Goal: Task Accomplishment & Management: Use online tool/utility

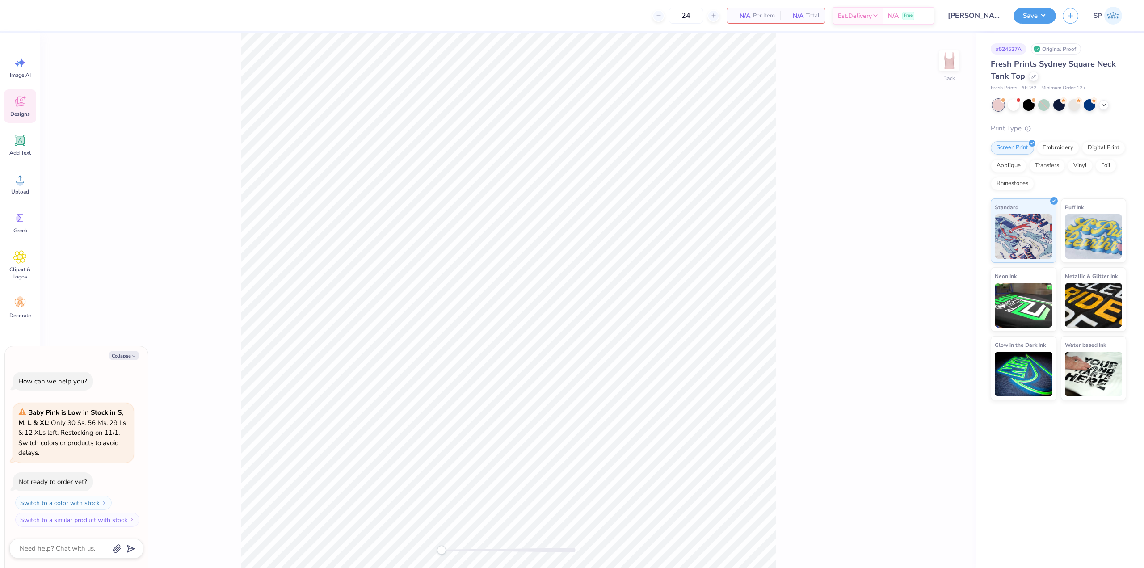
click at [24, 105] on icon at bounding box center [19, 101] width 13 height 13
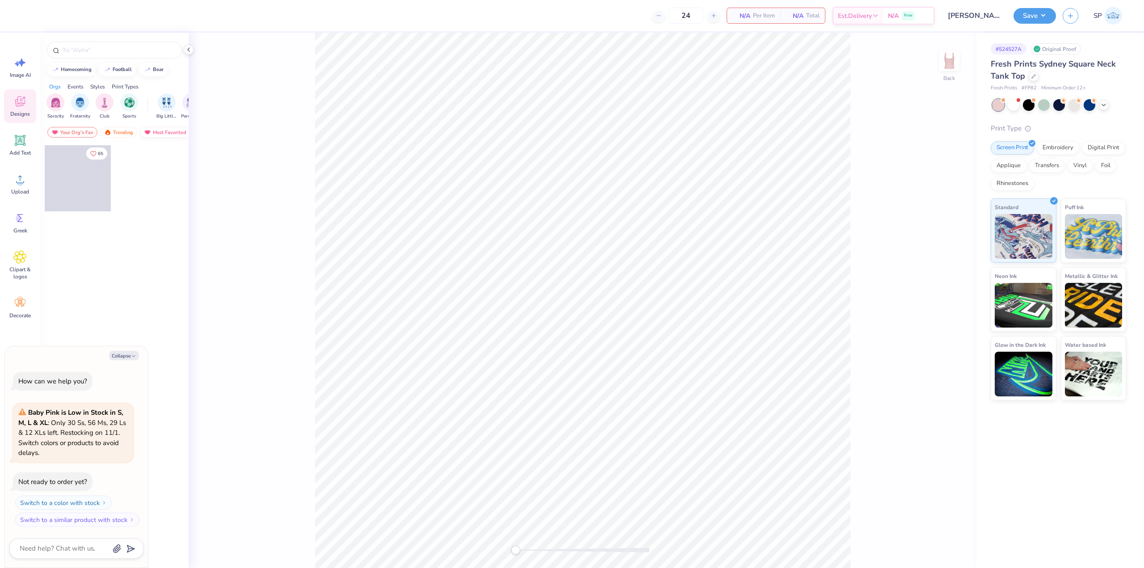
click at [167, 133] on div "Most Favorited" at bounding box center [165, 132] width 51 height 11
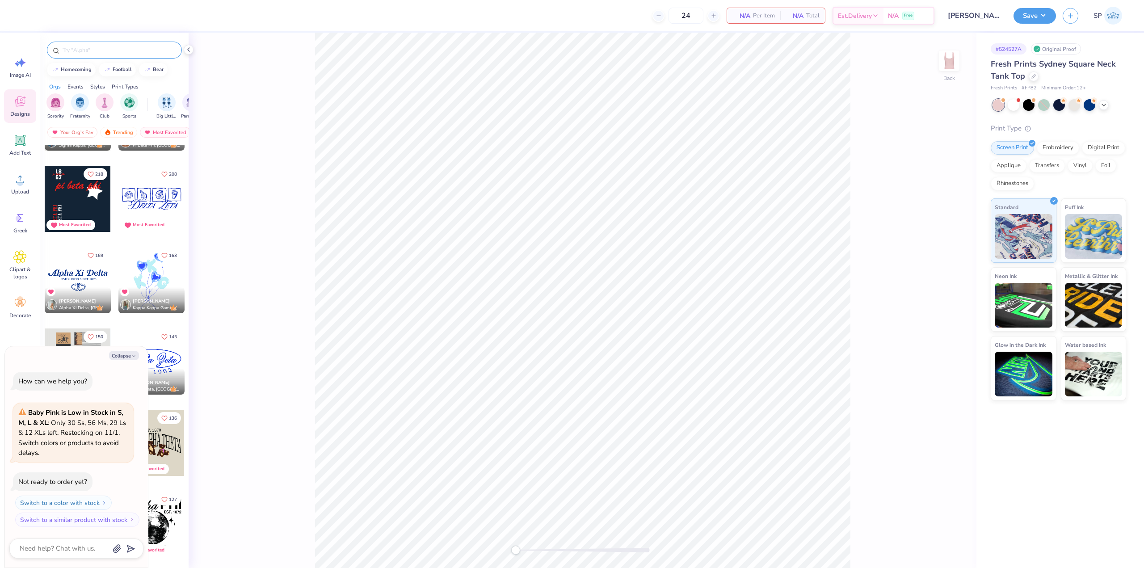
scroll to position [290, 0]
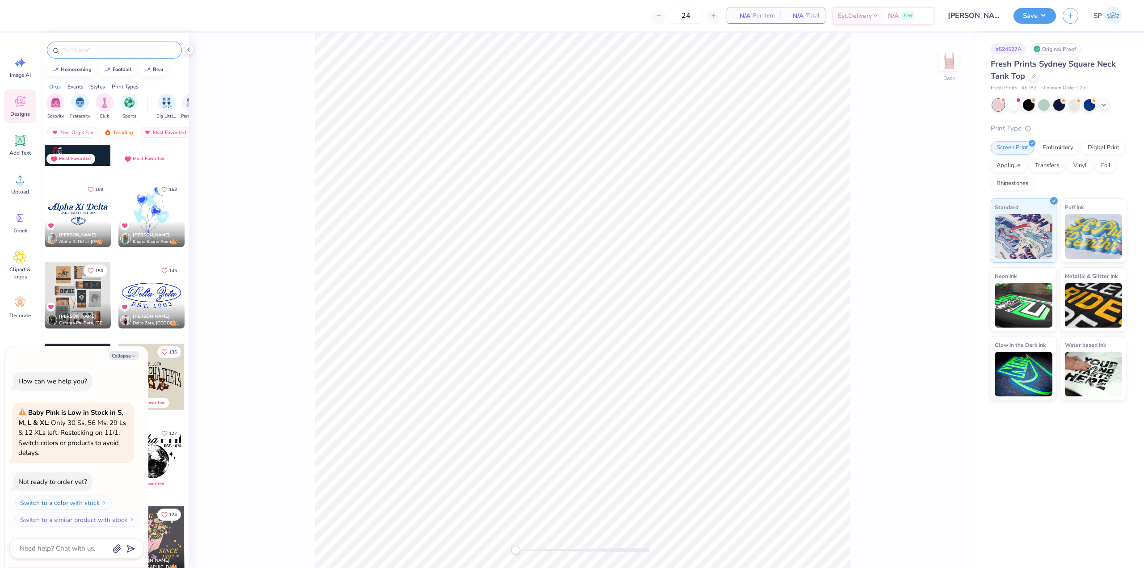
type textarea "x"
click at [109, 52] on input "text" at bounding box center [119, 50] width 114 height 9
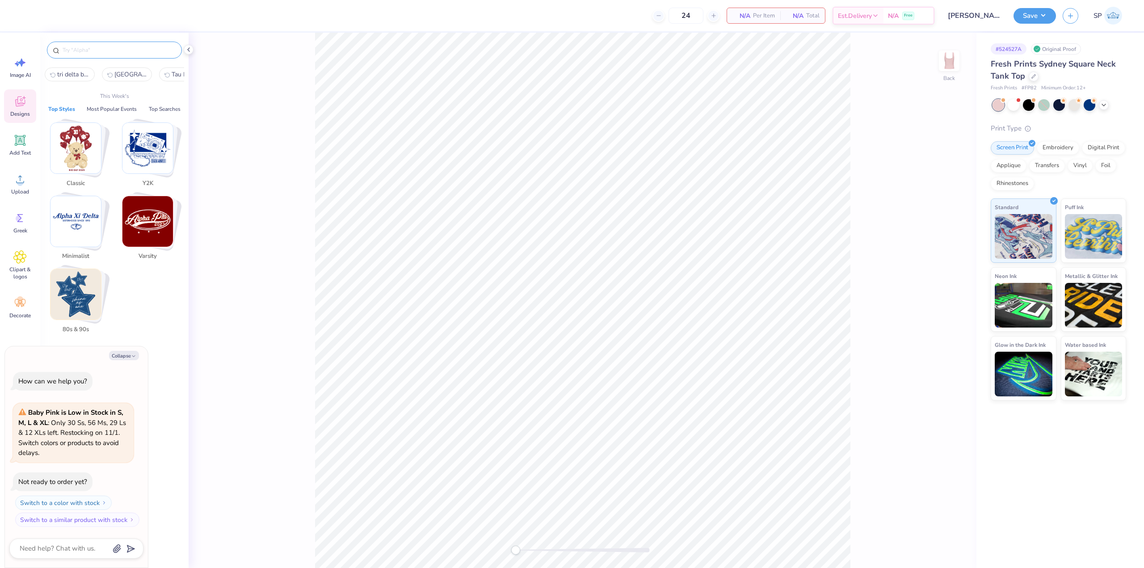
paste input "Alpha Phi Western Boots Hat"
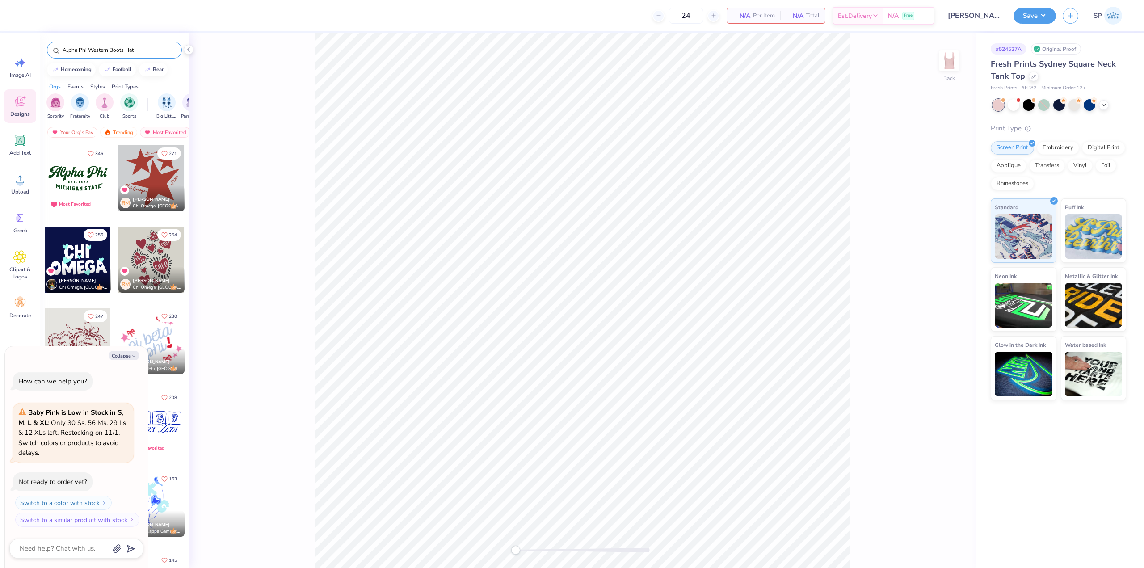
type input "Alpha Phi Western Boots Hat"
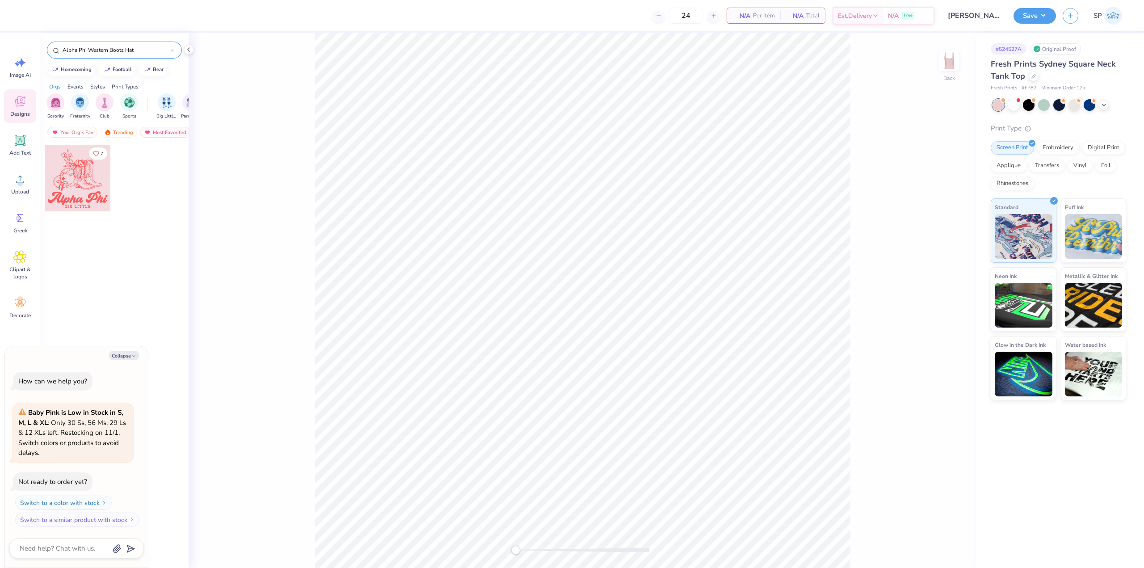
click at [72, 180] on div at bounding box center [78, 178] width 66 height 66
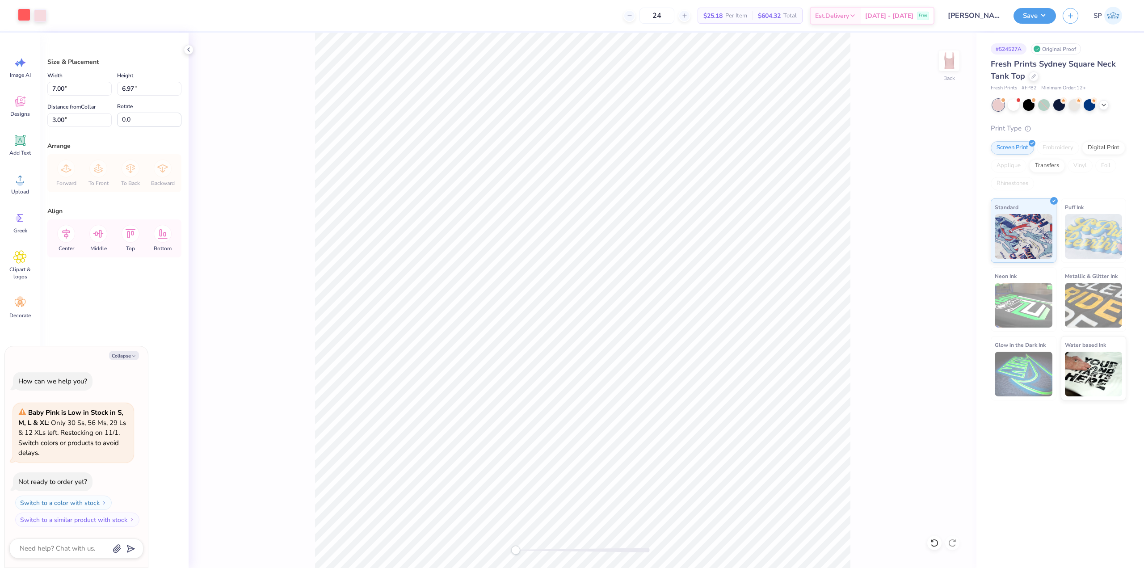
click at [18, 14] on div at bounding box center [24, 14] width 13 height 13
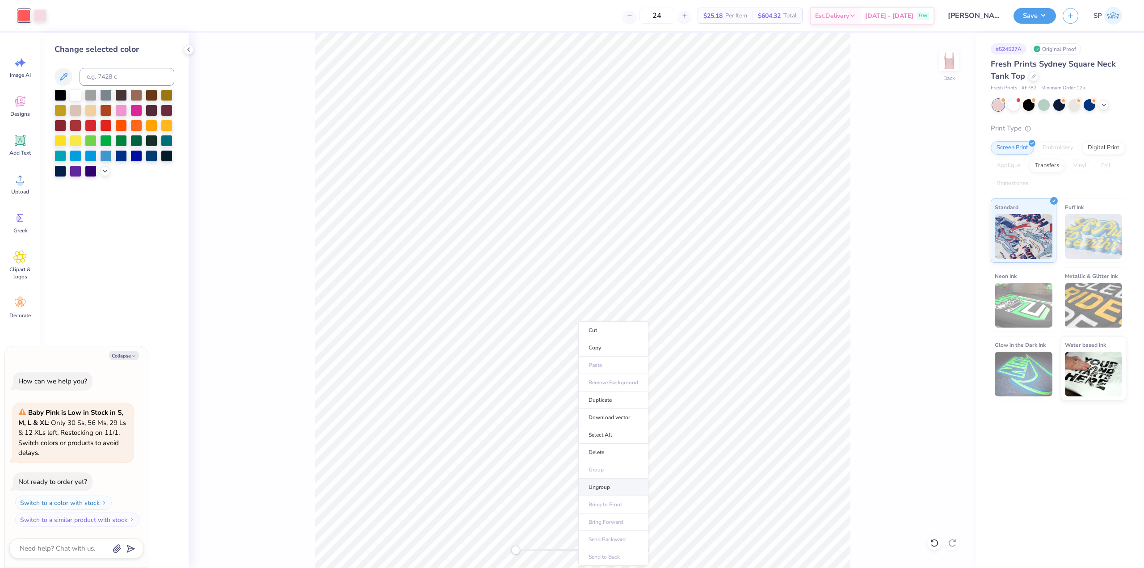
click at [631, 485] on li "Ungroup" at bounding box center [613, 487] width 70 height 17
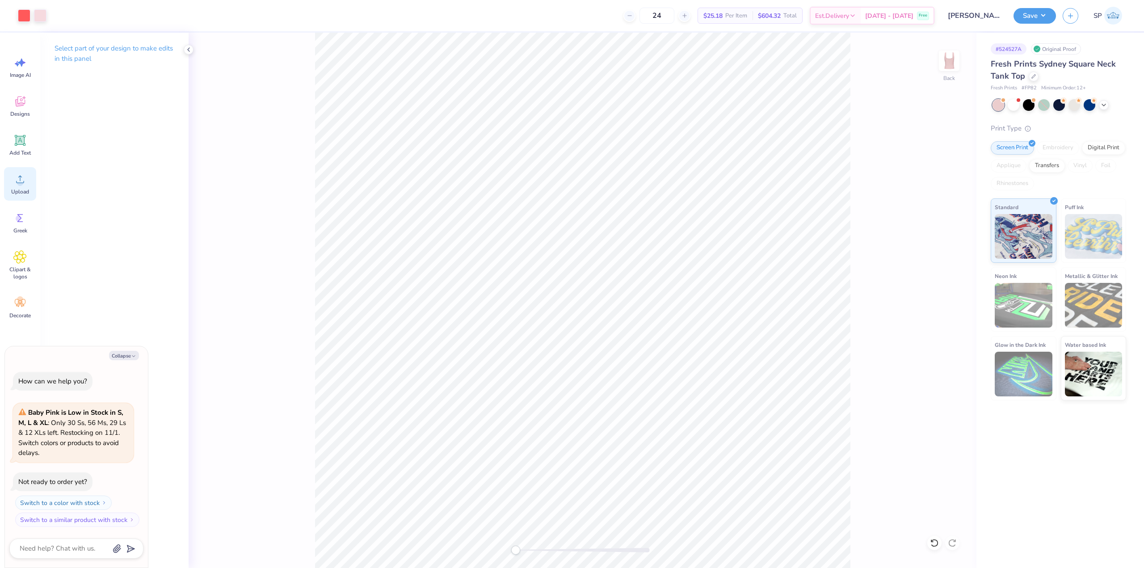
click at [23, 187] on div "Upload" at bounding box center [20, 184] width 32 height 34
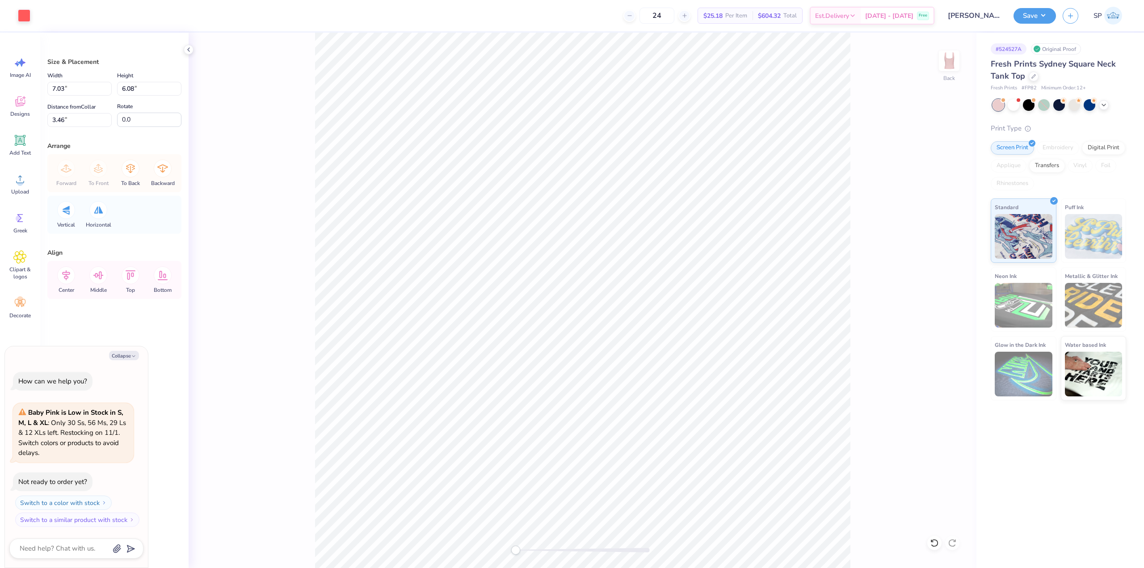
type textarea "x"
type input "6.23"
type input "5.39"
type input "2.56"
type textarea "x"
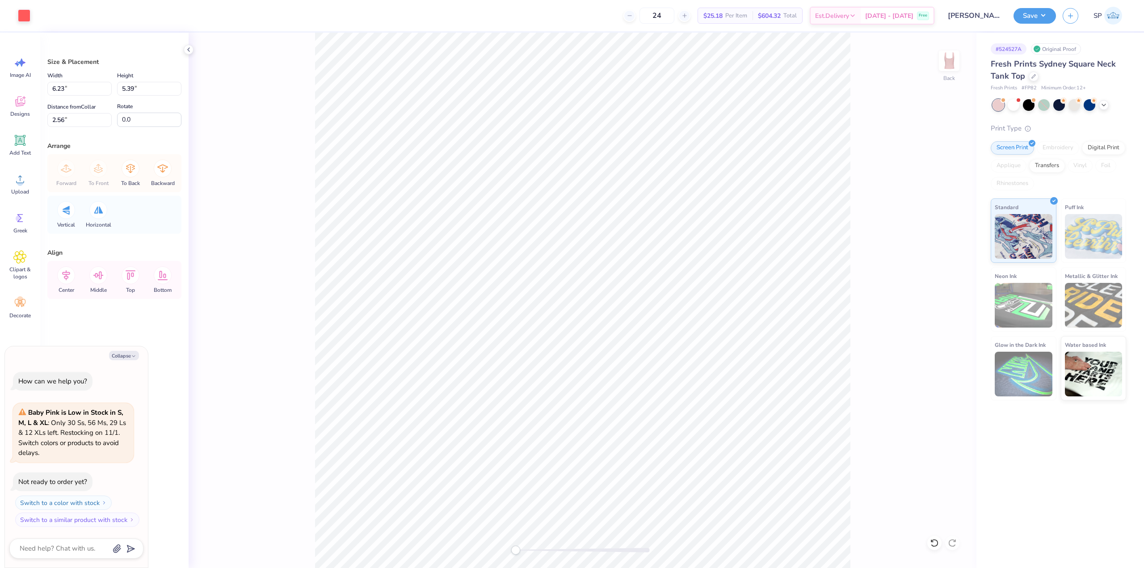
type input "2.61"
type textarea "x"
type input "5.79"
type input "5.00"
type input "2.99"
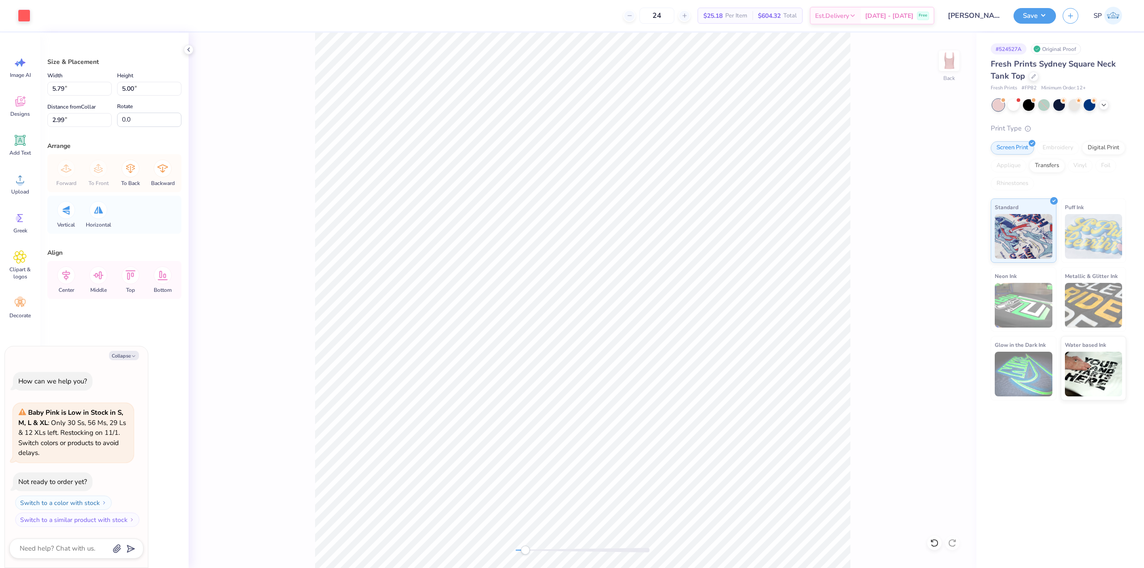
type textarea "x"
type input "5.68"
type input "4.91"
type input "3.08"
click at [676, 533] on li "Send Backward" at bounding box center [672, 529] width 70 height 17
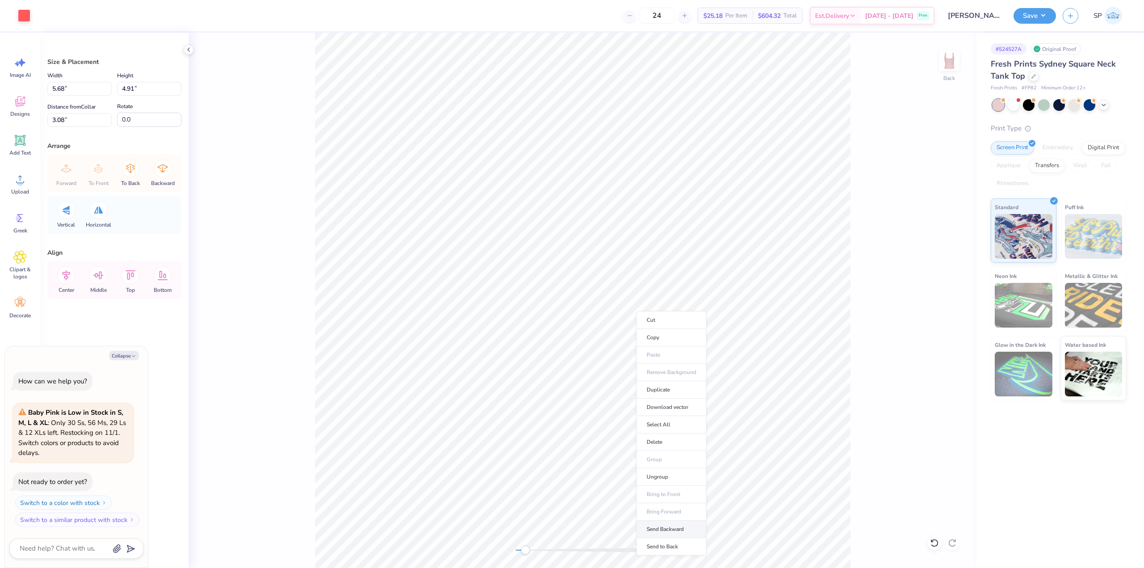
type textarea "x"
type input "2.98"
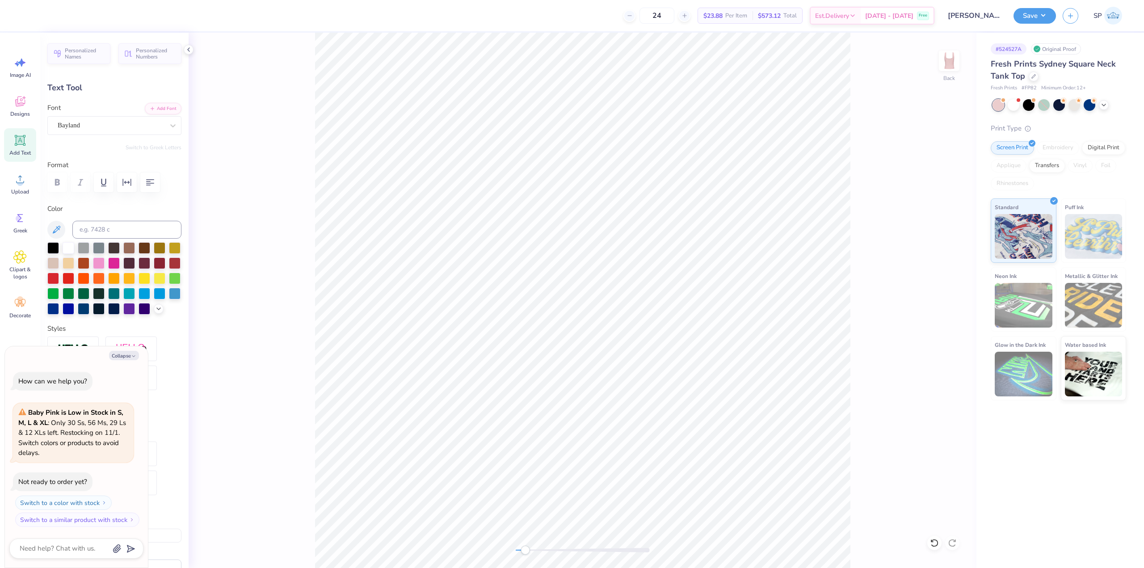
type textarea "x"
type textarea "Alpha Delta Pi"
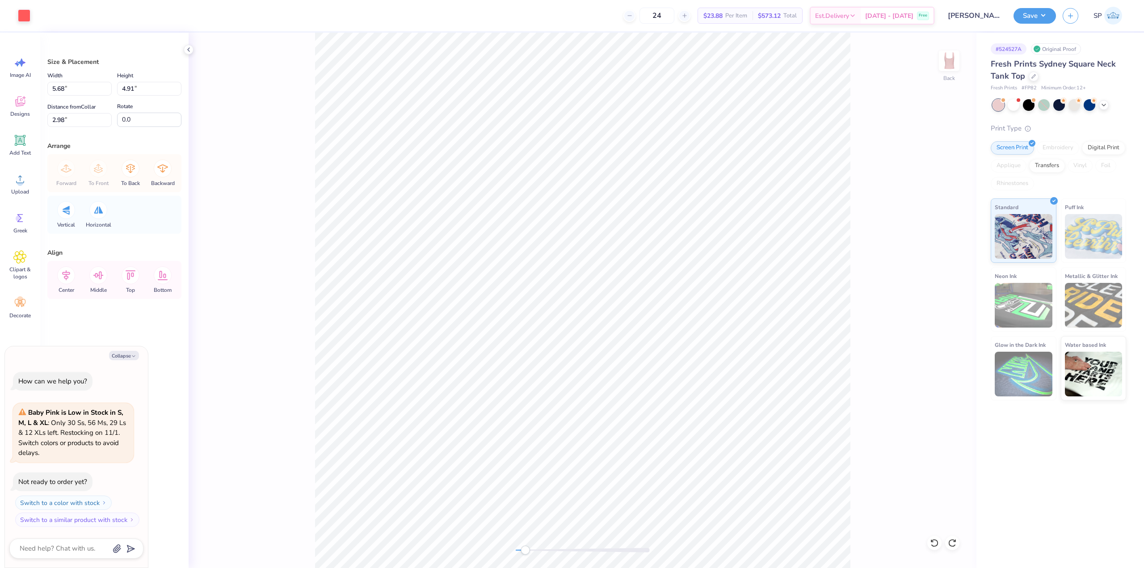
type textarea "x"
type input "4.86"
type input "4.20"
type input "3.69"
click at [70, 273] on icon at bounding box center [66, 275] width 18 height 18
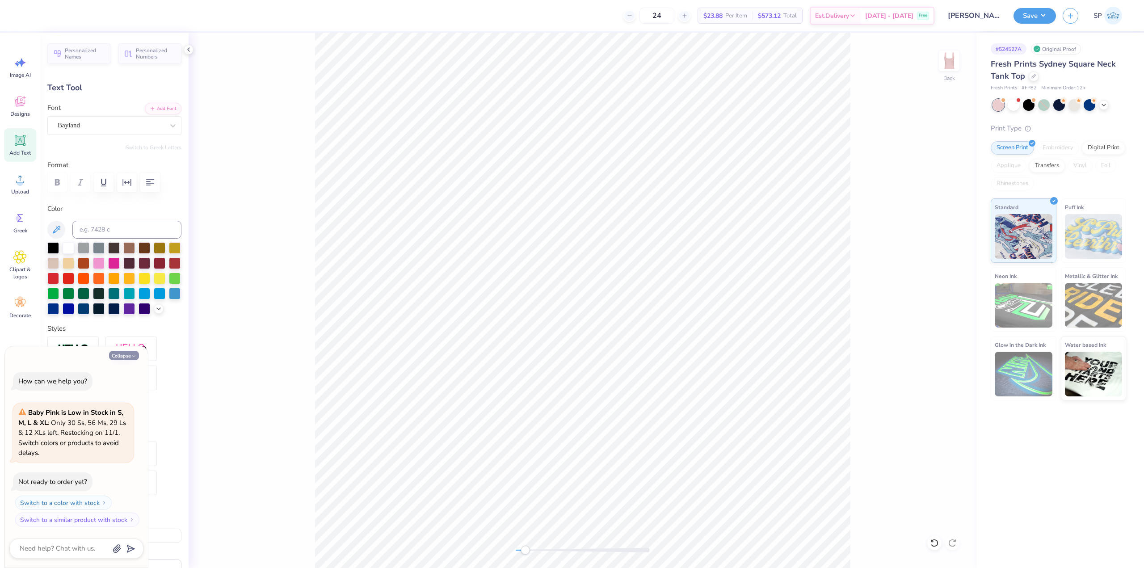
click at [122, 358] on button "Collapse" at bounding box center [124, 355] width 30 height 9
type textarea "x"
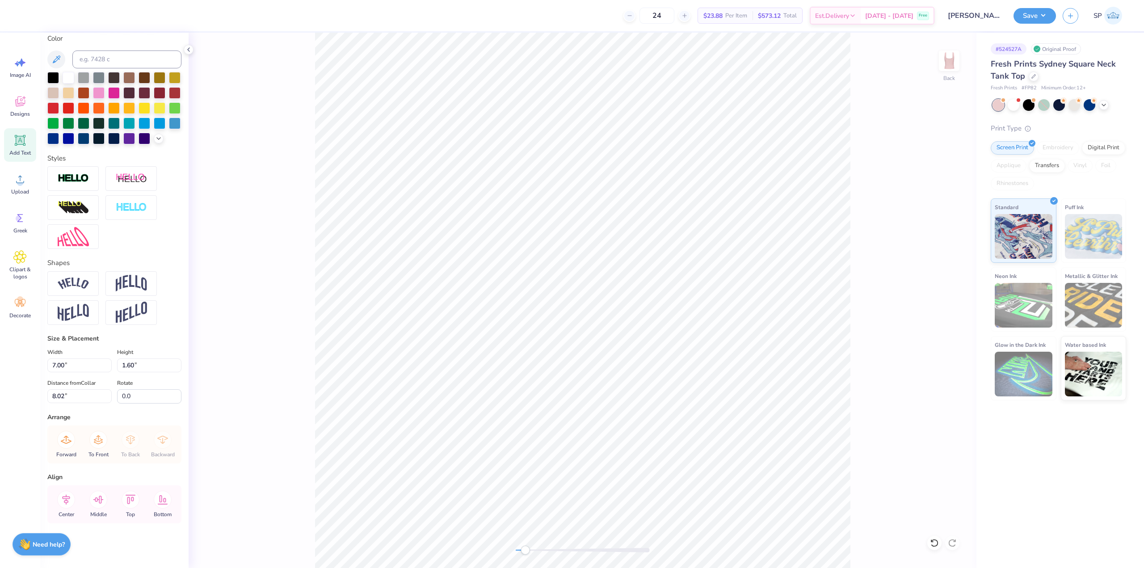
scroll to position [186, 0]
click at [63, 500] on icon at bounding box center [66, 500] width 18 height 18
type input "2.93"
type input "0.37"
type input "9.61"
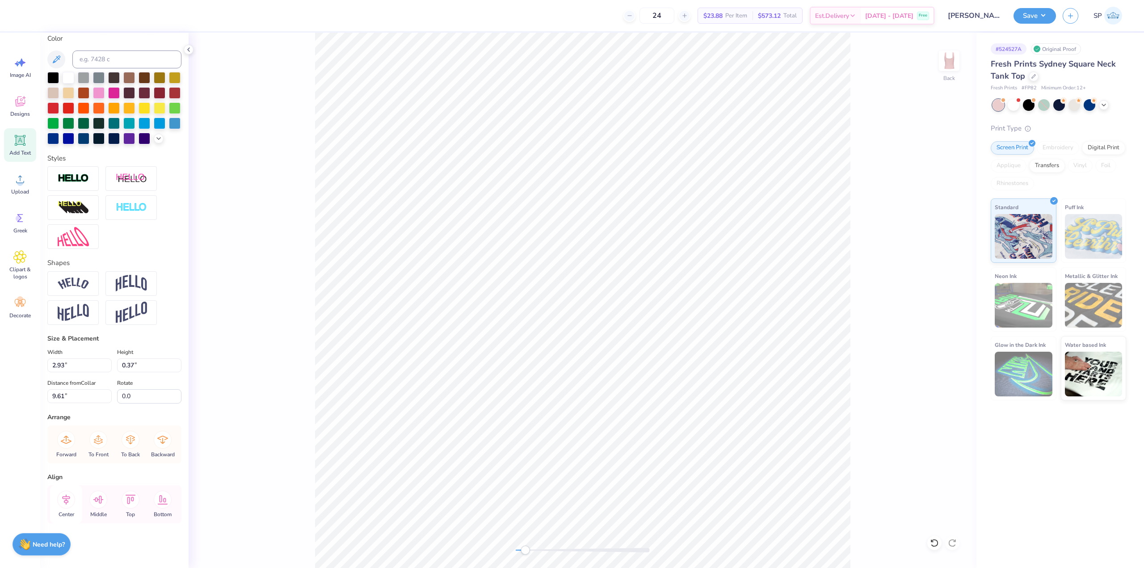
click at [69, 504] on icon at bounding box center [66, 500] width 18 height 18
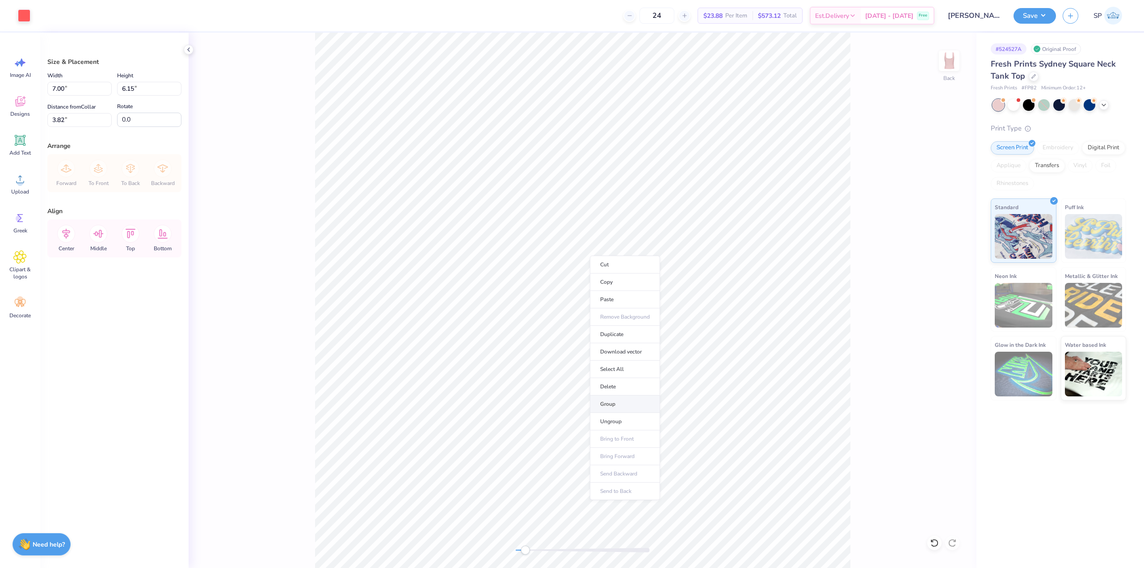
click at [612, 408] on li "Group" at bounding box center [625, 404] width 70 height 17
click at [75, 118] on input "3.82" at bounding box center [79, 120] width 64 height 14
type input "2"
click at [65, 84] on input "7.00" at bounding box center [79, 89] width 64 height 14
type input "7.00"
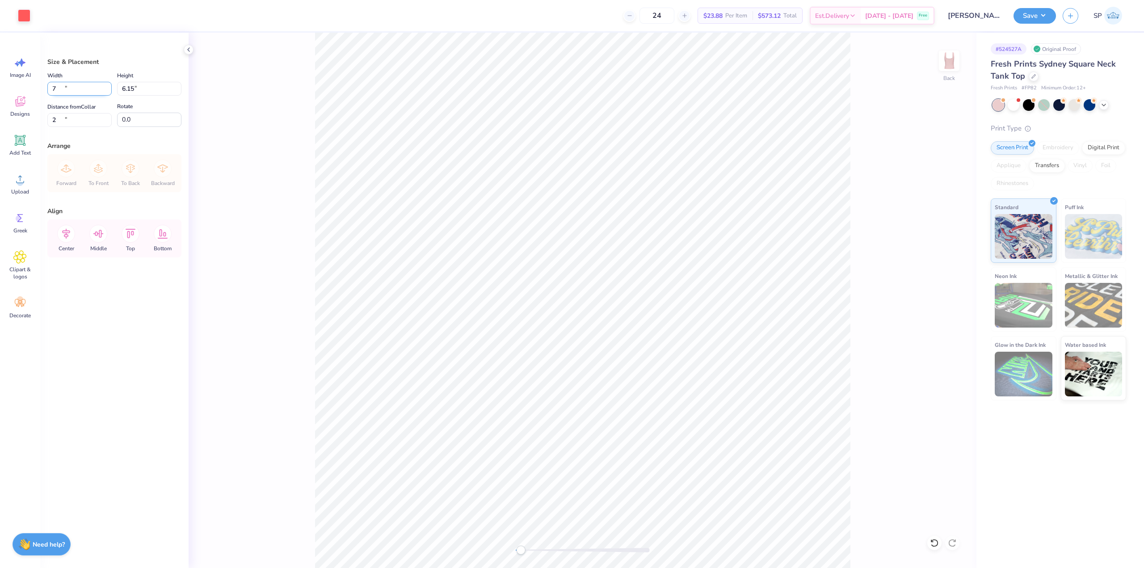
type input "2.00"
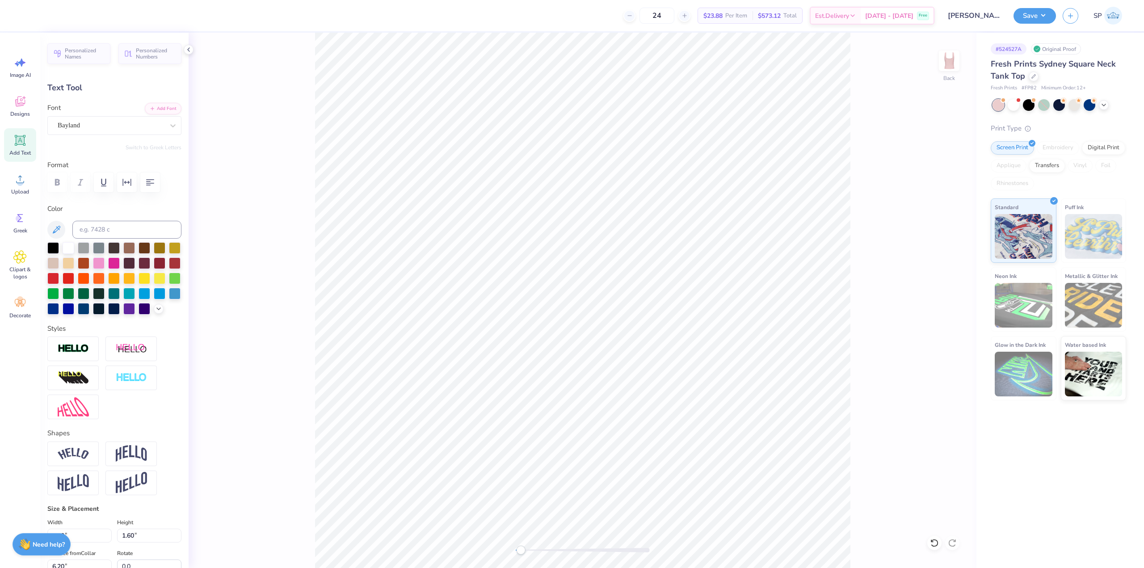
type textarea "Alpha Delta Pi"
type input "2.93"
type input "0.37"
type input "7.78"
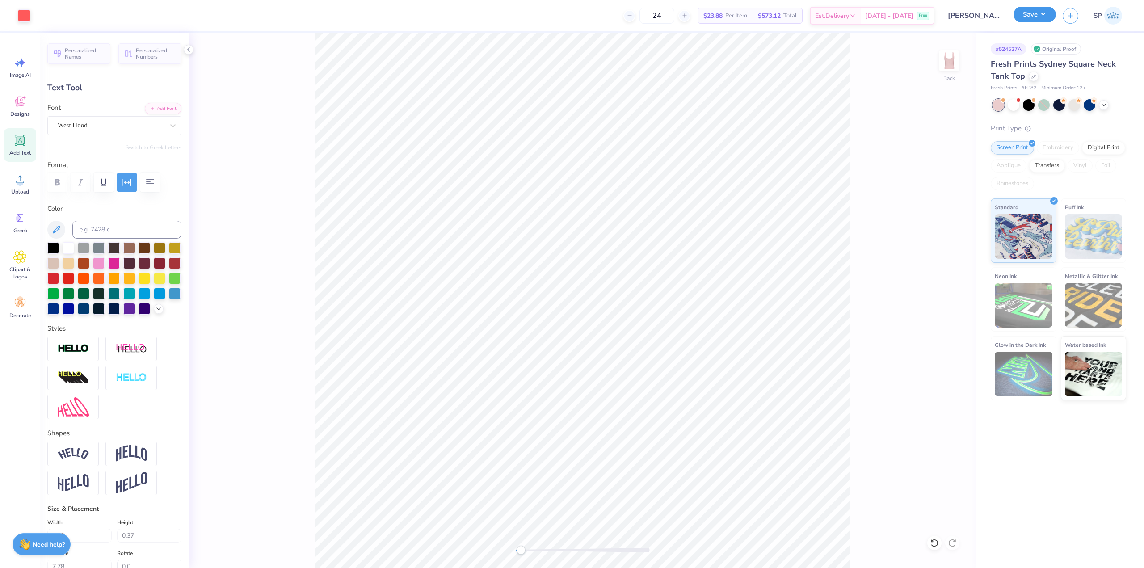
click at [1031, 17] on button "Save" at bounding box center [1035, 15] width 42 height 16
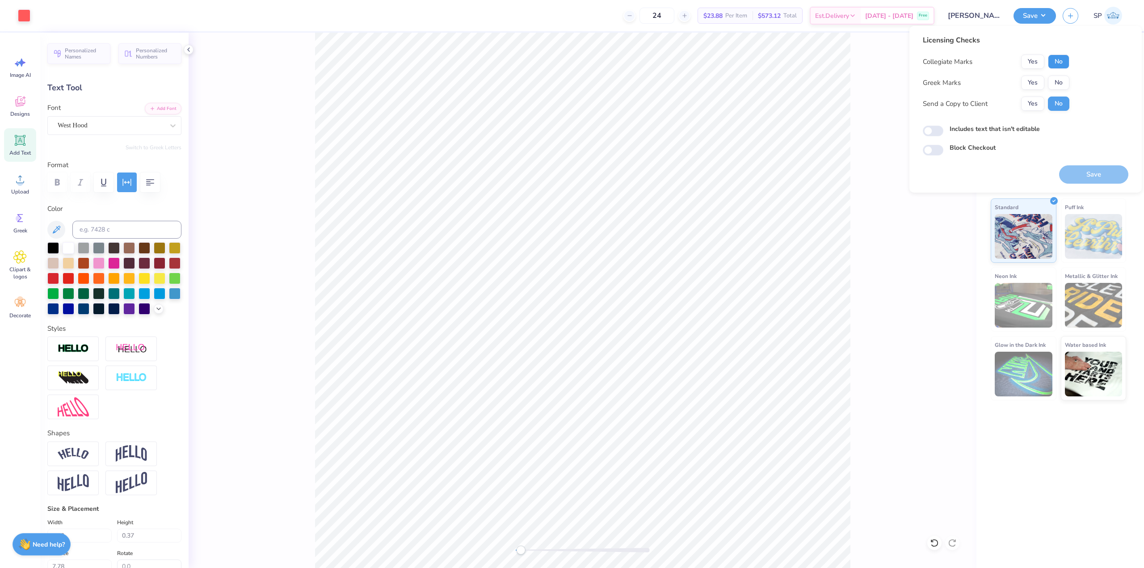
click at [1064, 63] on button "No" at bounding box center [1058, 62] width 21 height 14
click at [1030, 82] on button "Yes" at bounding box center [1033, 83] width 23 height 14
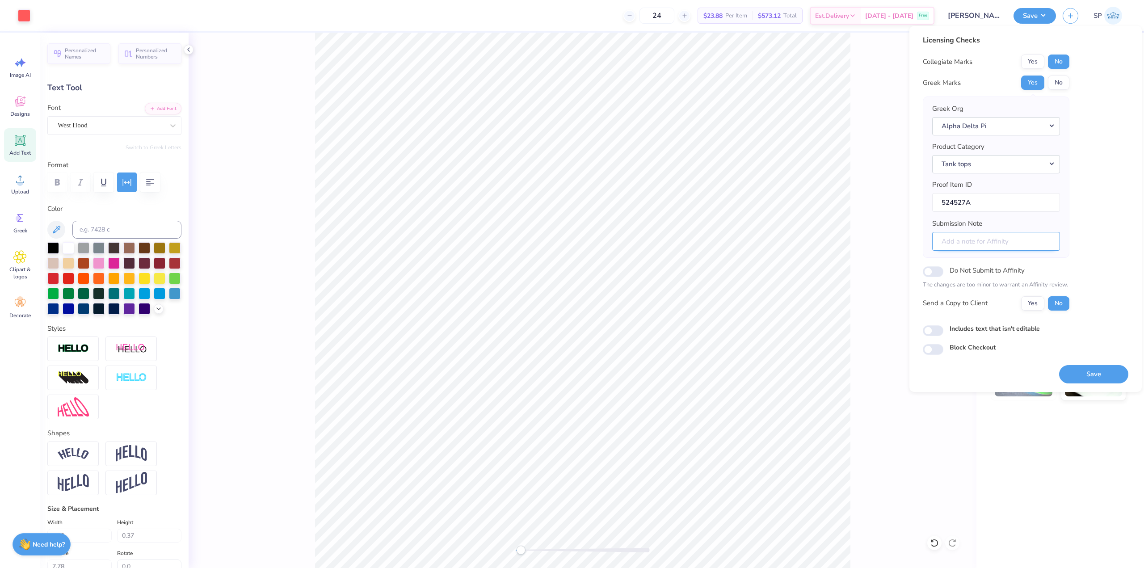
click at [983, 239] on input "Submission Note" at bounding box center [997, 241] width 128 height 19
paste input "Alpha Zeta"
type input "Alpha Zeta/General Merch"
click at [927, 330] on input "Includes text that isn't editable" at bounding box center [933, 330] width 21 height 11
checkbox input "true"
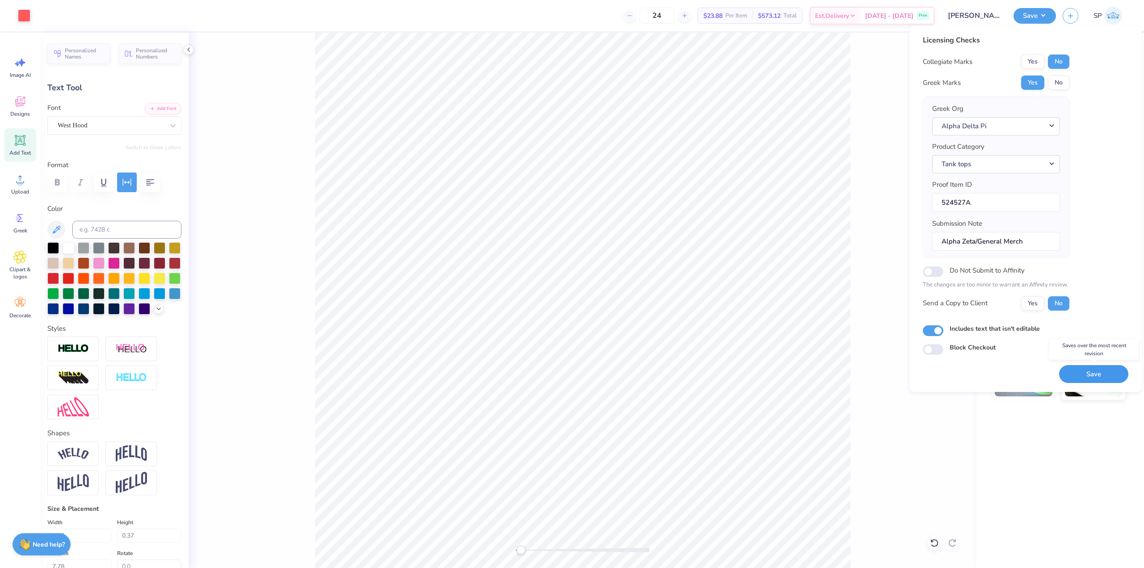
click at [1093, 375] on button "Save" at bounding box center [1094, 374] width 69 height 18
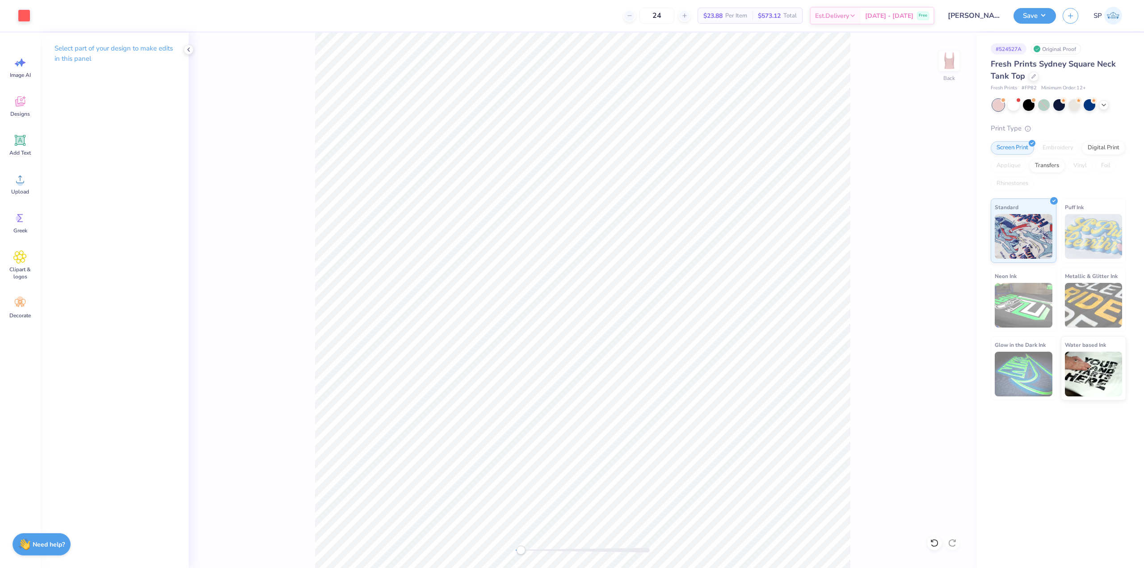
click at [853, 430] on div "Back" at bounding box center [583, 301] width 788 height 536
click at [72, 90] on input "7.03" at bounding box center [79, 89] width 64 height 14
type input "7.00"
type input "5.98"
type input "2.01"
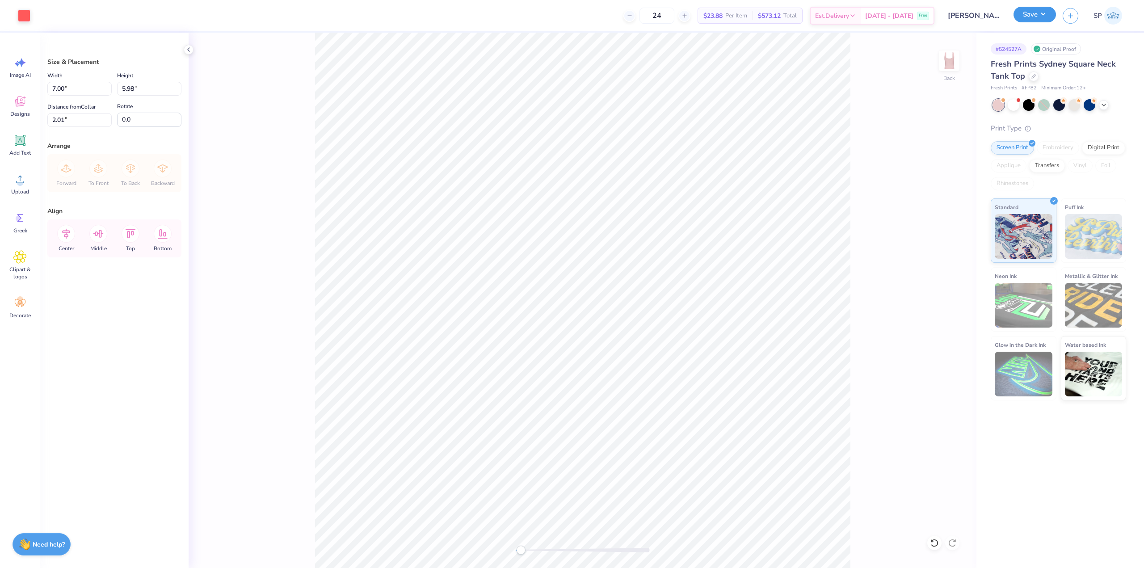
click at [1028, 12] on button "Save" at bounding box center [1035, 15] width 42 height 16
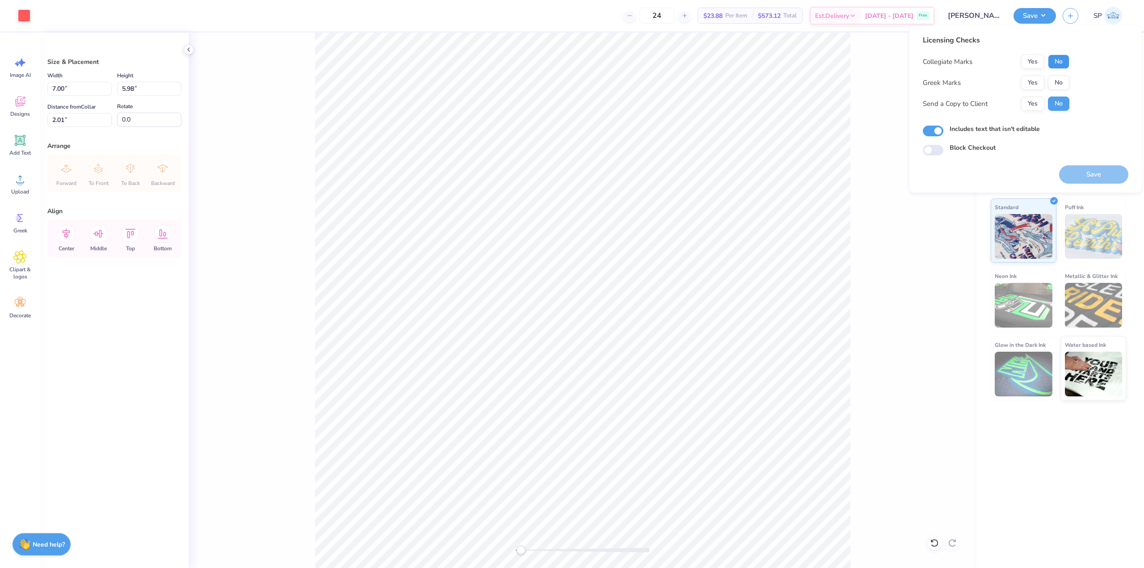
click at [1058, 63] on button "No" at bounding box center [1058, 62] width 21 height 14
click at [1028, 81] on button "Yes" at bounding box center [1033, 83] width 23 height 14
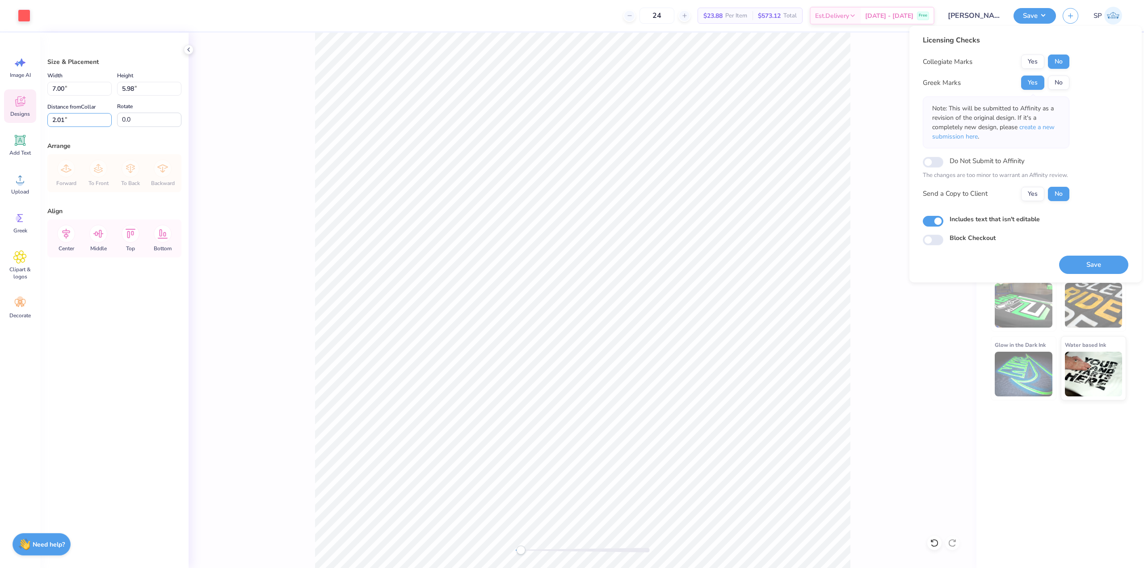
drag, startPoint x: 80, startPoint y: 120, endPoint x: 8, endPoint y: 116, distance: 72.1
click at [8, 116] on div "Art colors 24 $23.88 Per Item $573.12 Total Est. Delivery Oct 7 - 10 Free Desig…" at bounding box center [572, 284] width 1144 height 568
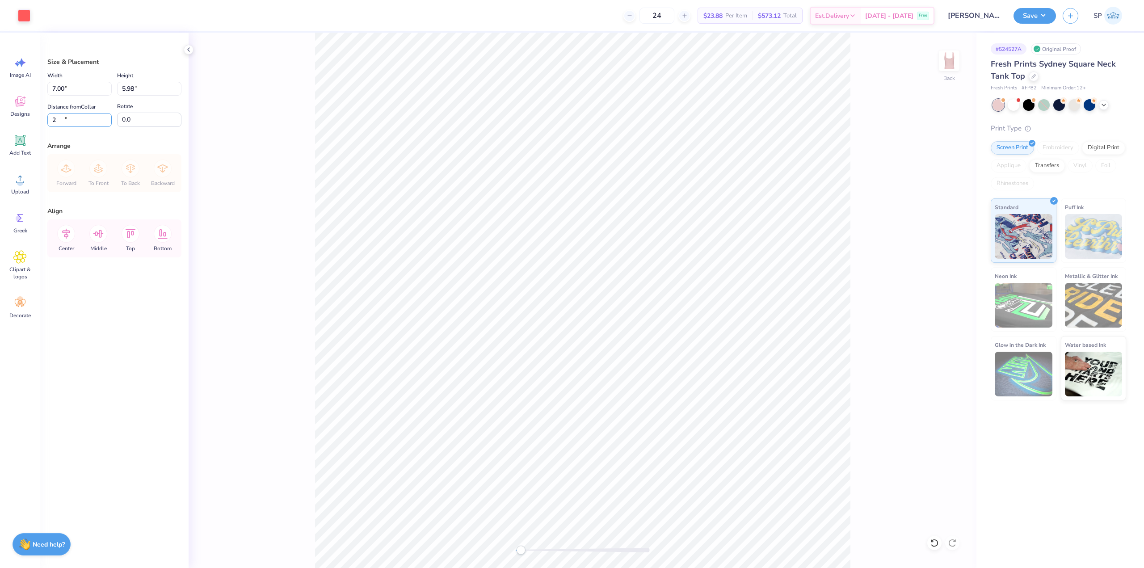
type input "2.00"
click at [1046, 8] on button "Save" at bounding box center [1035, 15] width 42 height 16
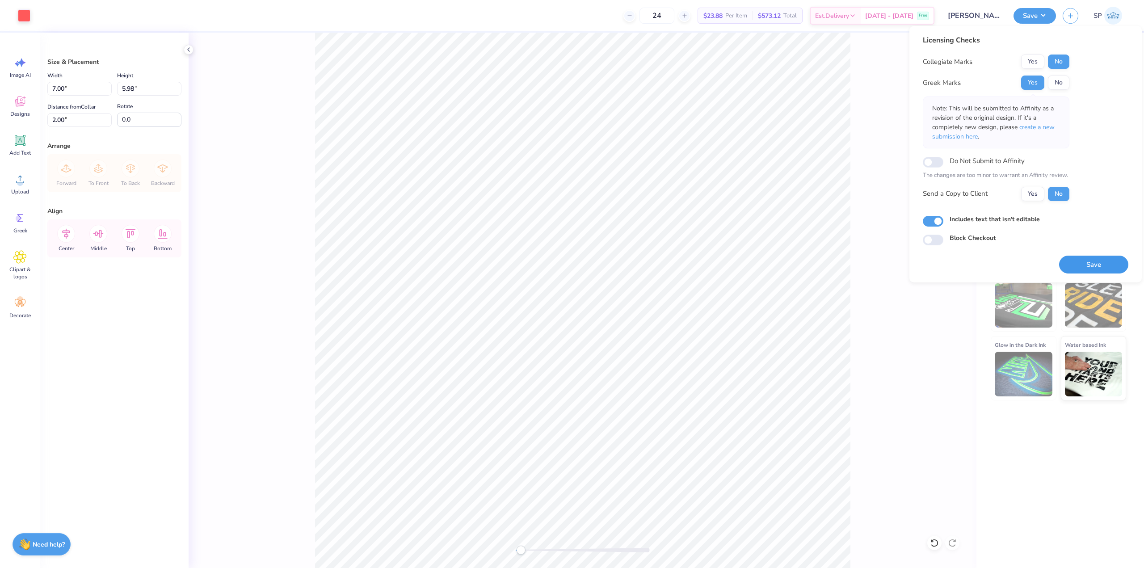
click at [1095, 270] on button "Save" at bounding box center [1094, 265] width 69 height 18
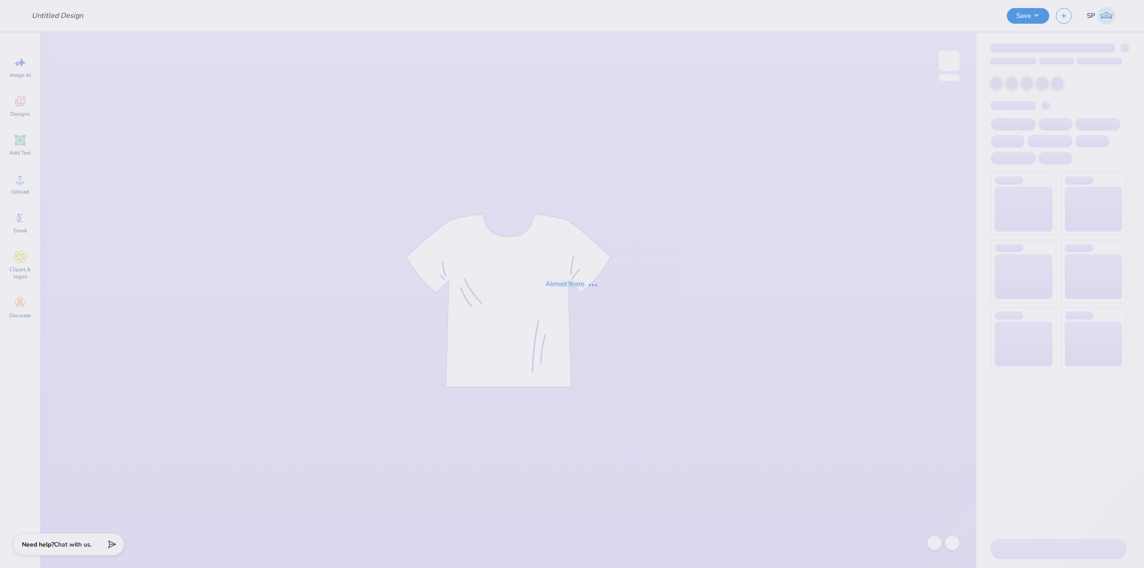
type input "[PERSON_NAME] : [US_STATE][GEOGRAPHIC_DATA]"
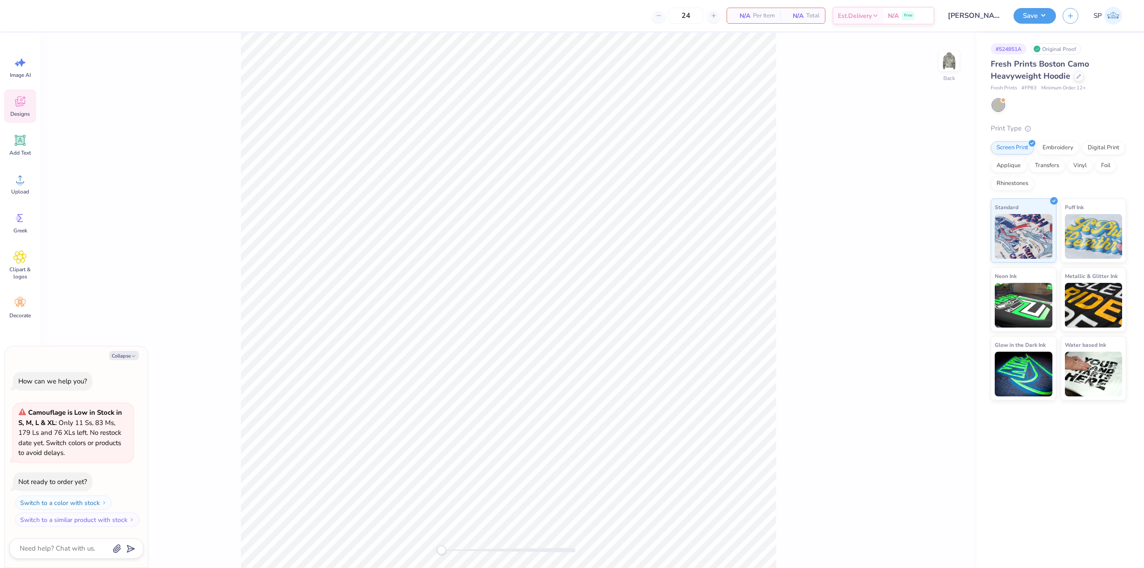
click at [18, 110] on div "Designs" at bounding box center [20, 106] width 32 height 34
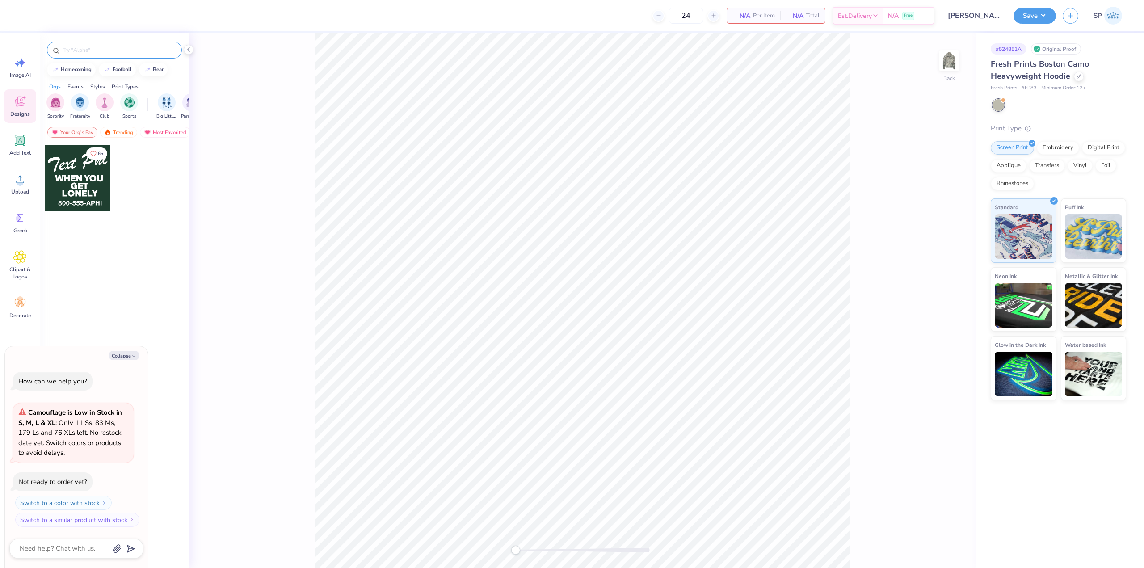
click at [95, 57] on div at bounding box center [114, 50] width 135 height 17
click at [157, 134] on div "Most Favorited" at bounding box center [165, 132] width 51 height 11
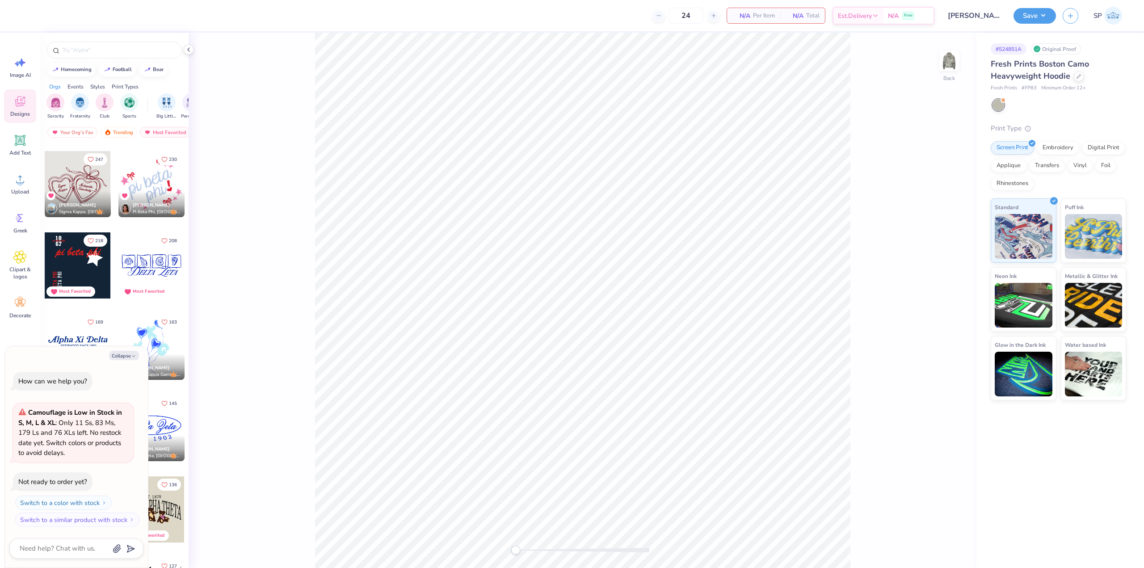
scroll to position [179, 0]
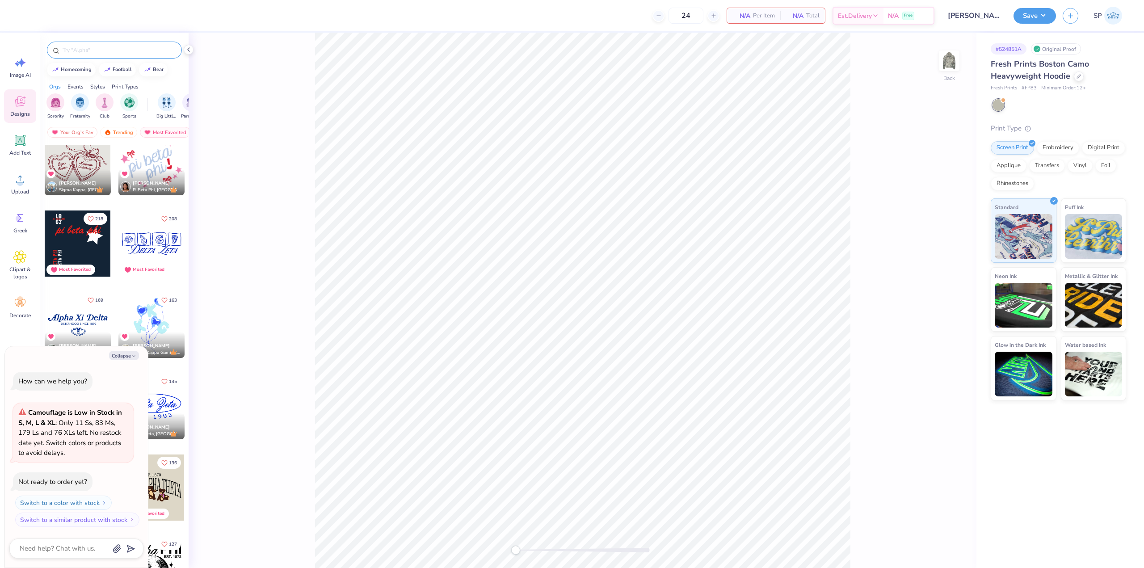
click at [122, 50] on input "text" at bounding box center [119, 50] width 114 height 9
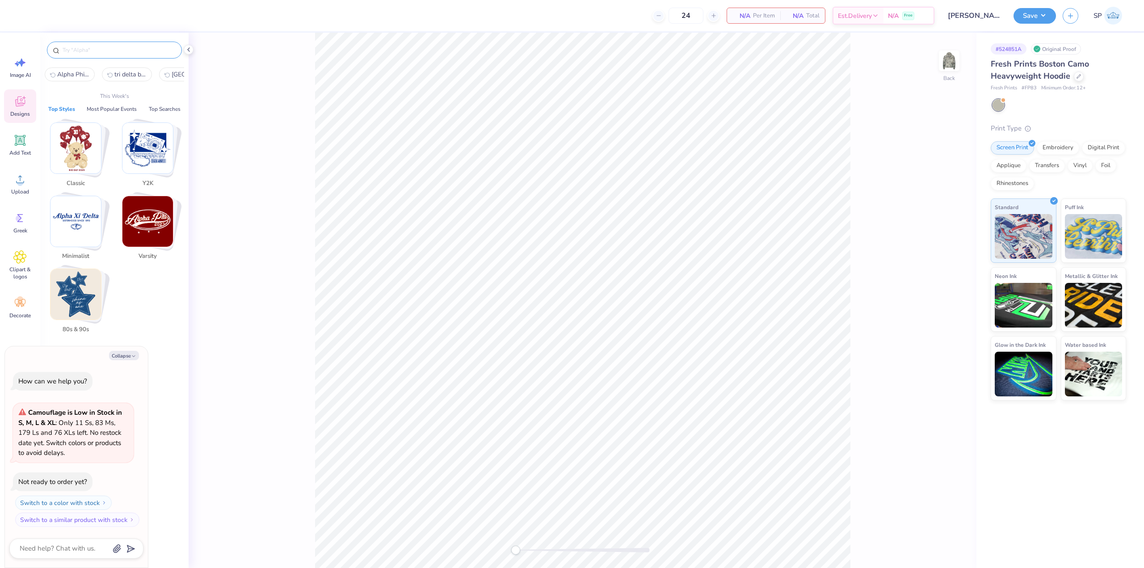
type textarea "x"
paste input "Kappa Alpha Order Cool Block Texts"
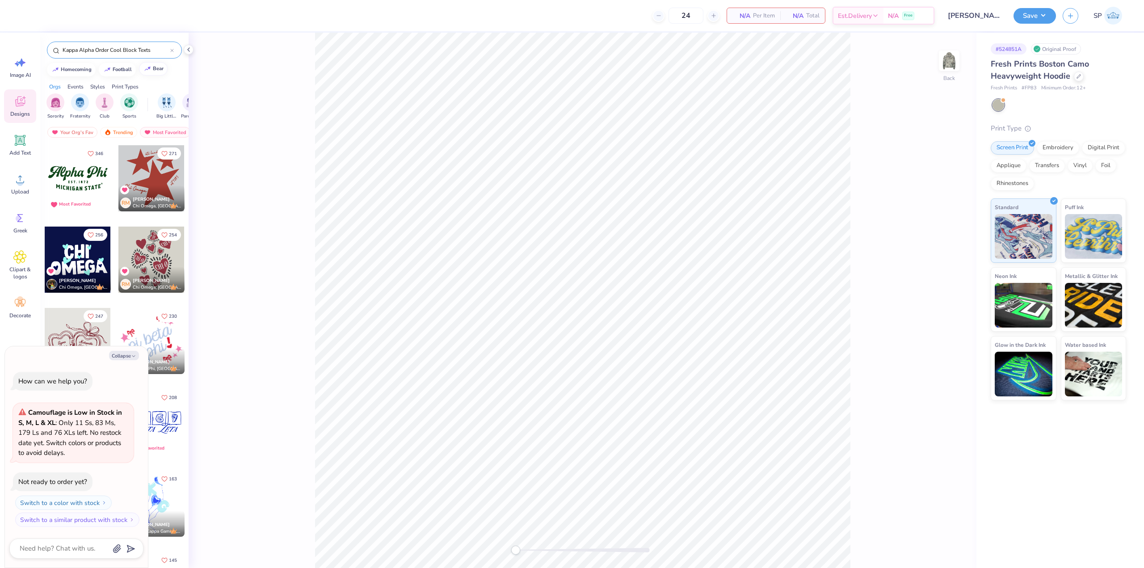
type input "Kappa Alpha Order Cool Block Texts"
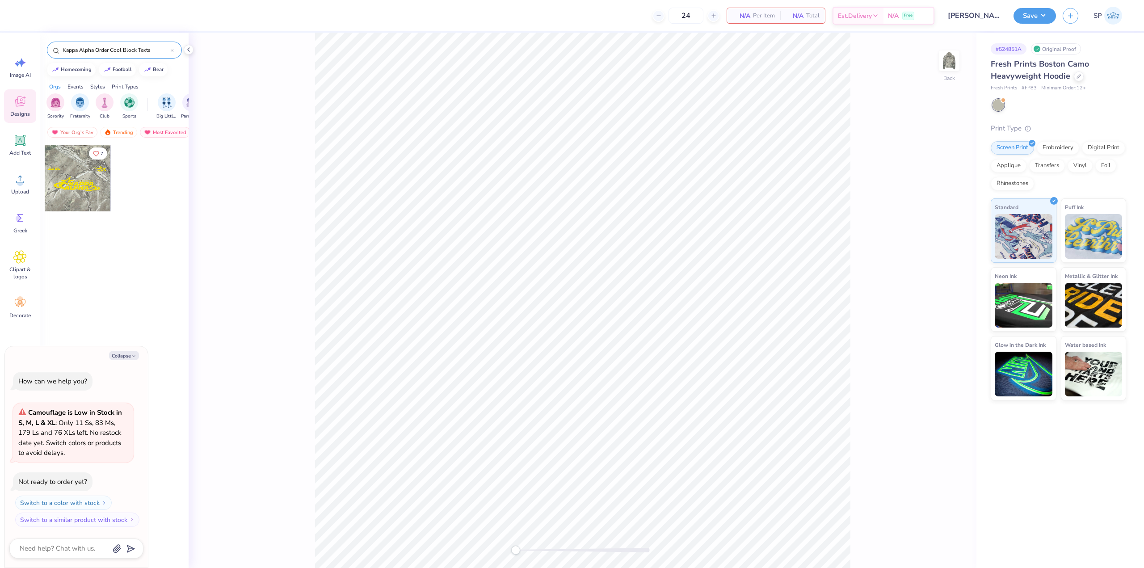
click at [47, 189] on div at bounding box center [78, 178] width 66 height 66
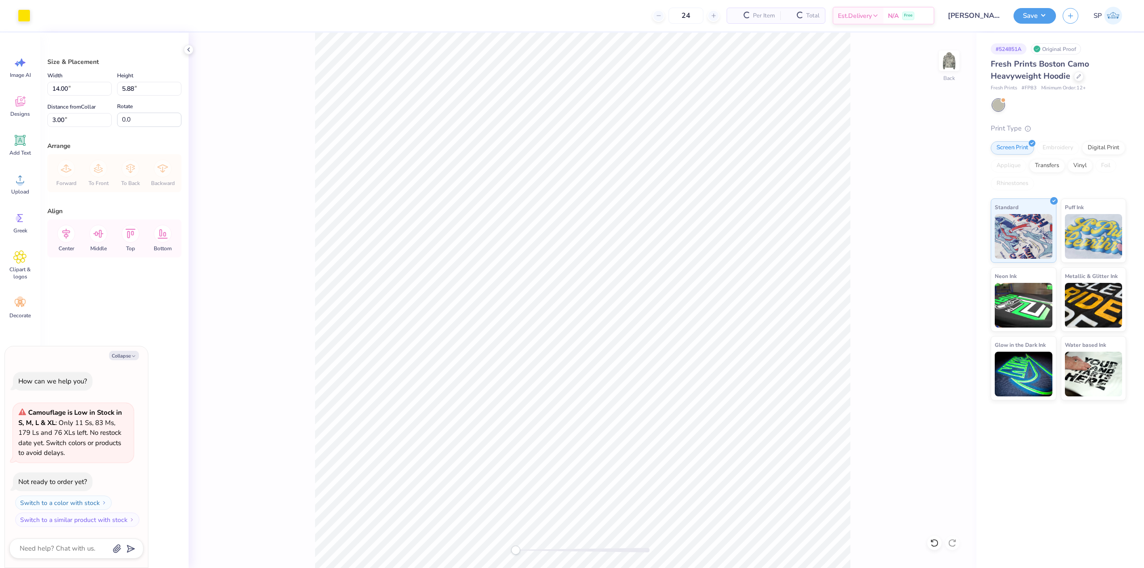
type textarea "x"
click at [75, 94] on input "14.00" at bounding box center [79, 89] width 64 height 14
type input "12.5"
type textarea "x"
type input "12.50"
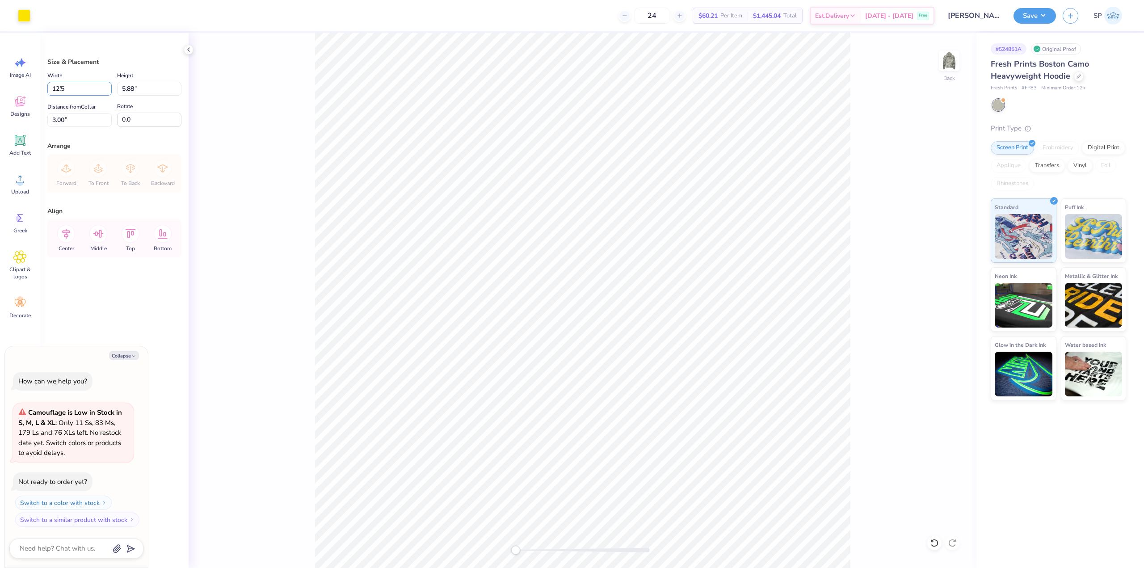
type input "5.25"
type input "3.31"
click at [534, 381] on li "Ungroup" at bounding box center [546, 384] width 70 height 17
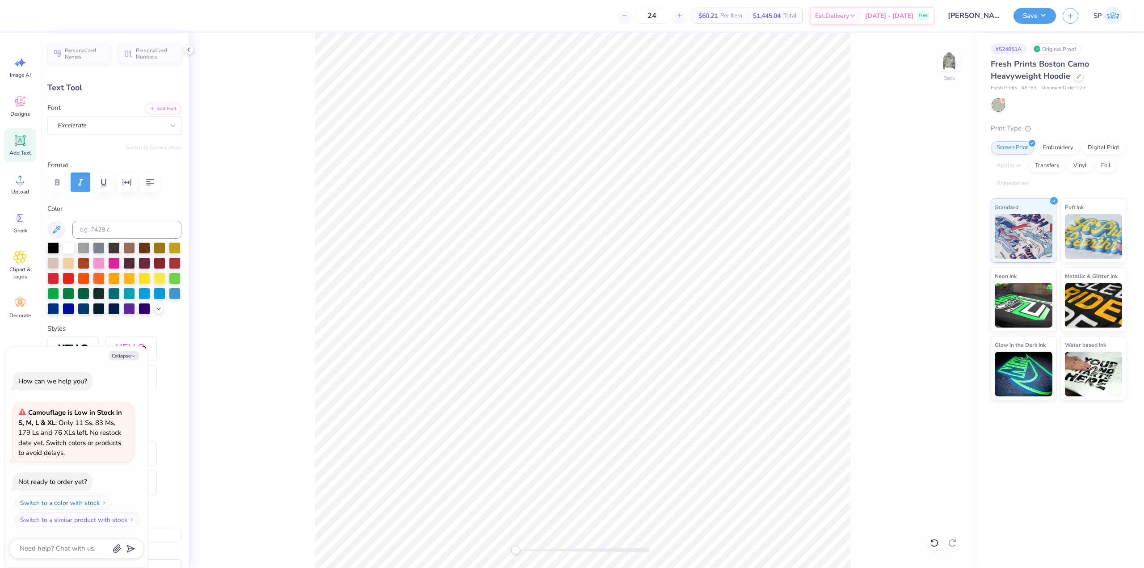
scroll to position [8, 1]
type textarea "x"
paste textarea "DG"
type textarea "DG"
type textarea "x"
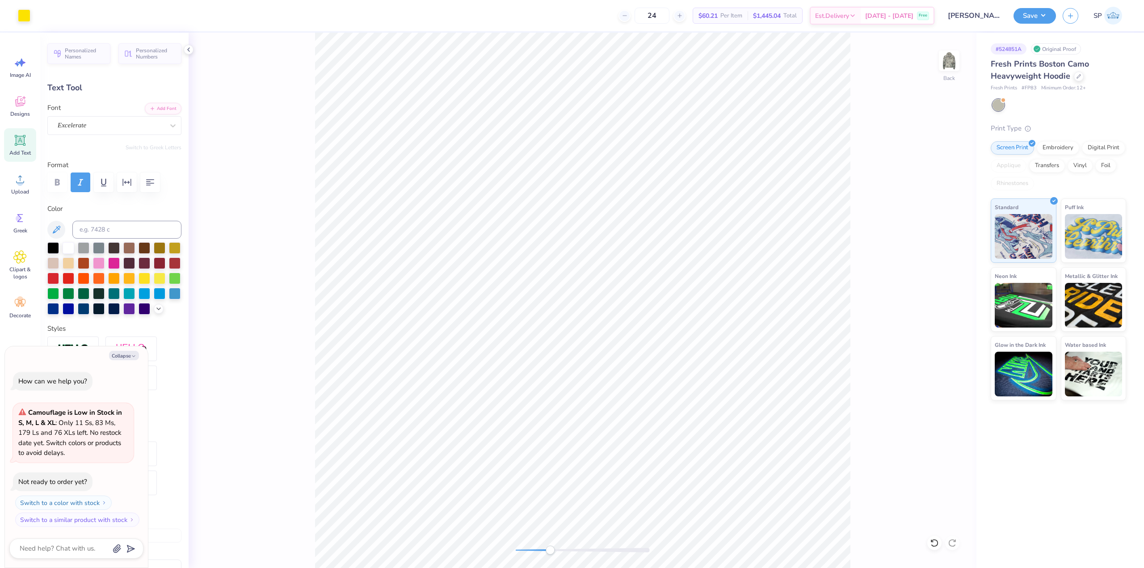
type input "5.20"
type input "0.77"
type input "6.73"
type textarea "x"
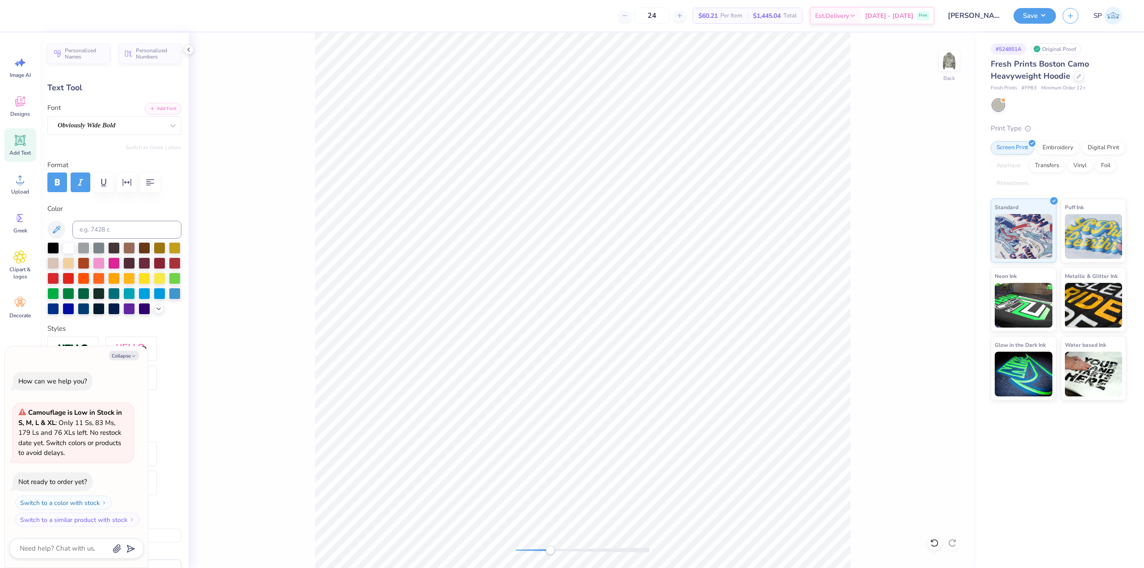
type textarea "DE"
type textarea "x"
type textarea "DEl"
type textarea "x"
type textarea "DElt"
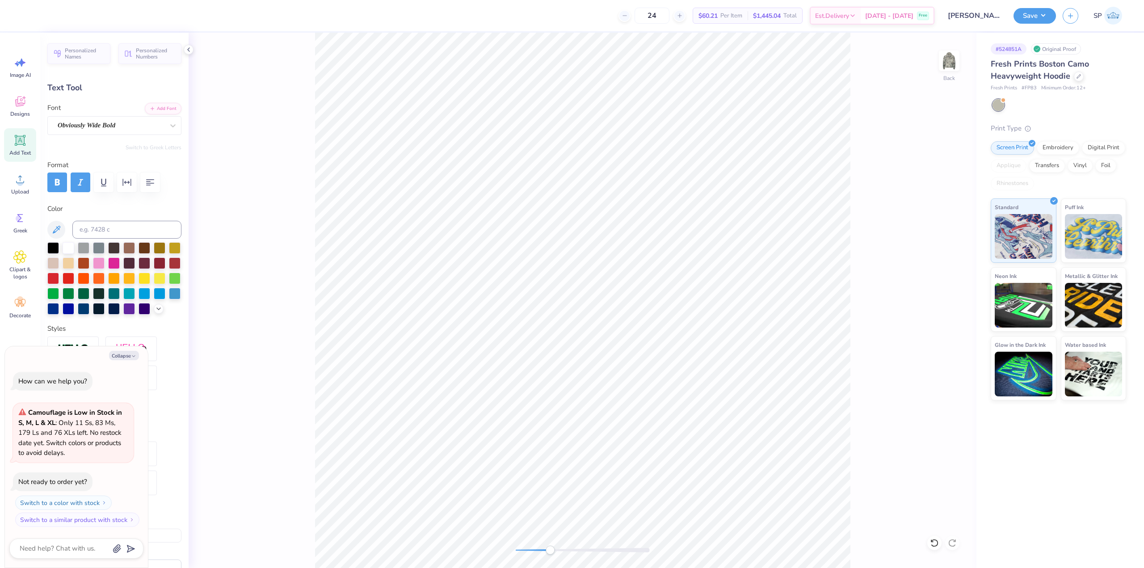
type textarea "x"
type textarea "DElta"
type textarea "x"
type textarea "DElt"
type textarea "x"
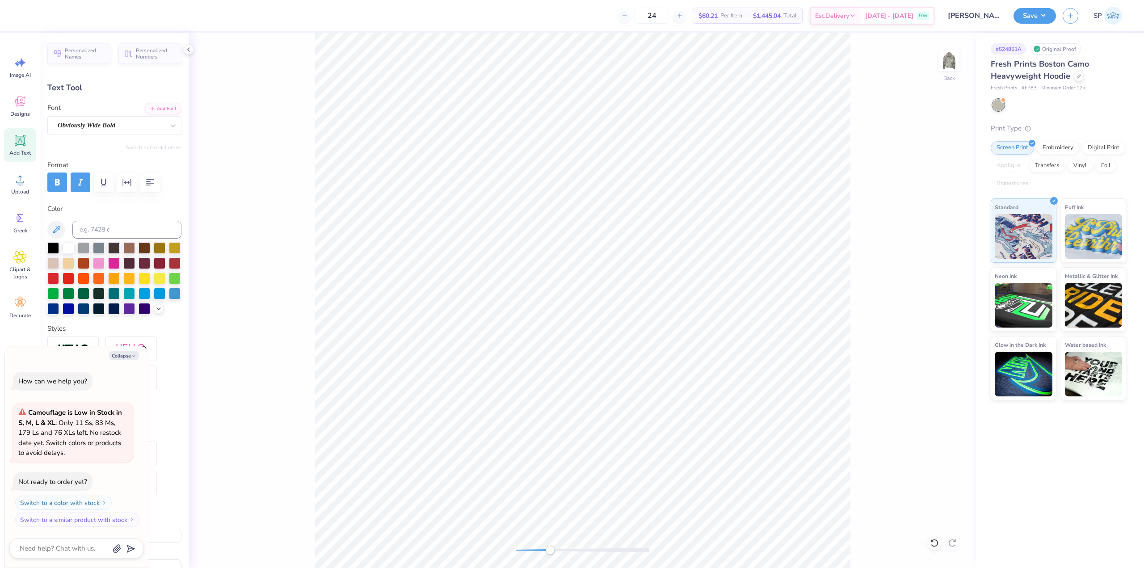
type textarea "DEl"
type textarea "x"
type textarea "DE"
type textarea "x"
type textarea "DEL"
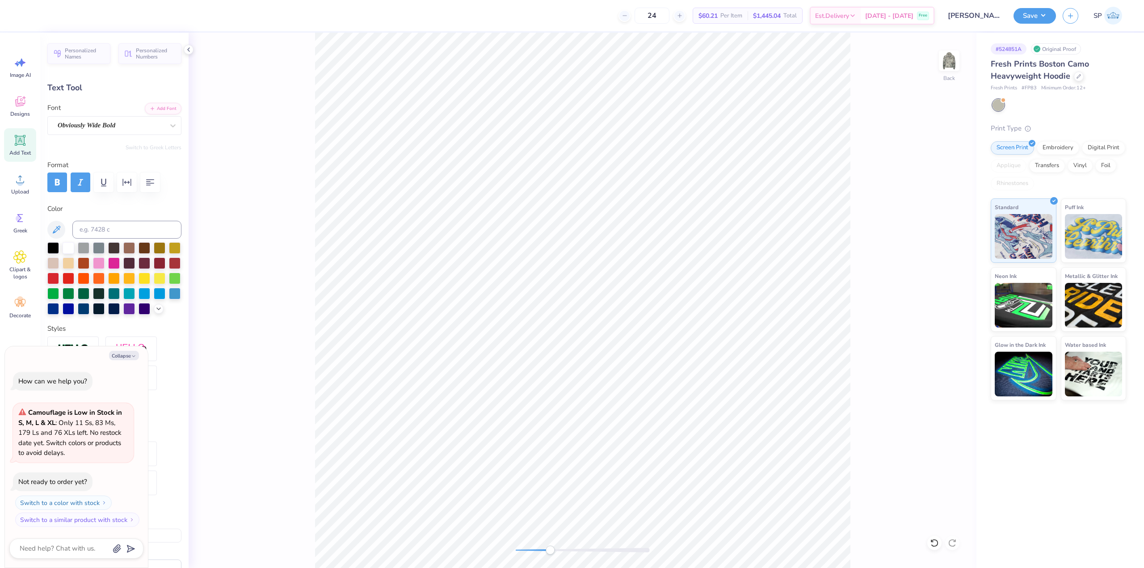
type textarea "x"
type textarea "DELTA"
type textarea "x"
type input "7.57"
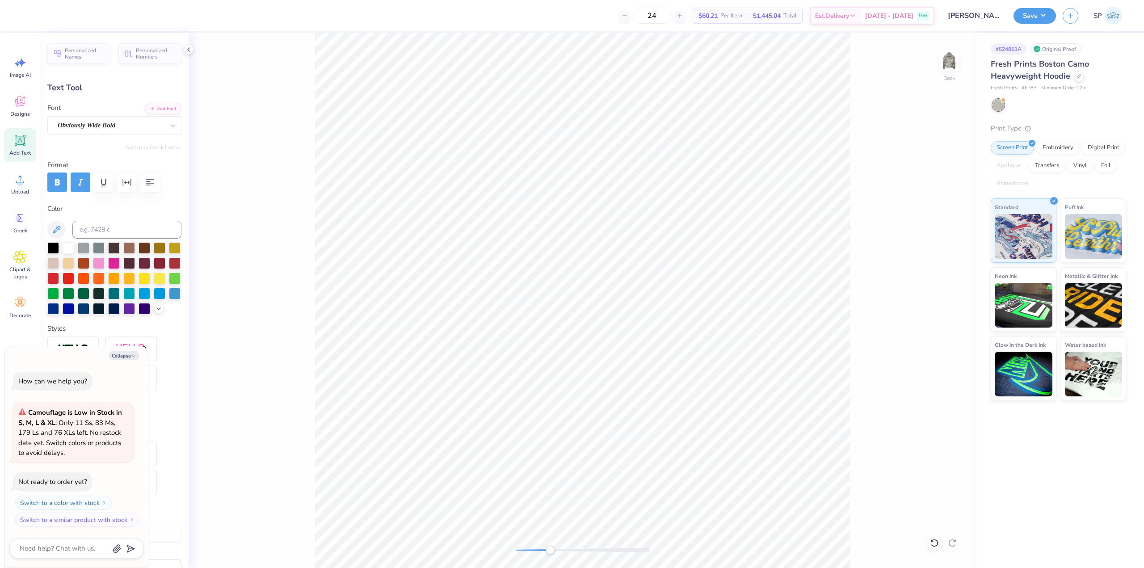
type textarea "x"
type textarea "G"
type textarea "x"
type textarea "GA"
type textarea "x"
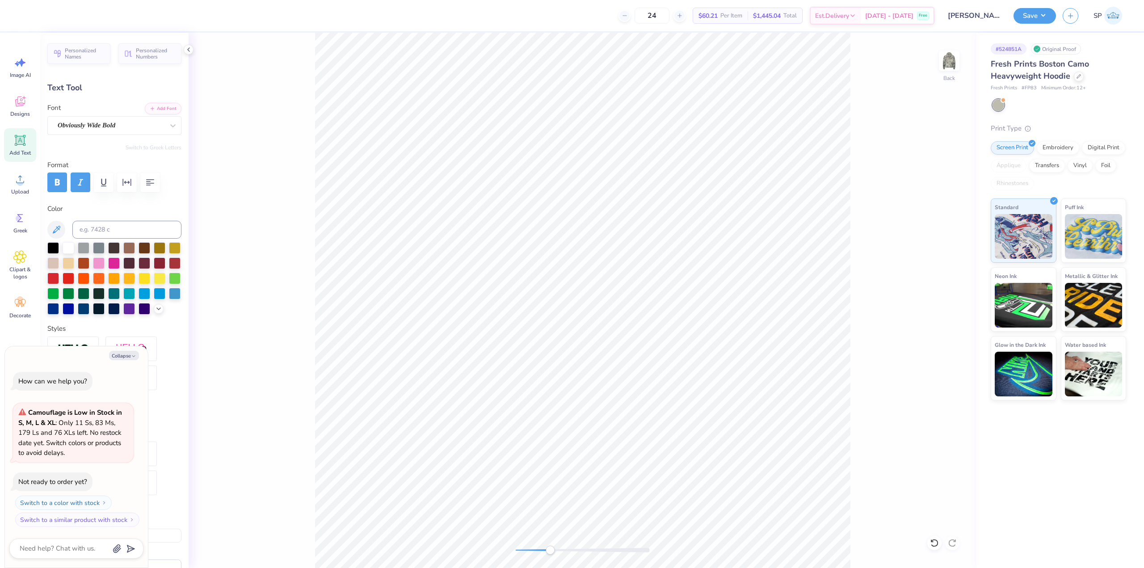
type textarea "GAM"
type textarea "x"
type textarea "GAMM"
type textarea "x"
type textarea "GAMMA"
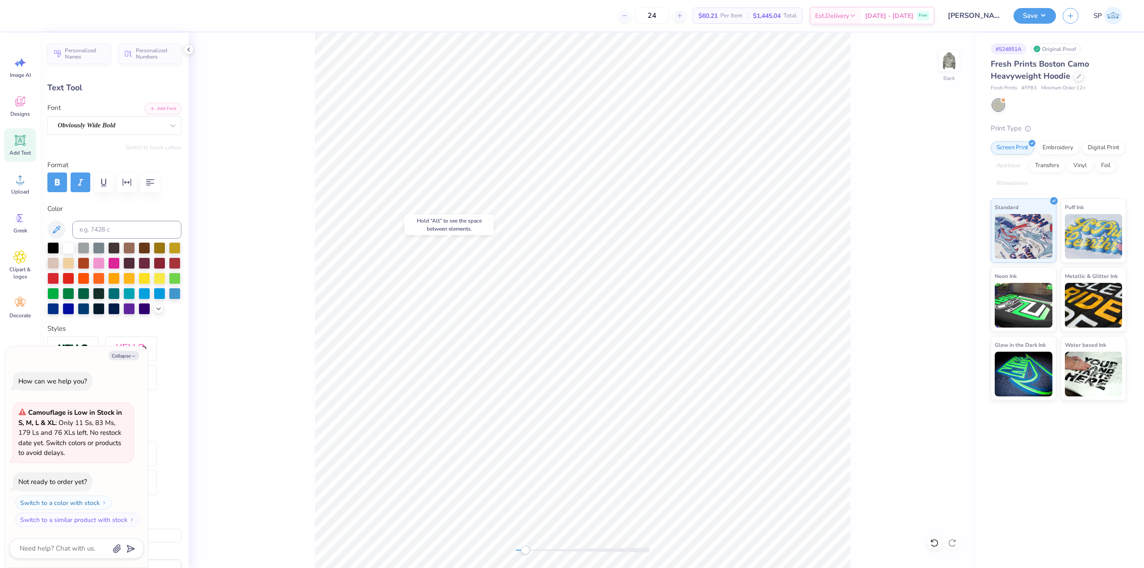
type textarea "x"
type input "6.73"
type textarea "x"
type textarea "Established"
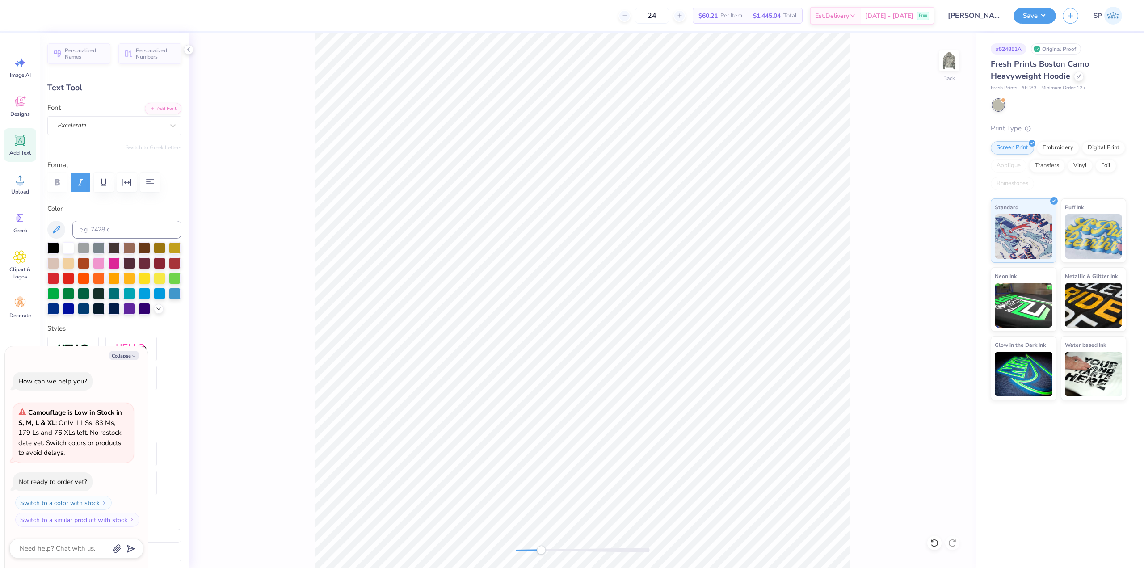
type textarea "x"
type textarea "Established"
type textarea "x"
type input "0.67"
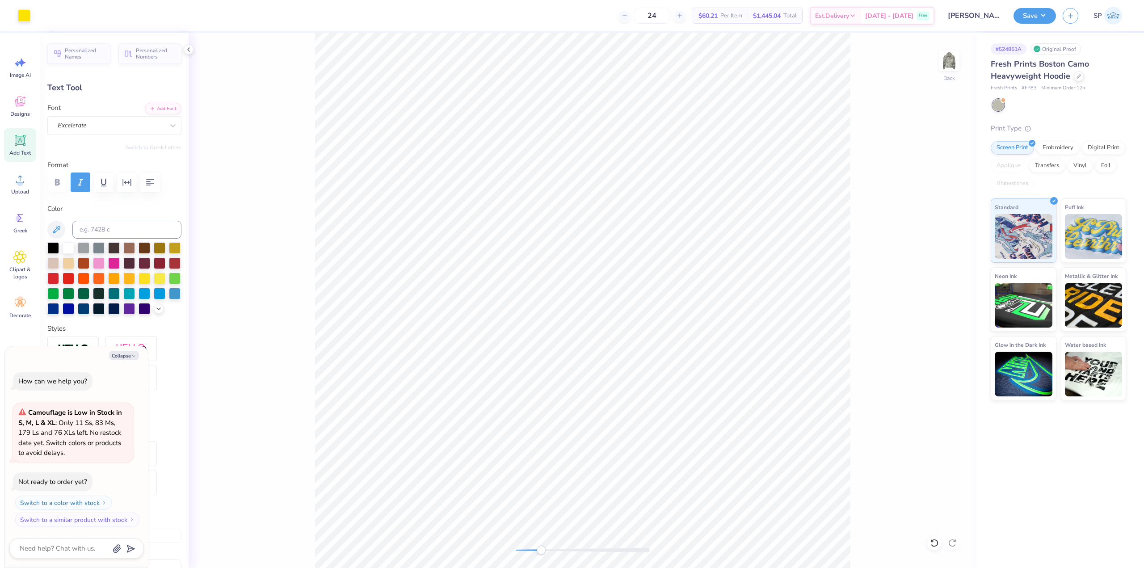
type input "7.82"
type textarea "x"
type textarea "1"
type textarea "x"
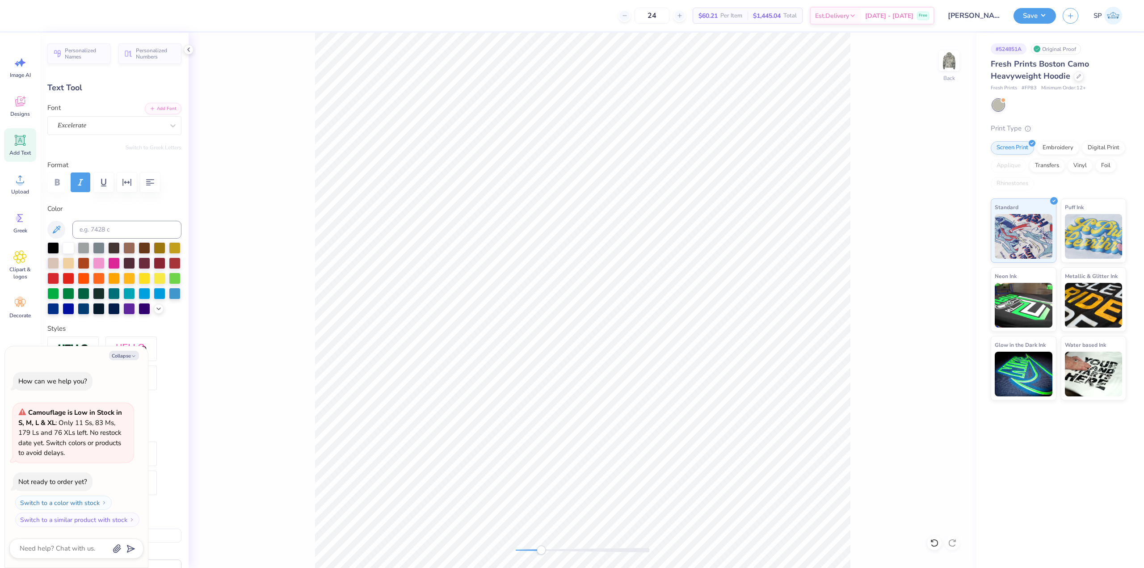
type textarea "18"
type textarea "x"
type input "0.69"
type input "8.05"
type textarea "x"
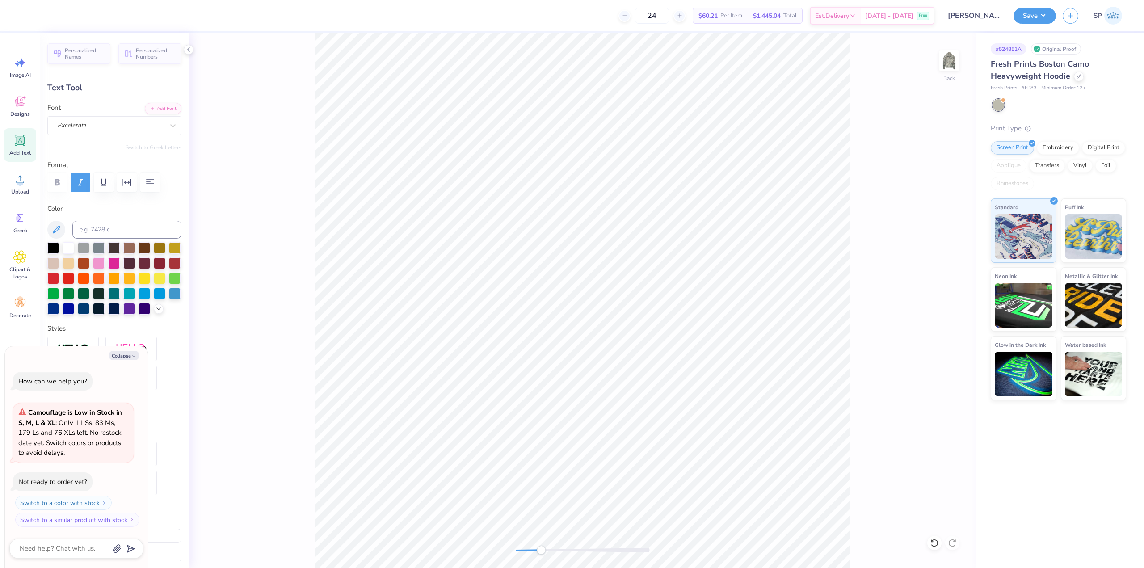
type textarea "7"
type textarea "x"
type textarea "73"
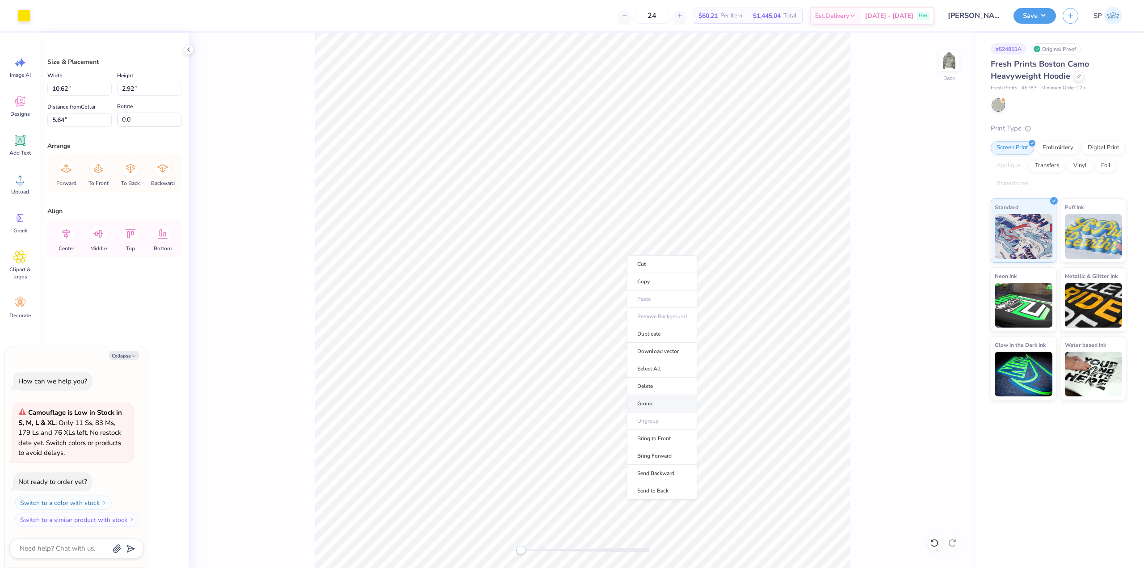
click at [653, 401] on li "Group" at bounding box center [662, 403] width 70 height 17
click at [63, 230] on icon at bounding box center [66, 234] width 18 height 18
click at [74, 237] on icon at bounding box center [66, 234] width 18 height 18
click at [519, 352] on li "Group" at bounding box center [533, 350] width 70 height 17
click at [72, 239] on icon at bounding box center [66, 234] width 18 height 18
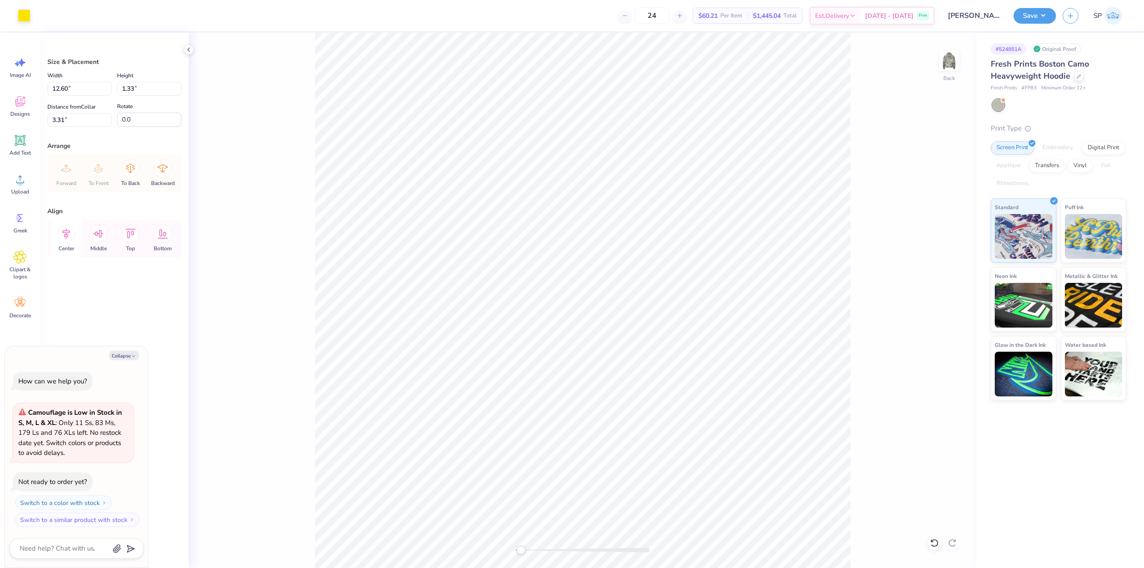
click at [65, 236] on icon at bounding box center [66, 234] width 8 height 10
click at [713, 361] on li "Group" at bounding box center [720, 358] width 70 height 17
click at [18, 15] on div at bounding box center [24, 14] width 13 height 13
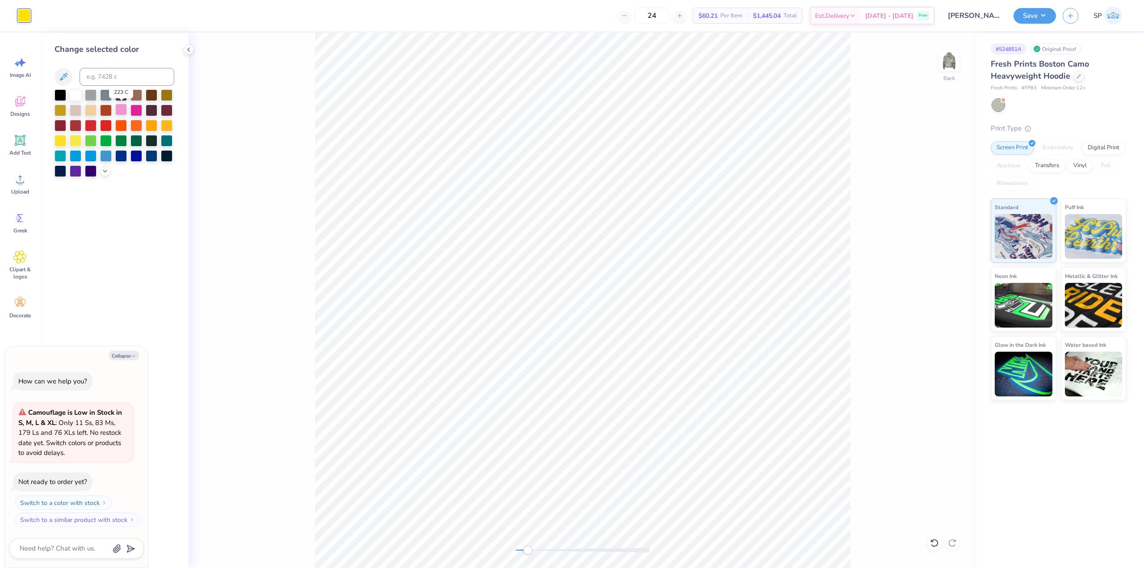
click at [123, 111] on div at bounding box center [121, 110] width 12 height 12
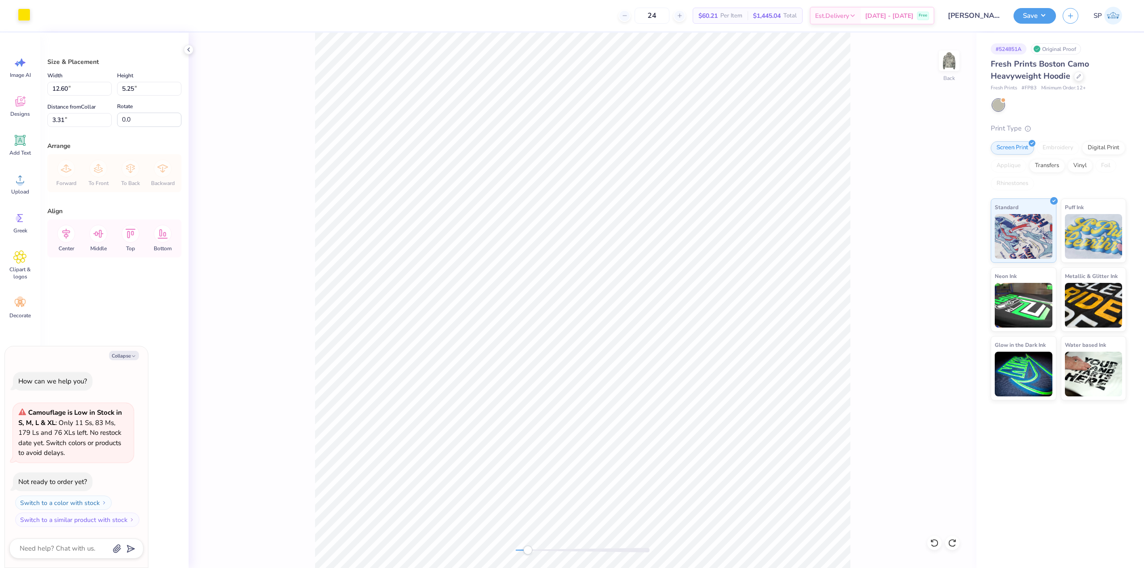
click at [26, 16] on div at bounding box center [24, 14] width 13 height 13
type textarea "x"
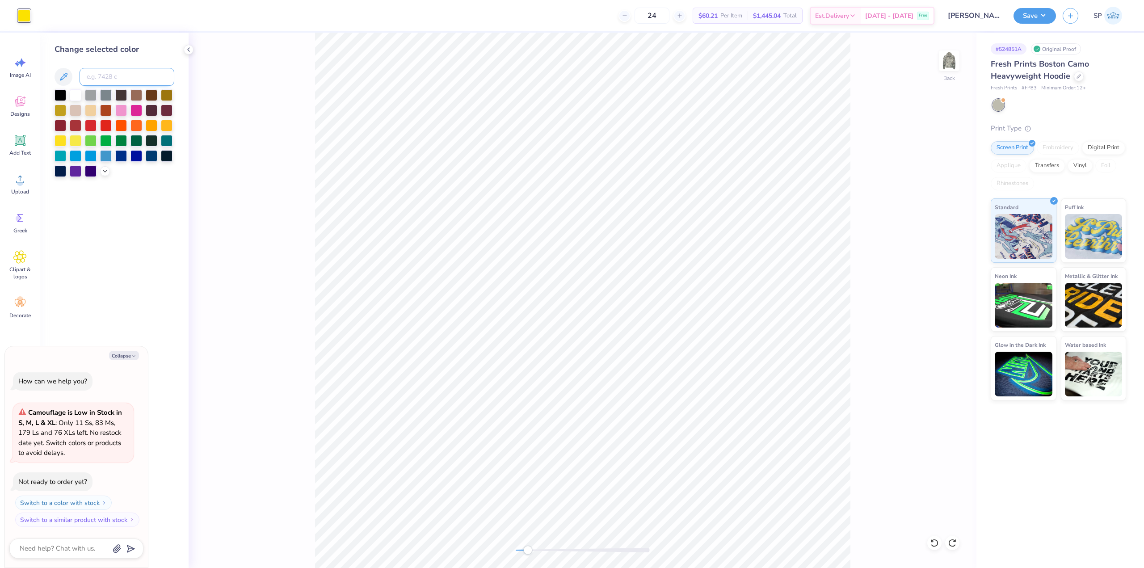
click at [111, 71] on input at bounding box center [127, 77] width 95 height 18
type input "705"
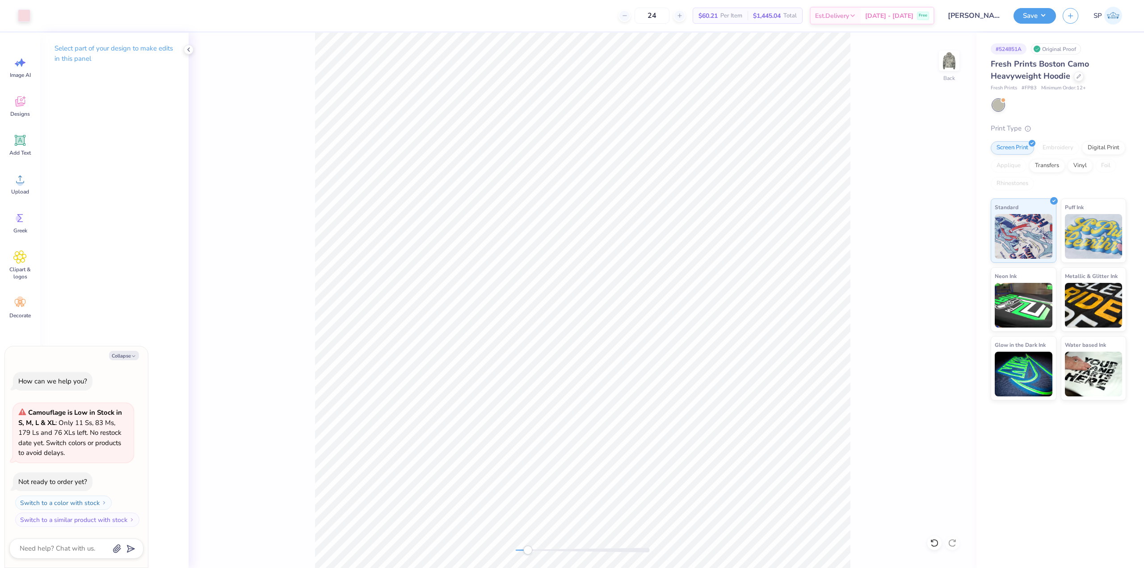
type textarea "x"
click at [77, 90] on input "12.60" at bounding box center [79, 89] width 64 height 14
type input "12.5"
type textarea "x"
type input "12.50"
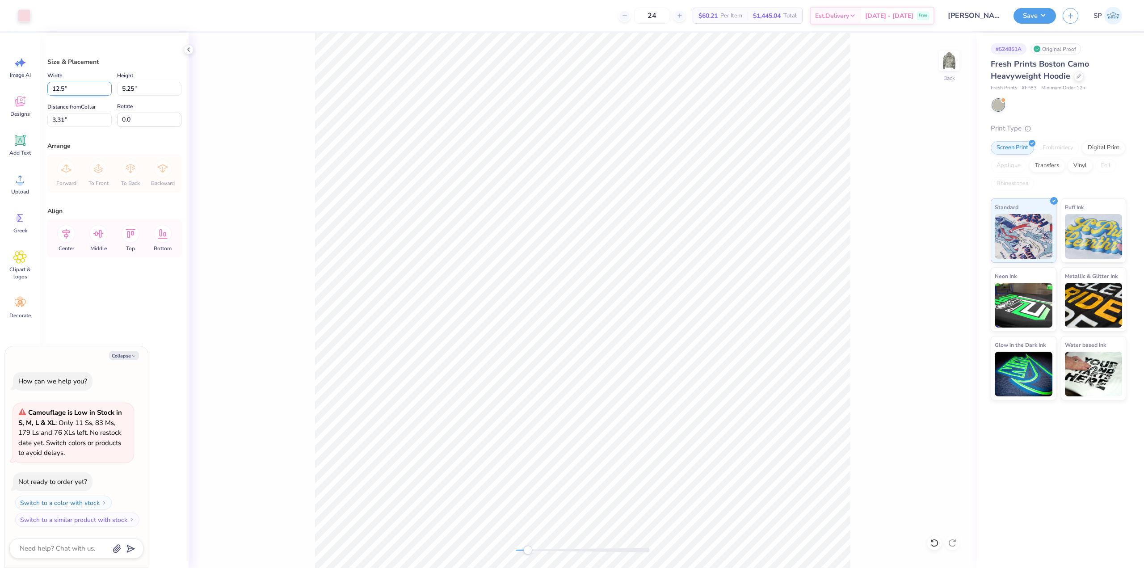
type input "5.21"
click at [87, 117] on input "3.34" at bounding box center [79, 120] width 64 height 14
type input "3"
type textarea "x"
click at [89, 93] on input "12.50" at bounding box center [79, 89] width 64 height 14
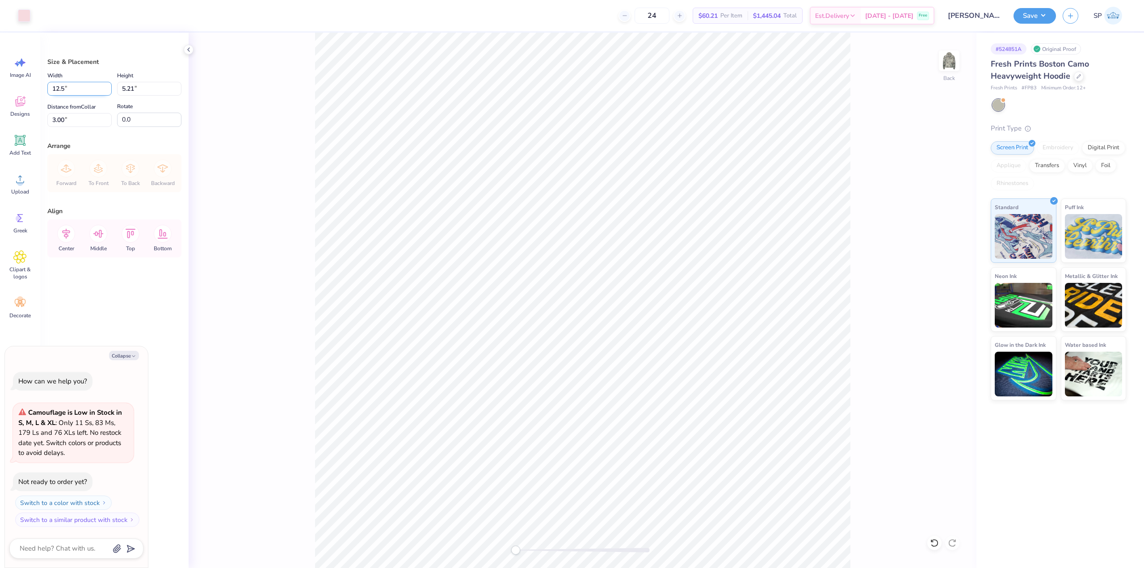
type input "12.5"
type textarea "x"
click at [75, 118] on input "3.00" at bounding box center [79, 120] width 64 height 14
click at [75, 119] on input "3.00" at bounding box center [79, 120] width 64 height 14
type input "3"
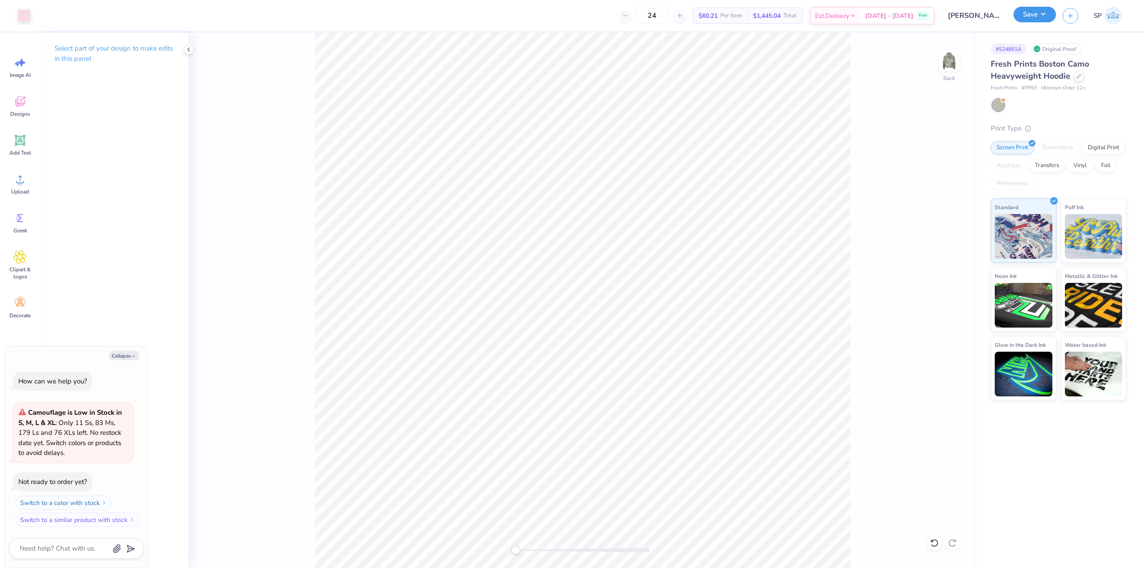
click at [1052, 14] on button "Save" at bounding box center [1035, 15] width 42 height 16
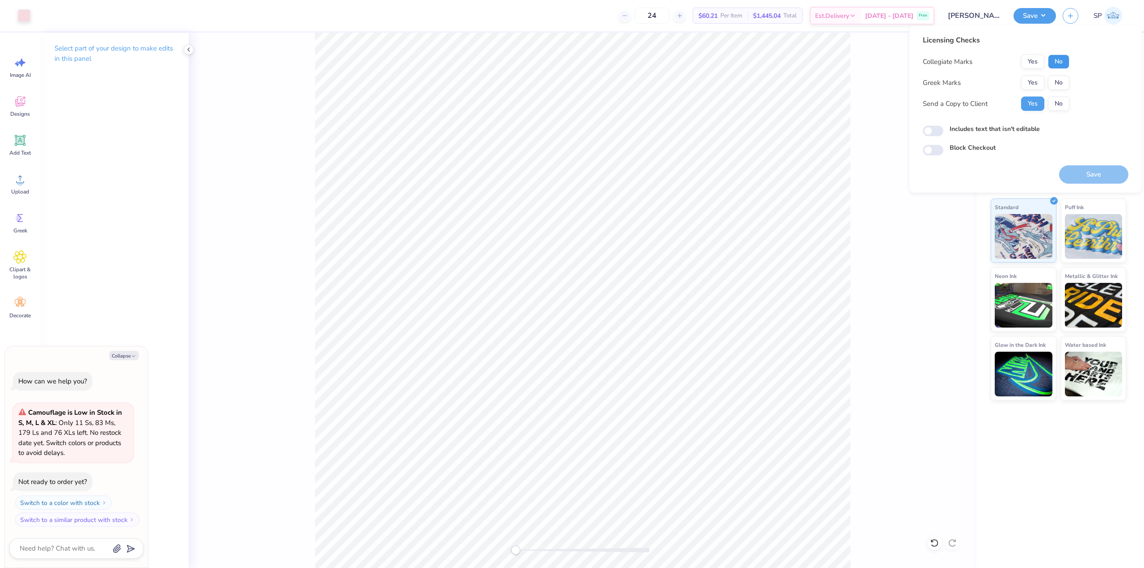
click at [1059, 61] on button "No" at bounding box center [1058, 62] width 21 height 14
click at [1026, 82] on button "Yes" at bounding box center [1033, 83] width 23 height 14
type textarea "x"
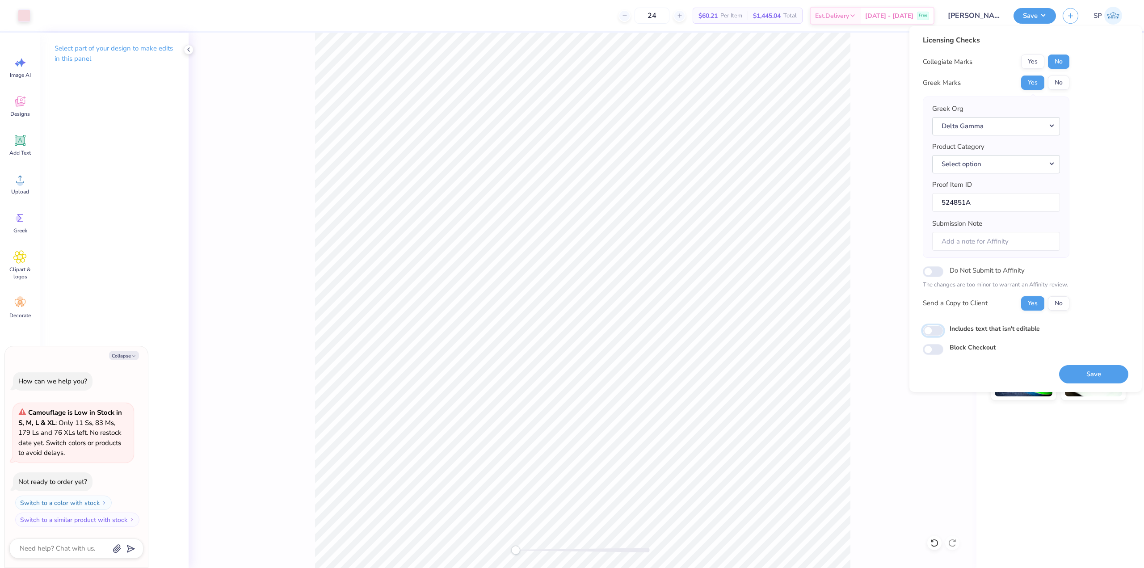
click at [937, 328] on input "Includes text that isn't editable" at bounding box center [933, 330] width 21 height 11
checkbox input "true"
click at [1081, 371] on button "Save" at bounding box center [1094, 374] width 69 height 18
type textarea "x"
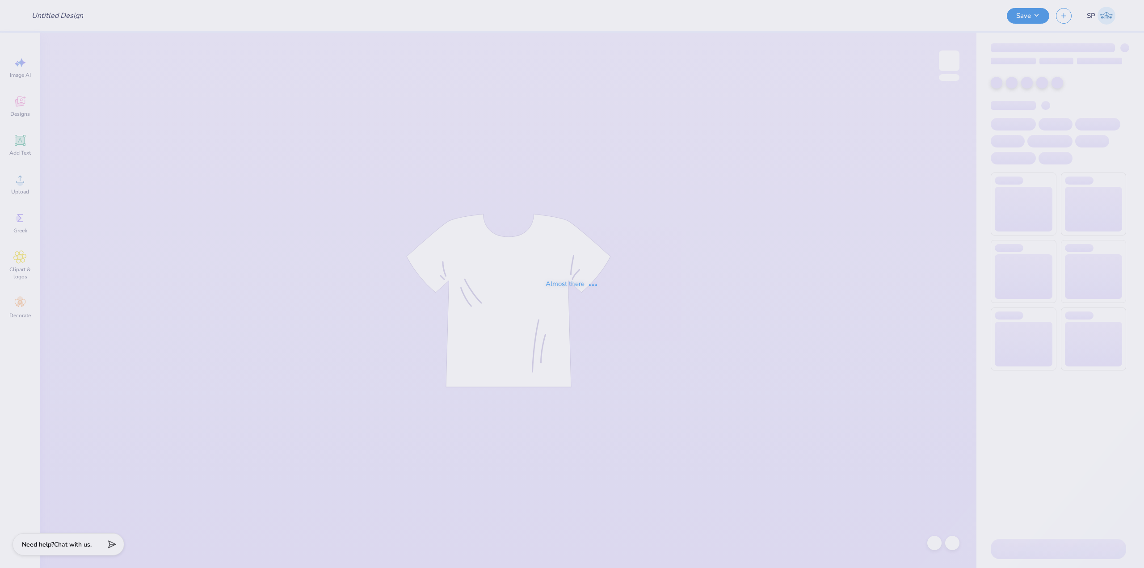
type input "Melanie Maine : Florida International University"
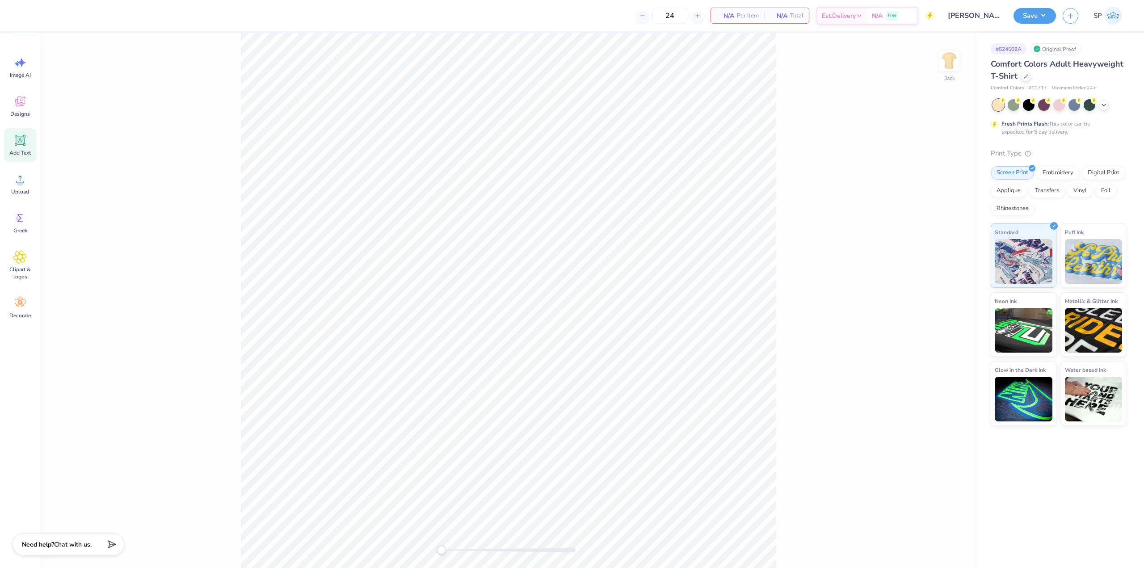
click at [21, 142] on icon at bounding box center [20, 140] width 8 height 8
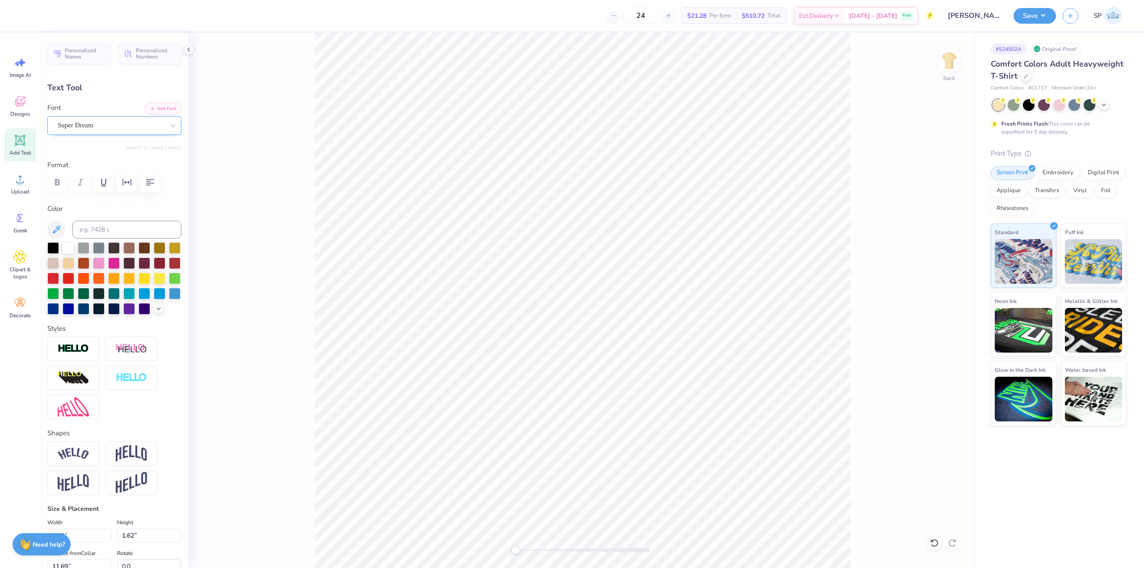
click at [98, 129] on div "Super Dream" at bounding box center [111, 125] width 108 height 14
type input "joec"
click at [14, 114] on span "Designs" at bounding box center [20, 113] width 20 height 7
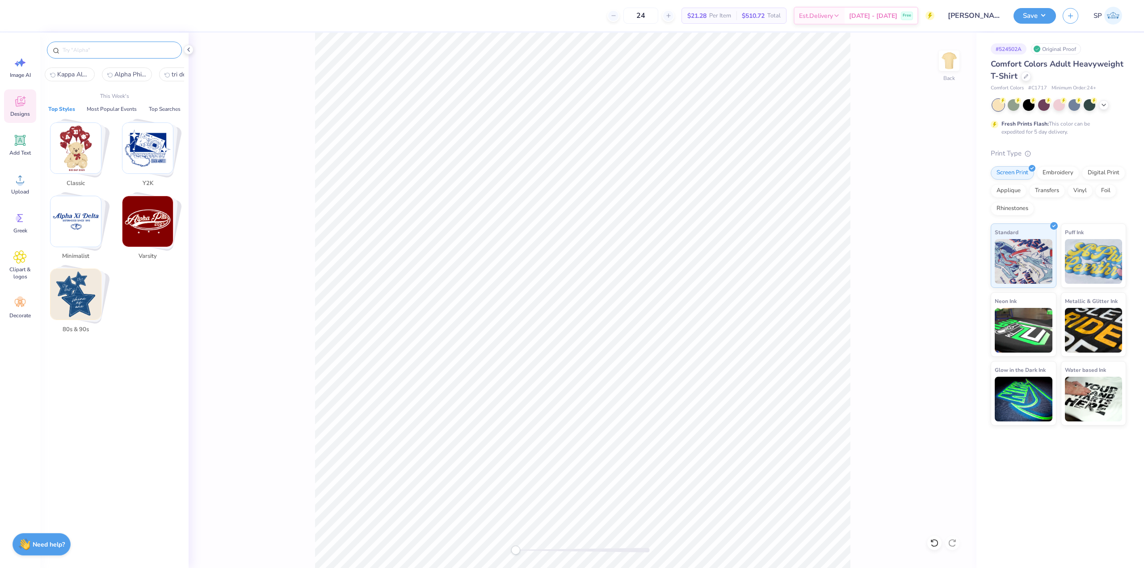
click at [98, 50] on input "text" at bounding box center [119, 50] width 114 height 9
click at [267, 140] on div "Back" at bounding box center [583, 301] width 788 height 536
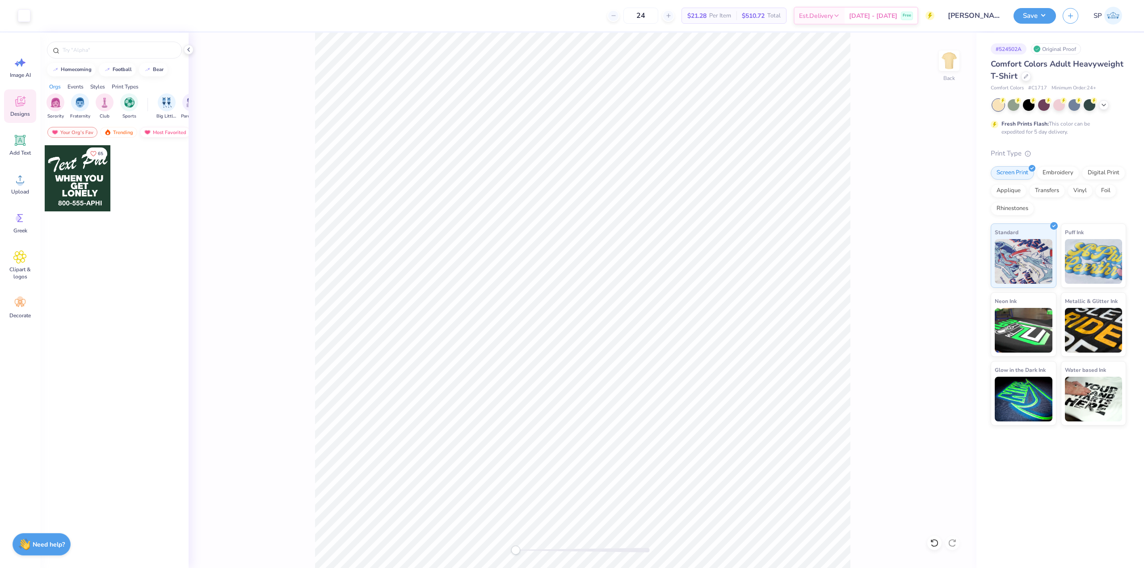
click at [156, 127] on div "Most Favorited" at bounding box center [165, 132] width 51 height 11
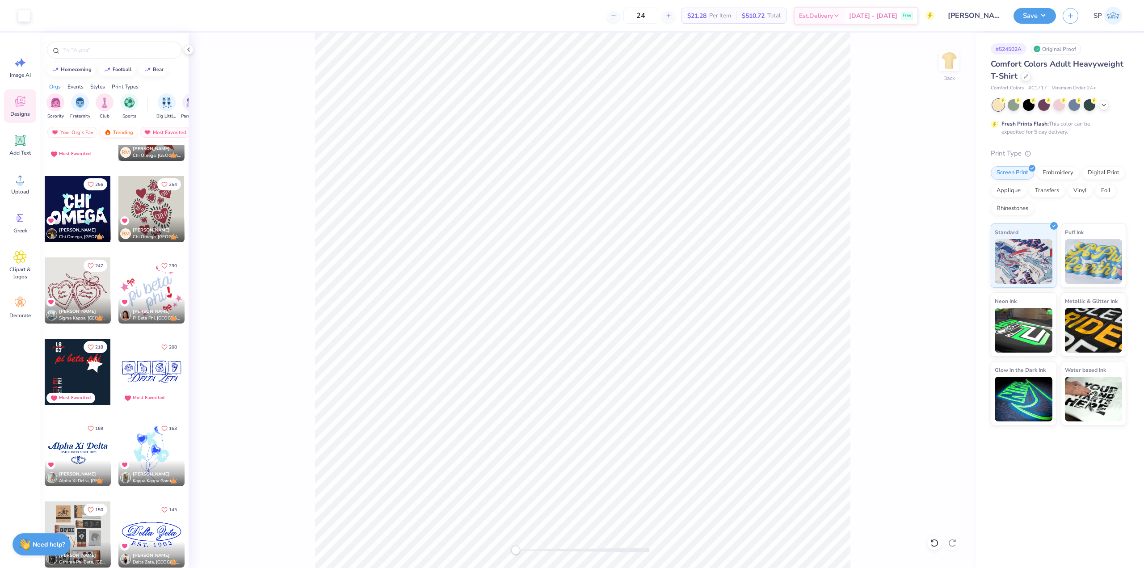
scroll to position [224, 0]
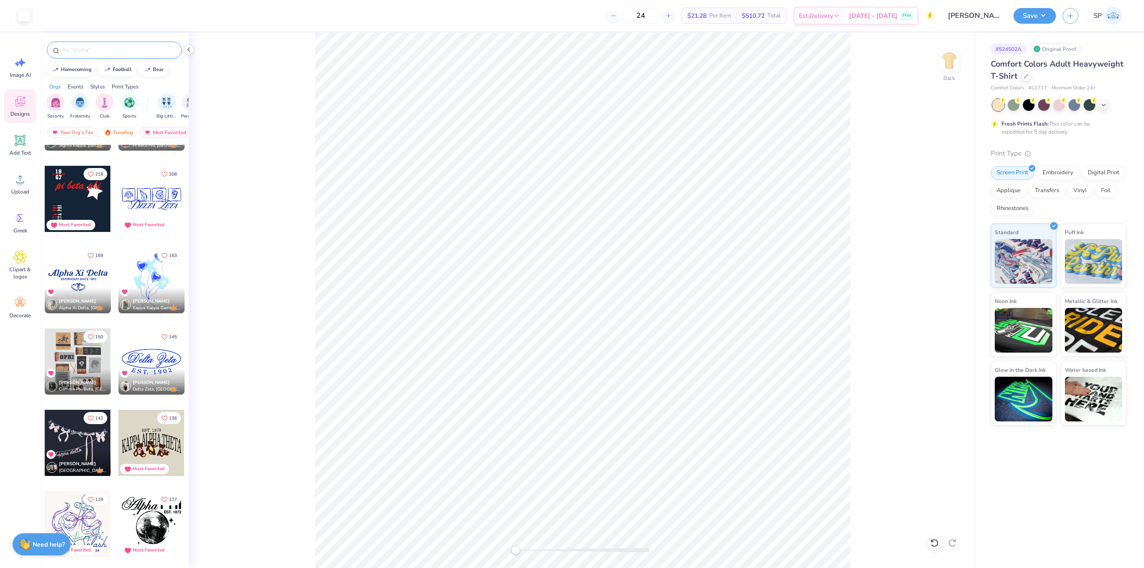
click at [105, 47] on input "text" at bounding box center [119, 50] width 114 height 9
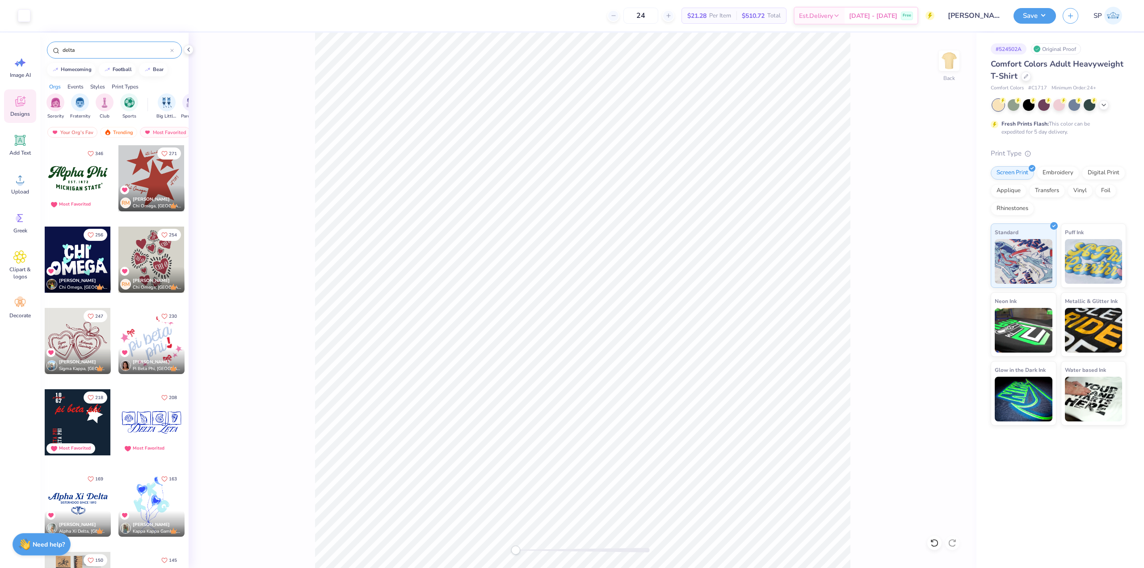
type input "delta"
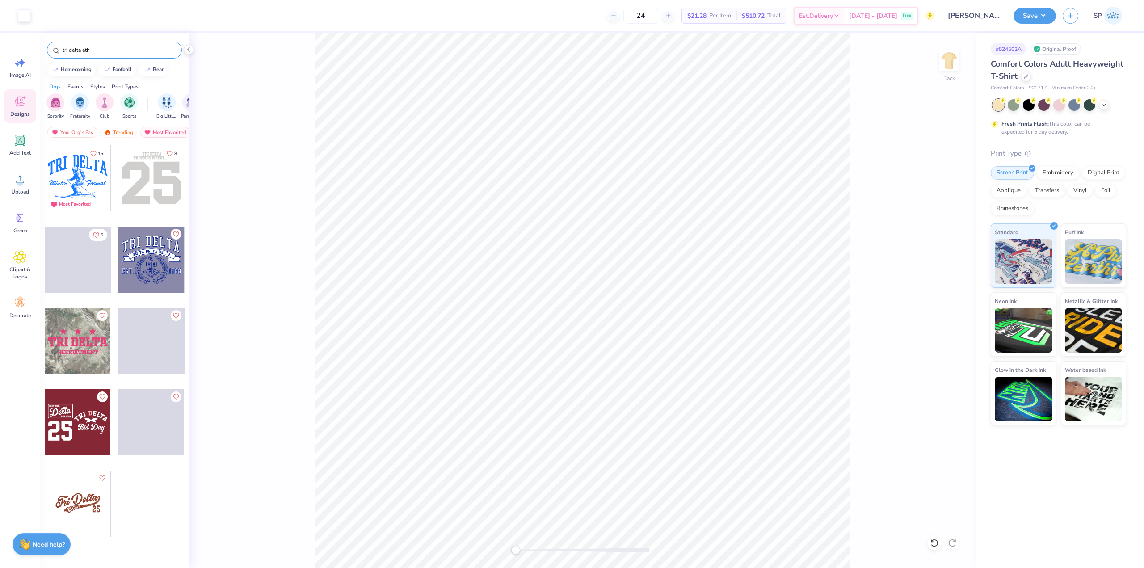
type input "tri delta ath"
click at [133, 173] on div at bounding box center [151, 178] width 66 height 66
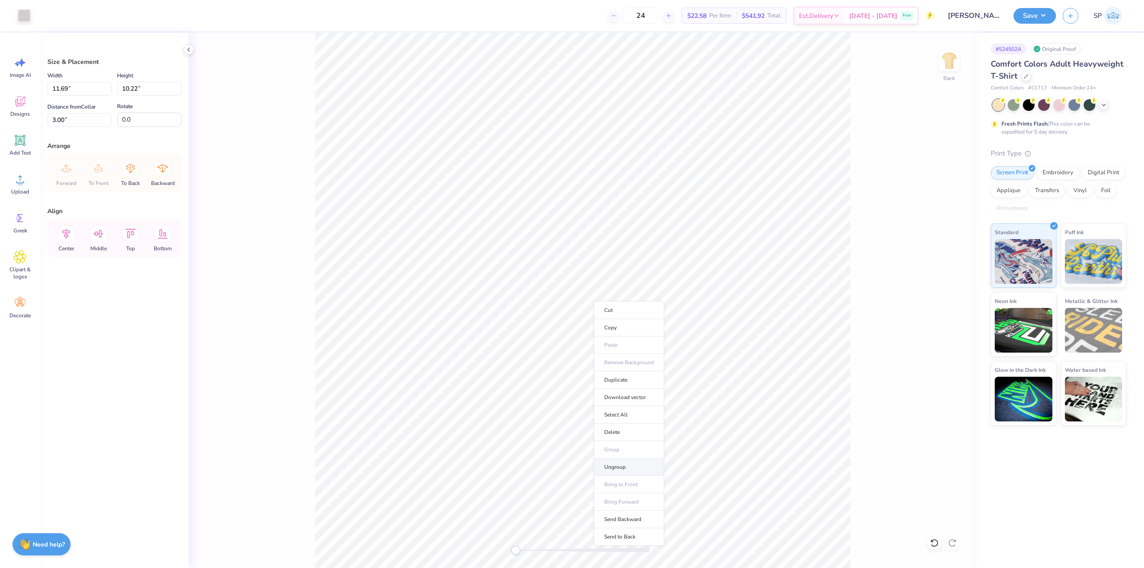
click at [626, 462] on li "Ungroup" at bounding box center [629, 467] width 70 height 17
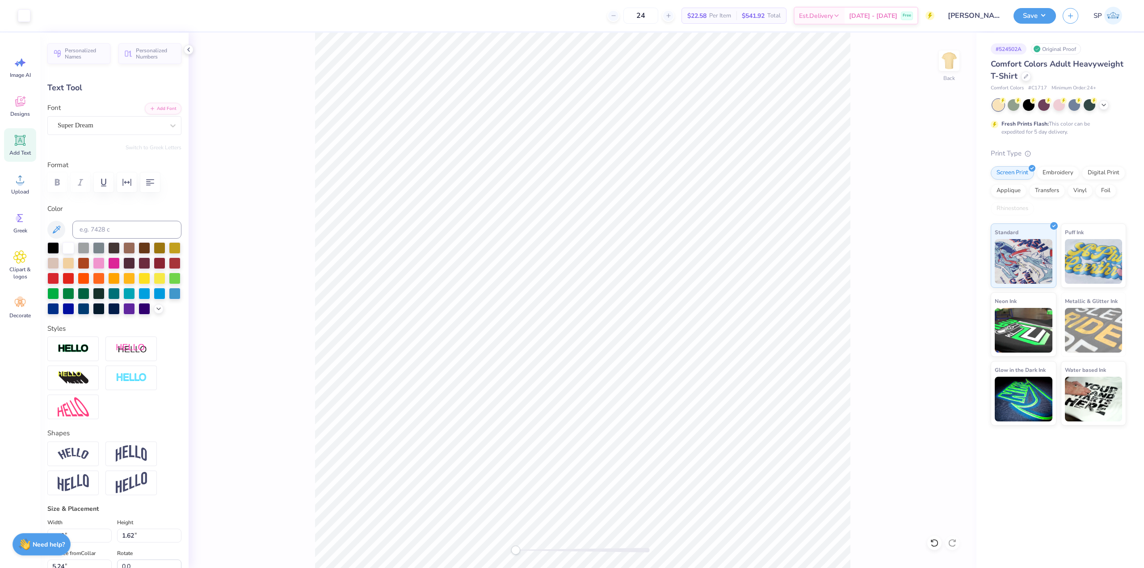
type input "5.59"
type input "1.62"
type input "5.24"
type input "3.79"
type input "0.61"
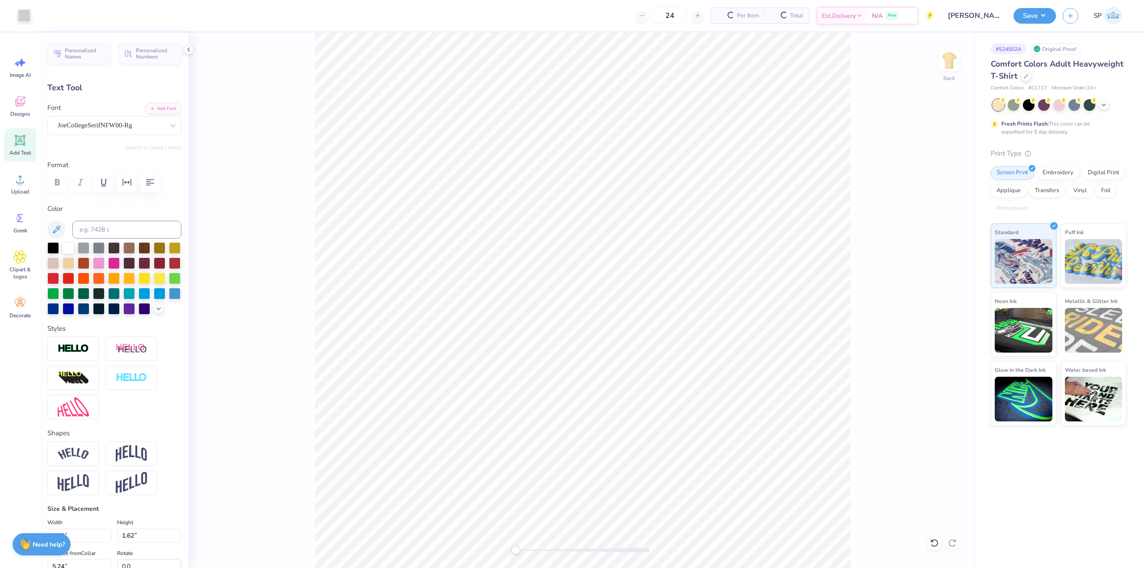
type input "8.99"
type input "7.23"
type input "9.76"
type input "3.79"
type input "4.40"
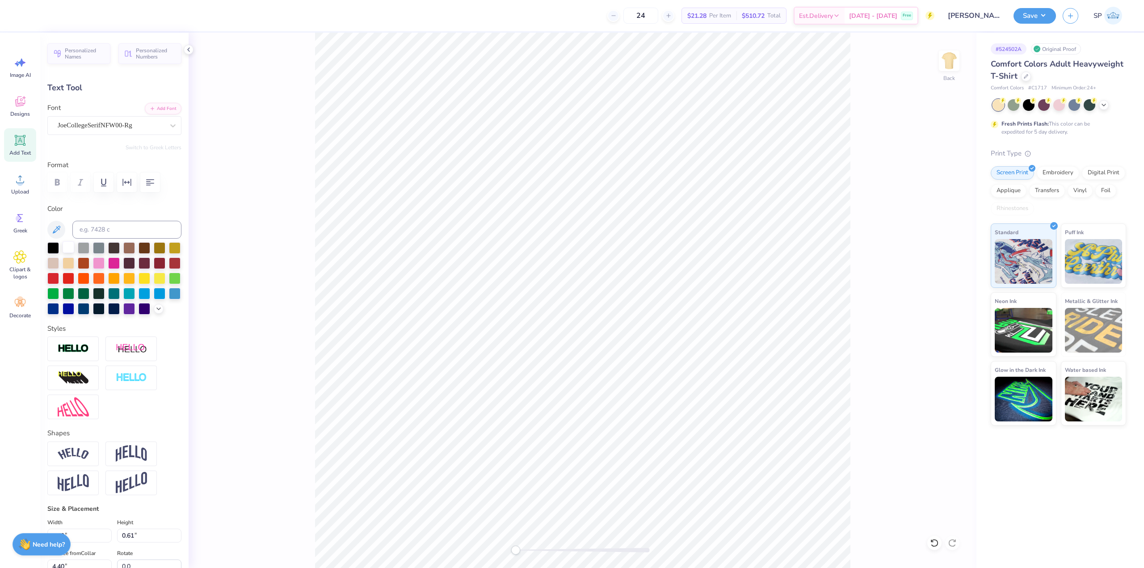
click at [68, 248] on div at bounding box center [69, 247] width 12 height 12
type textarea "sigma kappa"
type input "4.95"
type input "0.59"
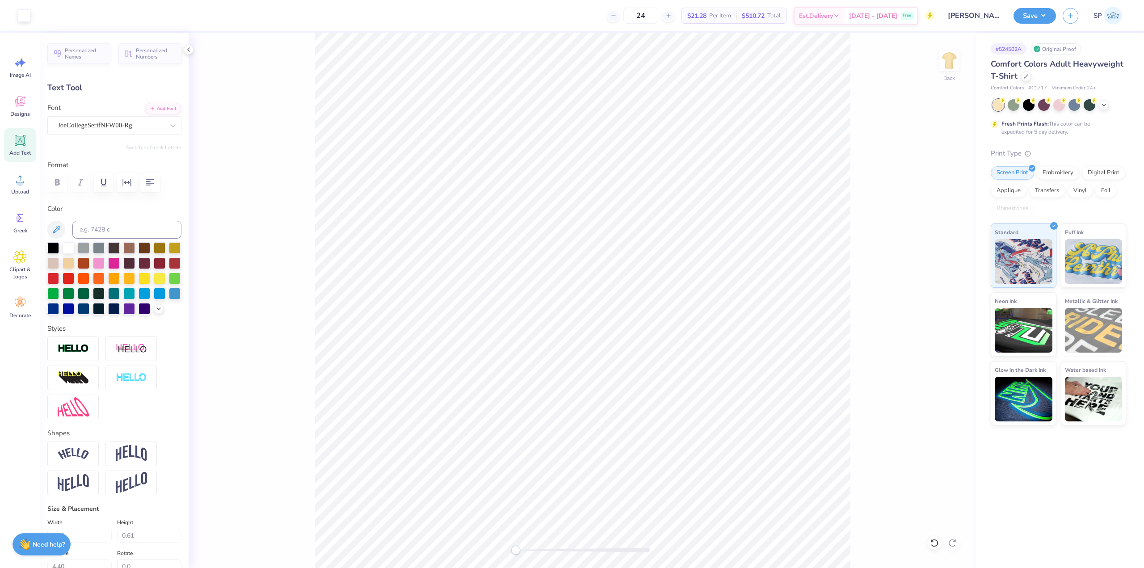
type input "4.48"
type input "7.37"
type input "0.88"
type input "6.27"
type input "8.61"
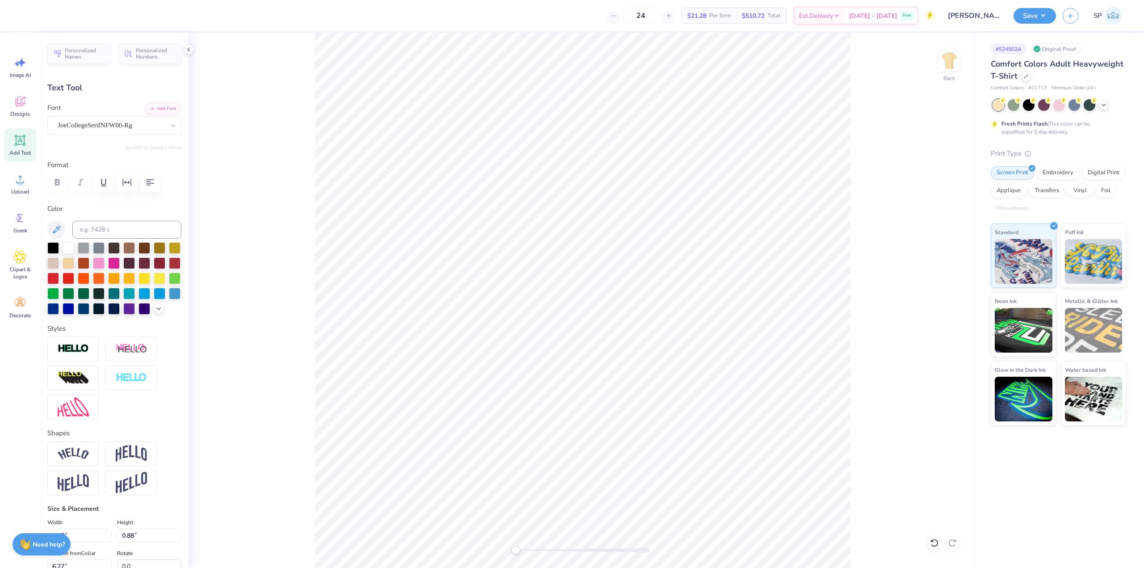
type input "1.03"
type input "5.62"
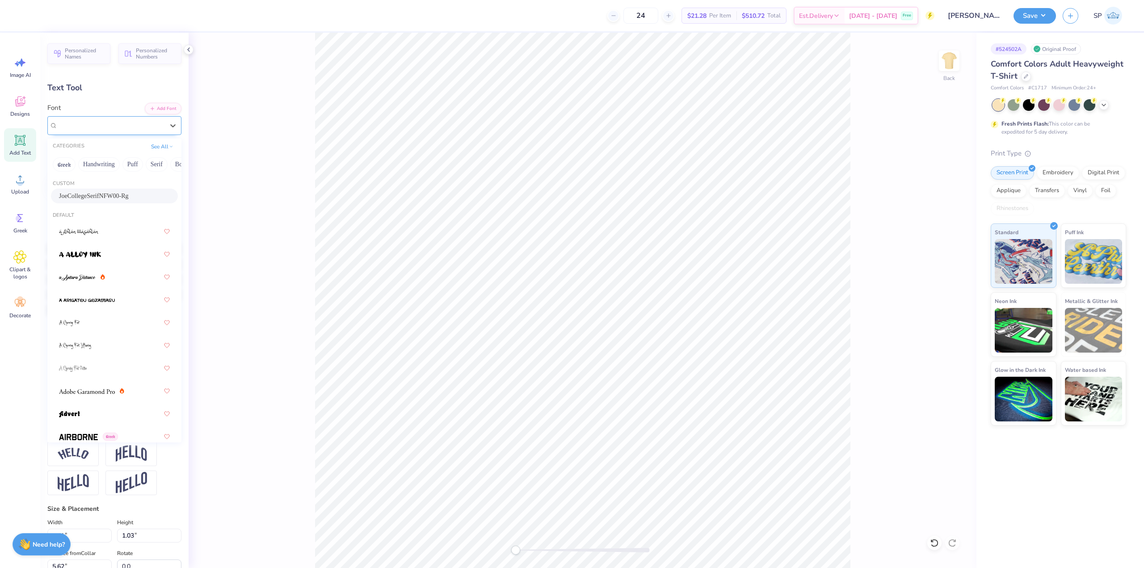
click at [113, 124] on div "JoeCollegeSerifNFW00-Rg" at bounding box center [111, 125] width 108 height 14
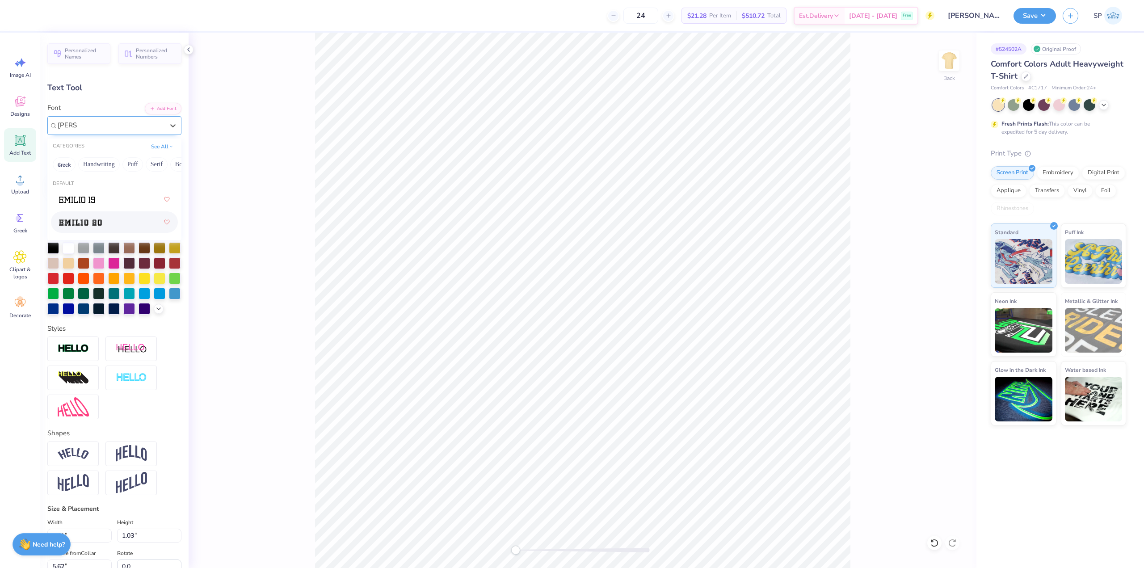
type input "emilio"
paste textarea "74"
type textarea "74"
type input "1.82"
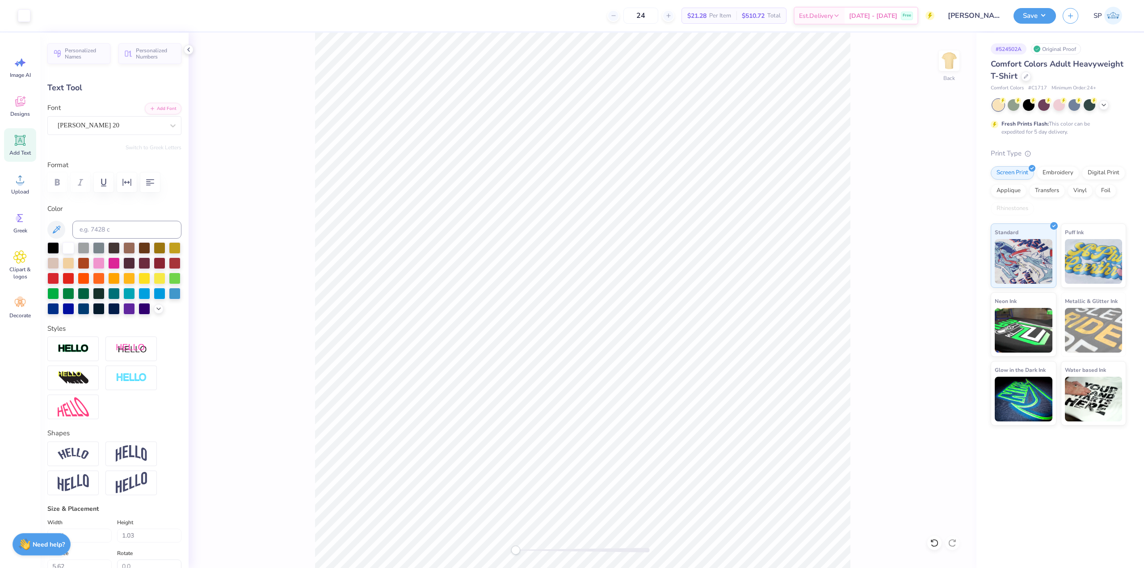
type input "1.20"
type input "7.92"
click at [131, 175] on button "button" at bounding box center [127, 183] width 20 height 20
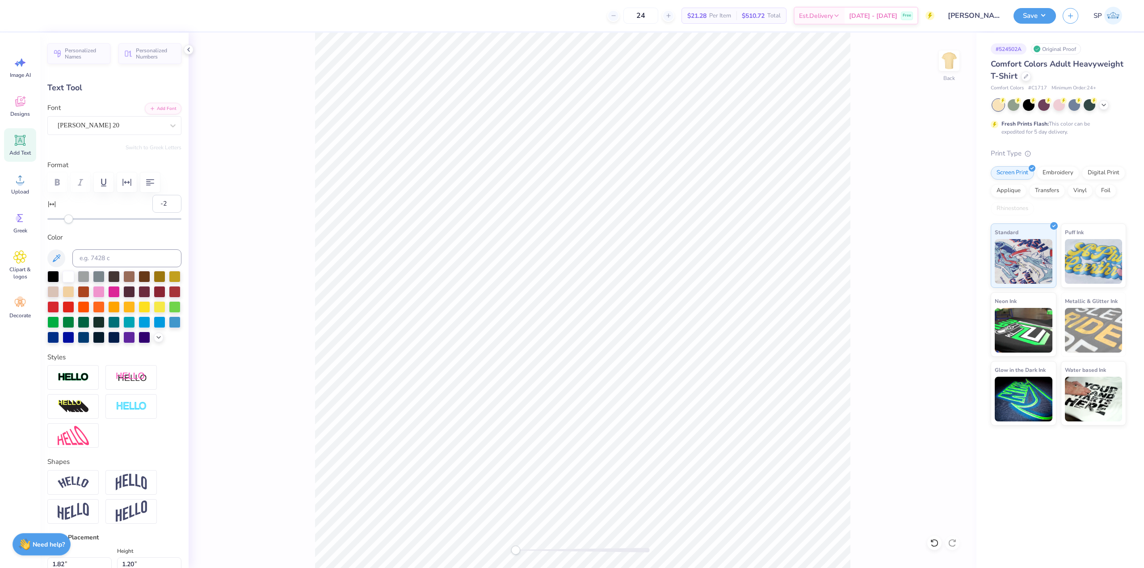
type input "-3"
click at [65, 218] on div "Accessibility label" at bounding box center [65, 219] width 9 height 9
type input "-4"
click at [63, 217] on div "Accessibility label" at bounding box center [64, 219] width 9 height 9
type input "-12"
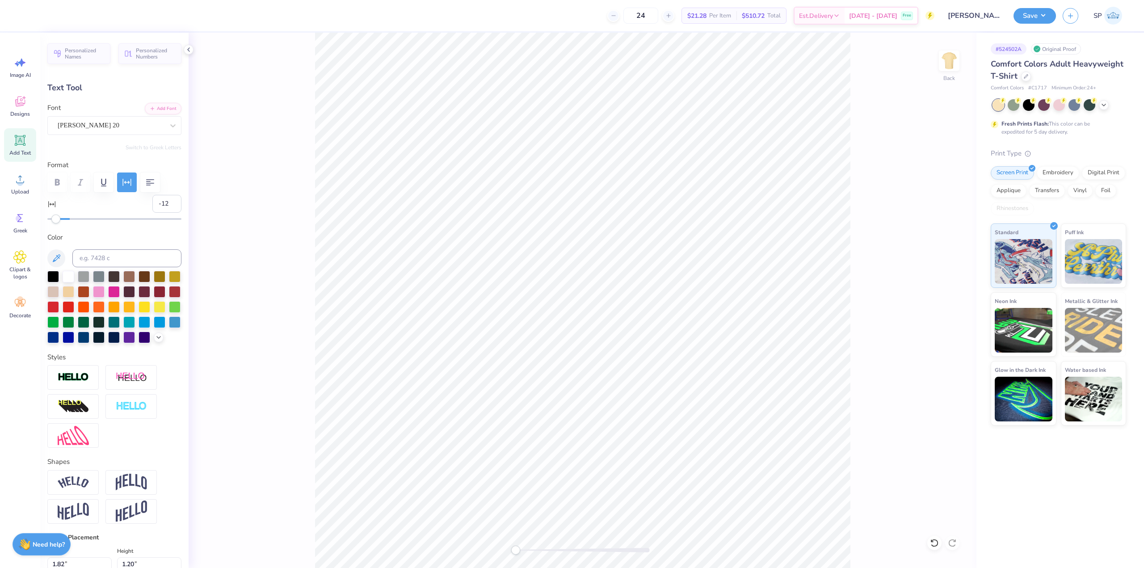
drag, startPoint x: 63, startPoint y: 217, endPoint x: 56, endPoint y: 217, distance: 7.2
click at [56, 217] on div "Accessibility label" at bounding box center [55, 219] width 9 height 9
type input "-16"
click at [52, 217] on div "Accessibility label" at bounding box center [52, 219] width 9 height 9
type input "9.47"
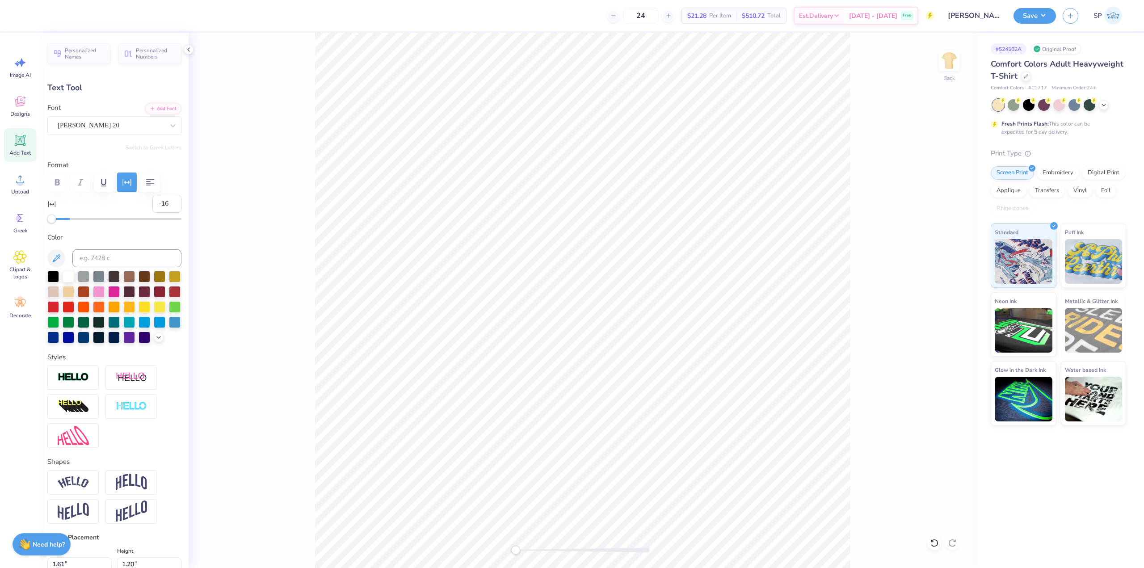
type input "7.04"
type input "7.15"
type input "-20"
drag, startPoint x: 53, startPoint y: 219, endPoint x: 35, endPoint y: 220, distance: 17.9
click at [35, 220] on div "24 $21.28 Per Item $510.72 Total Est. Delivery Oct 7 - 10 Free Design Title Mel…" at bounding box center [572, 284] width 1144 height 568
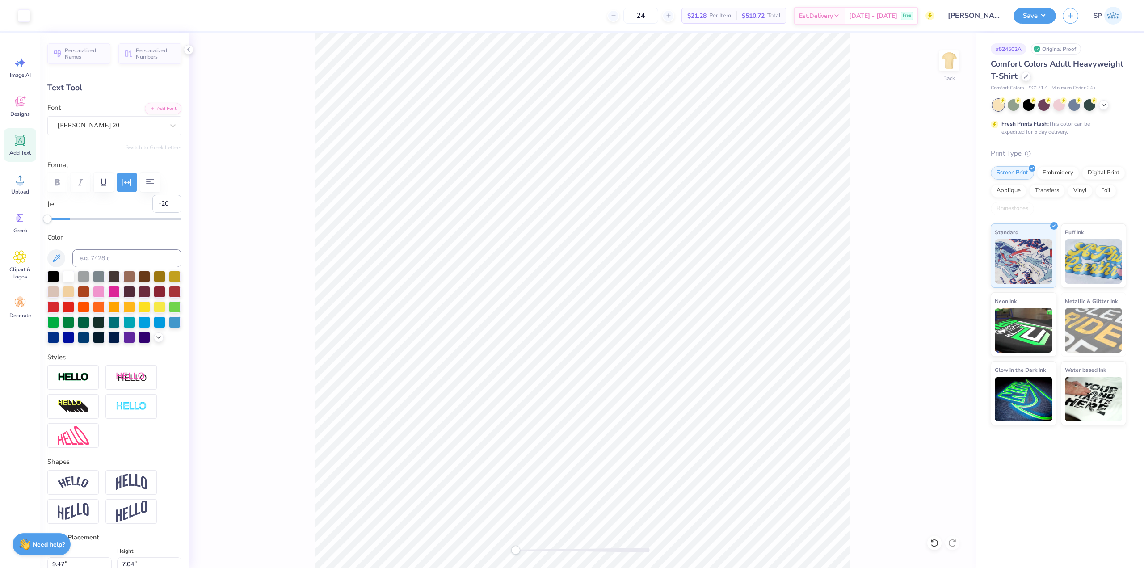
type input "9.16"
type input "7.41"
type textarea "03"
type input "9.08"
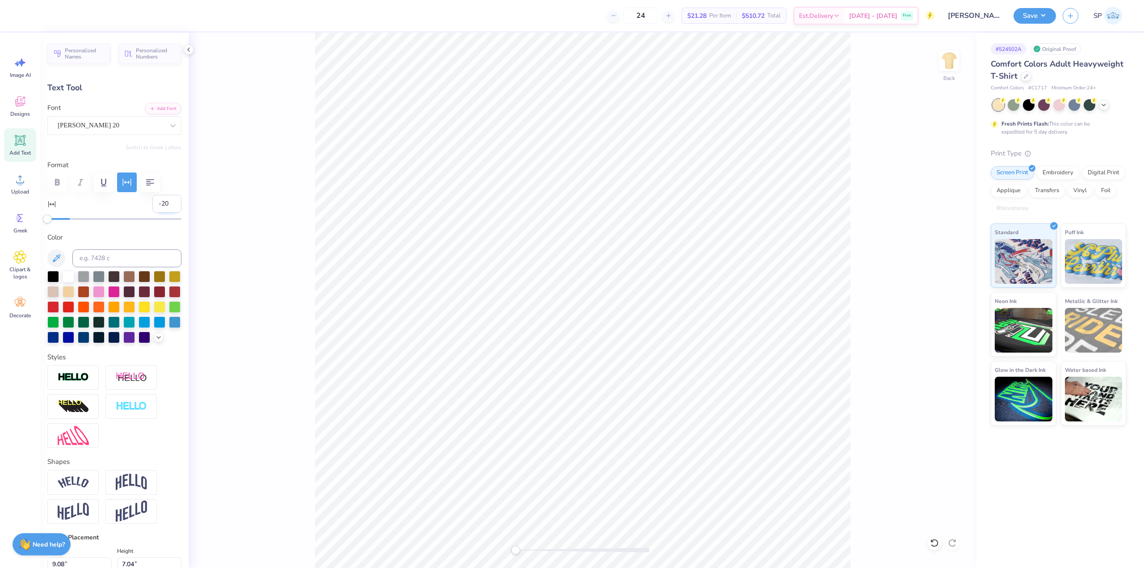
click at [159, 208] on input "-20" at bounding box center [166, 204] width 29 height 18
type input "-13"
type input "9.62"
type textarea "74"
type input "9.70"
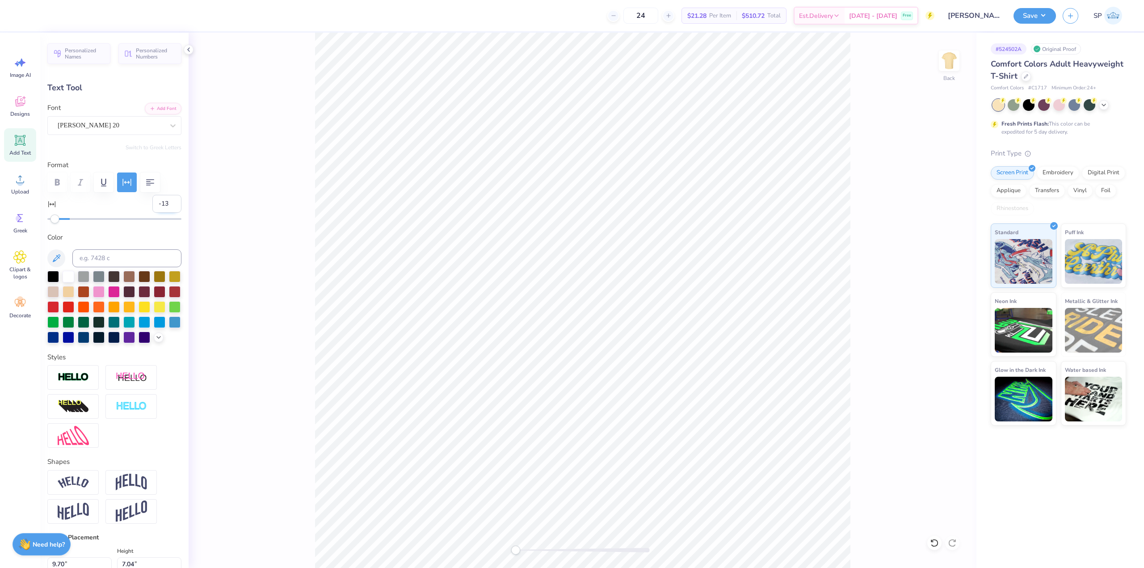
click at [152, 208] on input "-13" at bounding box center [166, 204] width 29 height 18
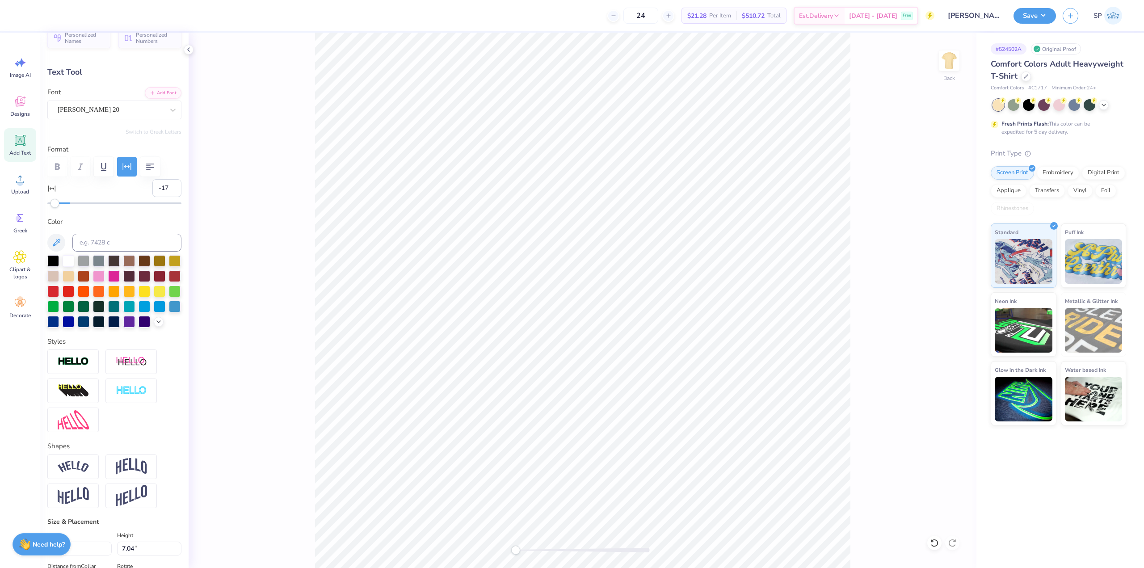
scroll to position [0, 0]
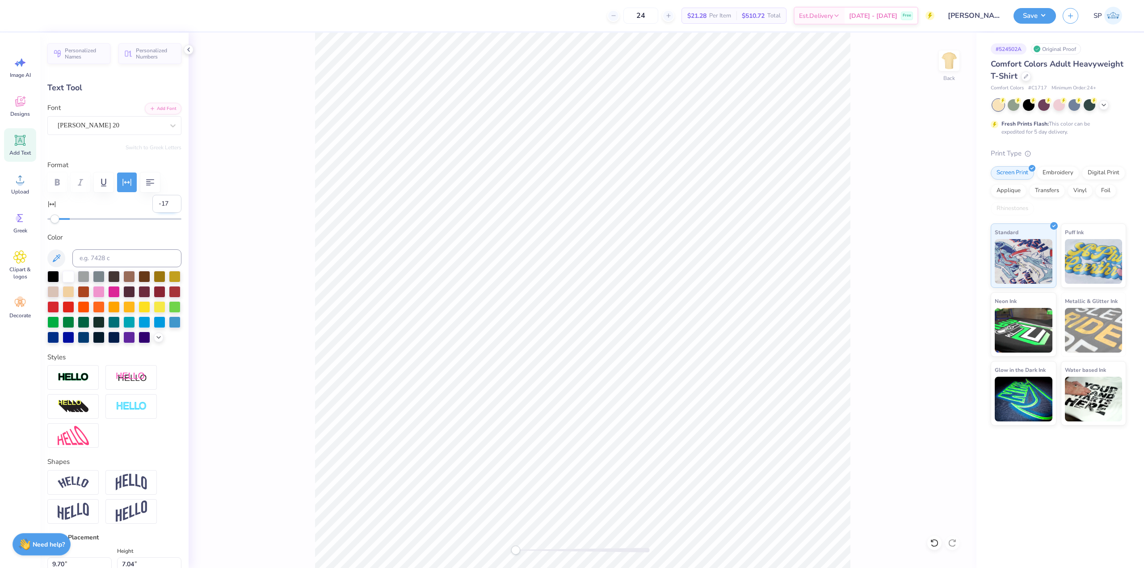
click at [158, 204] on input "-17" at bounding box center [166, 204] width 29 height 18
type input "-18"
click at [166, 205] on input "-18" at bounding box center [166, 204] width 29 height 18
click at [280, 240] on div "Back" at bounding box center [583, 301] width 788 height 536
type input "8.61"
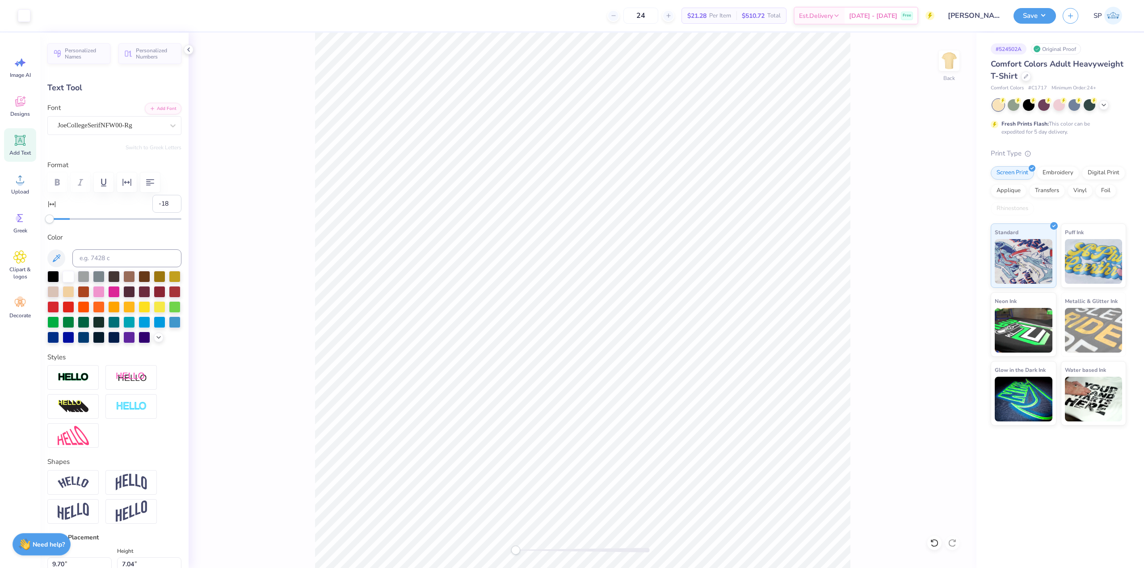
type input "1.03"
type input "5.62"
type input "0"
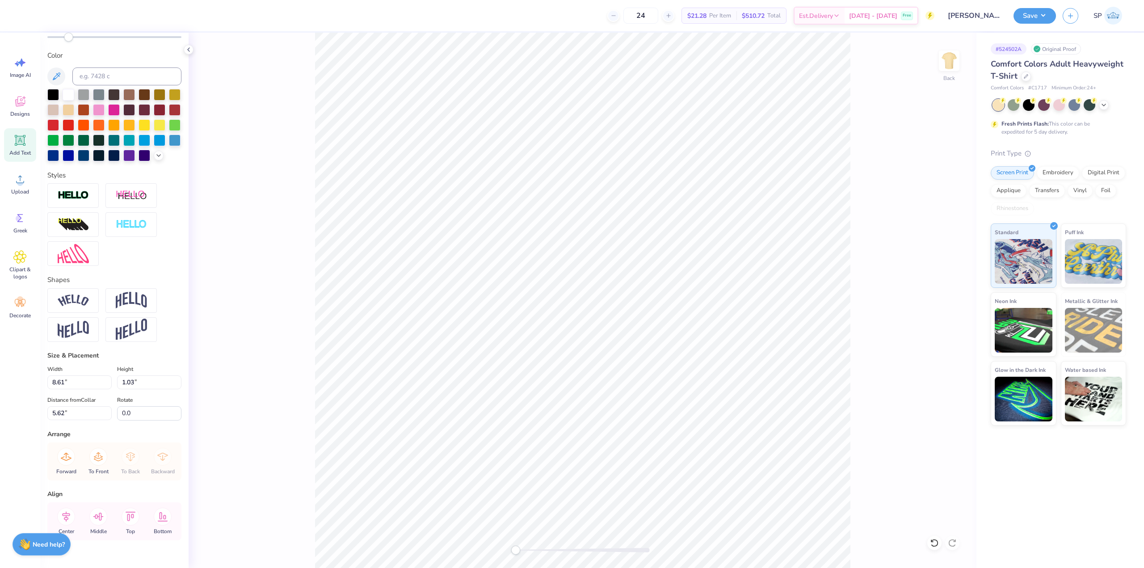
scroll to position [214, 0]
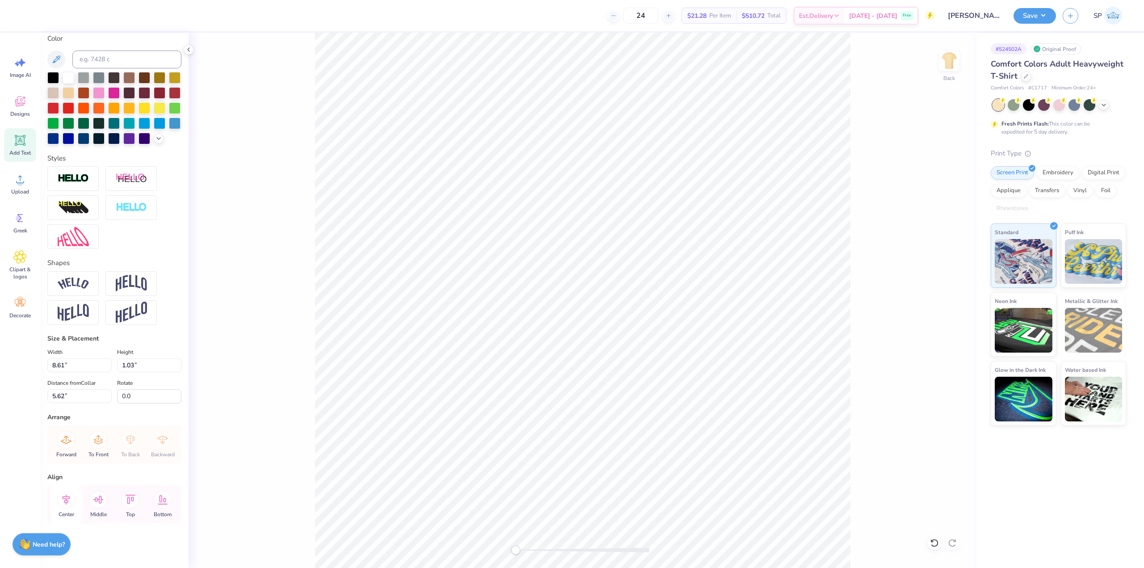
click at [69, 503] on icon at bounding box center [66, 500] width 18 height 18
type input "9.31"
type input "7.04"
type input "7.41"
type input "-18"
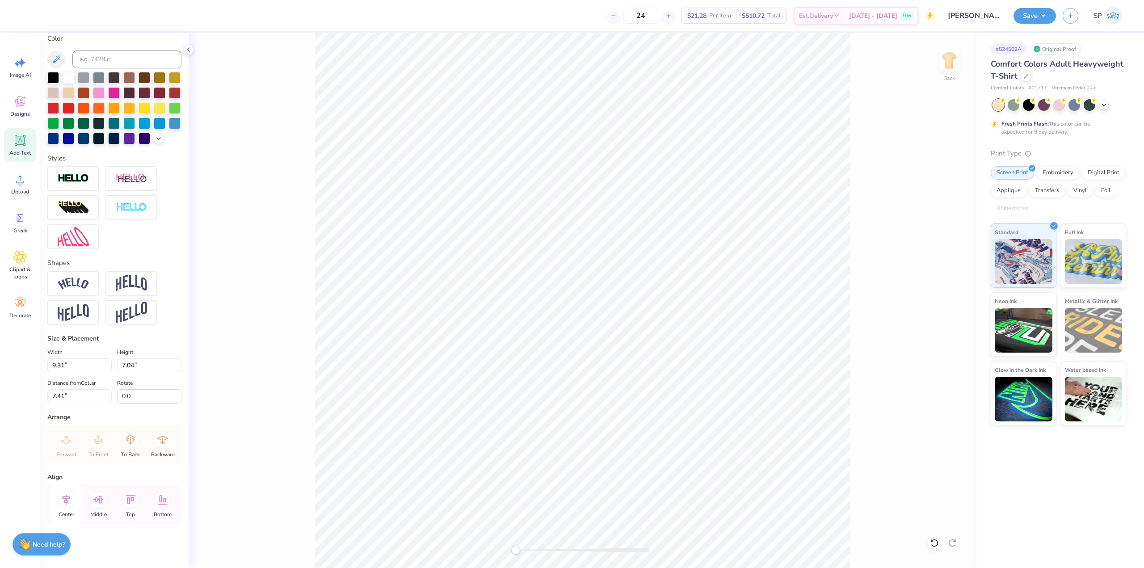
click at [66, 503] on icon at bounding box center [66, 499] width 8 height 10
type input "8.61"
type input "1.03"
type input "6.13"
type input "0"
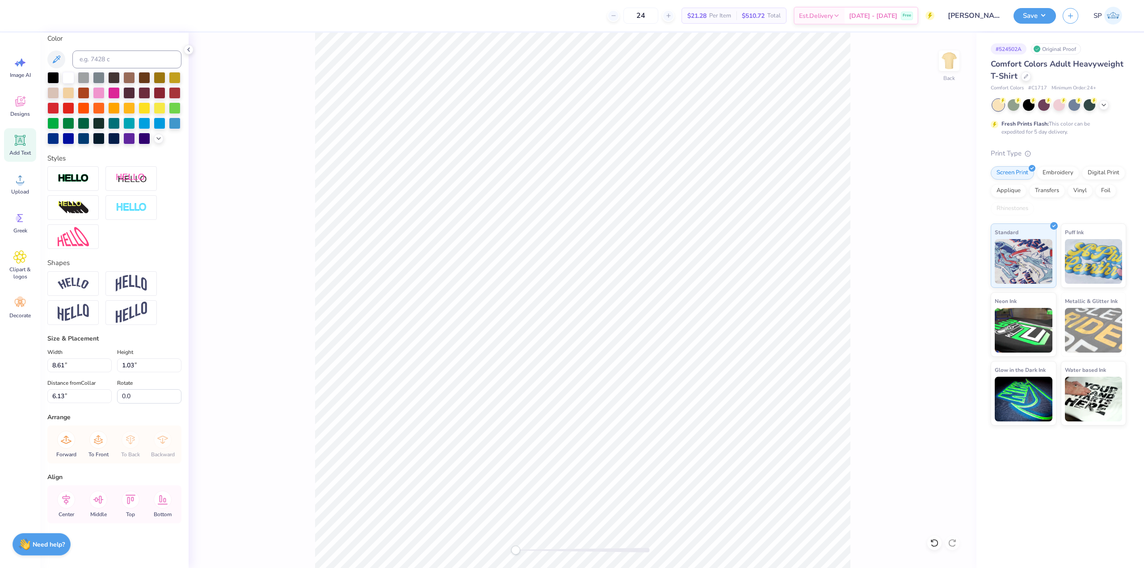
type input "9.16"
type input "1.09"
type input "6.06"
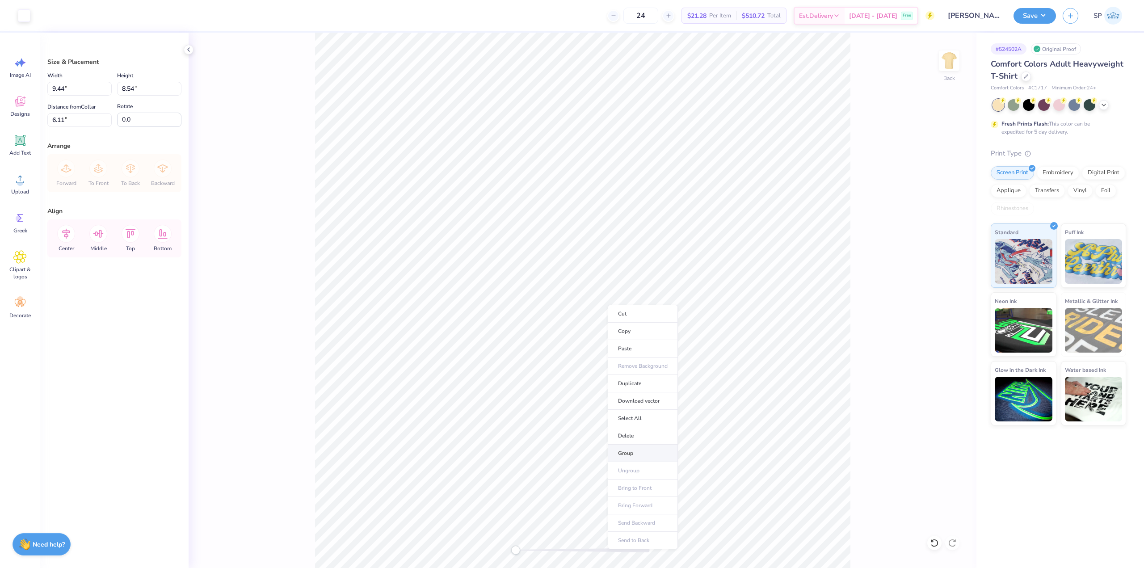
click at [626, 448] on li "Group" at bounding box center [643, 453] width 70 height 17
click at [76, 91] on input "9.44" at bounding box center [79, 89] width 64 height 14
click at [296, 122] on div "Back" at bounding box center [583, 301] width 788 height 536
click at [63, 90] on input "10" at bounding box center [79, 89] width 64 height 14
type input "10.00"
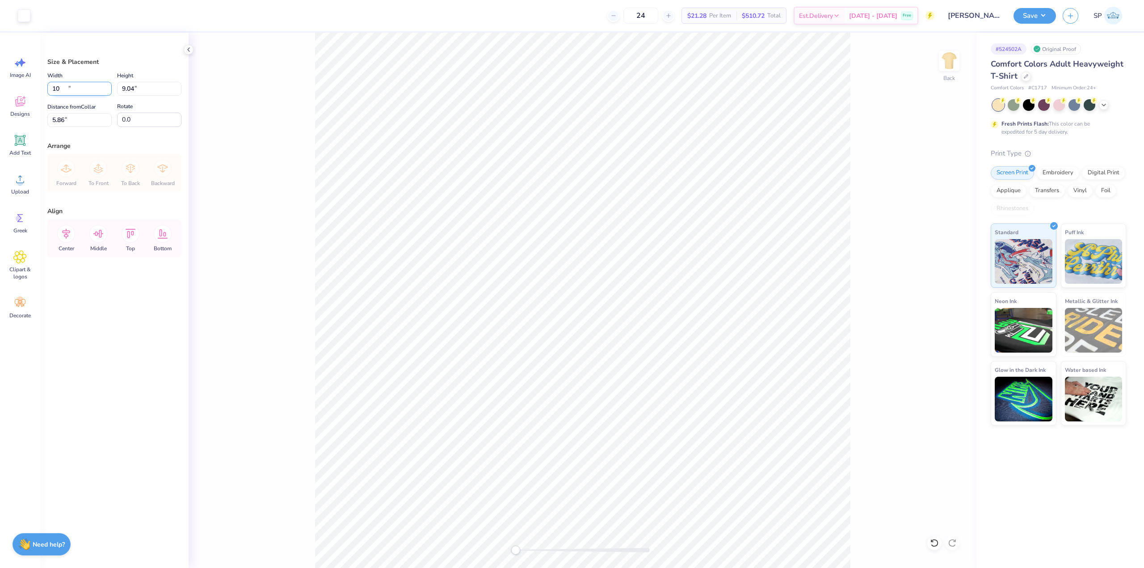
type input "9.04"
click at [76, 124] on input "5.86" at bounding box center [79, 120] width 64 height 14
type input "3"
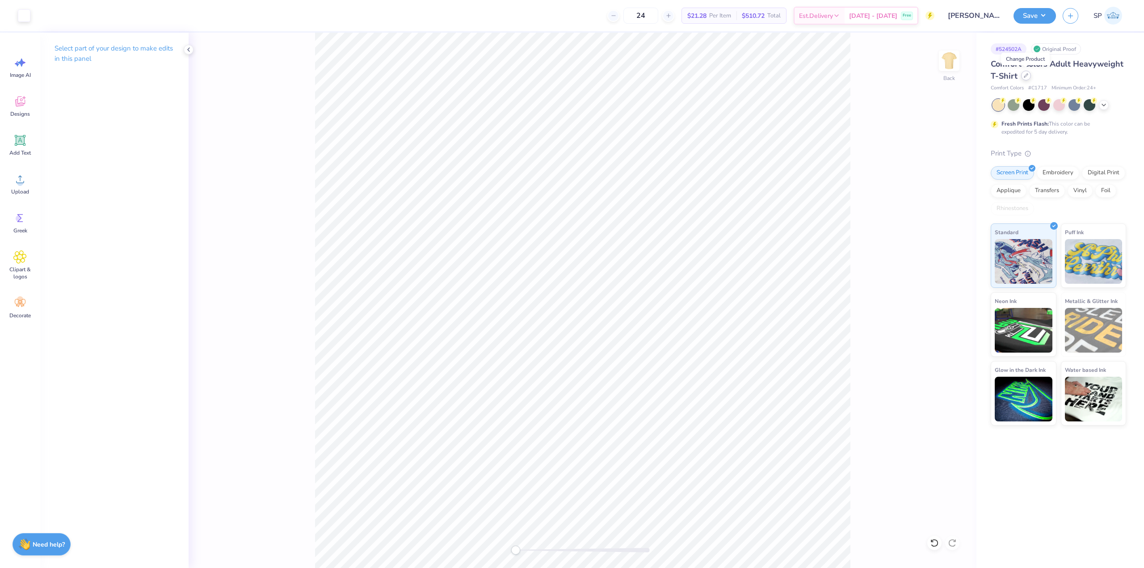
click at [1025, 76] on icon at bounding box center [1027, 76] width 4 height 4
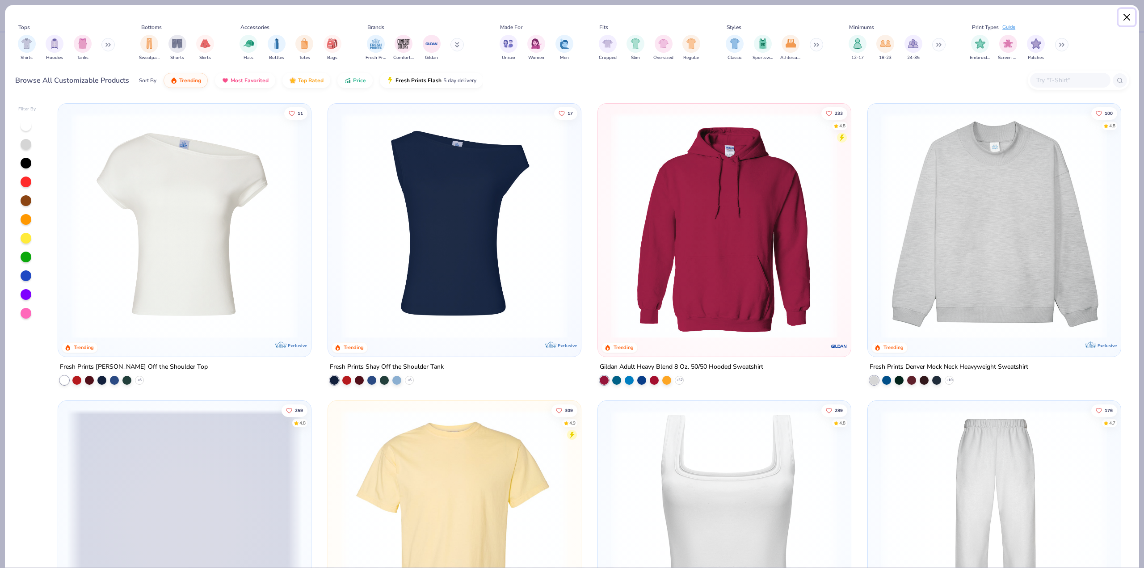
click at [1126, 19] on button "Close" at bounding box center [1127, 17] width 17 height 17
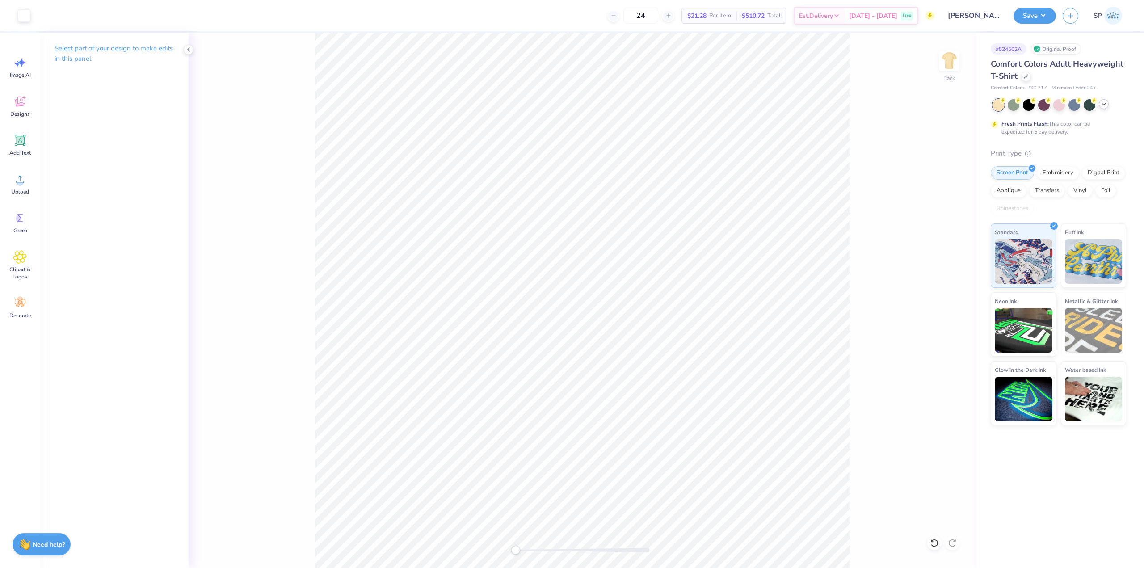
click at [1105, 102] on icon at bounding box center [1104, 104] width 7 height 7
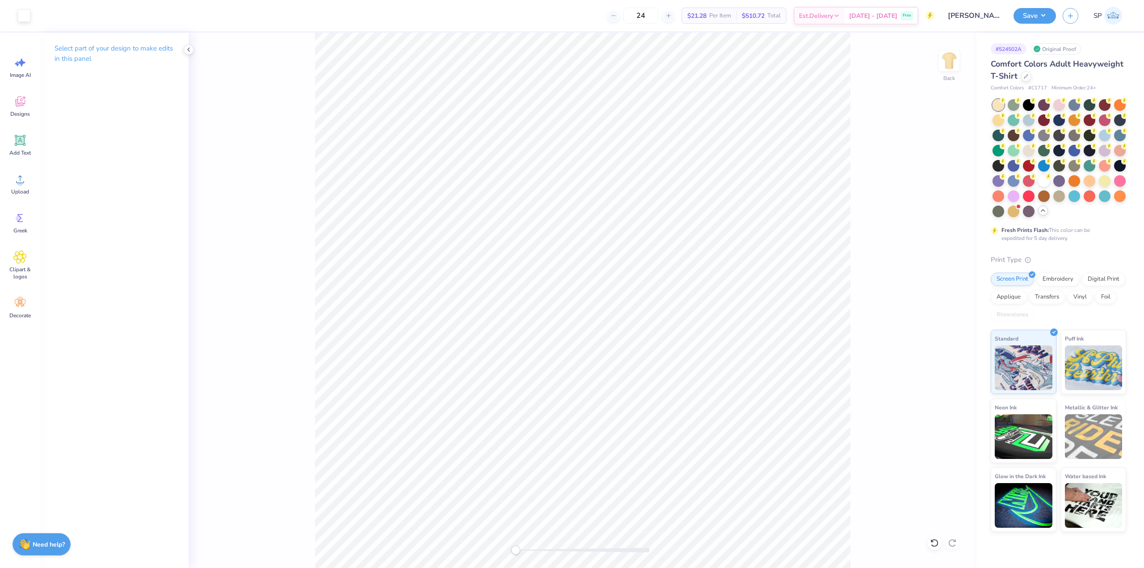
click at [1046, 105] on div at bounding box center [1044, 105] width 12 height 12
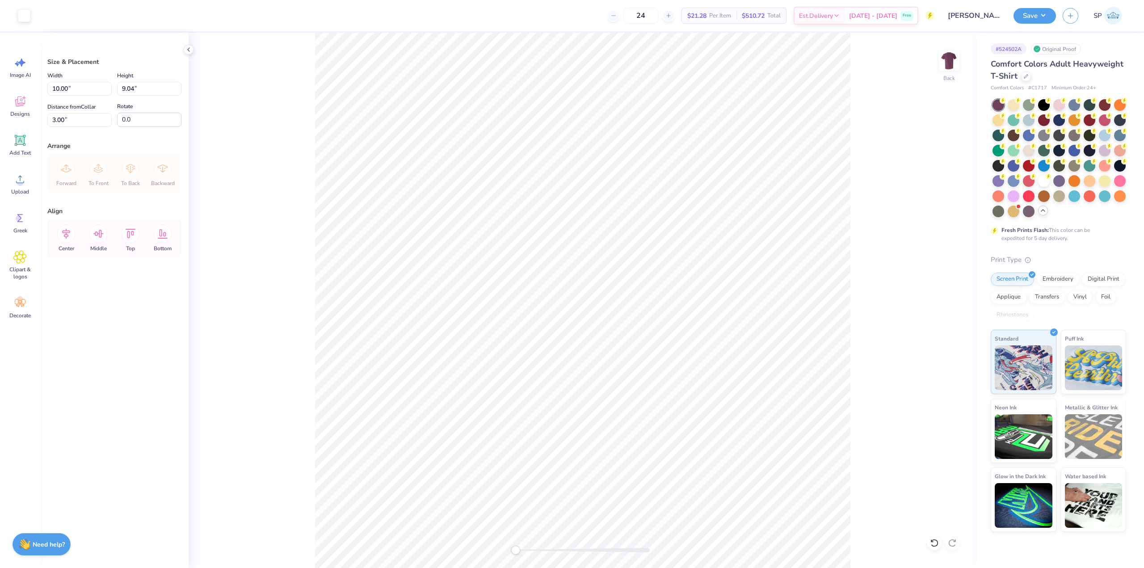
click at [1044, 86] on span "# C1717" at bounding box center [1038, 88] width 19 height 8
click at [95, 94] on input "10.00" at bounding box center [79, 89] width 64 height 14
type input "10"
click at [78, 127] on input "3.00" at bounding box center [79, 120] width 64 height 14
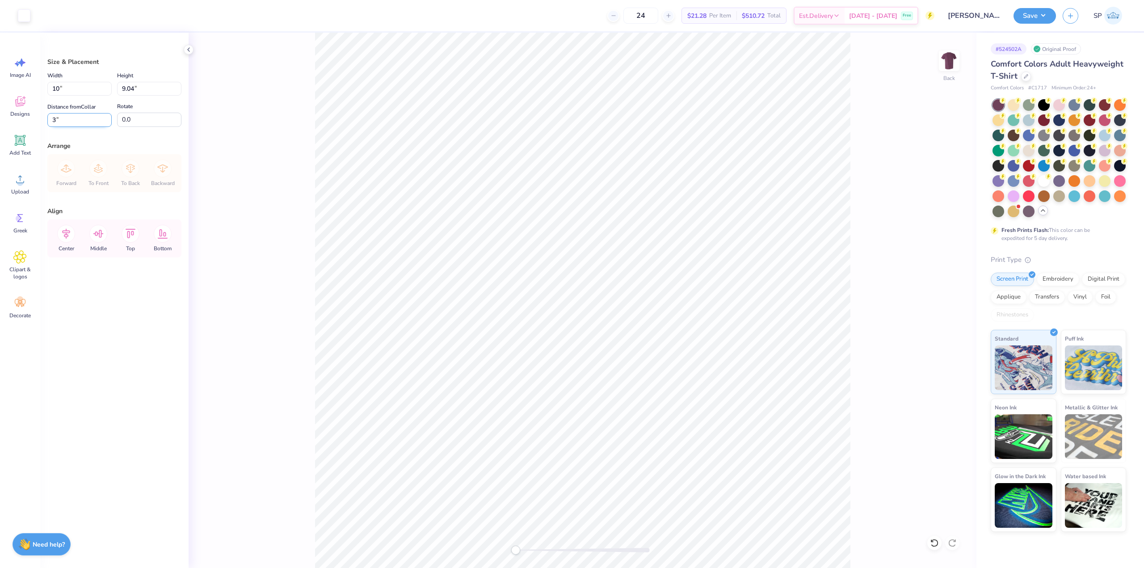
type input "3"
click at [1040, 18] on button "Save" at bounding box center [1035, 15] width 42 height 16
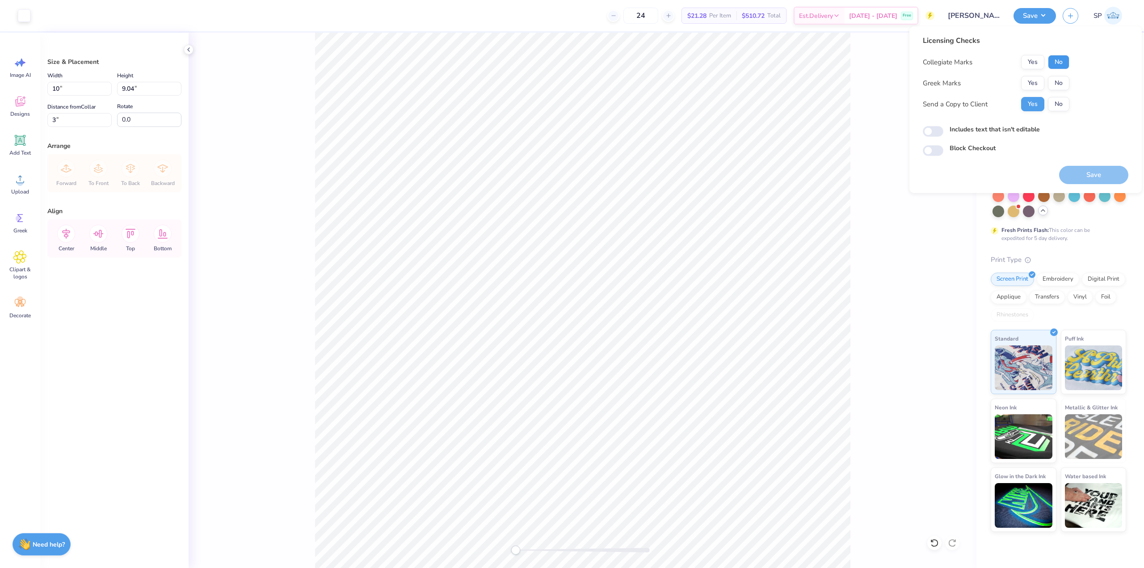
click at [1058, 60] on button "No" at bounding box center [1058, 62] width 21 height 14
click at [1035, 80] on button "Yes" at bounding box center [1033, 83] width 23 height 14
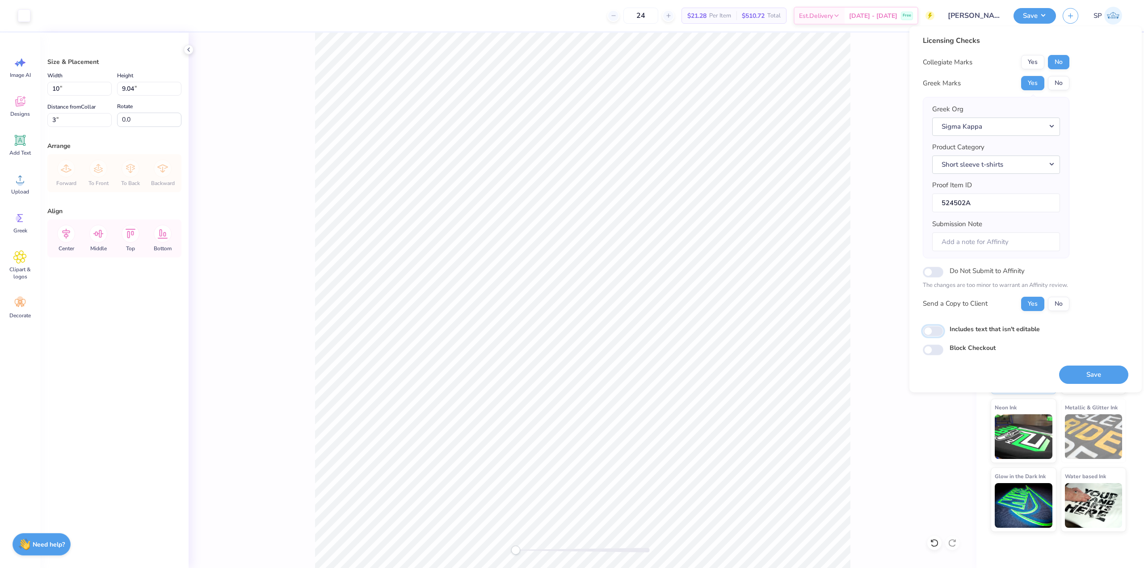
click at [935, 329] on input "Includes text that isn't editable" at bounding box center [933, 331] width 21 height 11
checkbox input "true"
click at [1094, 369] on button "Save" at bounding box center [1094, 375] width 69 height 18
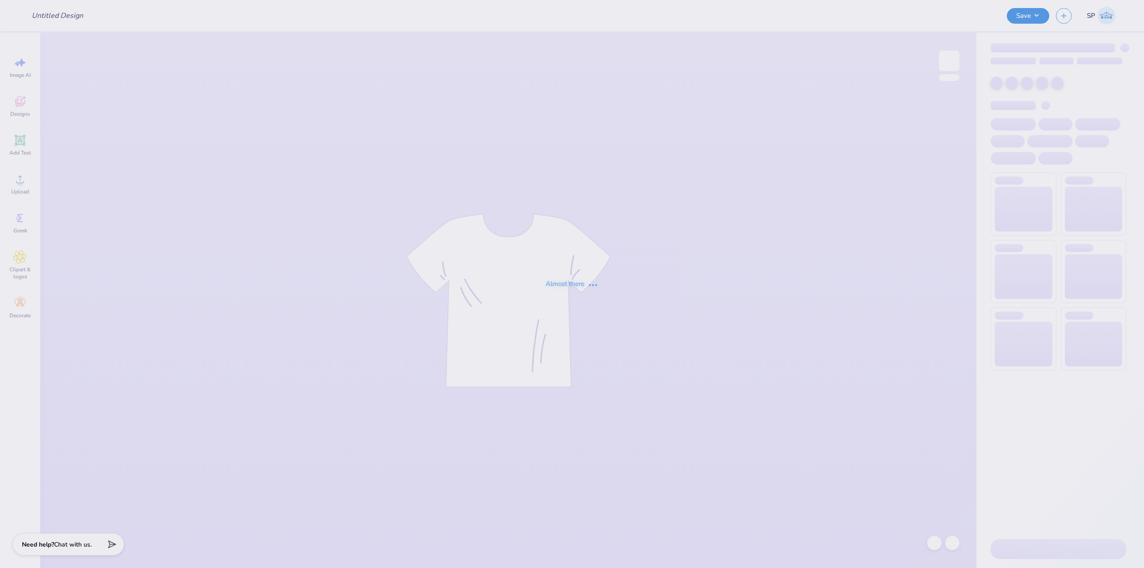
type input "Rykin Harbin : West Texas A&M University"
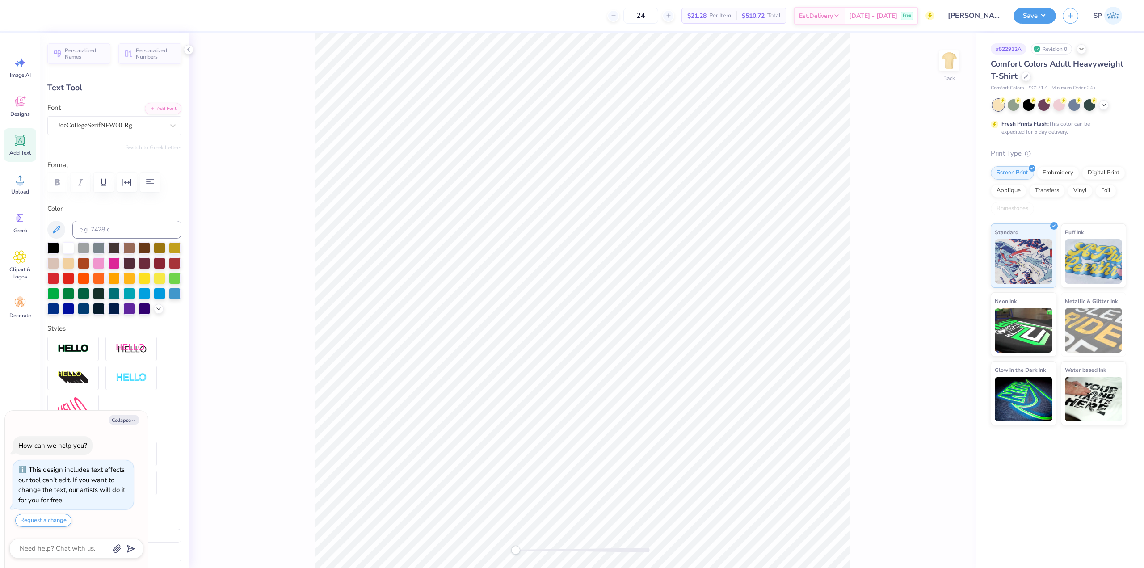
type textarea "x"
type input "9.89"
type input "7.27"
type input "4.44"
type textarea "x"
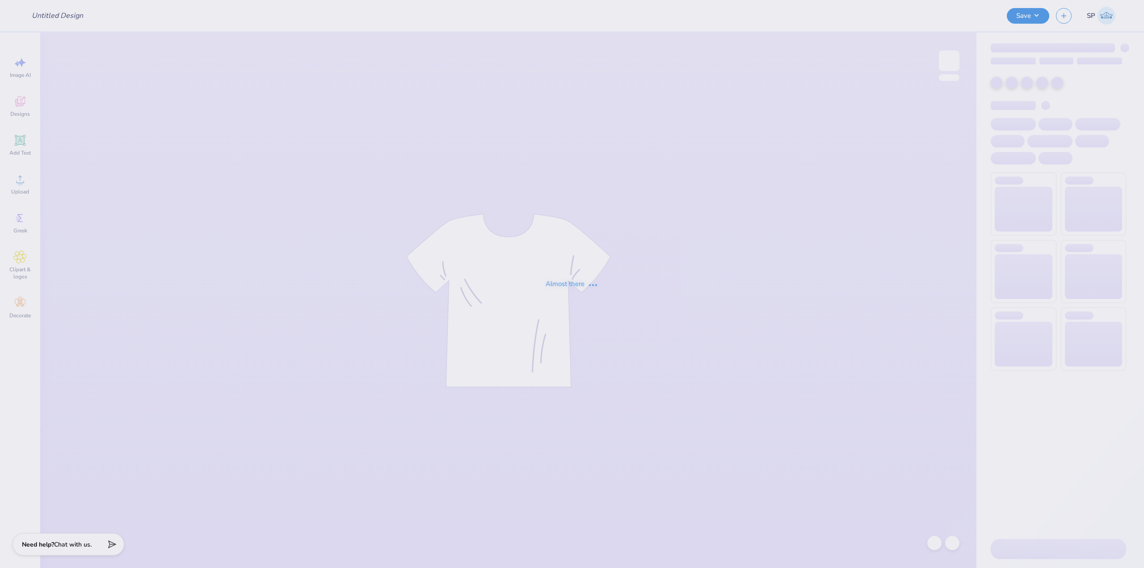
type input "[PERSON_NAME] : [GEOGRAPHIC_DATA][US_STATE]"
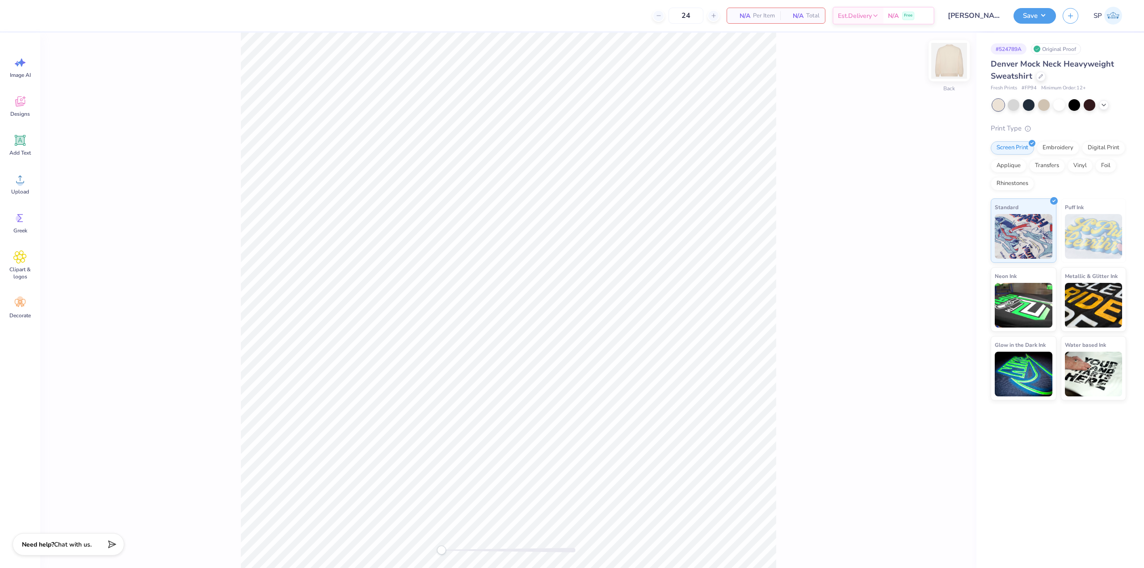
click at [950, 61] on img at bounding box center [950, 61] width 36 height 36
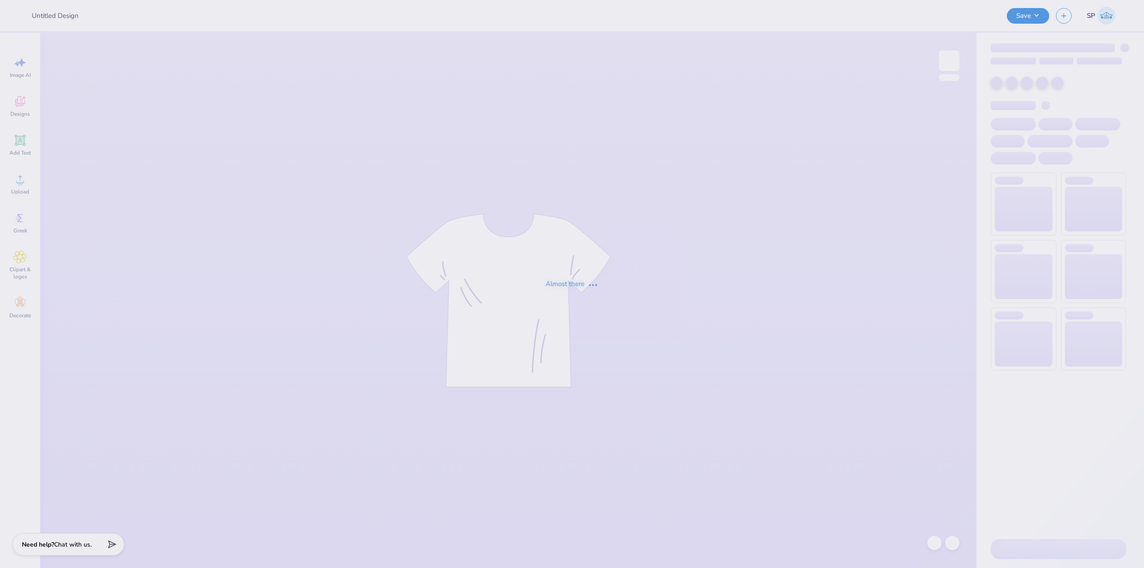
type input "[PERSON_NAME] : BBYO"
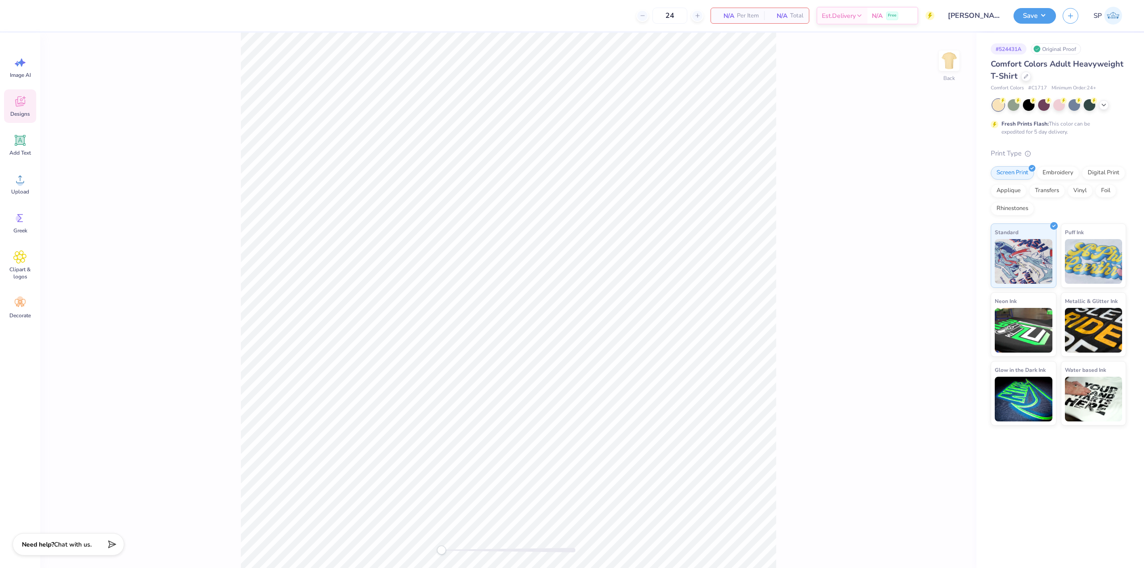
click at [29, 101] on div "Designs" at bounding box center [20, 106] width 32 height 34
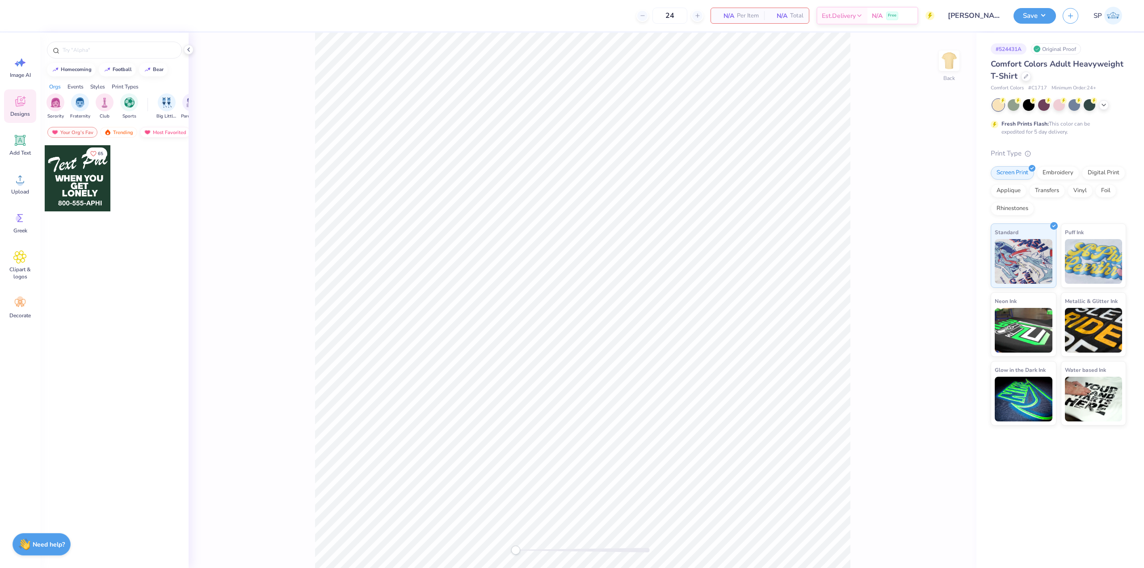
click at [155, 131] on div "Most Favorited" at bounding box center [165, 132] width 51 height 11
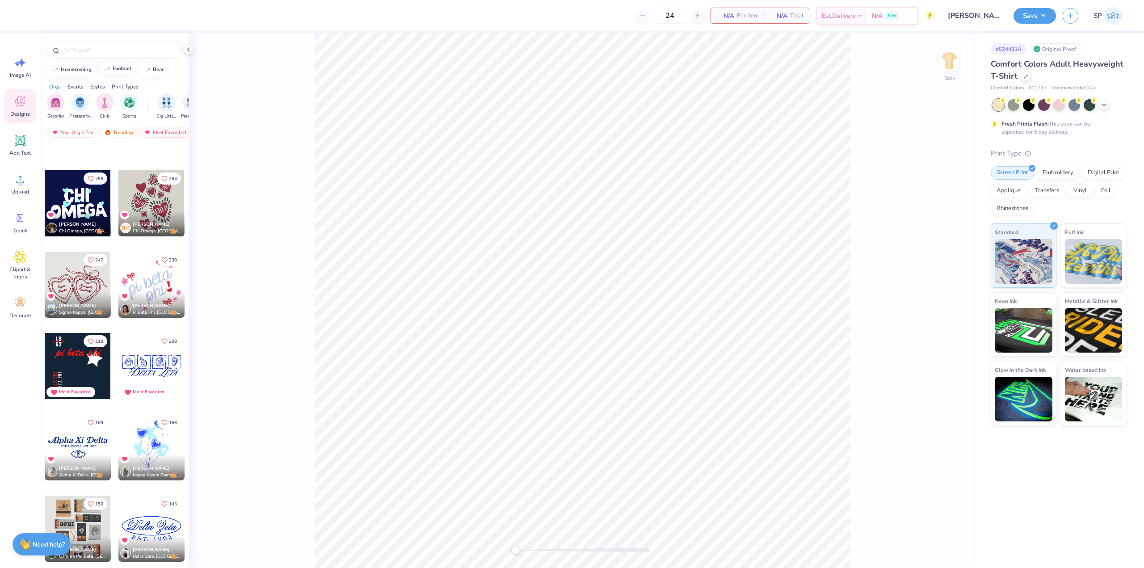
scroll to position [268, 0]
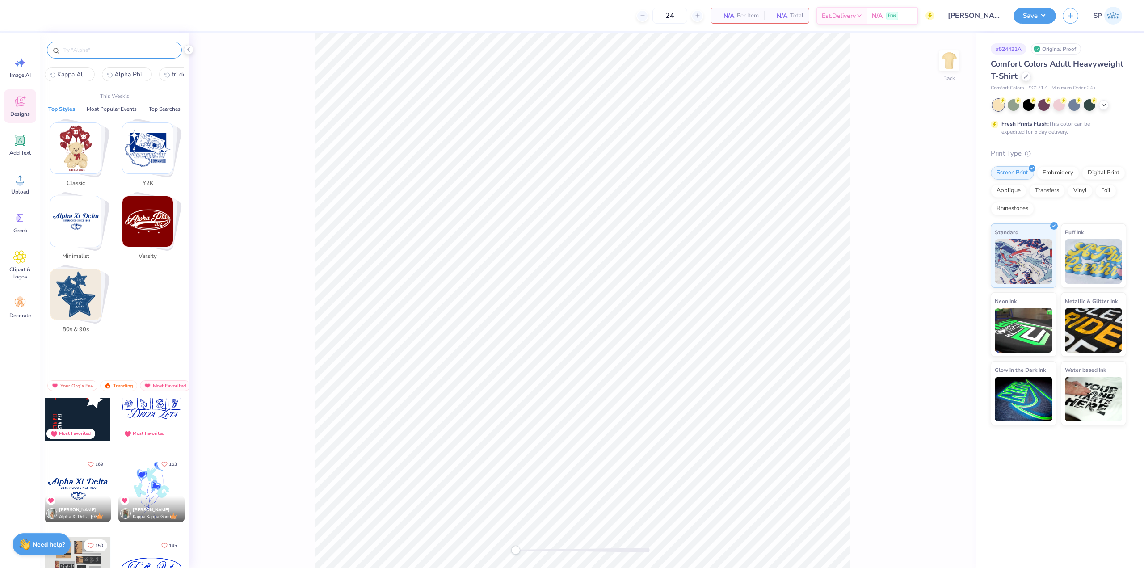
click at [112, 46] on input "text" at bounding box center [119, 50] width 114 height 9
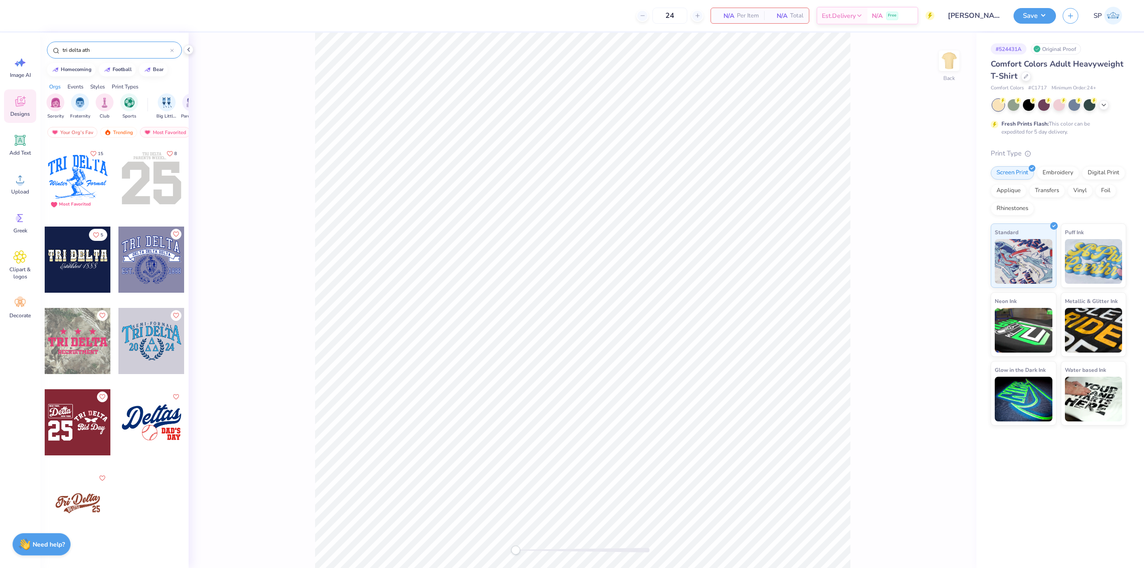
type input "tri delta ath"
click at [137, 165] on div at bounding box center [151, 178] width 66 height 66
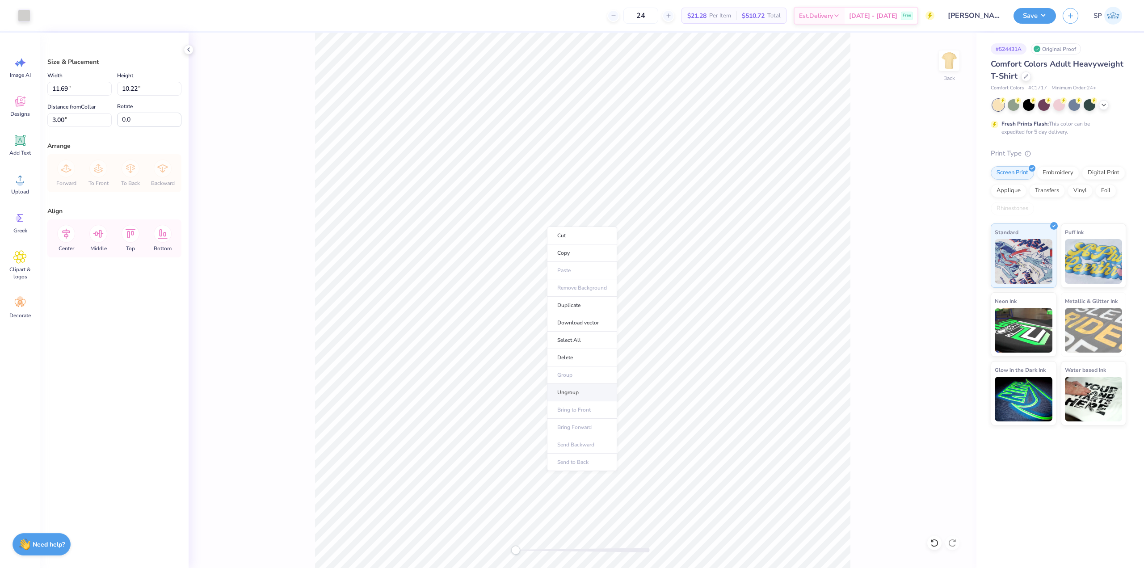
click at [573, 389] on li "Ungroup" at bounding box center [582, 392] width 70 height 17
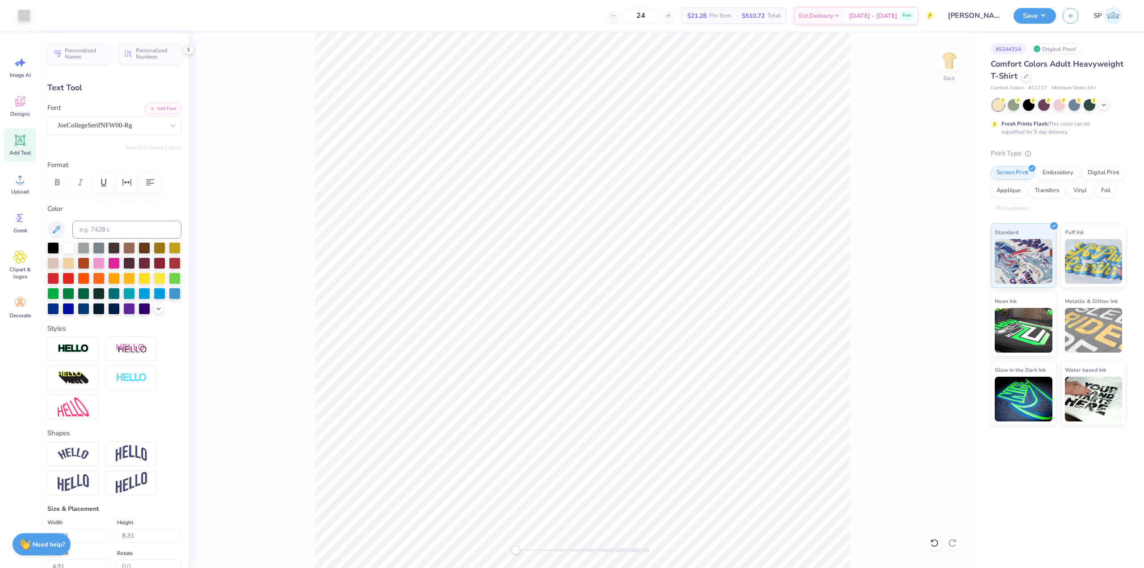
type input "7.23"
type input "0.61"
type input "3.77"
type input "3.79"
type input "3.00"
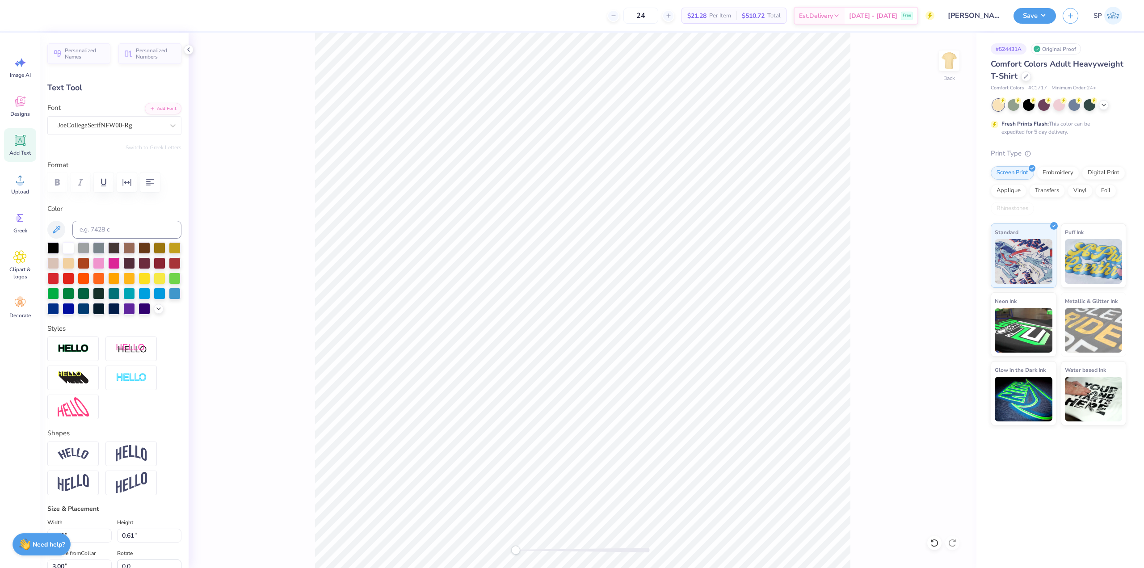
paste textarea "[PERSON_NAME]"
type textarea "[PERSON_NAME]"
type input "8.79"
type input "0.59"
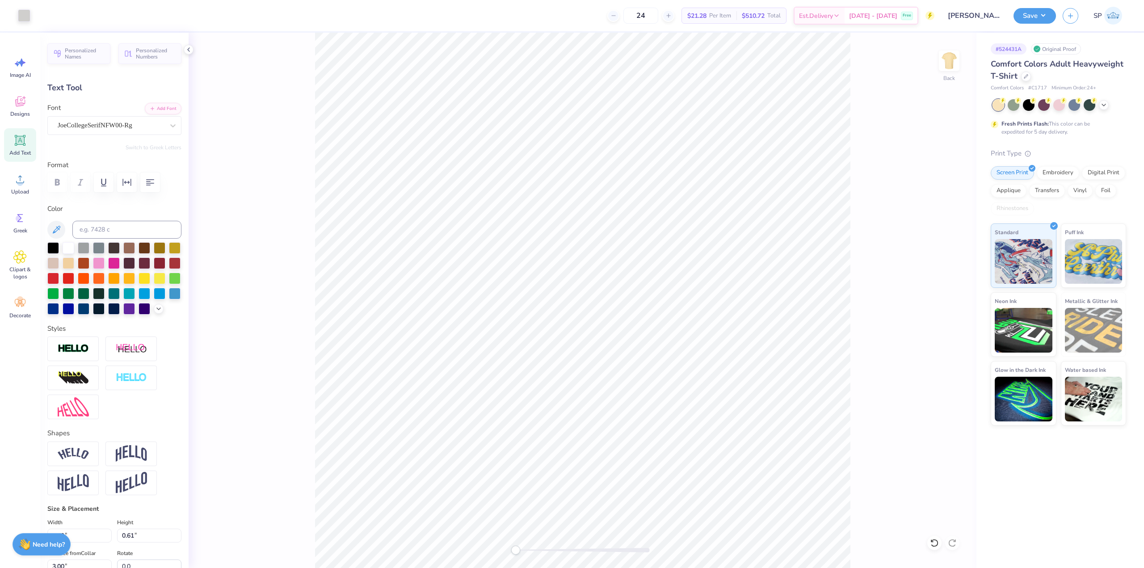
type input "3.08"
click at [67, 246] on div at bounding box center [69, 247] width 12 height 12
type input "11.20"
type input "0.75"
type input "5.49"
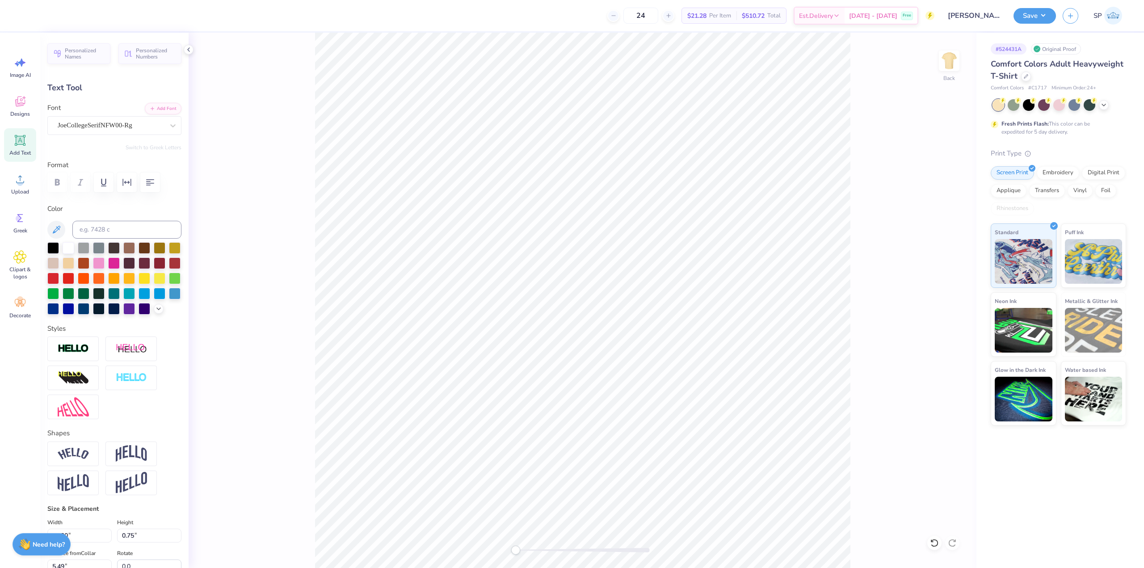
type input "12.47"
type input "0.84"
click at [24, 150] on span "Add Text" at bounding box center [19, 152] width 21 height 7
type input "5.59"
type input "1.62"
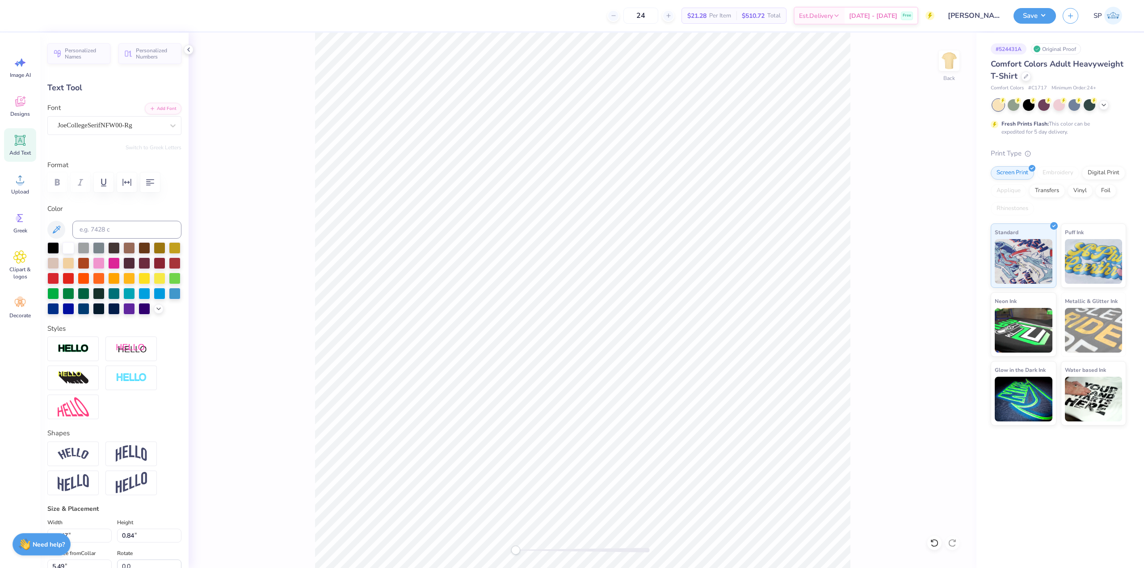
type input "11.69"
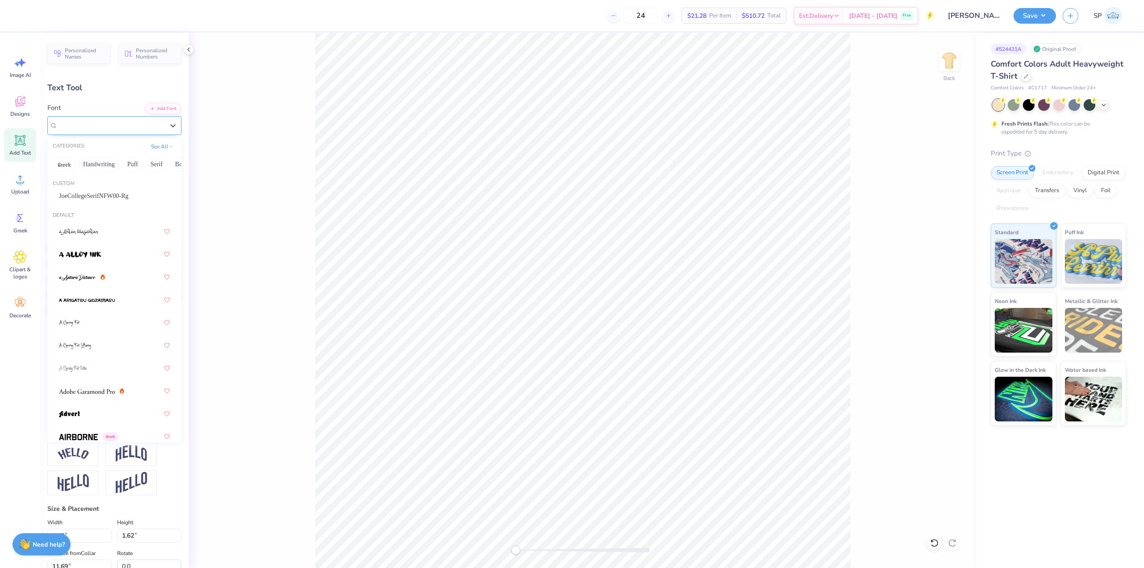
click at [109, 125] on div "Super Dream" at bounding box center [111, 125] width 108 height 14
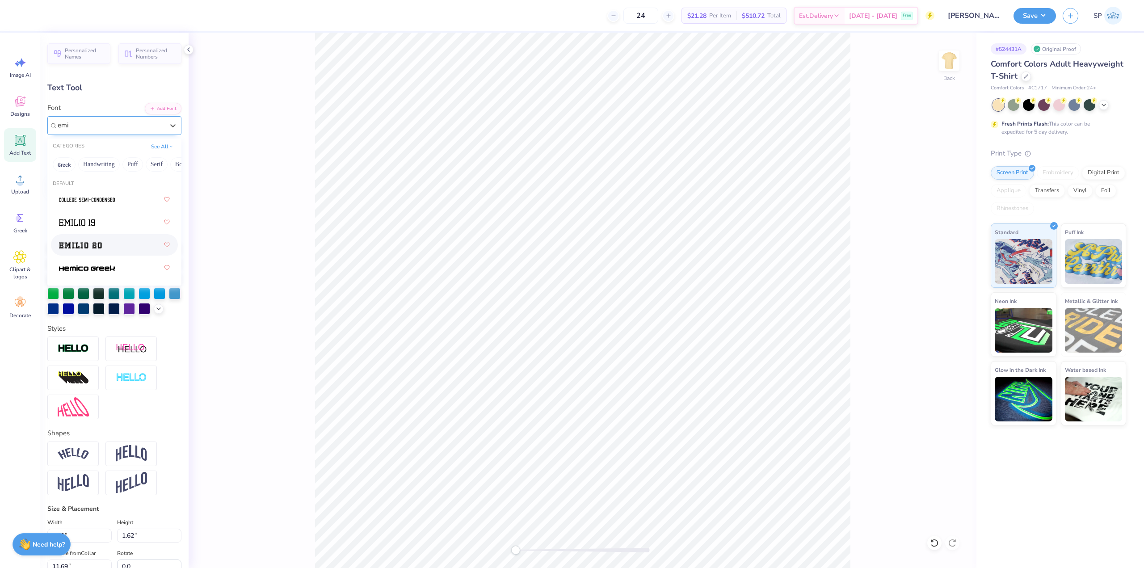
type input "emi"
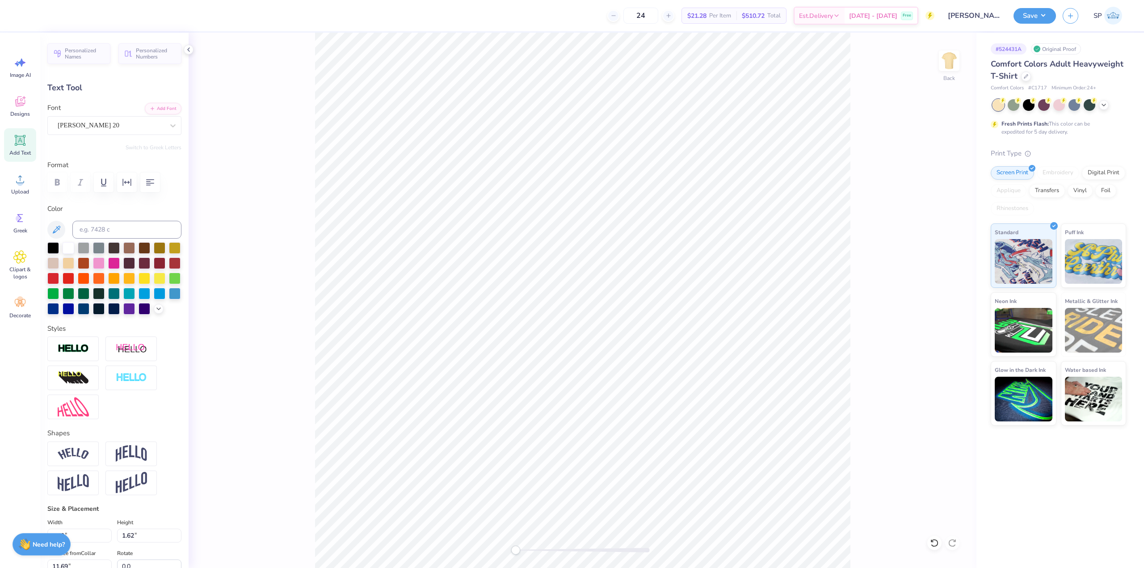
scroll to position [8, 1]
type textarea "20"
type input "3.24"
type input "2.12"
type input "11.44"
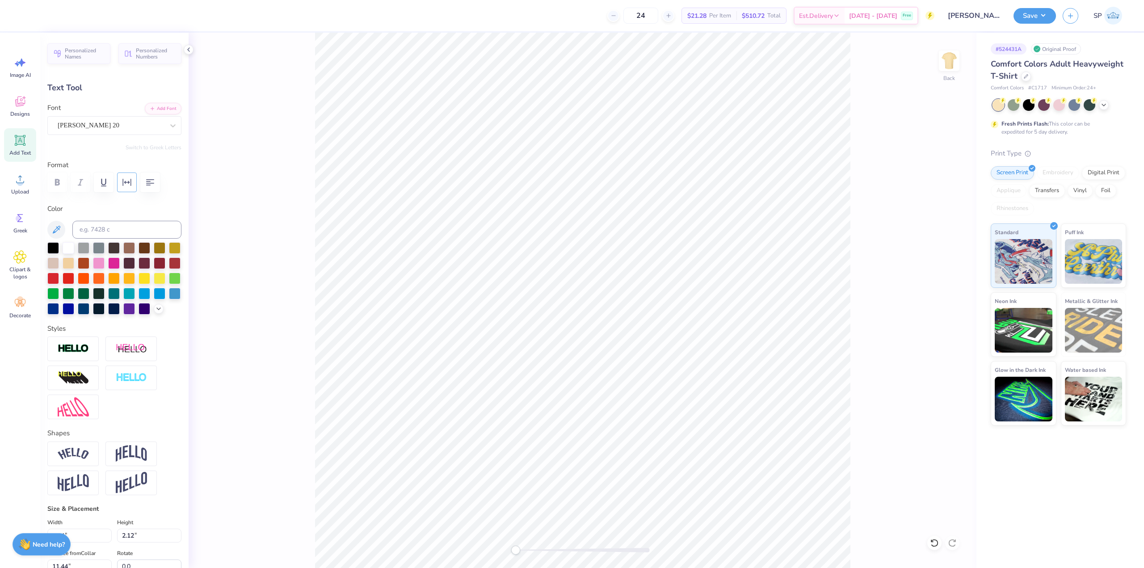
click at [127, 184] on icon "button" at bounding box center [127, 182] width 11 height 11
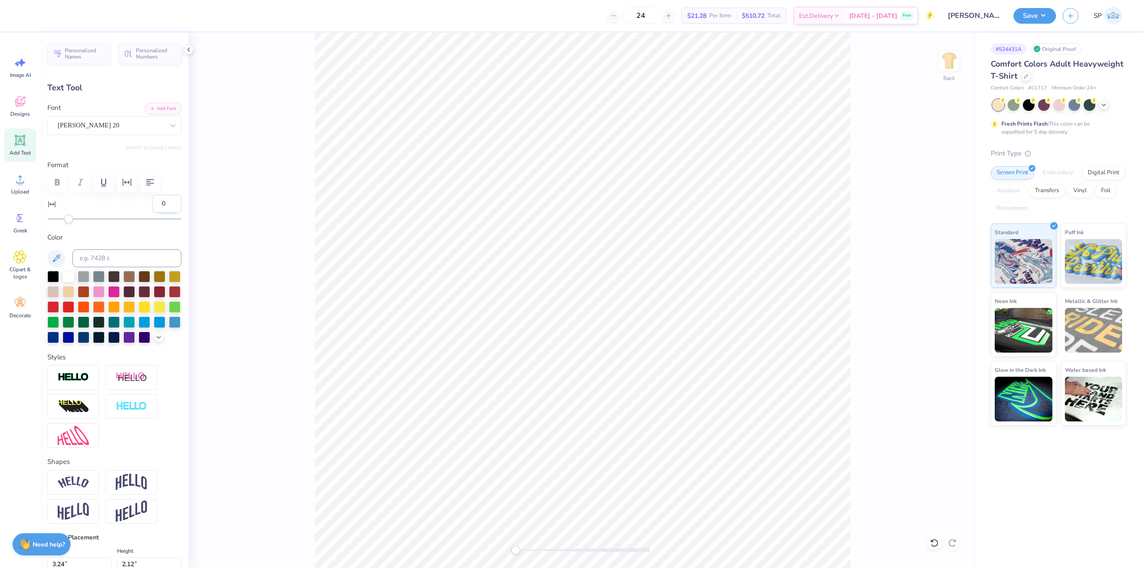
click at [157, 203] on input "0" at bounding box center [166, 204] width 29 height 18
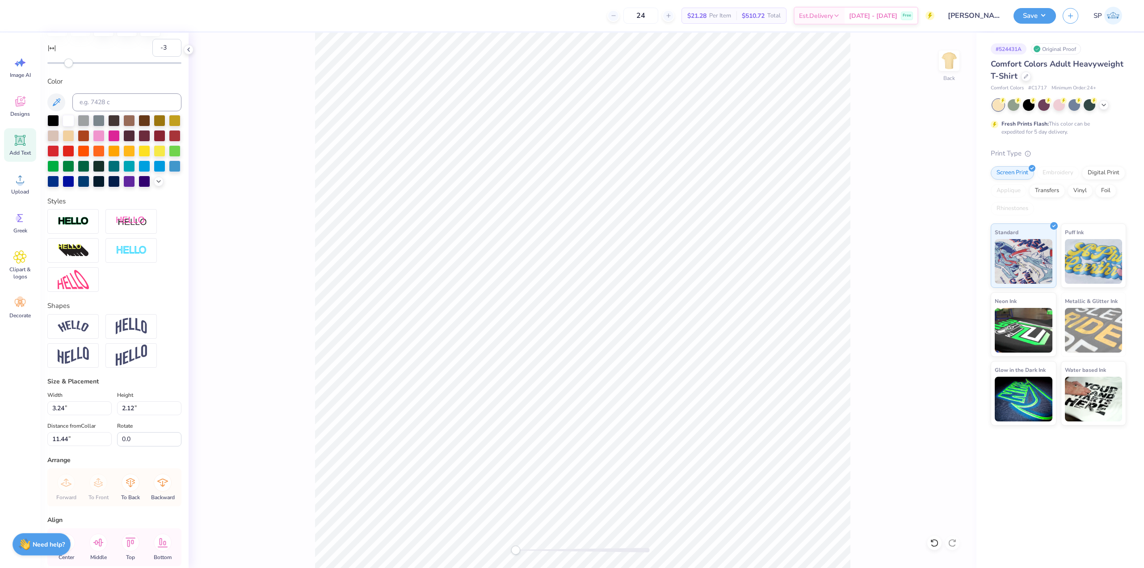
scroll to position [0, 0]
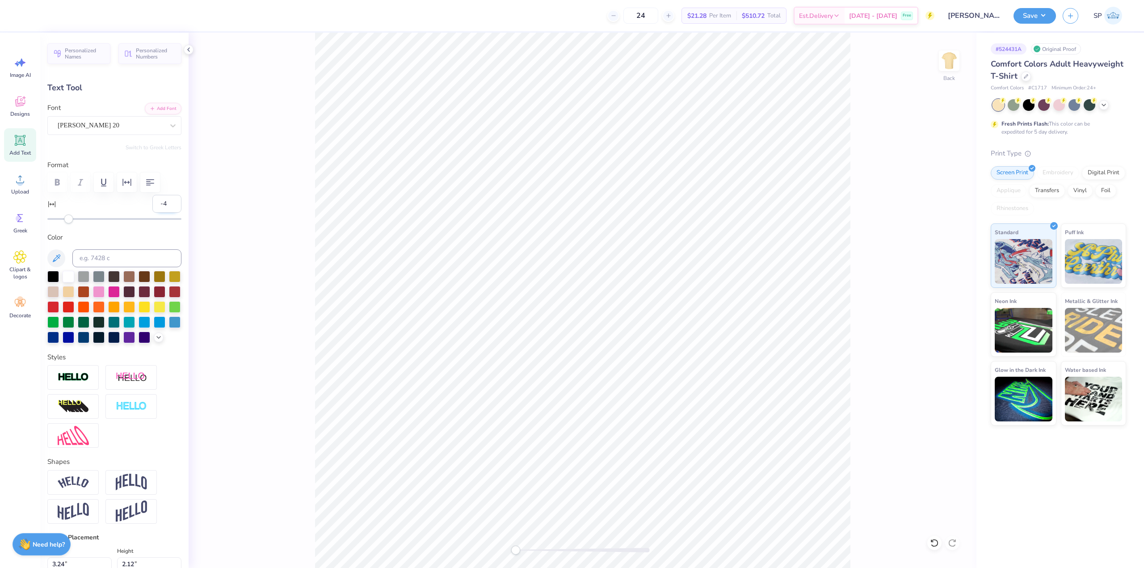
type input "-5"
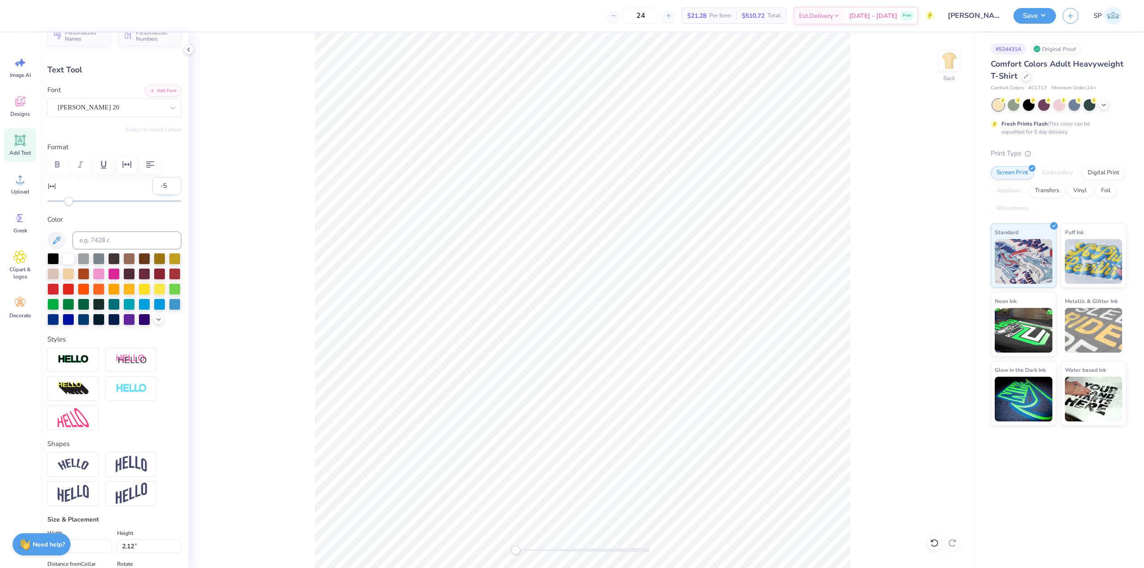
scroll to position [89, 0]
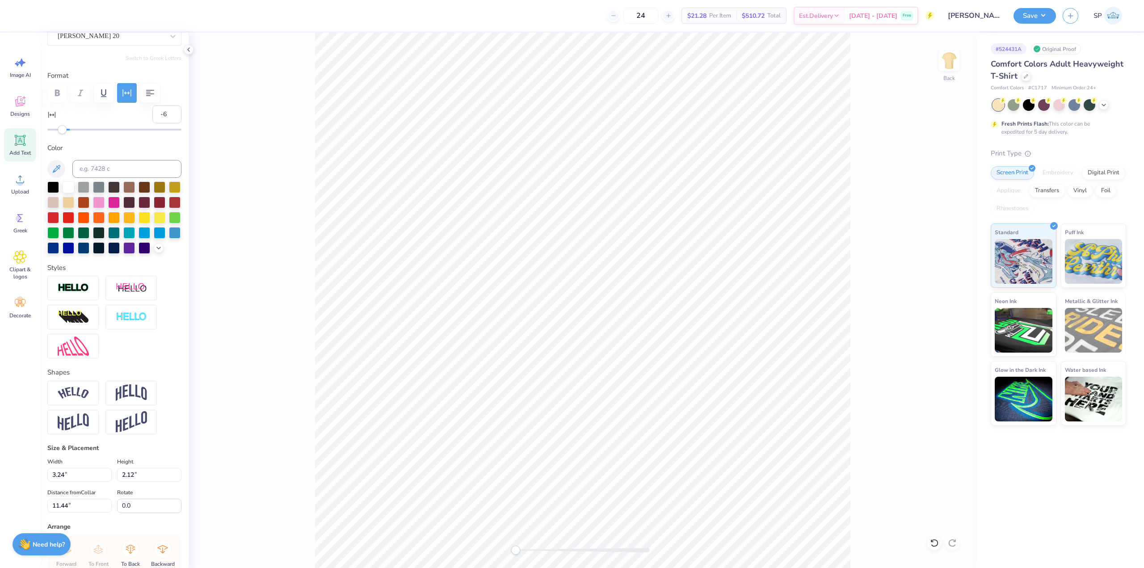
type input "-7"
click at [61, 129] on div "Accessibility label" at bounding box center [62, 129] width 9 height 9
type input "-20"
drag, startPoint x: 63, startPoint y: 130, endPoint x: 47, endPoint y: 130, distance: 15.6
click at [47, 130] on div "Accessibility label" at bounding box center [47, 129] width 9 height 9
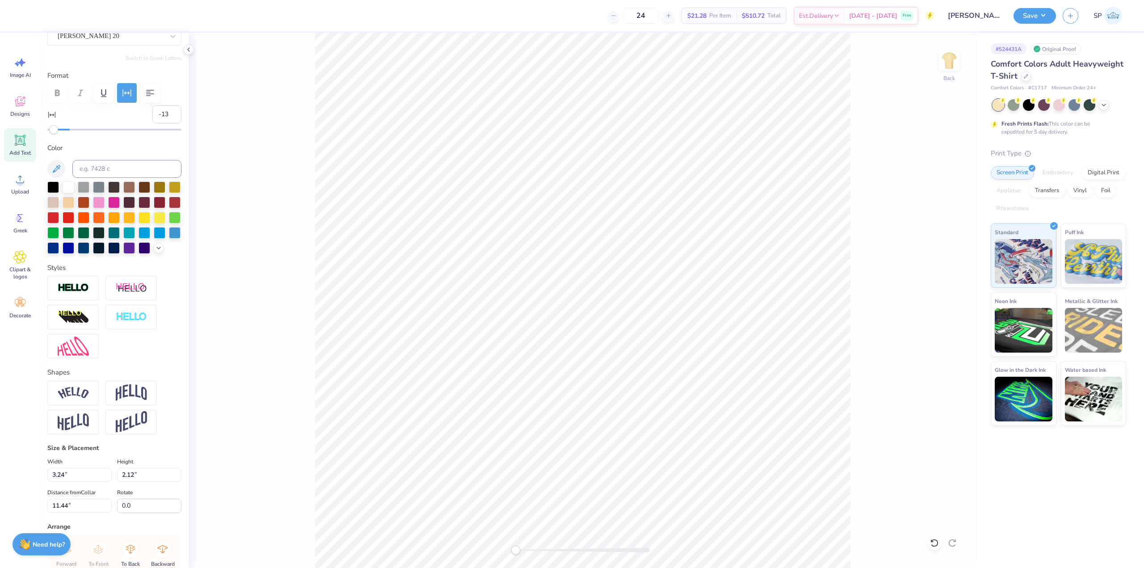
type input "-12"
click at [56, 131] on div at bounding box center [114, 129] width 134 height 9
type input "-15"
click at [53, 130] on div "Accessibility label" at bounding box center [55, 129] width 9 height 9
type input "7.95"
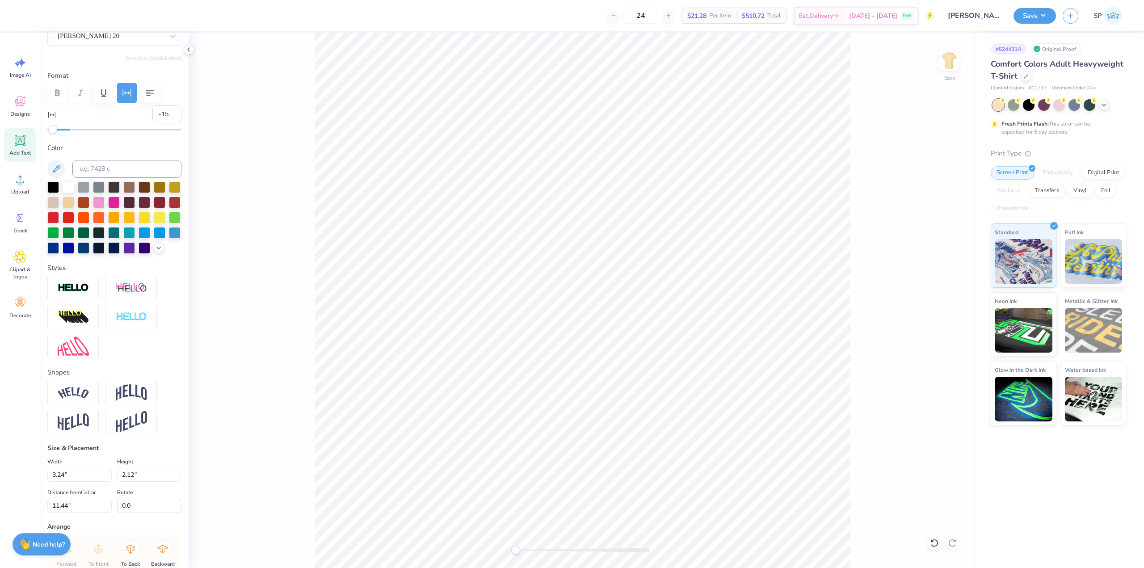
type input "5.82"
type input "7.73"
type input "10.64"
type input "7.80"
type input "9.59"
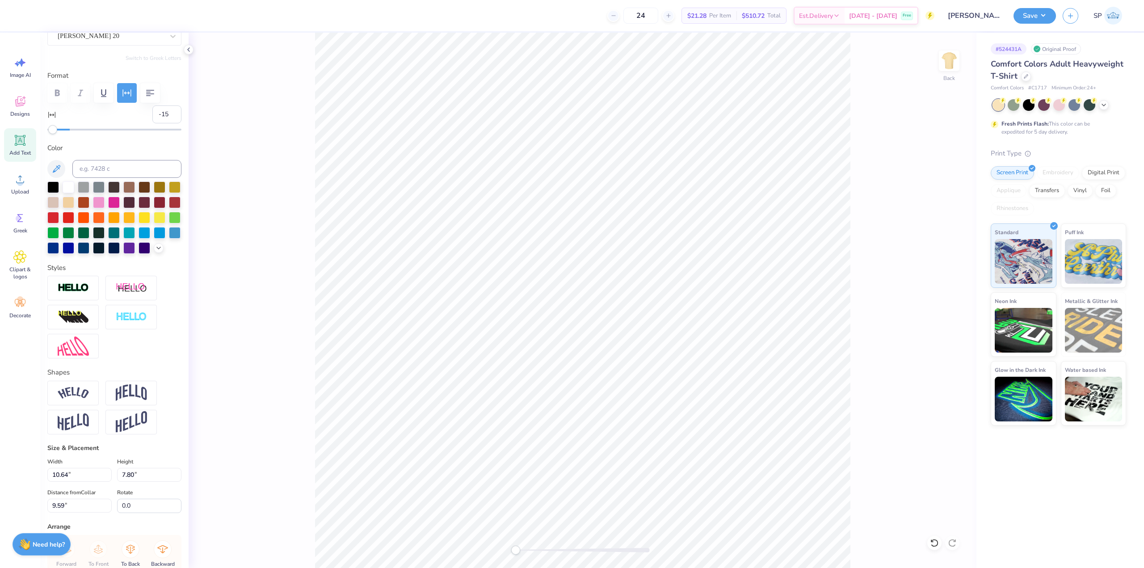
type input "12.47"
type input "0.84"
type input "5.49"
type input "0"
type input "11.23"
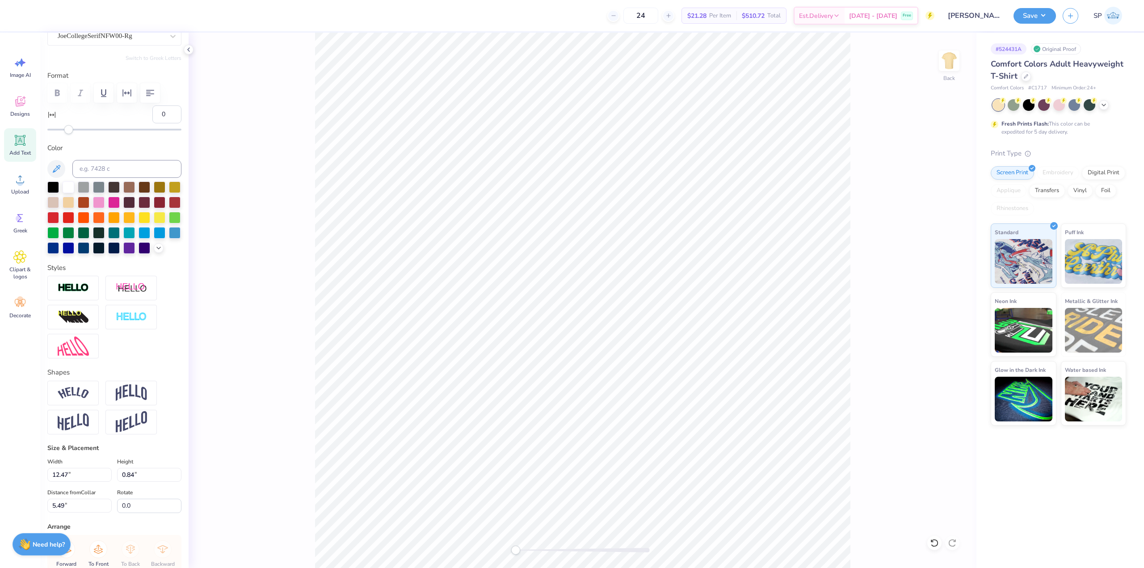
type input "0.75"
type input "6.23"
type input "10.64"
type input "7.80"
type input "7.41"
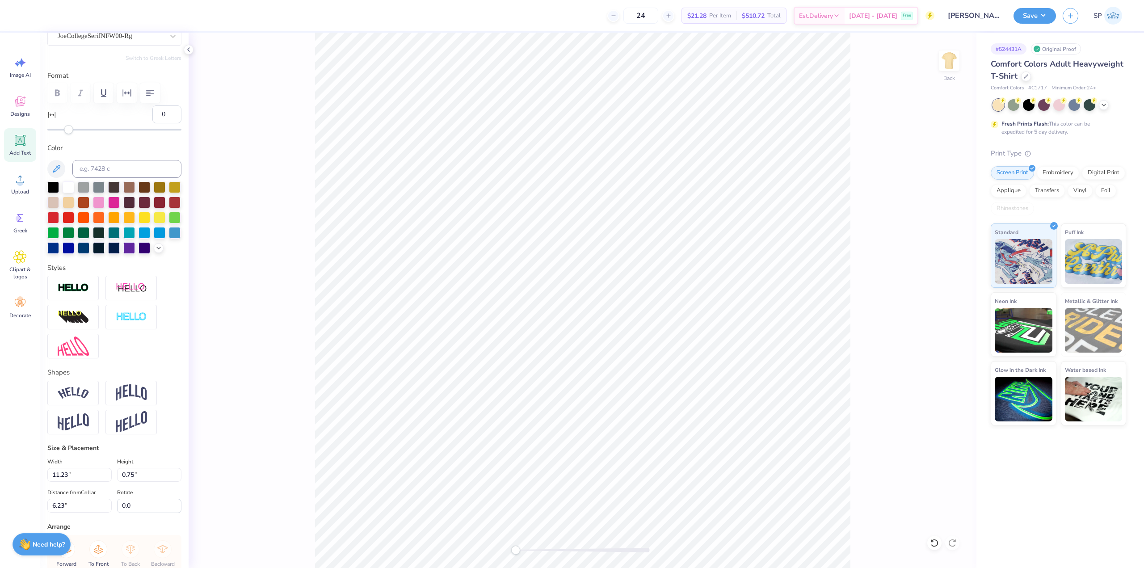
type input "-15"
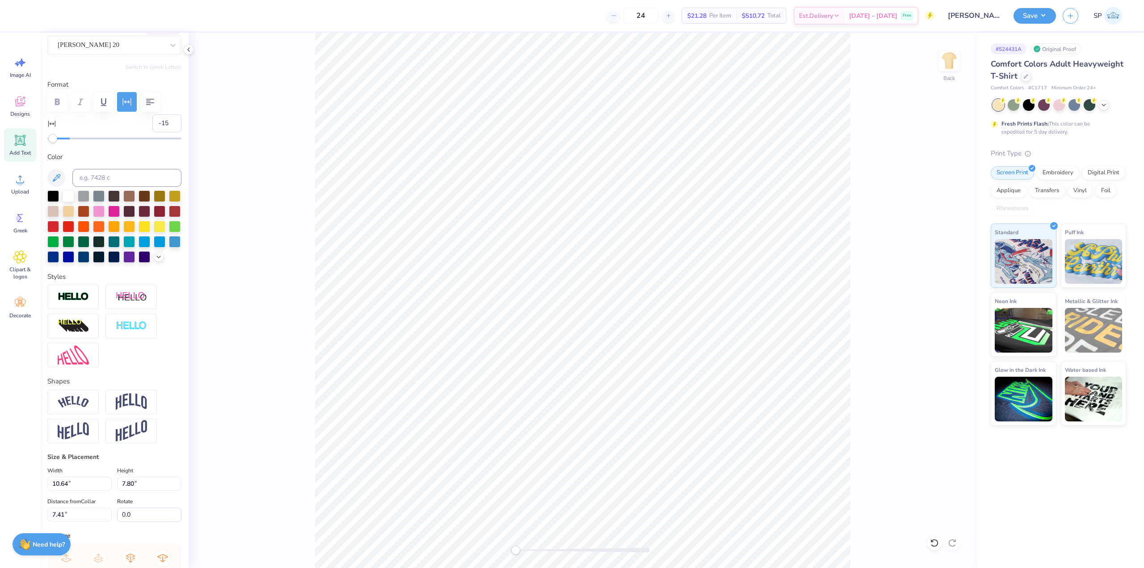
scroll to position [214, 0]
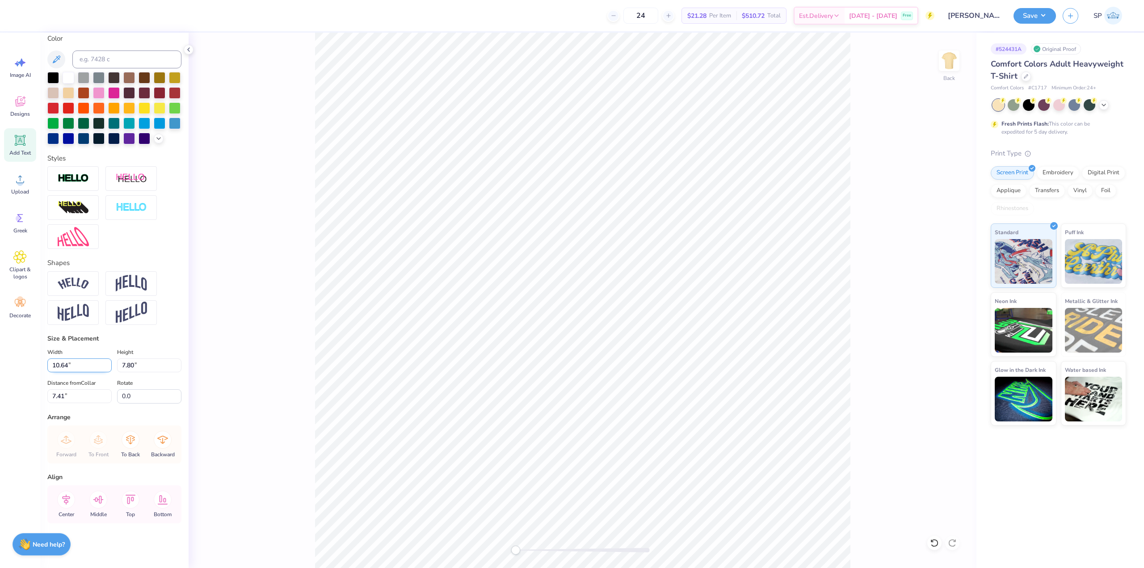
click at [78, 364] on input "10.64" at bounding box center [79, 366] width 64 height 14
type input "11.23"
type input "0.75"
type input "6.23"
type input "0"
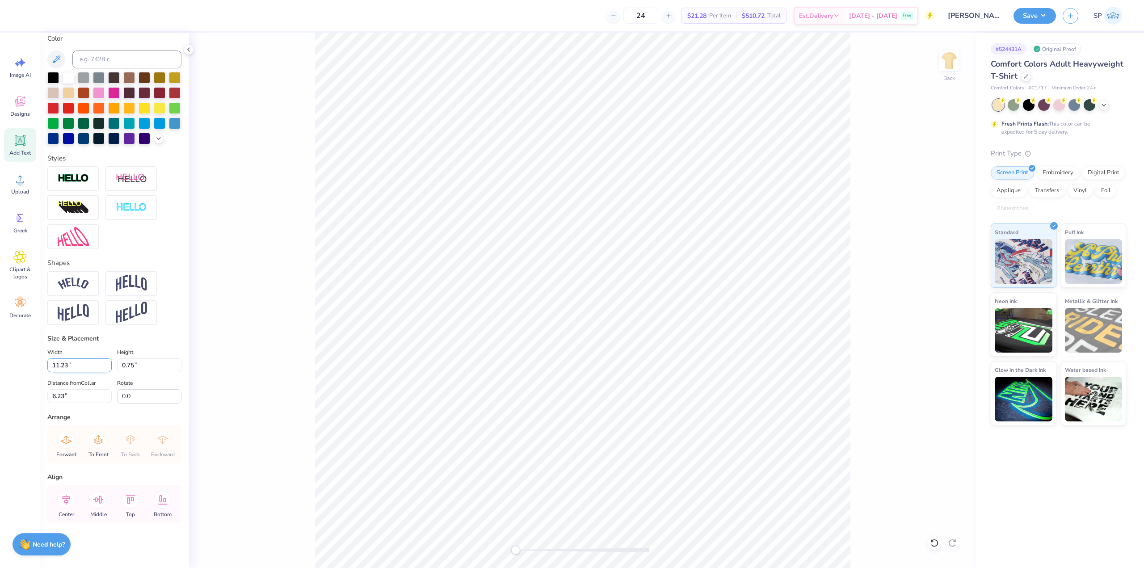
click at [64, 360] on input "11.23" at bounding box center [79, 366] width 64 height 14
paste input "0.64"
type input "10.64"
type input "0.71"
type input "6.25"
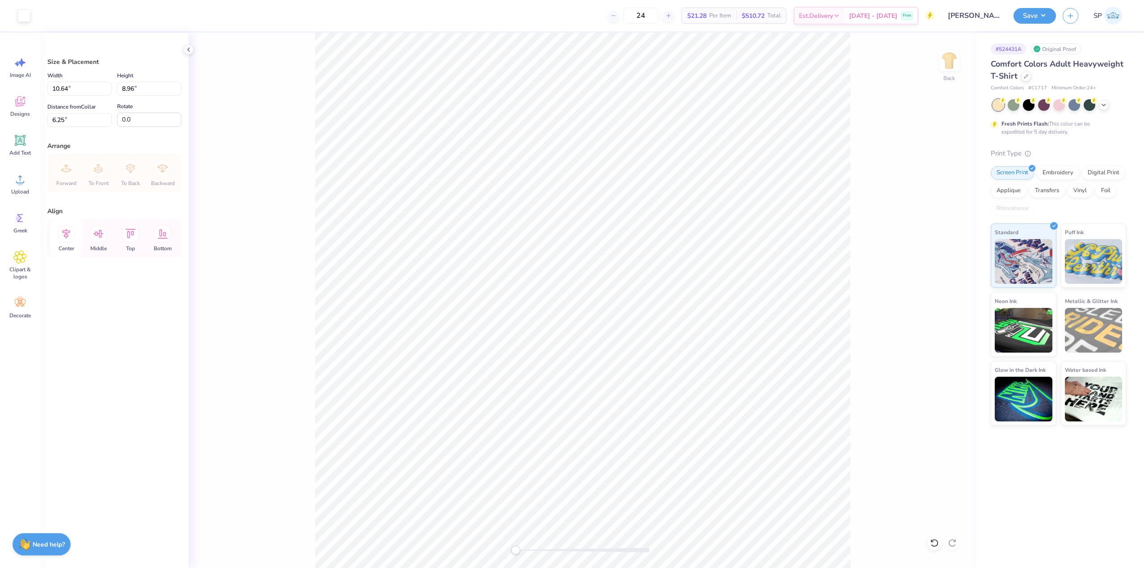
click at [73, 232] on icon at bounding box center [66, 234] width 18 height 18
click at [652, 460] on li "Group" at bounding box center [662, 466] width 70 height 17
click at [79, 90] on input "10.64" at bounding box center [79, 89] width 64 height 14
type input "11.00"
type input "9.15"
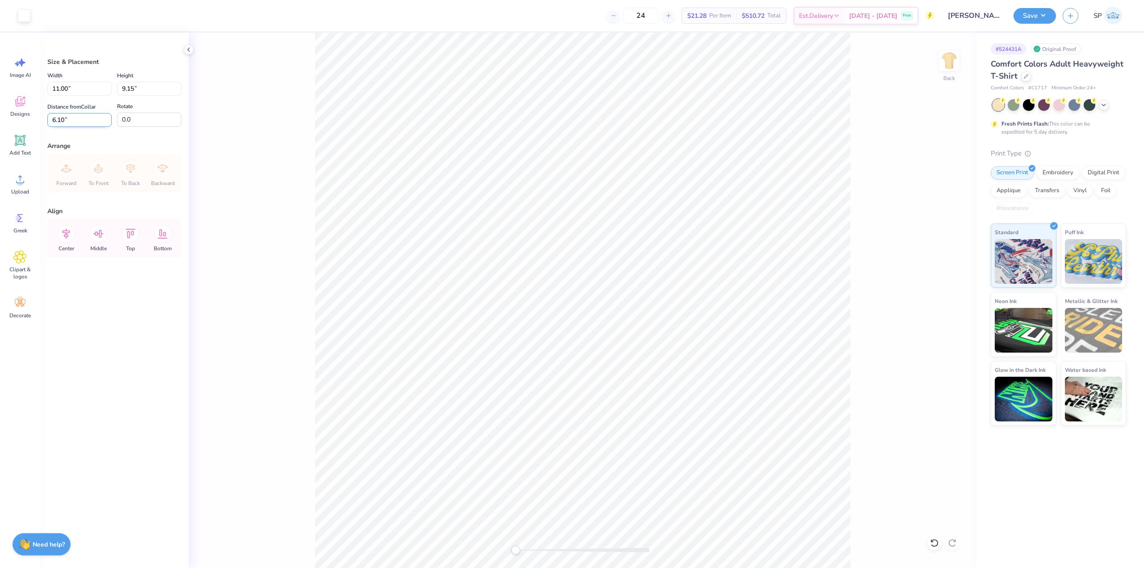
click at [78, 122] on input "6.10" at bounding box center [79, 120] width 64 height 14
type input "3"
click at [1022, 15] on button "Save" at bounding box center [1035, 15] width 42 height 16
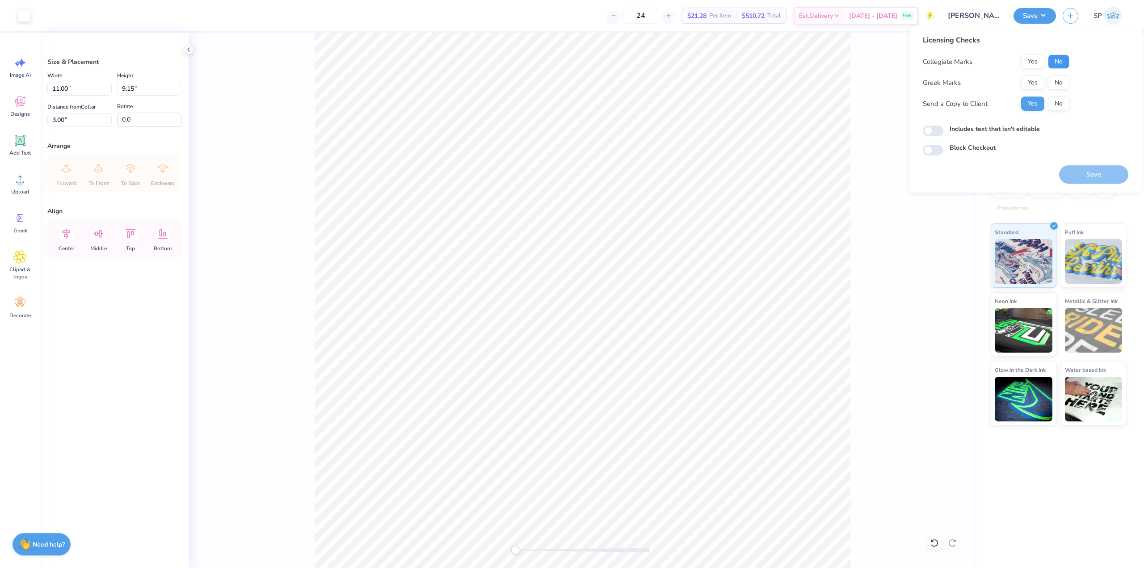
click at [1062, 61] on button "No" at bounding box center [1058, 62] width 21 height 14
click at [1060, 83] on button "No" at bounding box center [1058, 83] width 21 height 14
click at [931, 130] on input "Includes text that isn't editable" at bounding box center [933, 131] width 21 height 11
checkbox input "true"
click at [1093, 176] on button "Save" at bounding box center [1094, 174] width 69 height 18
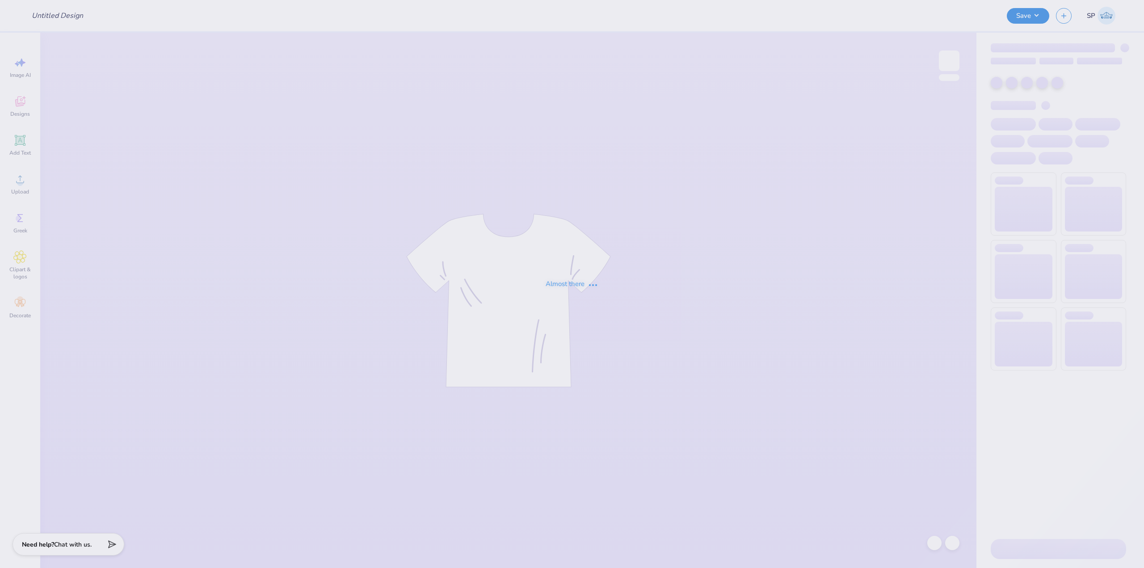
type input "[PERSON_NAME] : [GEOGRAPHIC_DATA]"
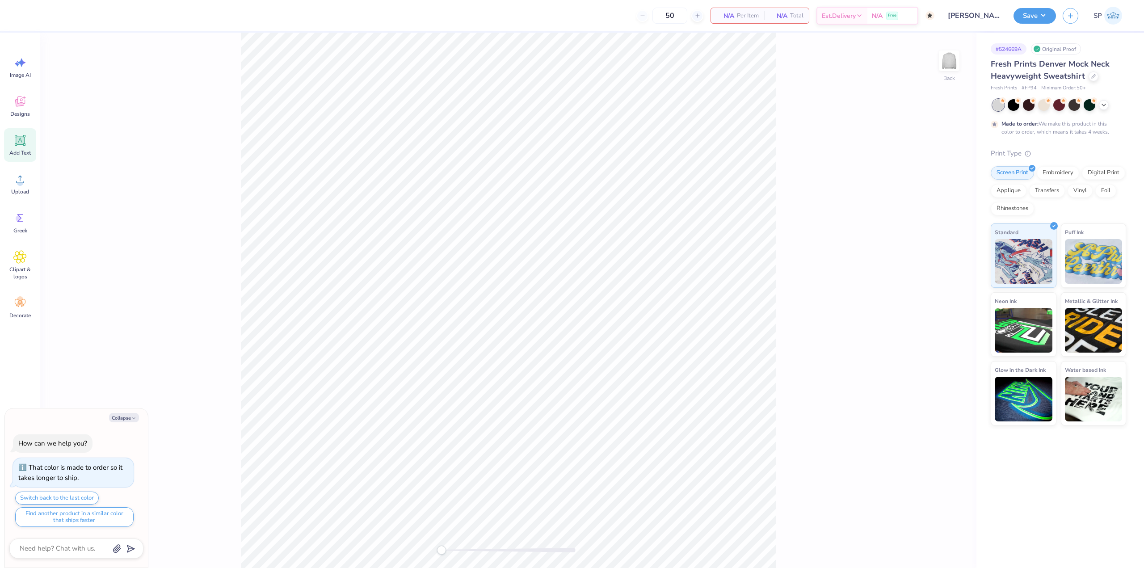
click at [25, 142] on icon at bounding box center [19, 140] width 13 height 13
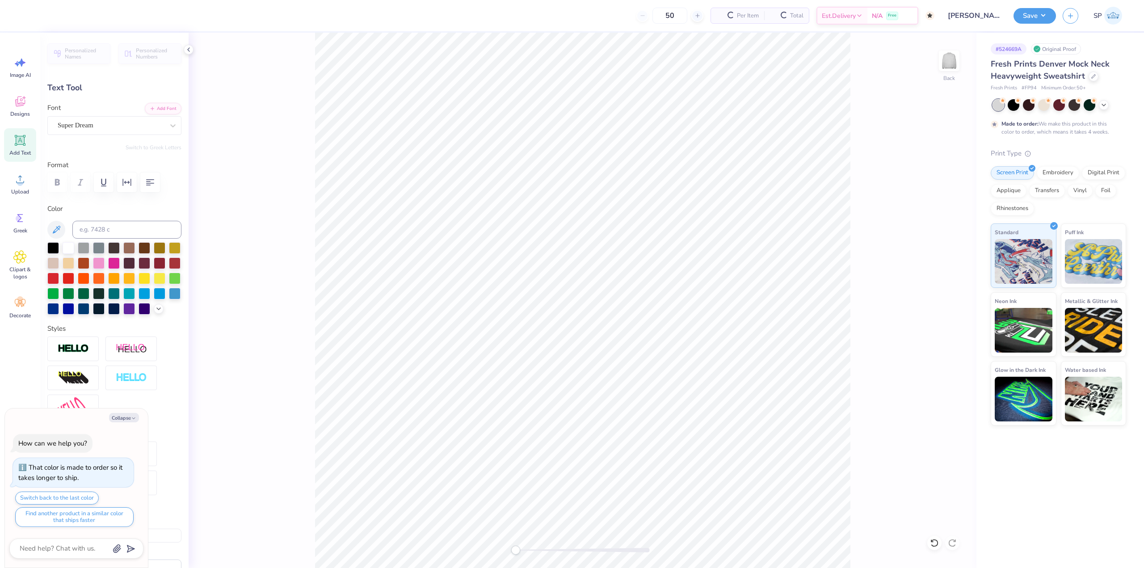
type textarea "x"
click at [102, 227] on input at bounding box center [126, 230] width 109 height 18
type input "gree"
click at [100, 117] on div "Super Dream" at bounding box center [114, 125] width 134 height 19
type textarea "x"
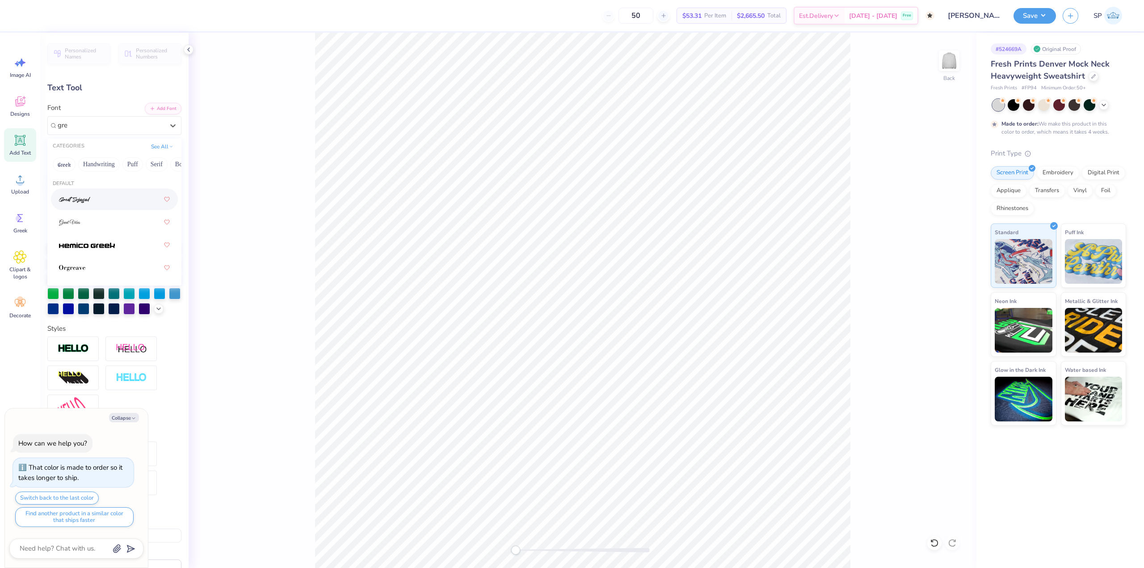
type input "gree"
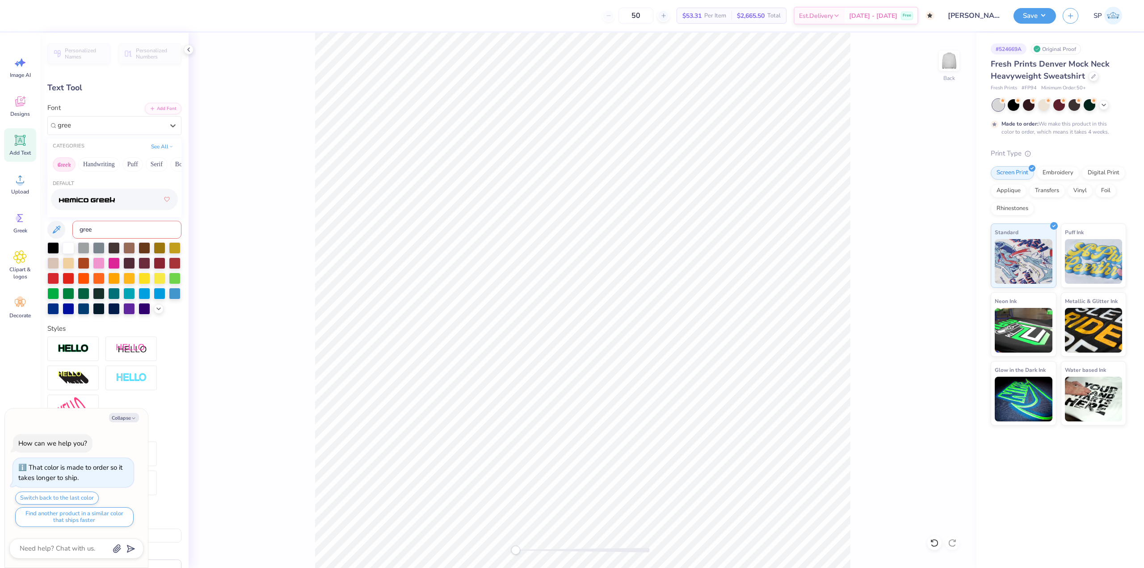
click at [66, 165] on button "Greek" at bounding box center [64, 164] width 23 height 14
type textarea "x"
drag, startPoint x: 120, startPoint y: 224, endPoint x: 28, endPoint y: 233, distance: 92.5
click at [29, 233] on div "50 $53.31 Per Item $2,665.50 Total Est. Delivery [DATE] - [DATE] Free Design Ti…" at bounding box center [572, 284] width 1144 height 568
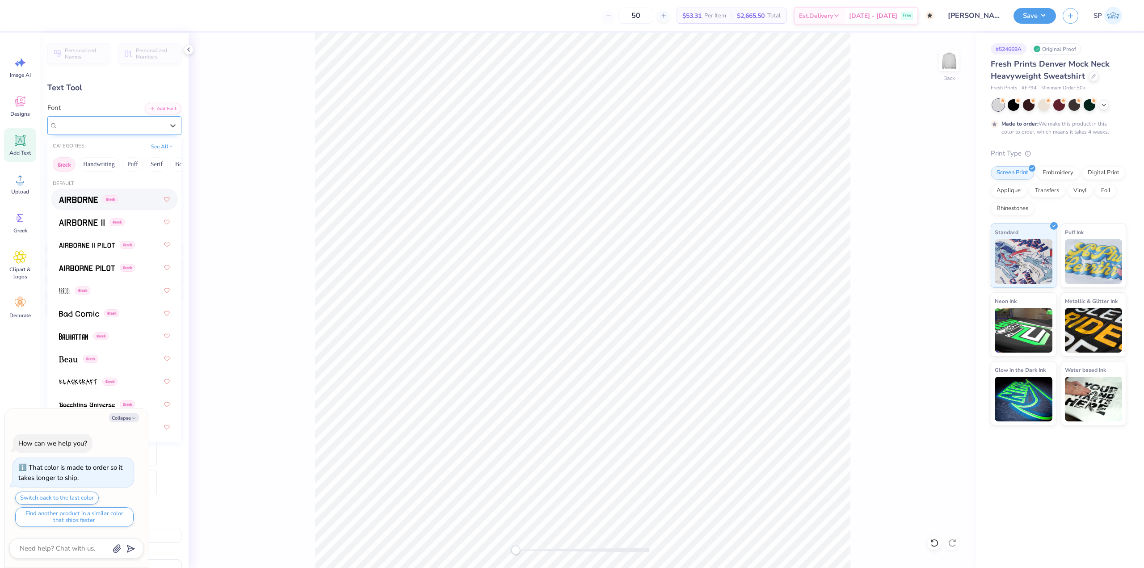
click at [135, 125] on div "Super Dream" at bounding box center [111, 125] width 108 height 14
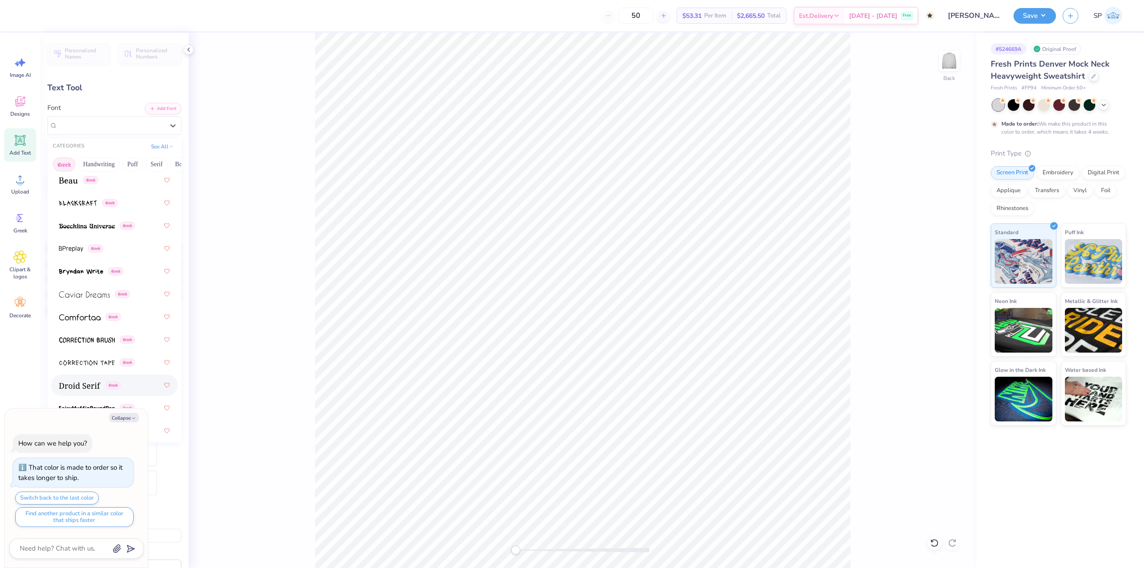
click at [88, 383] on img at bounding box center [80, 386] width 42 height 6
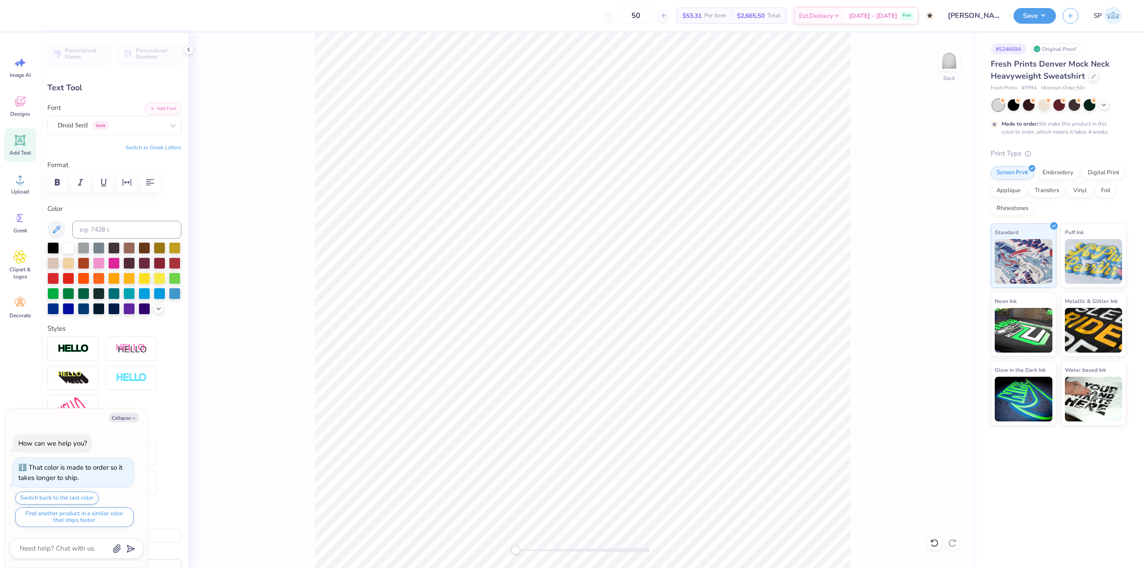
click at [137, 148] on button "Switch to Greek Letters" at bounding box center [154, 147] width 56 height 7
type textarea "x"
type textarea "Τ"
type textarea "x"
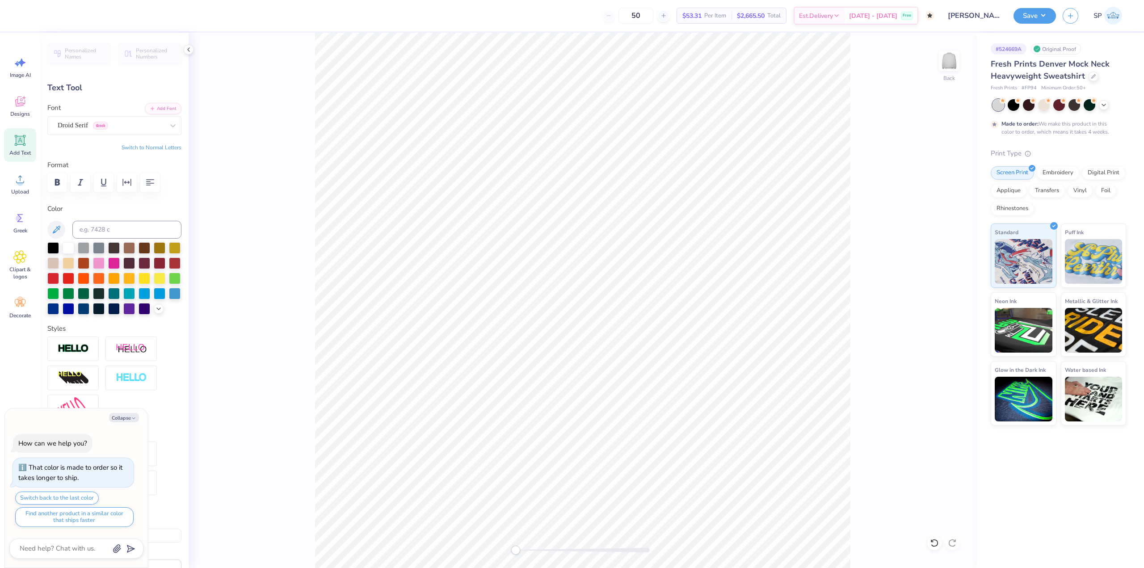
type textarea "ΤΑ"
type textarea "x"
type textarea "ΤΑΣ"
type textarea "x"
type input "4.35"
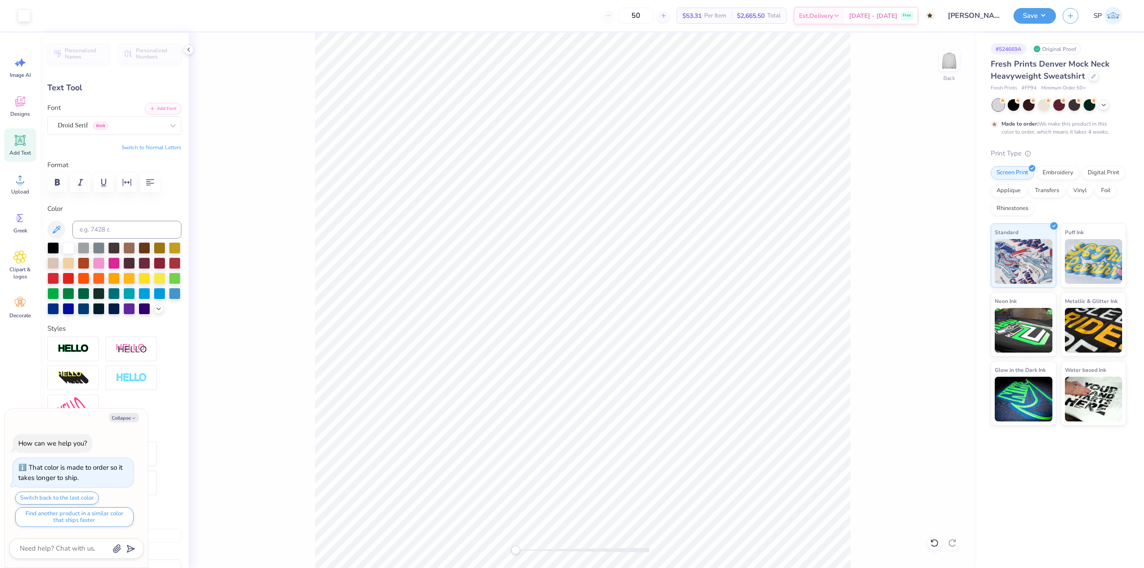
type input "1.72"
type input "9.14"
click at [14, 184] on icon at bounding box center [19, 179] width 13 height 13
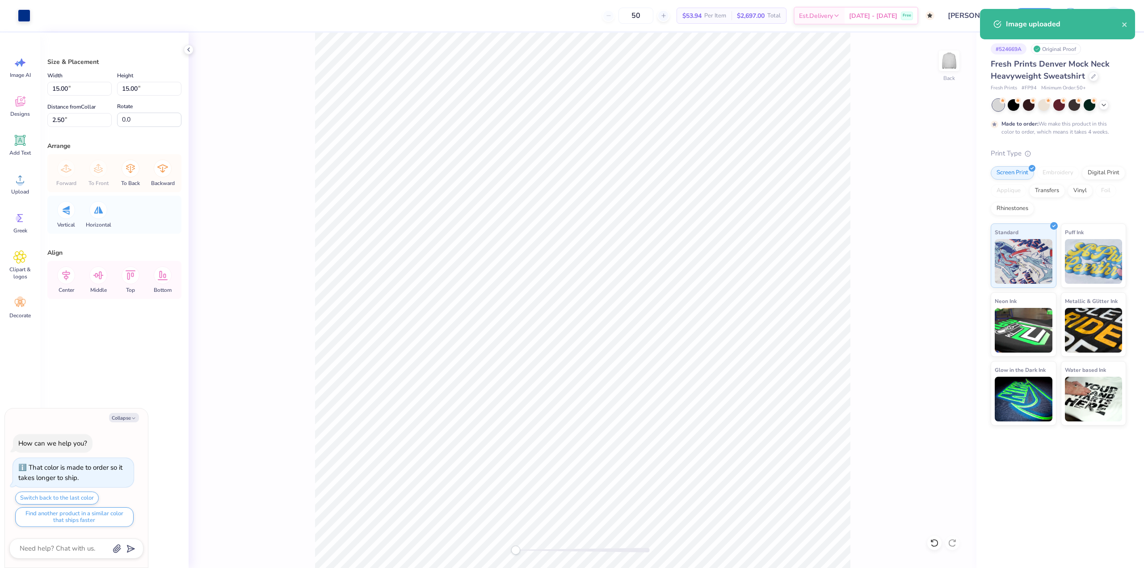
type textarea "x"
type input "7.63"
type input "9.87"
type textarea "x"
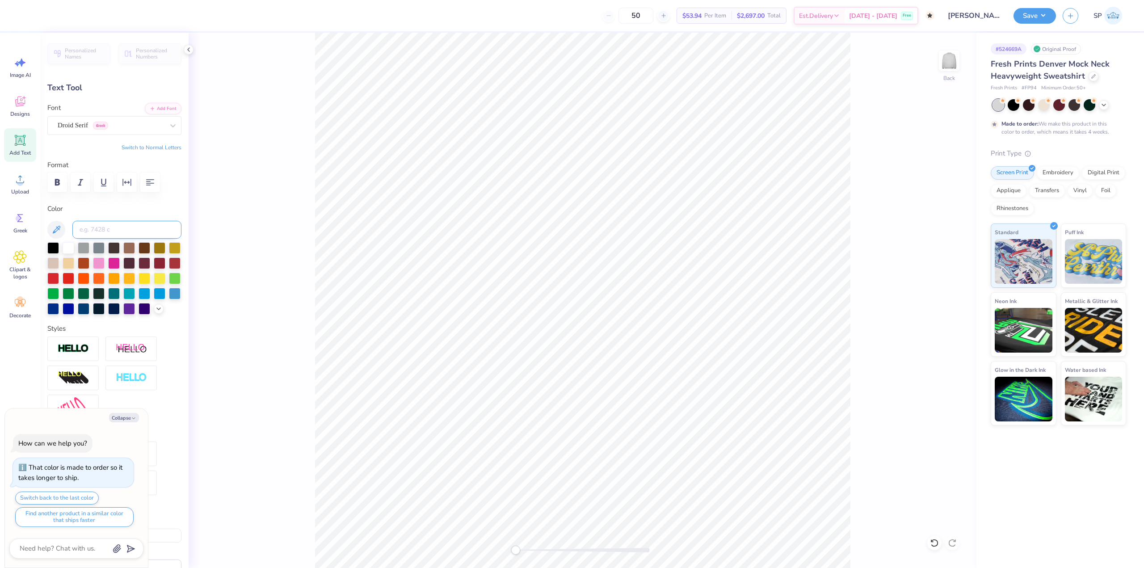
click at [106, 225] on input at bounding box center [126, 230] width 109 height 18
type input "287"
type textarea "x"
type input "-19.0"
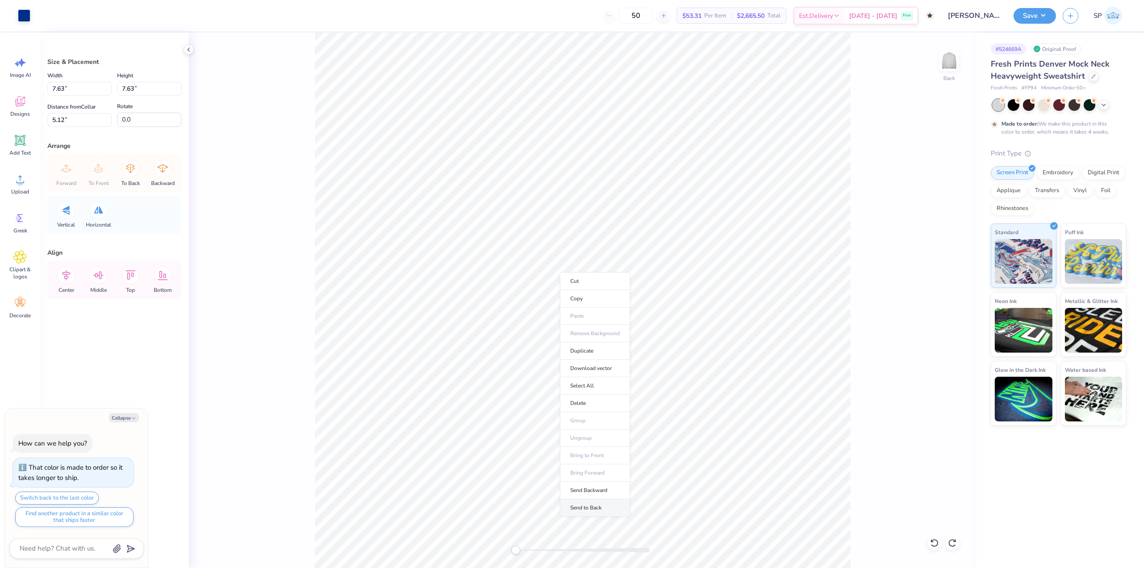
click at [600, 502] on li "Send to Back" at bounding box center [595, 507] width 70 height 17
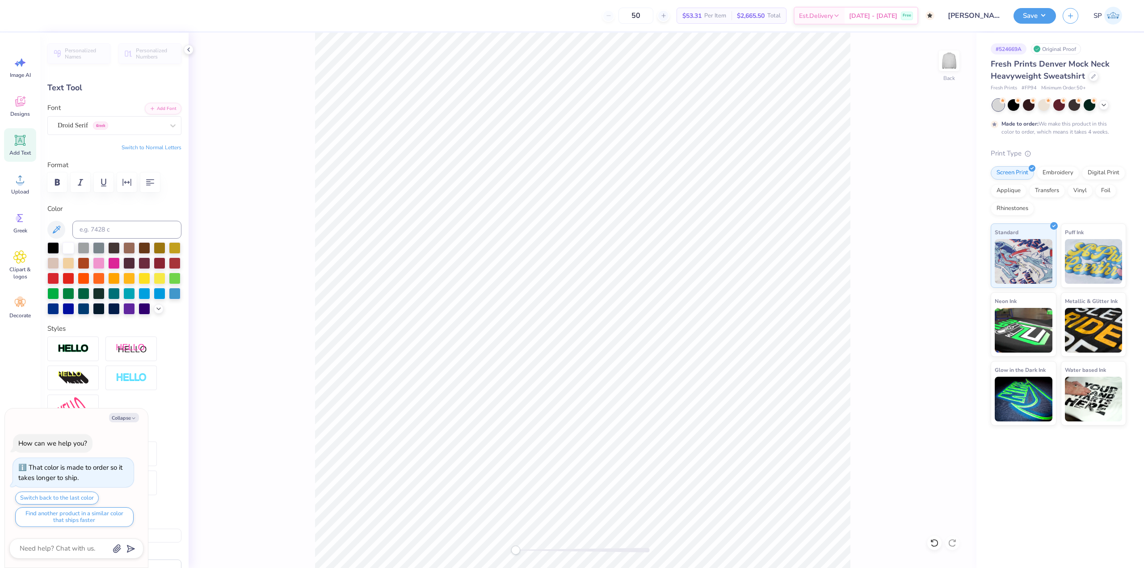
type textarea "x"
type input "3.24"
type input "2.02"
type input "6.94"
type textarea "x"
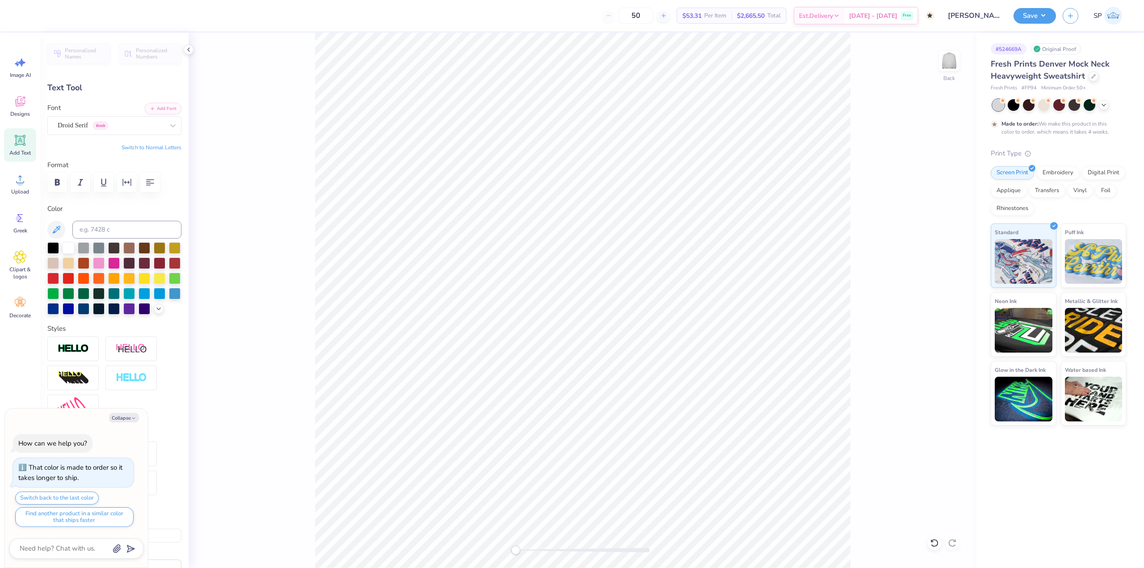
type input "0.0"
type textarea "x"
type input "6.54"
type input "-19.0"
paste textarea
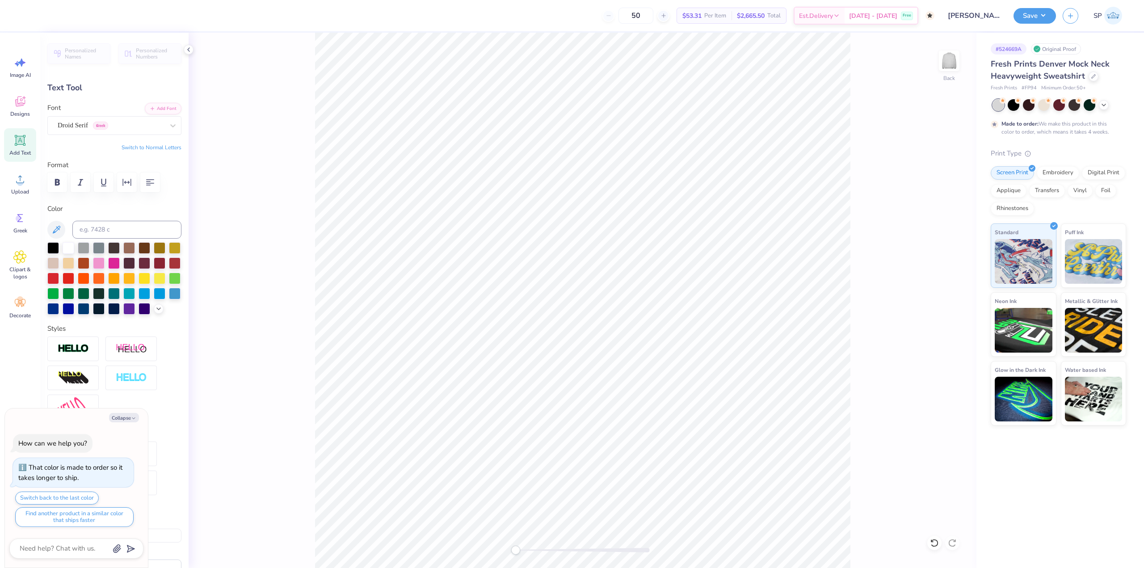
type textarea "x"
type textarea "ΘΑΣ"
type textarea "x"
type input "0.0"
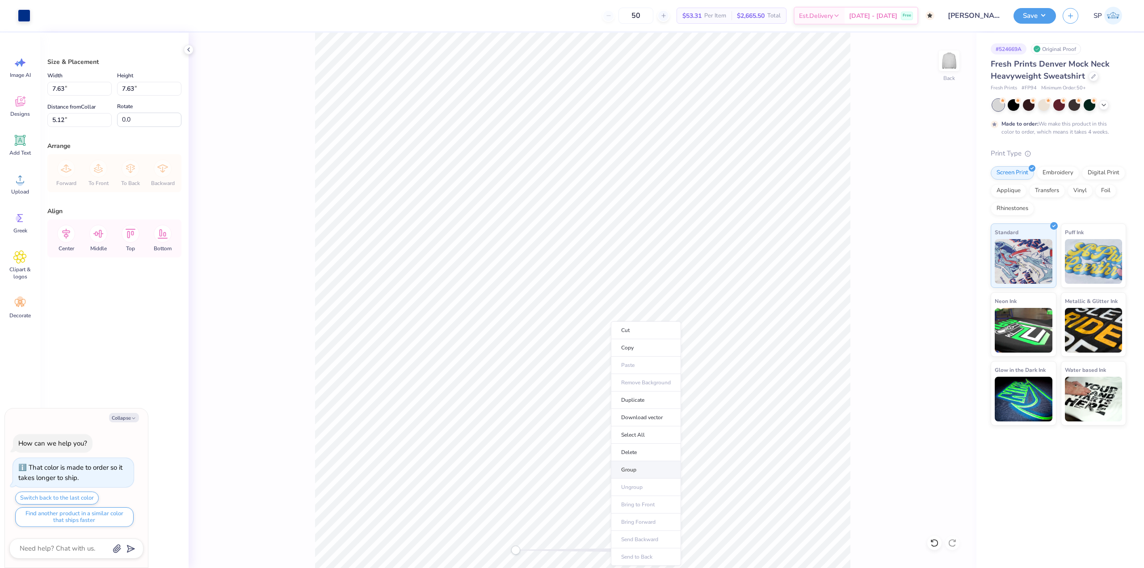
click at [636, 464] on li "Group" at bounding box center [646, 469] width 70 height 17
click at [65, 242] on icon at bounding box center [66, 234] width 18 height 18
click at [126, 416] on button "Collapse" at bounding box center [124, 417] width 30 height 9
type textarea "x"
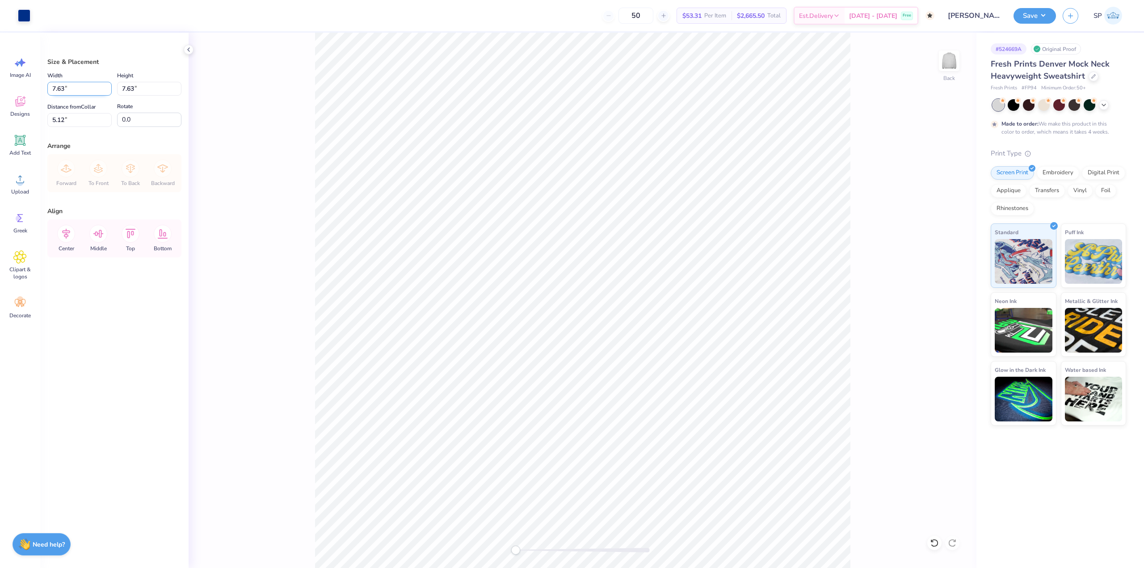
click at [75, 86] on input "7.63" at bounding box center [79, 89] width 64 height 14
type input "8.00"
click at [75, 123] on input "2.82" at bounding box center [79, 120] width 64 height 14
type input "3"
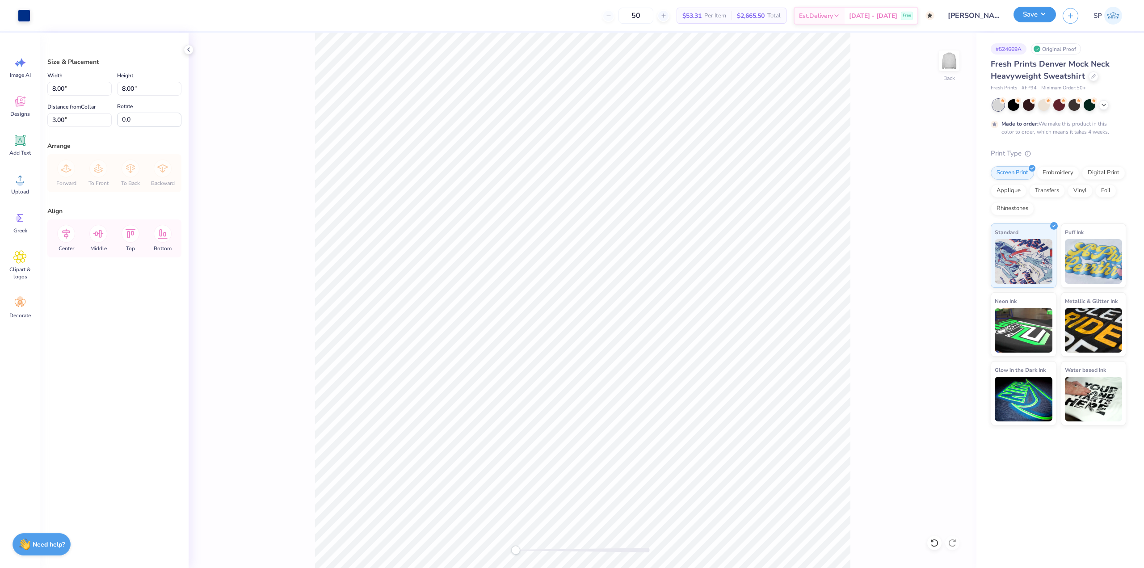
click at [1040, 17] on button "Save" at bounding box center [1035, 15] width 42 height 16
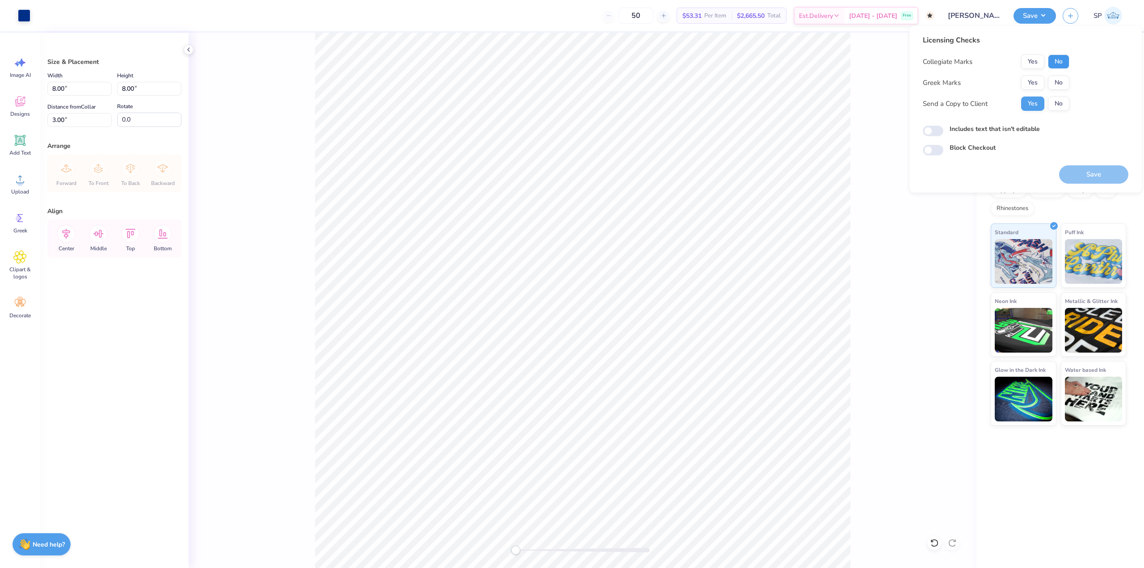
click at [1059, 63] on button "No" at bounding box center [1058, 62] width 21 height 14
click at [1058, 80] on button "No" at bounding box center [1058, 83] width 21 height 14
click at [933, 129] on input "Includes text that isn't editable" at bounding box center [933, 131] width 21 height 11
checkbox input "true"
click at [1102, 174] on button "Save" at bounding box center [1094, 174] width 69 height 18
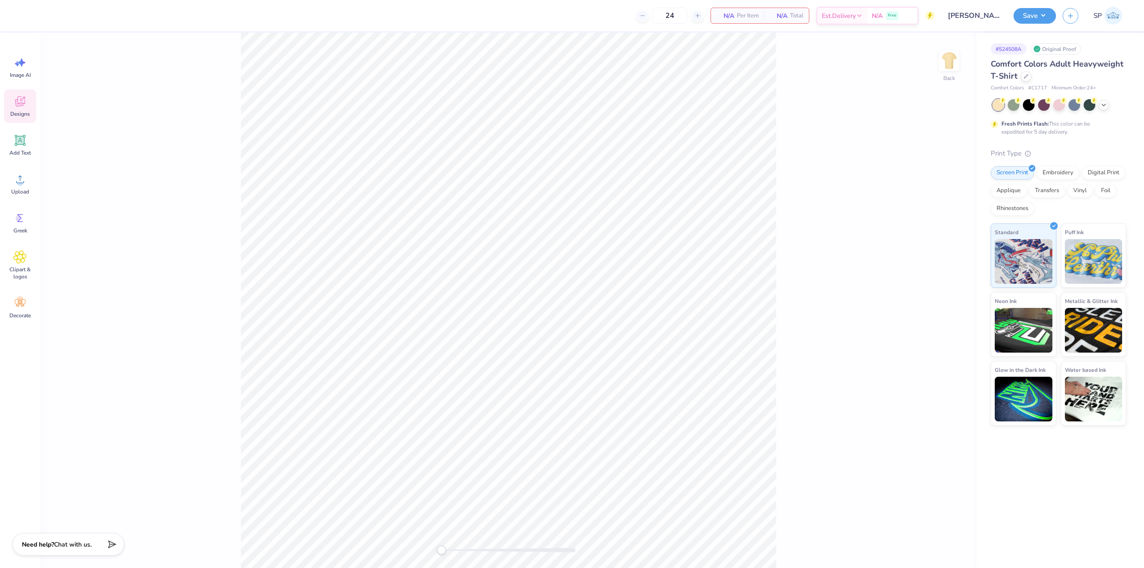
click at [24, 109] on div "Designs" at bounding box center [20, 106] width 32 height 34
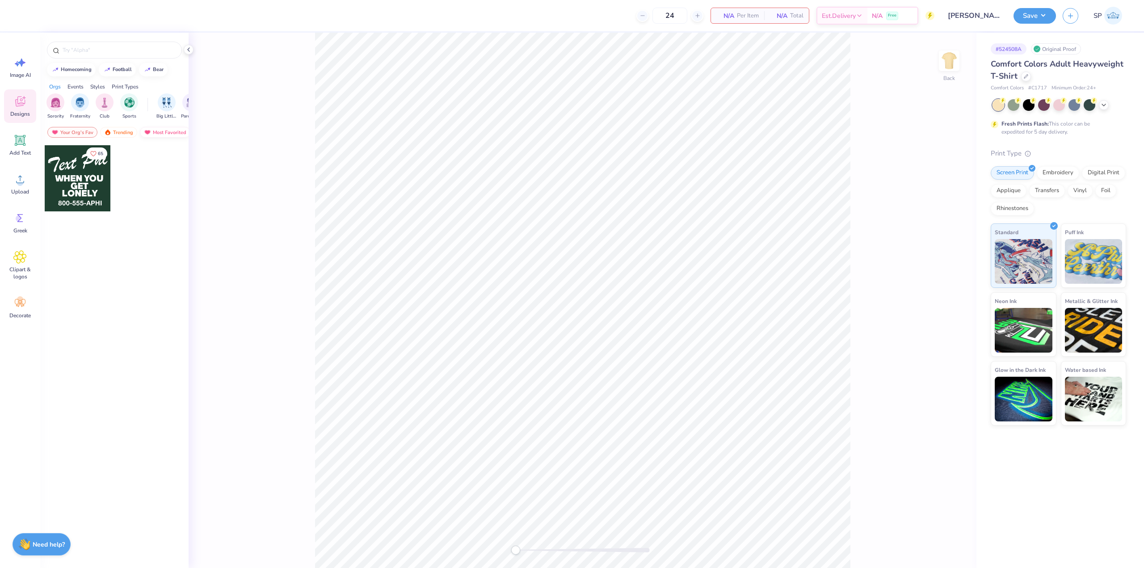
click at [158, 127] on div "Most Favorited" at bounding box center [165, 132] width 51 height 11
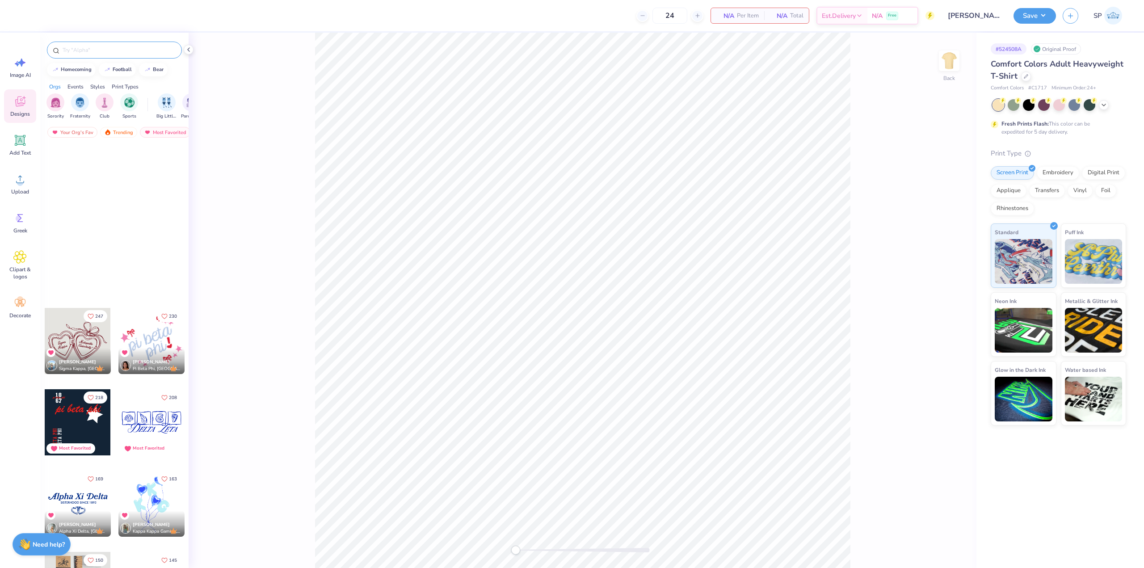
scroll to position [268, 0]
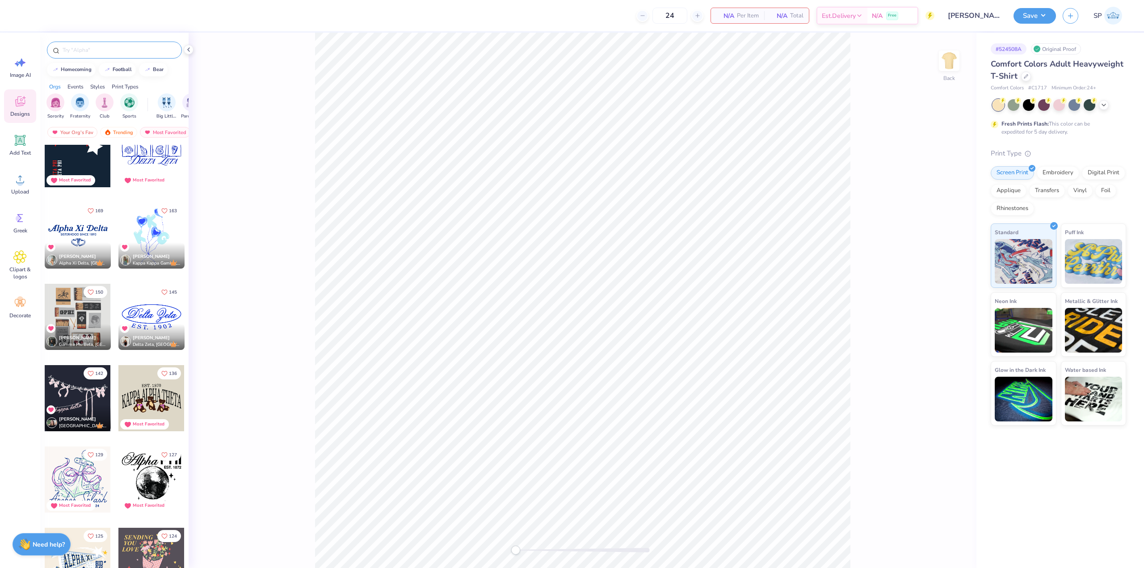
click at [111, 56] on div at bounding box center [114, 50] width 135 height 17
click at [111, 54] on input "text" at bounding box center [119, 50] width 114 height 9
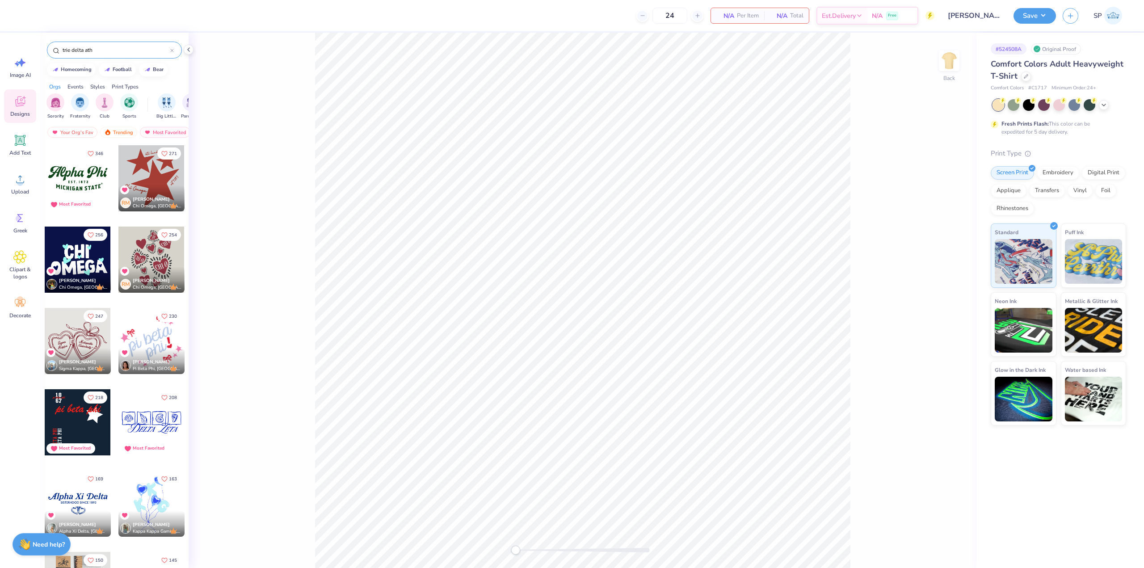
type input "trie delta ath"
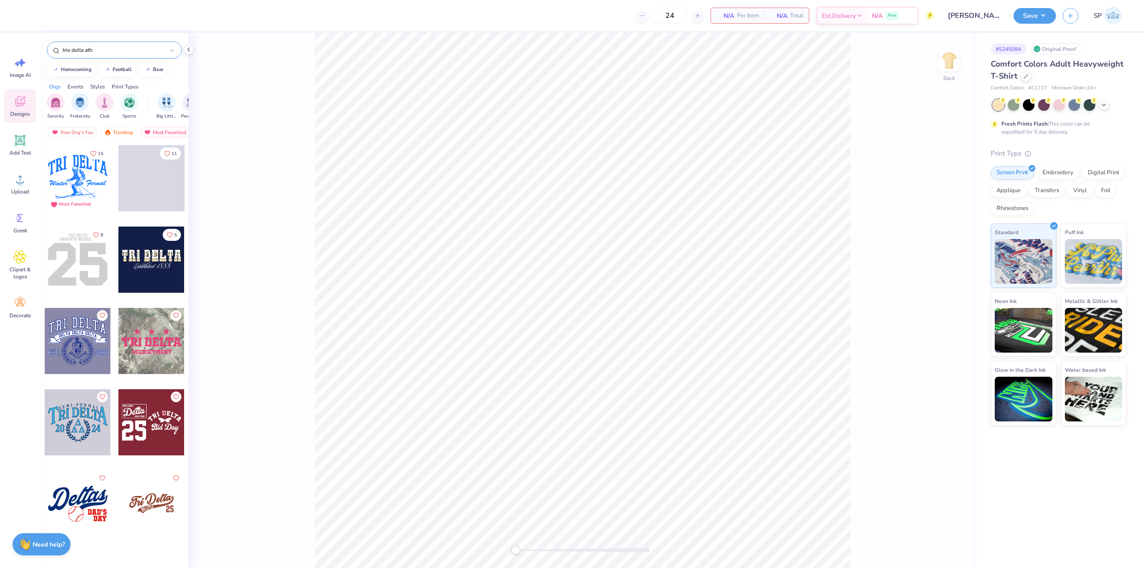
click at [82, 247] on div at bounding box center [78, 260] width 66 height 66
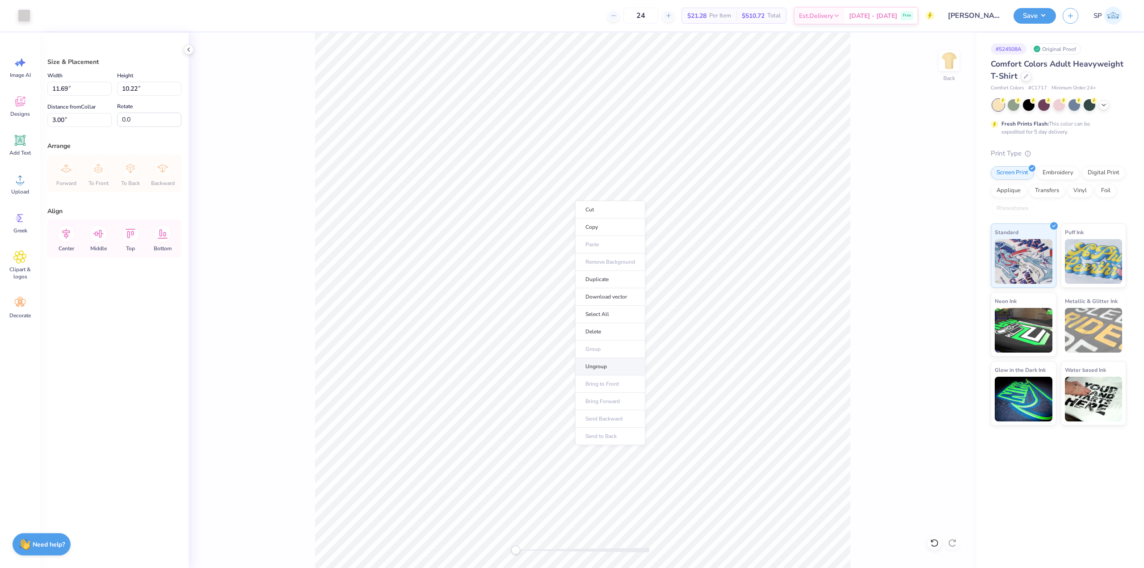
click at [608, 367] on li "Ungroup" at bounding box center [610, 366] width 70 height 17
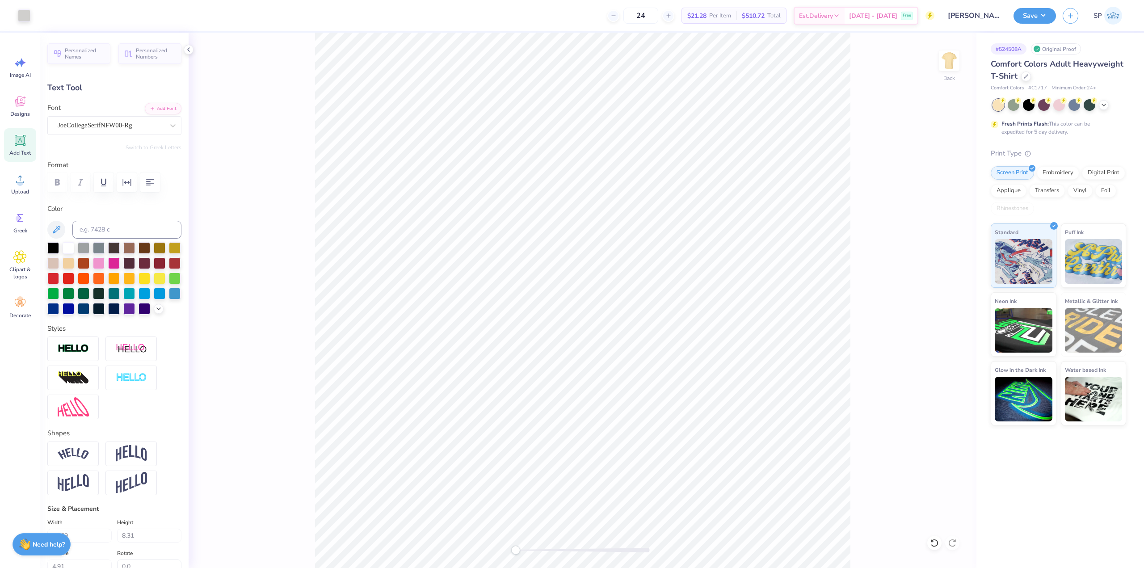
type input "7.23"
type input "0.61"
type input "3.77"
type input "3.79"
type input "3.00"
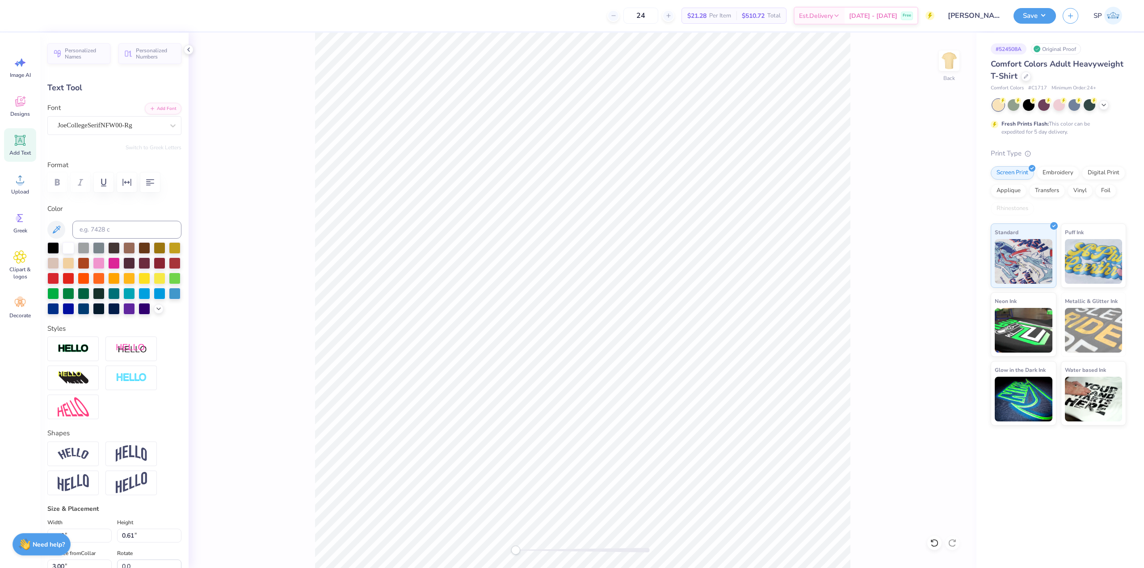
type textarea "delta gamma"
type input "5.23"
type input "0.59"
type input "3.08"
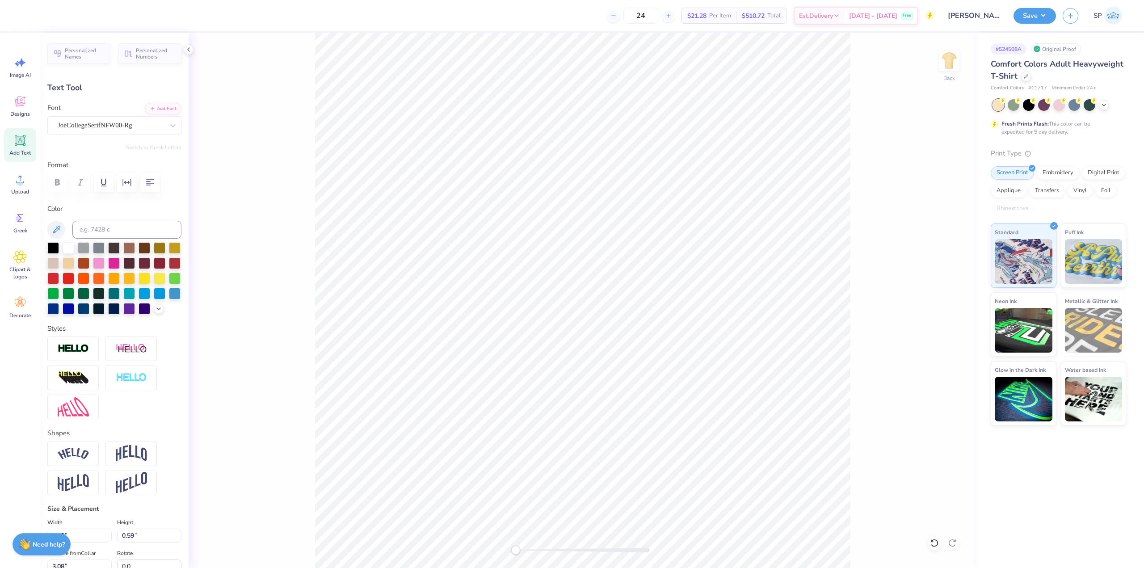
type input "9.23"
type input "1.04"
click at [67, 248] on div at bounding box center [69, 247] width 12 height 12
type input "5.10"
click at [120, 130] on div "JoeCollegeSerifNFW00-Rg" at bounding box center [111, 125] width 108 height 14
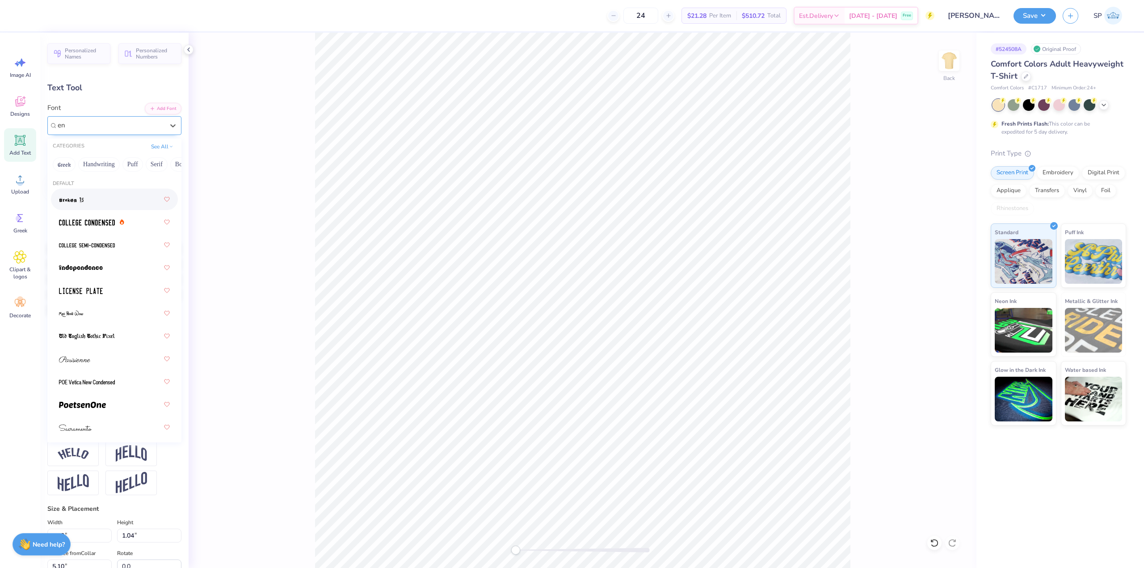
type input "e"
type input "m"
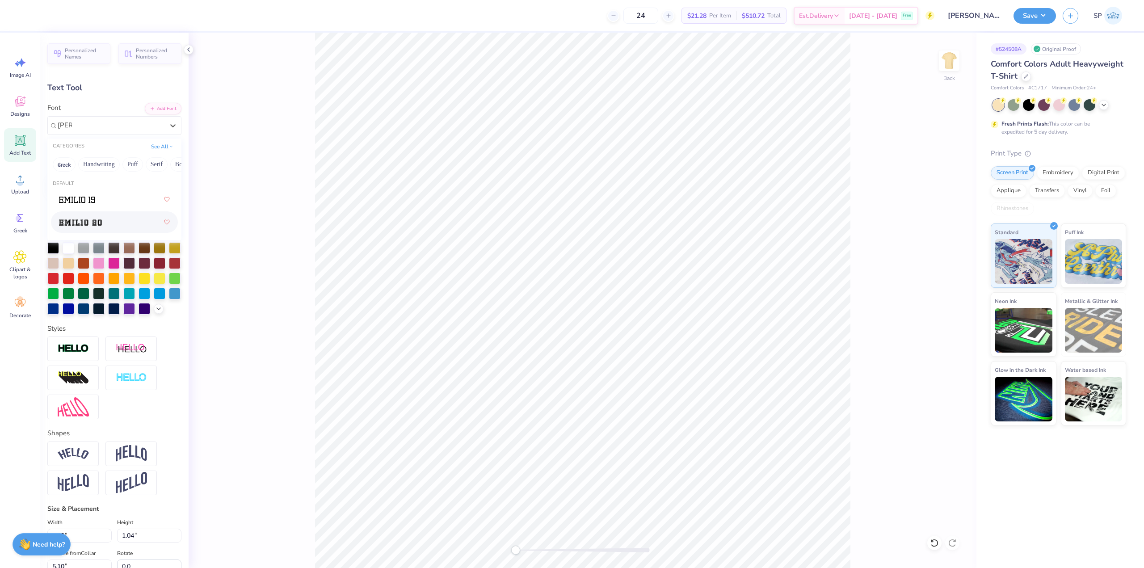
click at [126, 216] on div at bounding box center [114, 222] width 111 height 16
type input "[PERSON_NAME]"
type input "12.17"
type input "1.21"
type input "9.66"
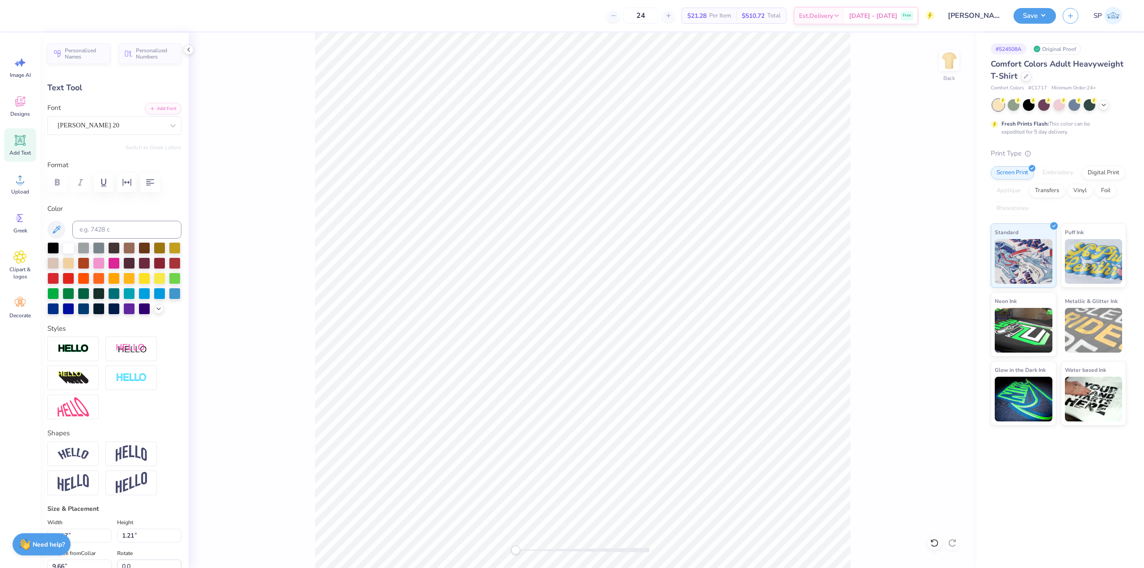
scroll to position [7, 1]
type textarea "73"
type input "11.20"
type input "7.71"
type input "6.00"
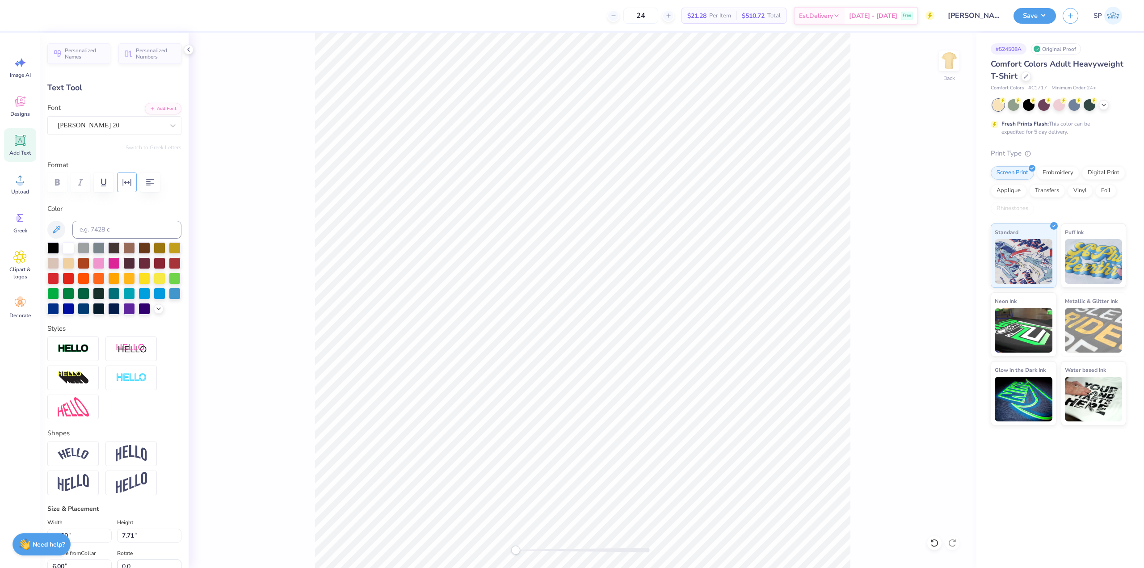
click at [124, 186] on icon "button" at bounding box center [127, 182] width 11 height 11
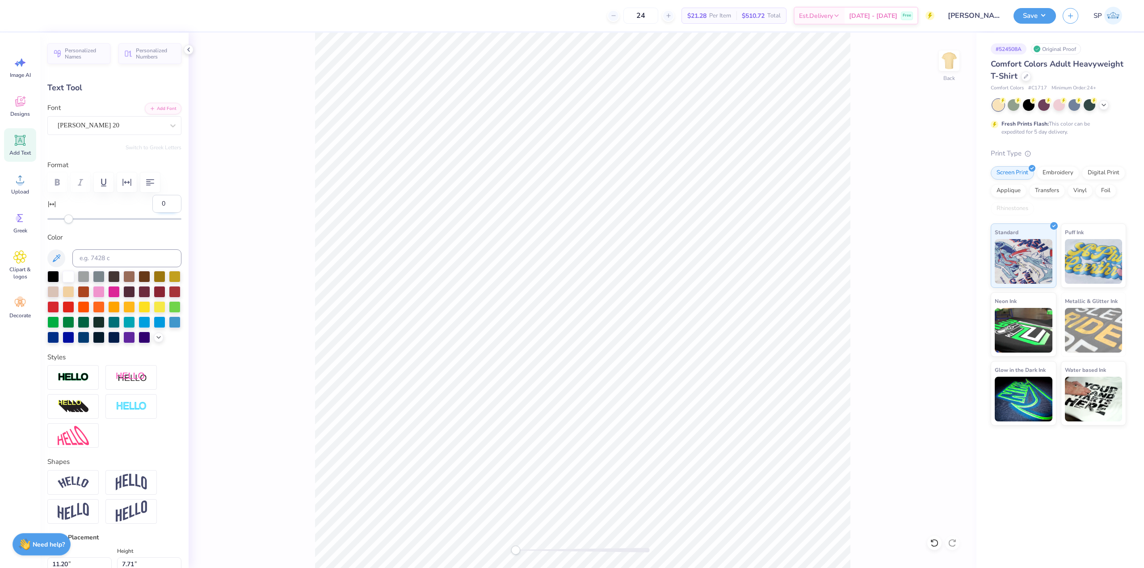
click at [163, 208] on input "0" at bounding box center [166, 204] width 29 height 18
type input "-10"
drag, startPoint x: 70, startPoint y: 219, endPoint x: 58, endPoint y: 220, distance: 11.7
click at [58, 220] on div "Accessibility label" at bounding box center [59, 219] width 9 height 9
type input "9.24"
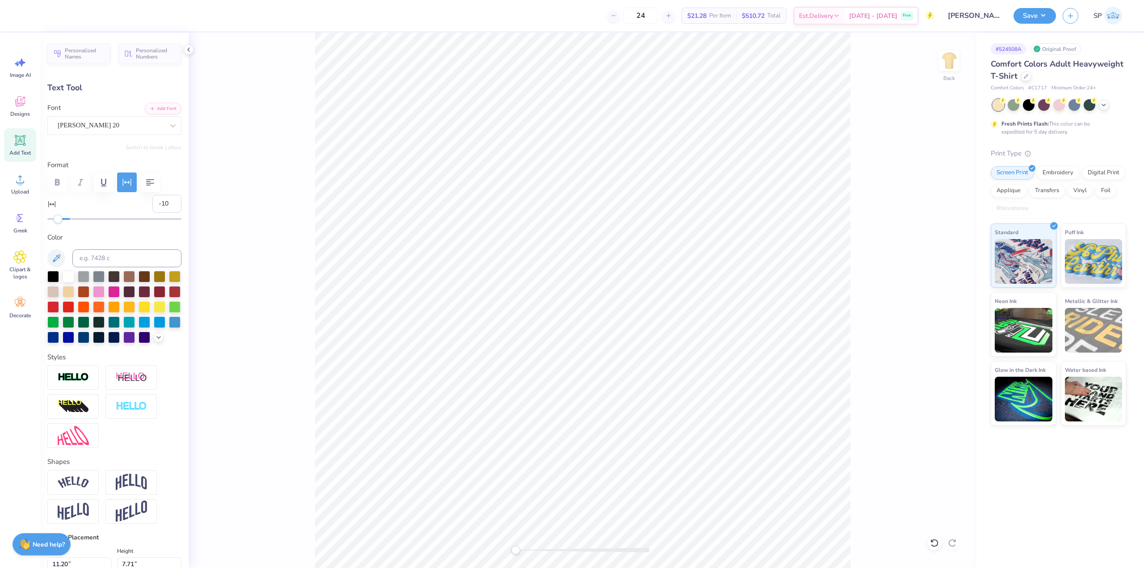
type input "6.88"
type input "7.52"
type input "9.23"
type input "1.04"
type input "5.10"
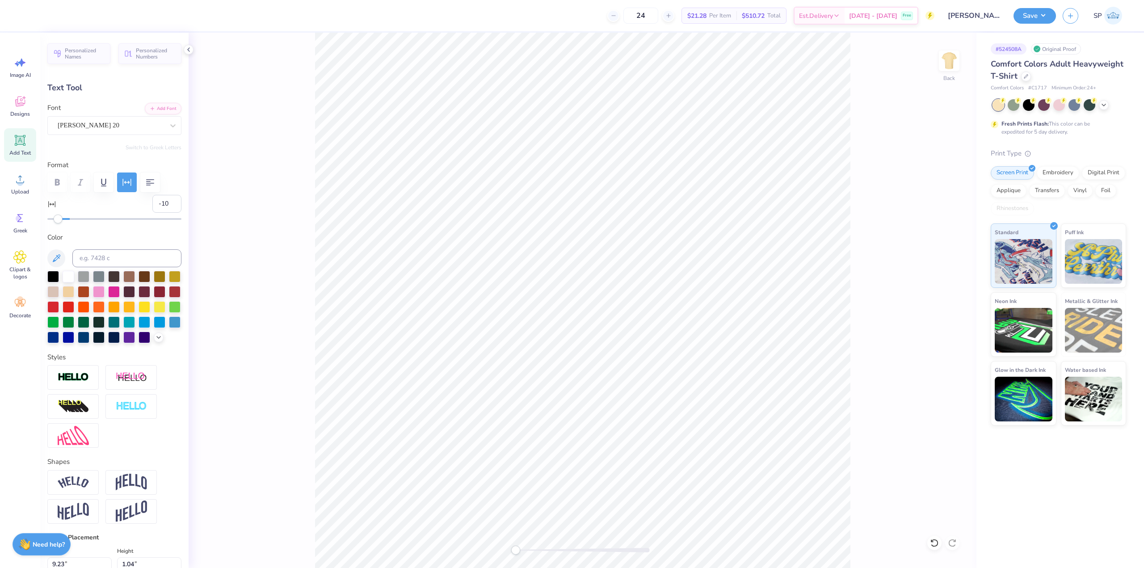
type input "0"
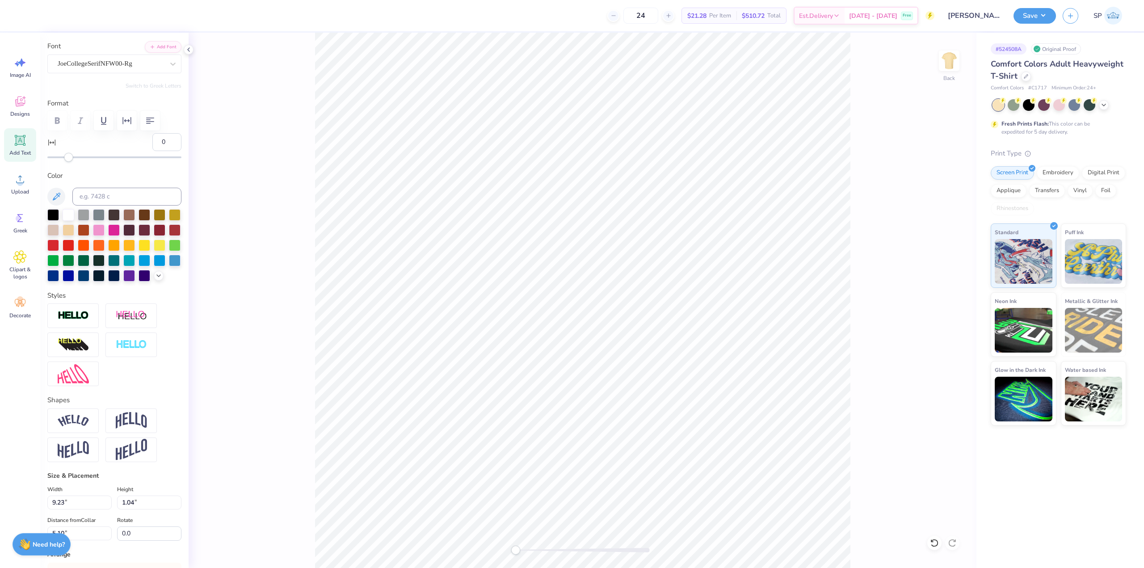
scroll to position [214, 0]
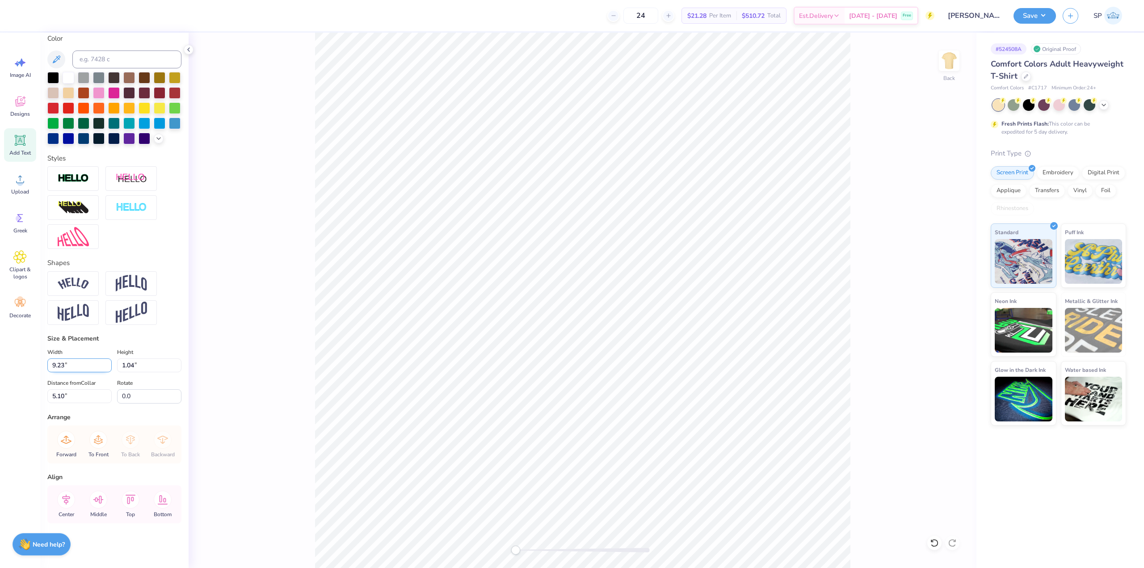
click at [75, 368] on input "9.23" at bounding box center [79, 366] width 64 height 14
type input "9.24"
type input "6.88"
type input "6.68"
type input "-10"
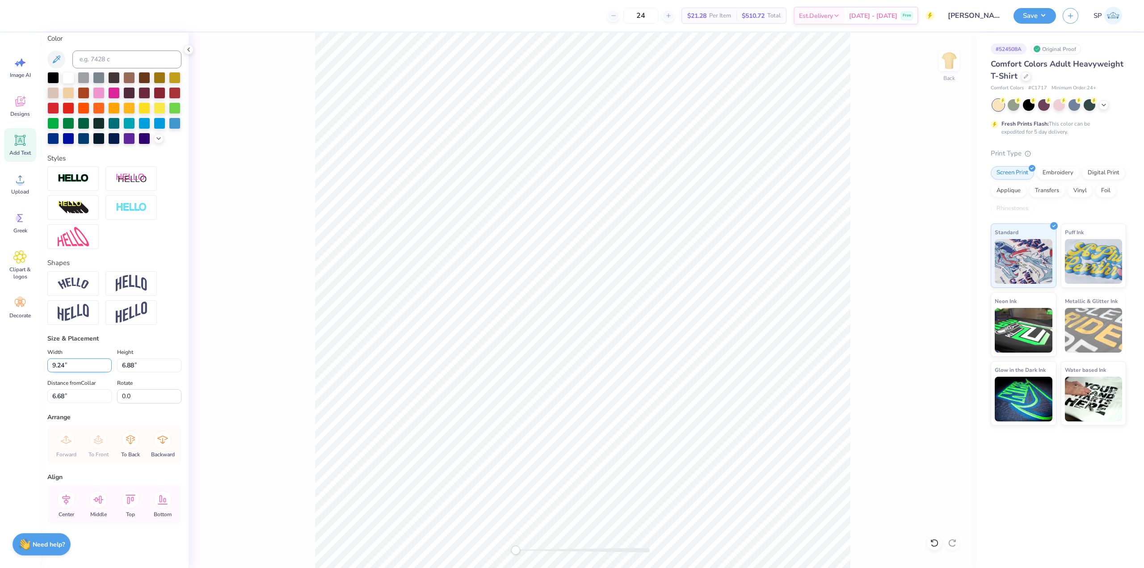
click at [74, 366] on input "9.24" at bounding box center [79, 366] width 64 height 14
type input "9.23"
click at [61, 498] on icon at bounding box center [66, 500] width 18 height 18
type input "1.04"
type input "5.10"
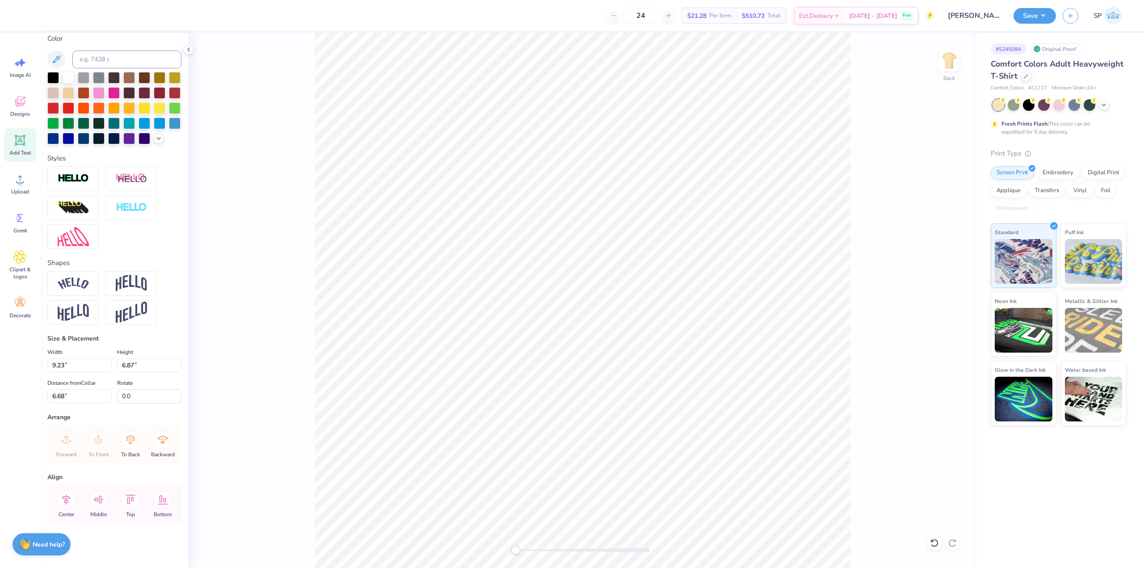
type input "0"
click at [74, 495] on div "Center" at bounding box center [66, 504] width 32 height 38
click at [72, 496] on icon at bounding box center [66, 500] width 18 height 18
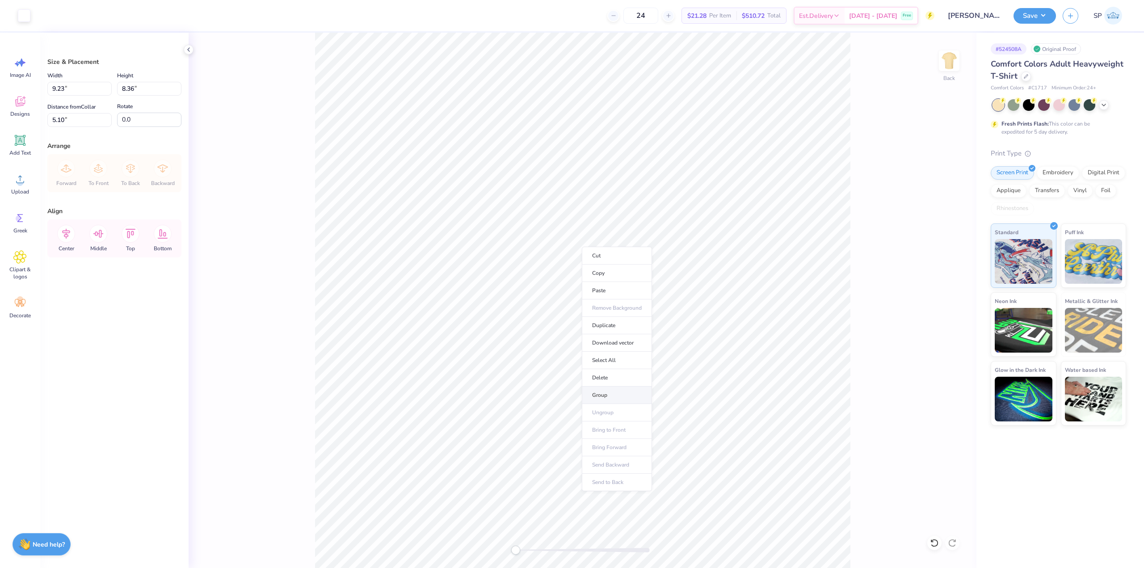
click at [606, 394] on li "Group" at bounding box center [617, 395] width 70 height 17
click at [76, 86] on input "9.23" at bounding box center [79, 89] width 64 height 14
type input "11.00"
type input "9.96"
click at [89, 127] on div "Size & Placement Width 11.00 11.00 " Height 9.96 9.96 " Distance from Collar 5.…" at bounding box center [114, 301] width 148 height 536
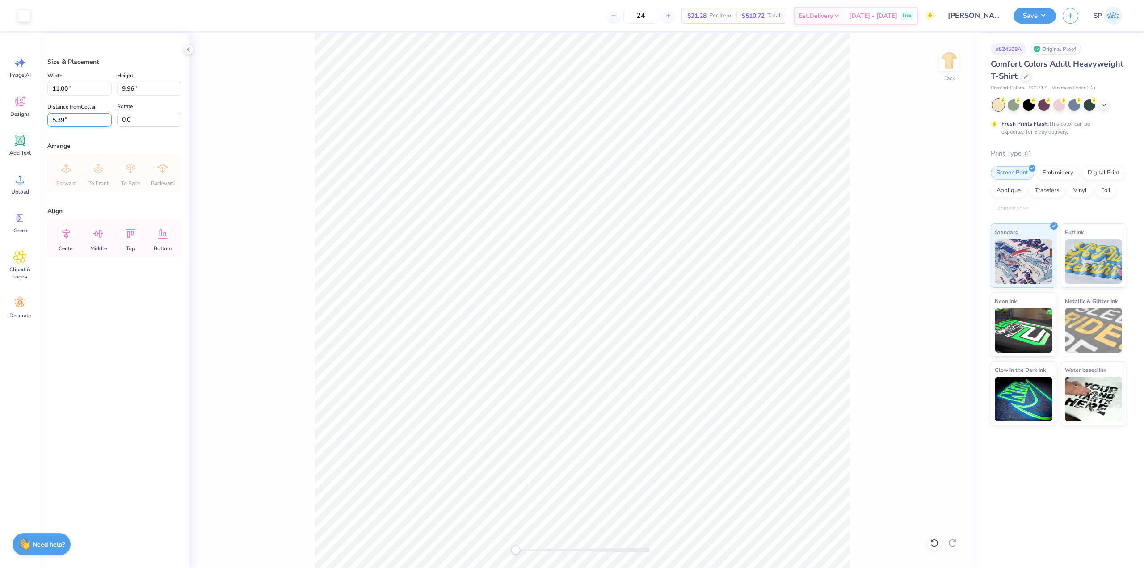
click at [91, 124] on input "5.39" at bounding box center [79, 120] width 64 height 14
type input "3"
click at [72, 233] on icon at bounding box center [66, 234] width 18 height 18
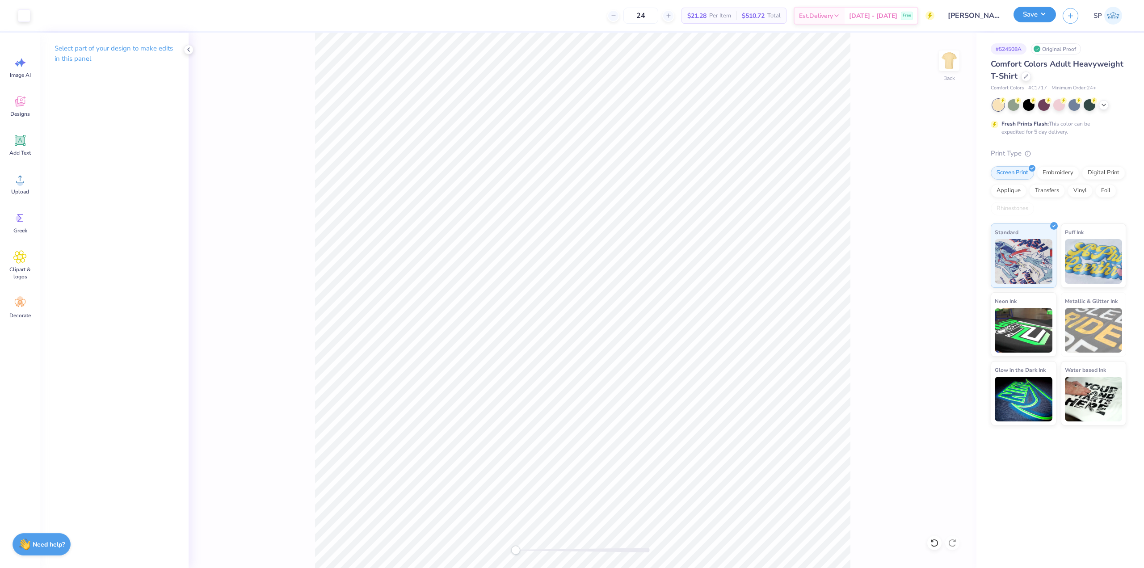
click at [1046, 16] on button "Save" at bounding box center [1035, 15] width 42 height 16
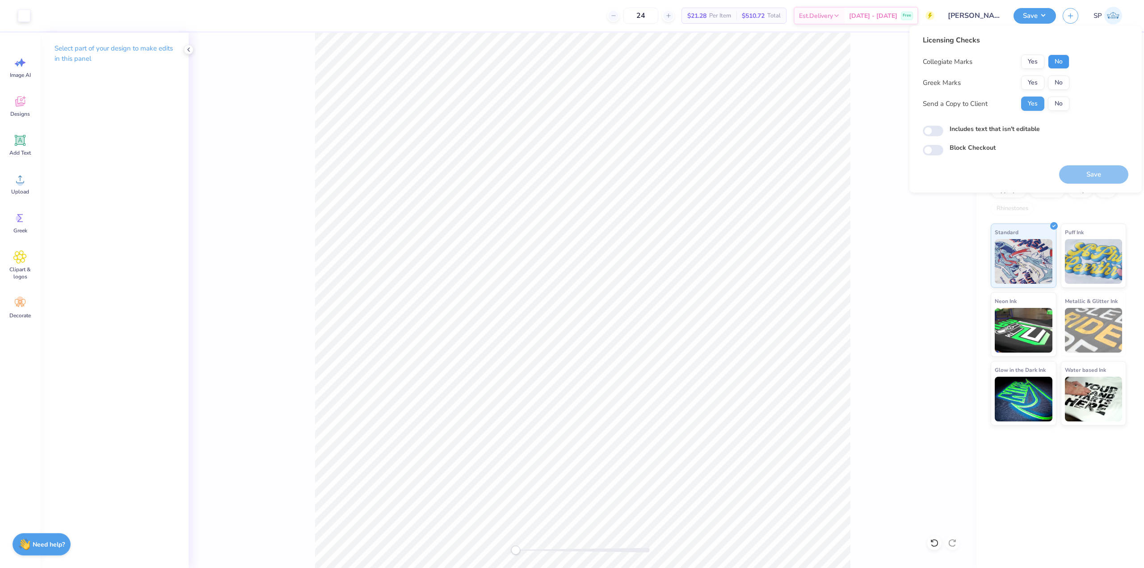
click at [1064, 59] on button "No" at bounding box center [1058, 62] width 21 height 14
click at [1027, 86] on button "Yes" at bounding box center [1033, 83] width 23 height 14
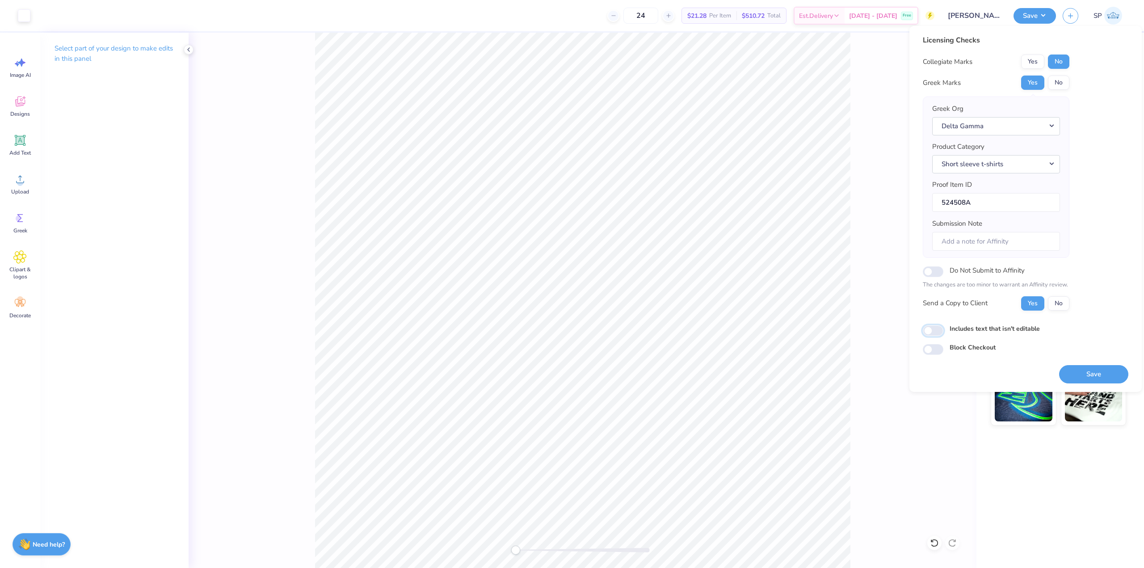
click at [931, 334] on input "Includes text that isn't editable" at bounding box center [933, 330] width 21 height 11
checkbox input "true"
drag, startPoint x: 1096, startPoint y: 371, endPoint x: 1089, endPoint y: 370, distance: 6.3
click at [1095, 371] on button "Save" at bounding box center [1094, 374] width 69 height 18
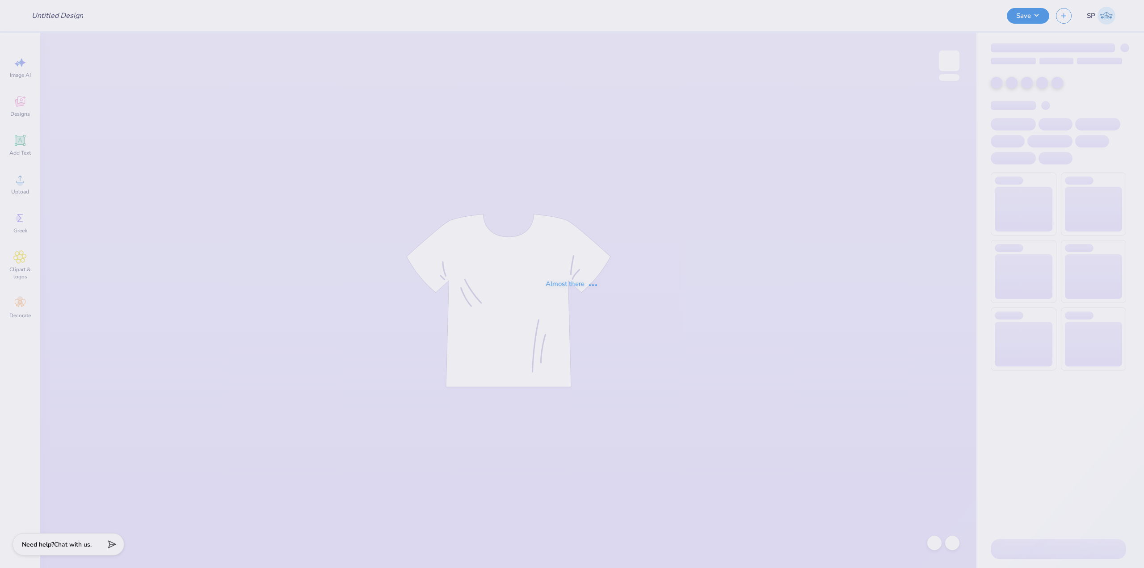
type input "[PERSON_NAME] : [GEOGRAPHIC_DATA][US_STATE]"
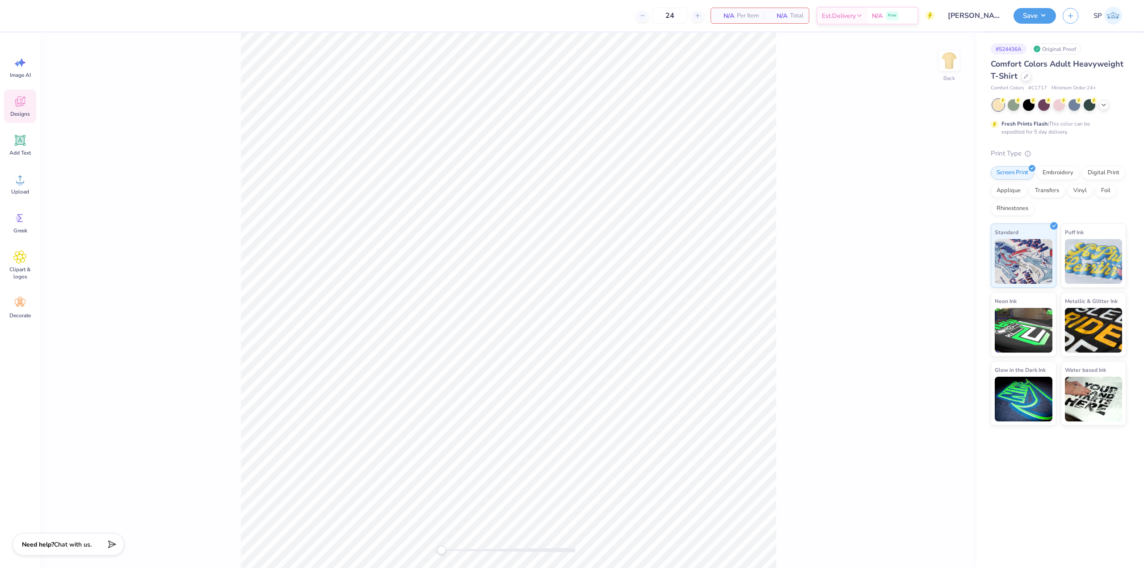
click at [13, 100] on div "Designs" at bounding box center [20, 106] width 32 height 34
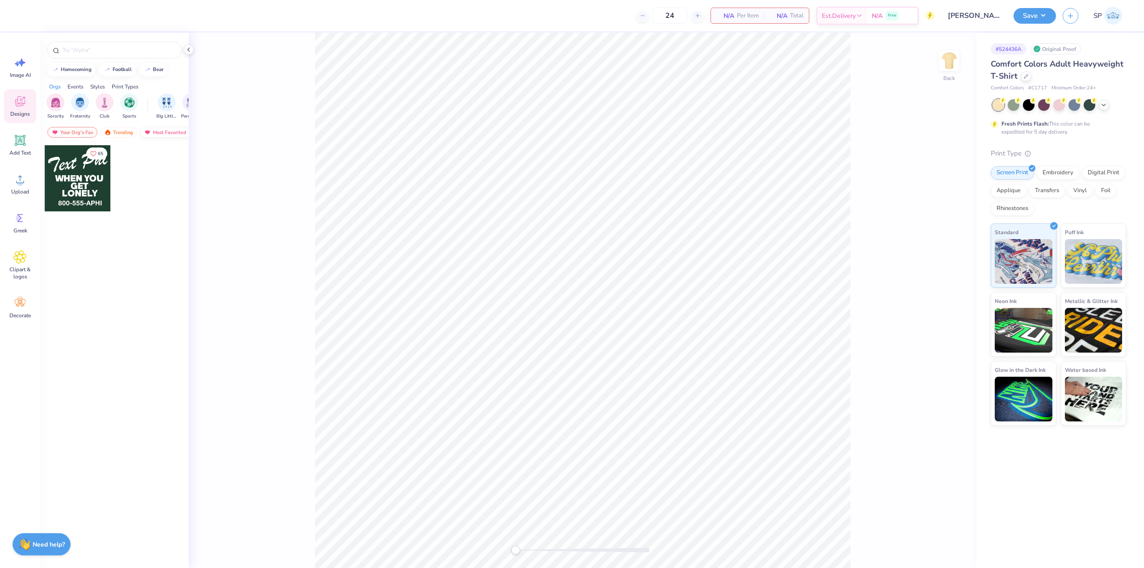
click at [156, 134] on div "Most Favorited" at bounding box center [165, 132] width 51 height 11
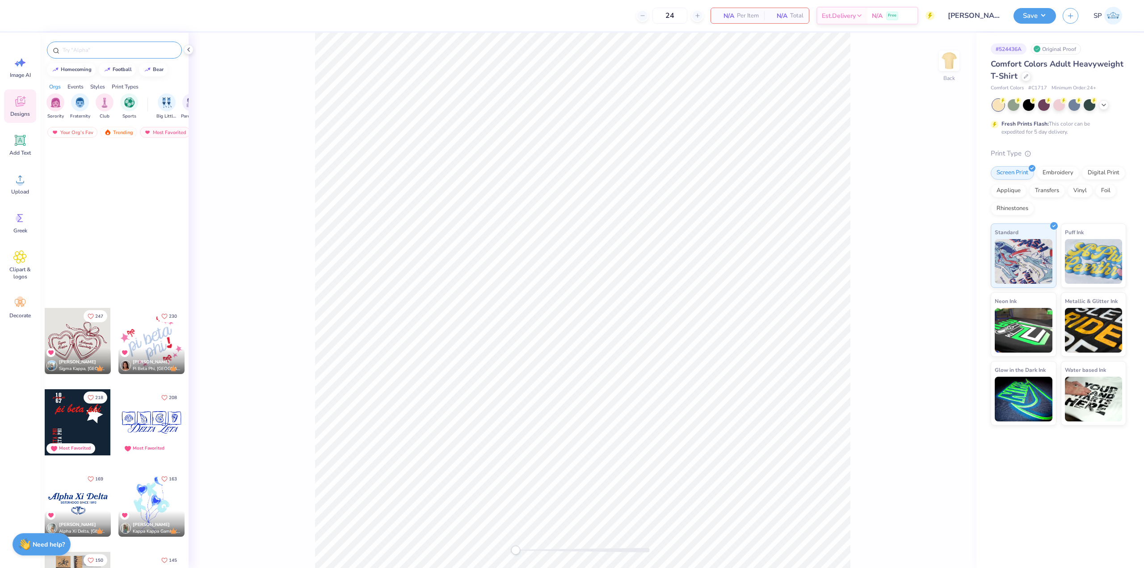
scroll to position [268, 0]
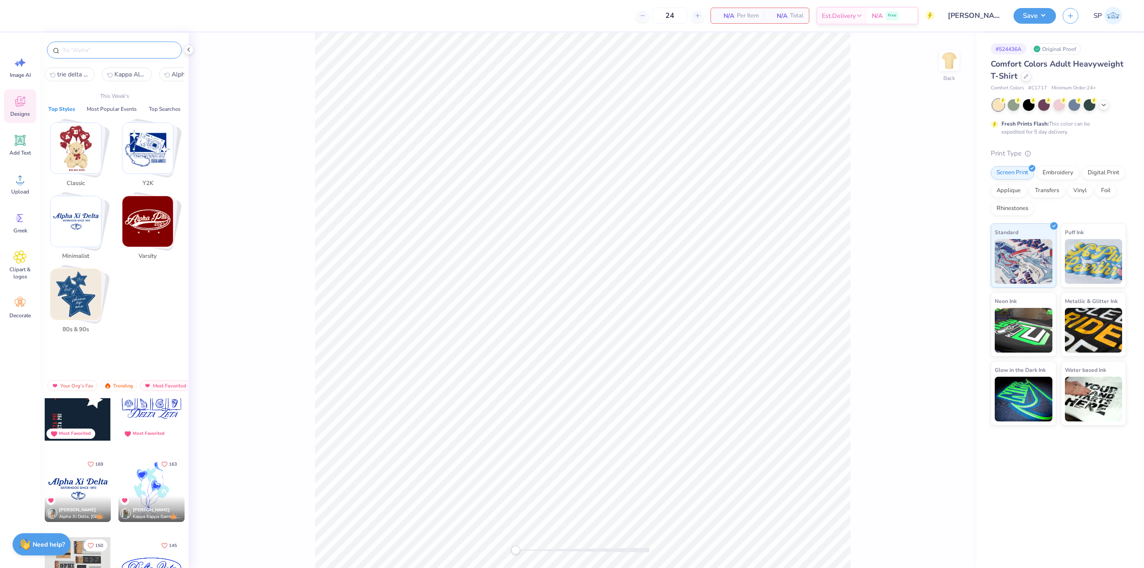
click at [112, 51] on input "text" at bounding box center [119, 50] width 114 height 9
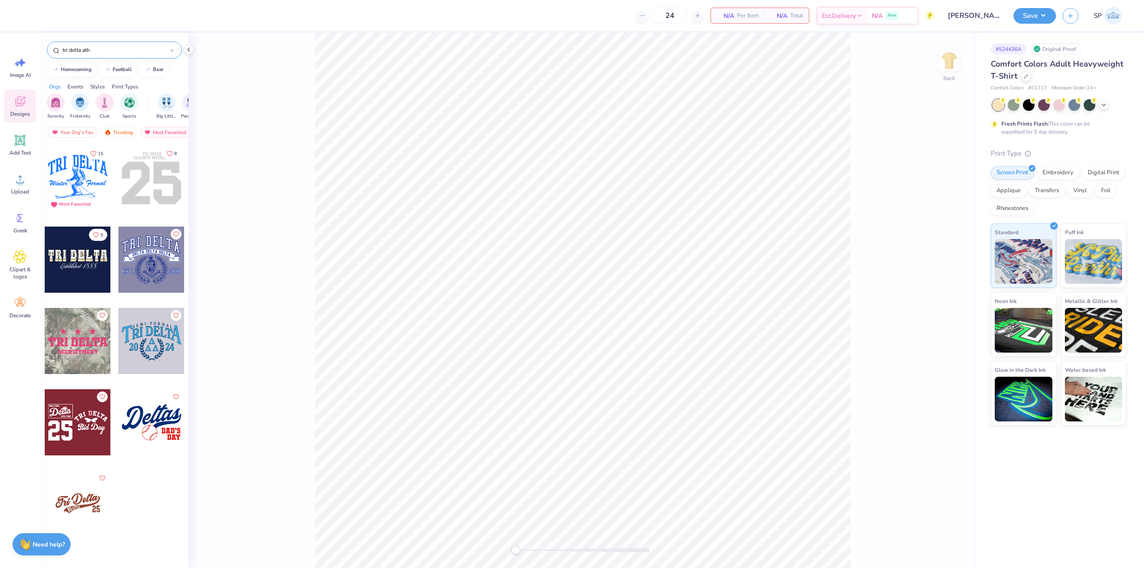
type input "tri delta ath"
click at [151, 184] on div at bounding box center [151, 178] width 66 height 66
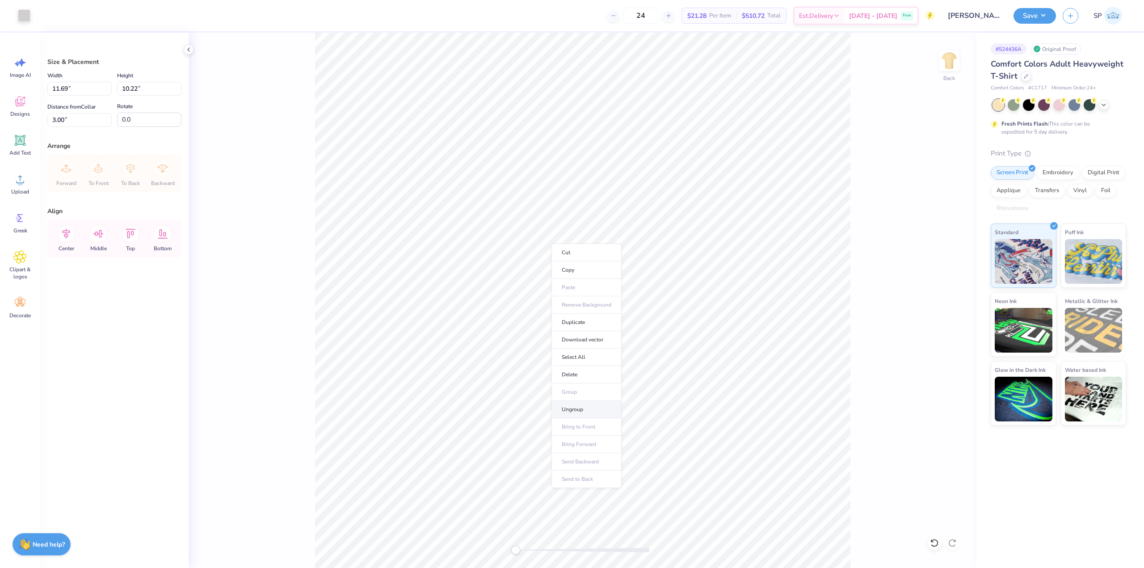
click at [576, 407] on li "Ungroup" at bounding box center [587, 409] width 70 height 17
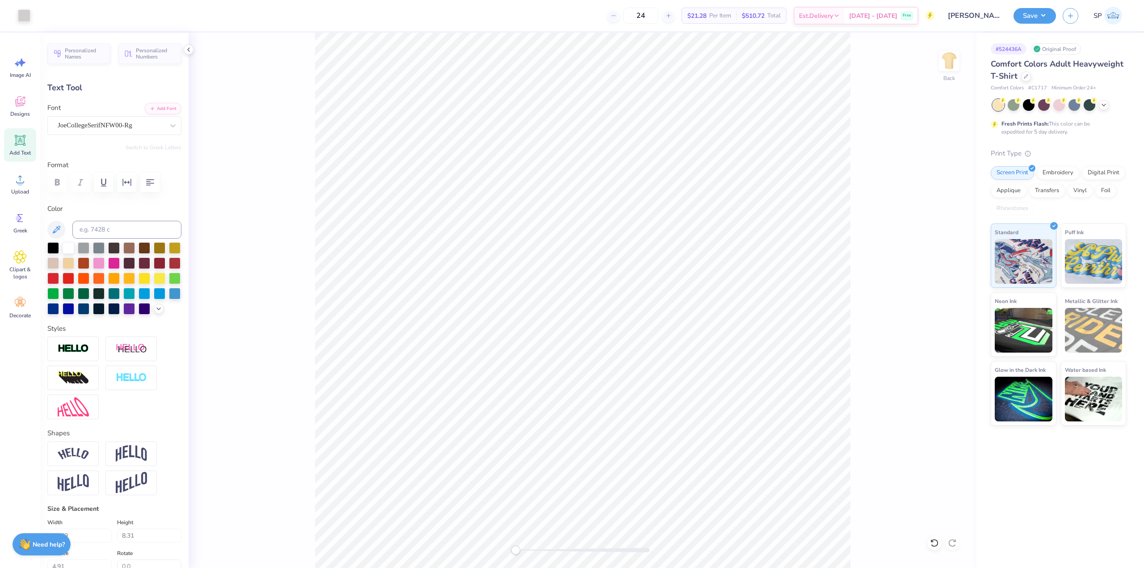
type input "3.79"
type input "0.61"
type input "3.00"
type input "7.23"
type input "3.77"
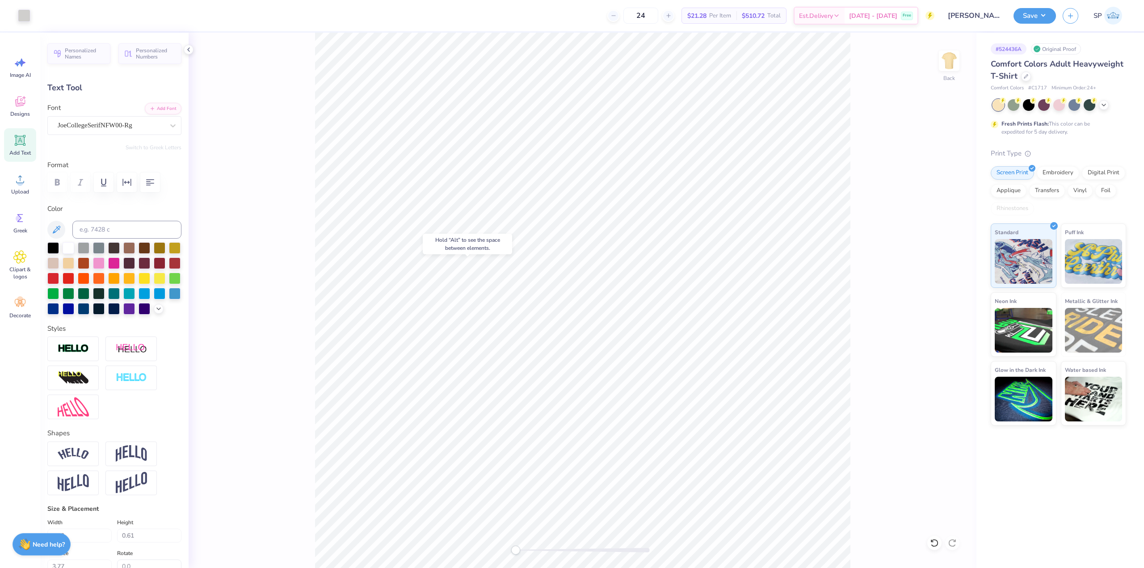
type input "3.79"
type input "3.00"
type textarea "Alpha Omicron Pi"
click at [64, 249] on div at bounding box center [69, 247] width 12 height 12
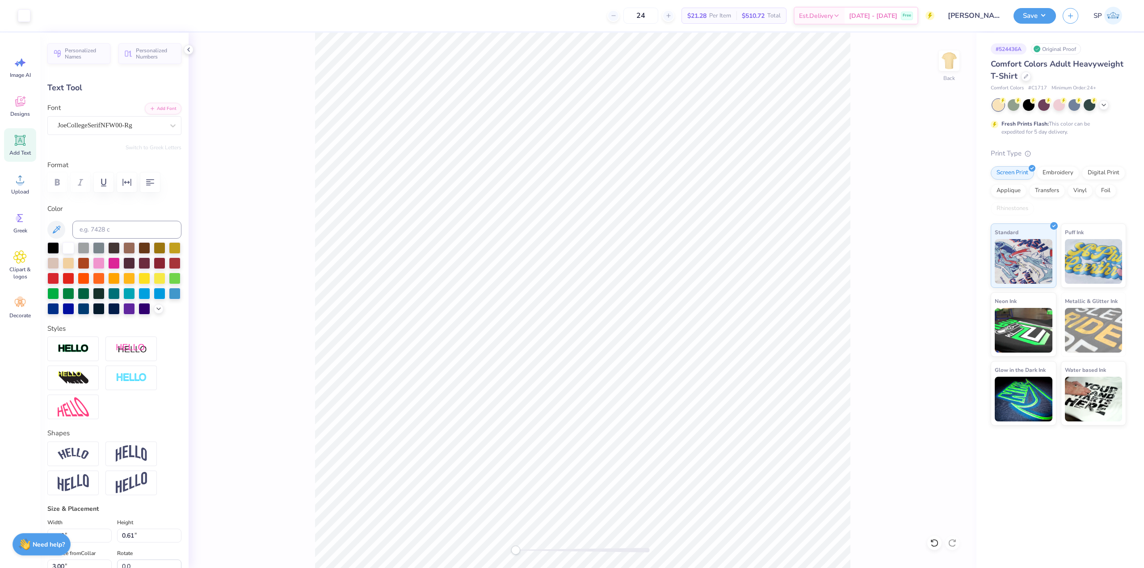
type input "6.90"
type input "0.59"
type input "6.87"
type input "11.23"
type input "0.96"
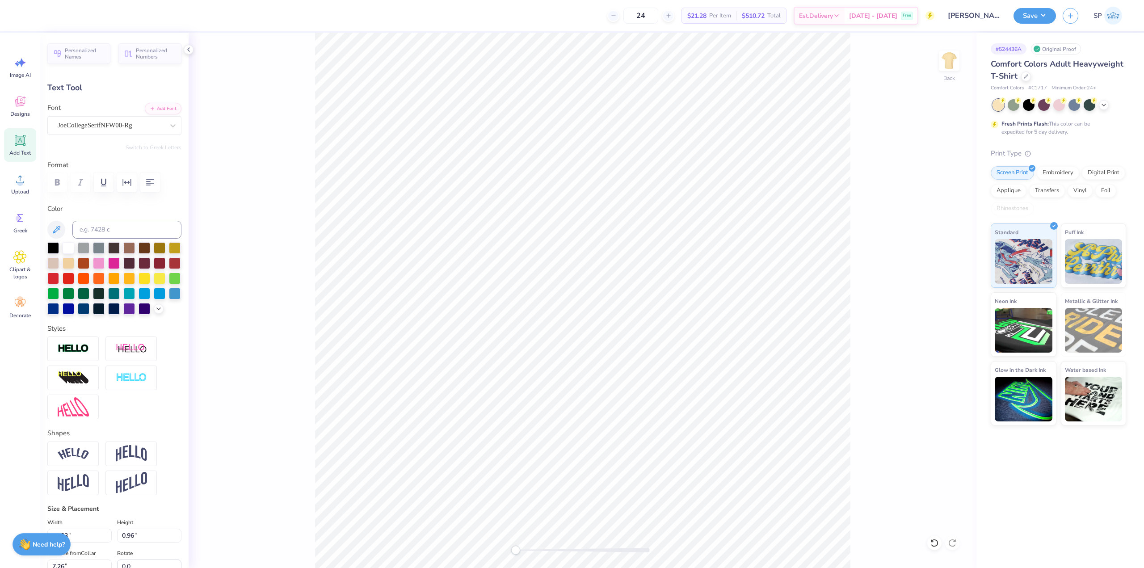
type input "4.62"
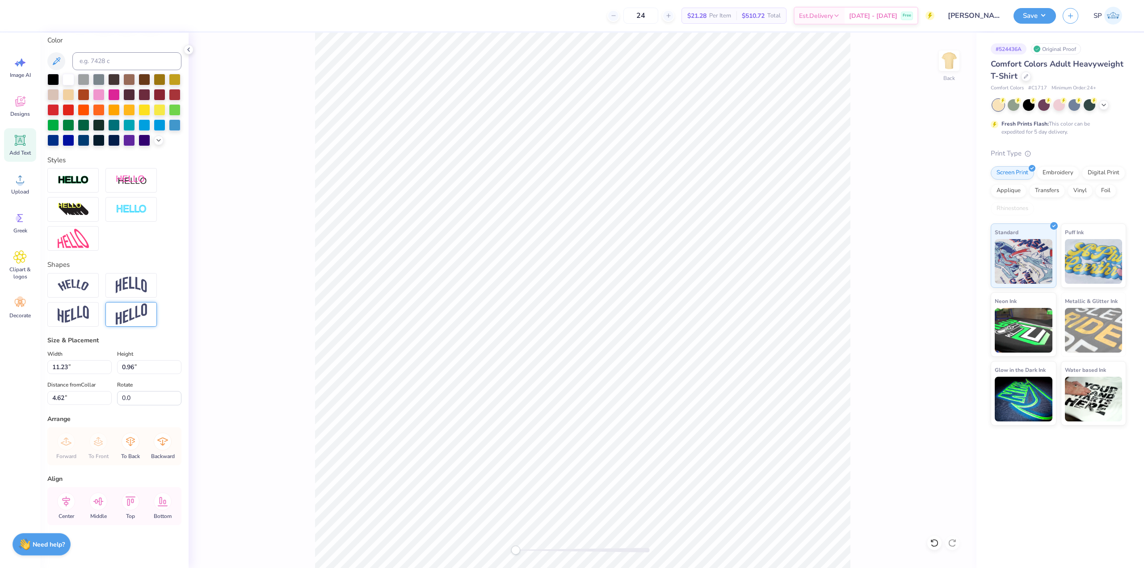
scroll to position [186, 0]
click at [77, 368] on input "11.23" at bounding box center [79, 366] width 64 height 14
type input "11.00"
type input "0.94"
type input "4.63"
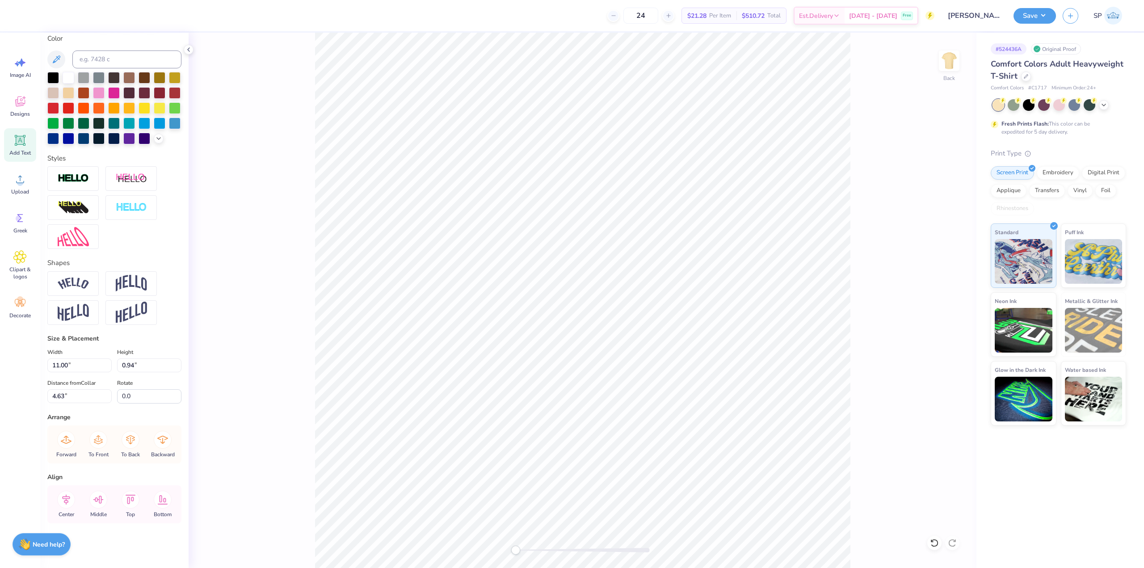
type input "11.23"
type input "0.96"
type input "4.62"
type input "11.00"
type input "0.94"
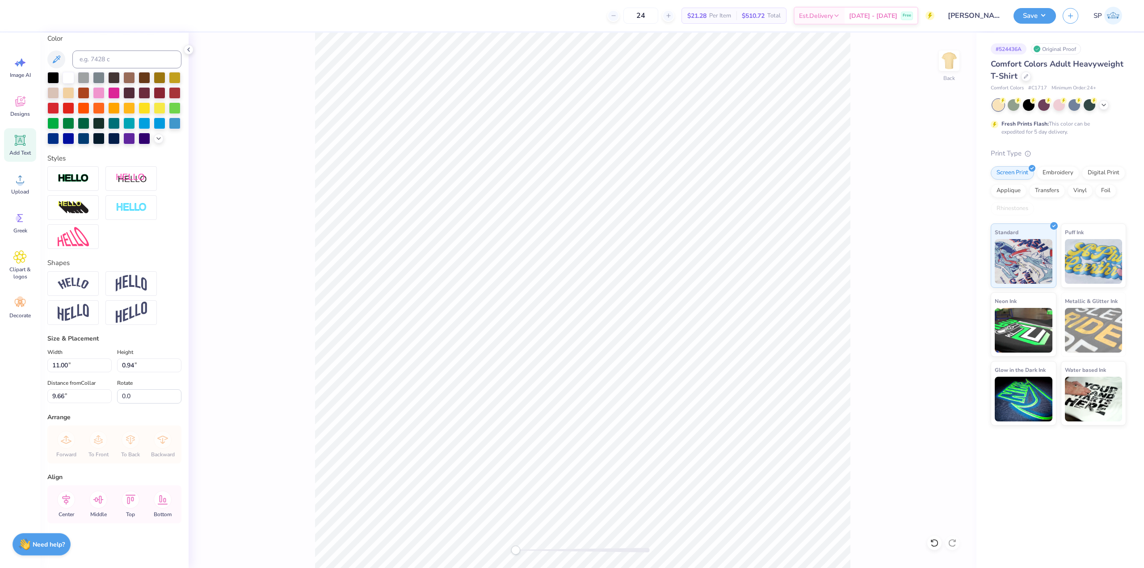
type input "5.52"
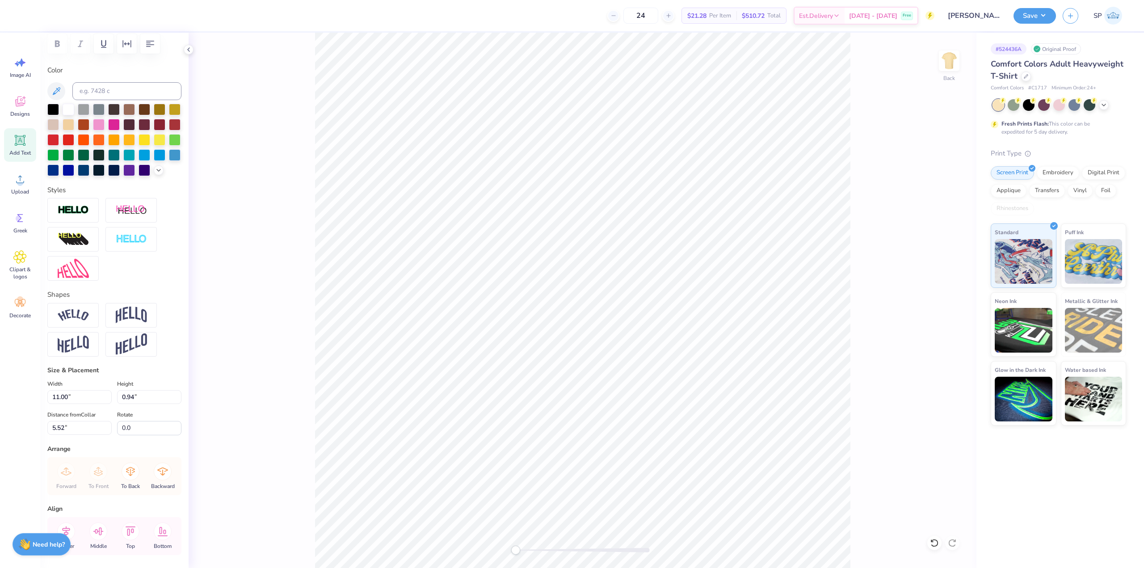
scroll to position [0, 0]
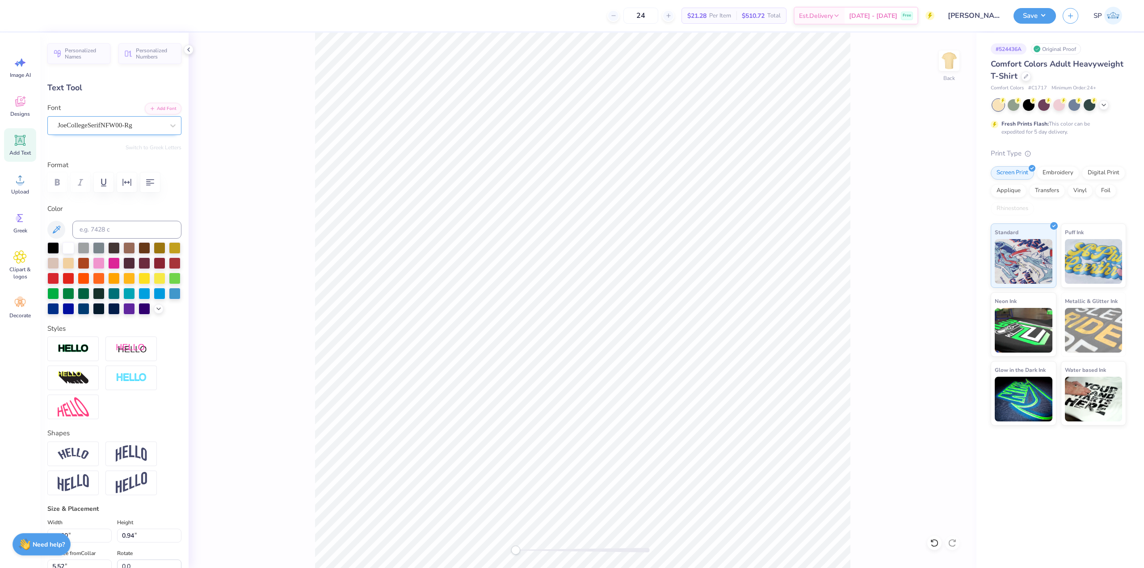
click at [114, 127] on div "JoeCollegeSerifNFW00-Rg" at bounding box center [111, 125] width 108 height 14
click at [104, 226] on div at bounding box center [114, 222] width 111 height 16
type input "[PERSON_NAME]"
type textarea "97"
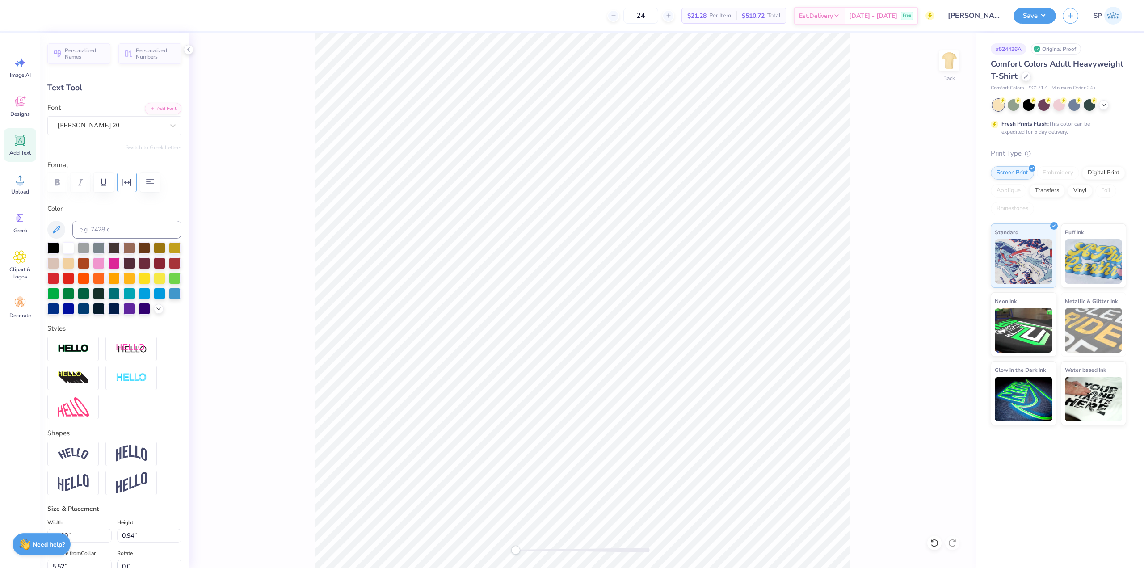
click at [127, 185] on icon "button" at bounding box center [127, 182] width 11 height 11
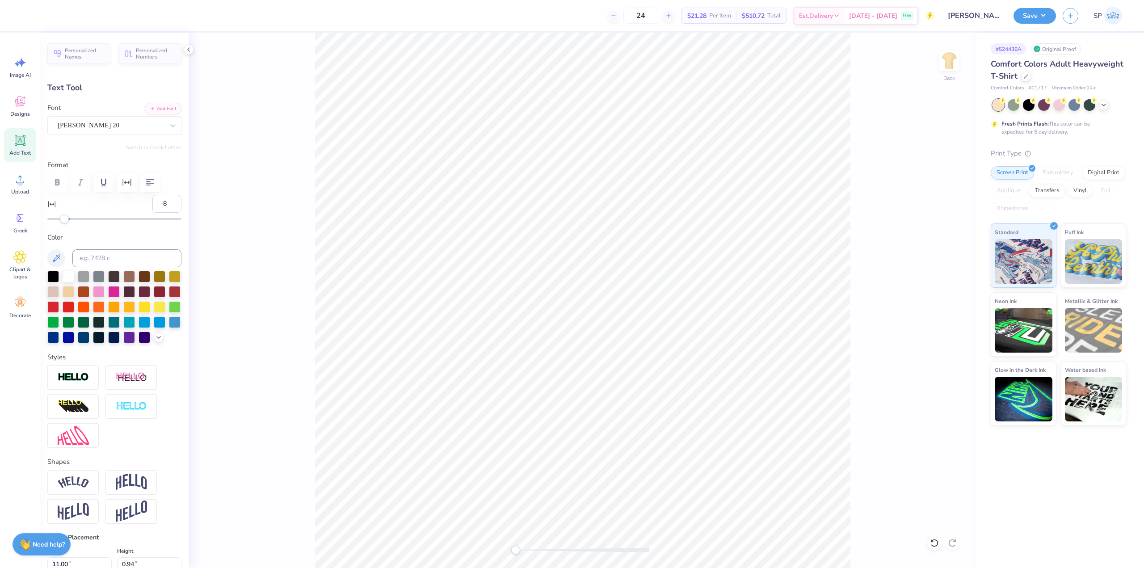
type input "-9"
drag, startPoint x: 68, startPoint y: 220, endPoint x: 60, endPoint y: 220, distance: 8.5
click at [59, 220] on div "Accessibility label" at bounding box center [59, 219] width 9 height 9
type input "1.52"
type input "1.07"
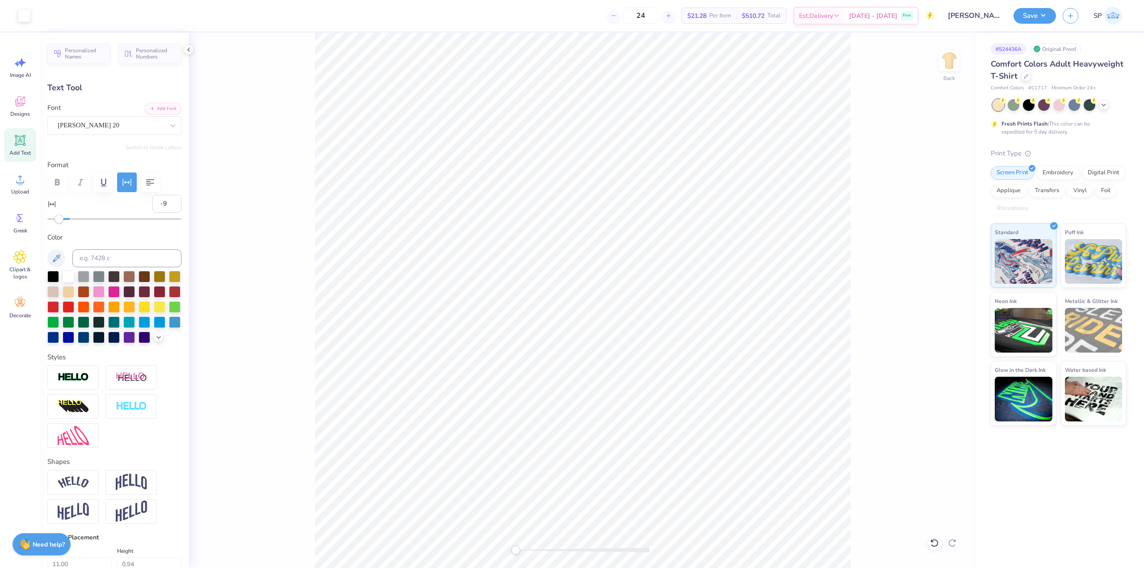
type input "10.00"
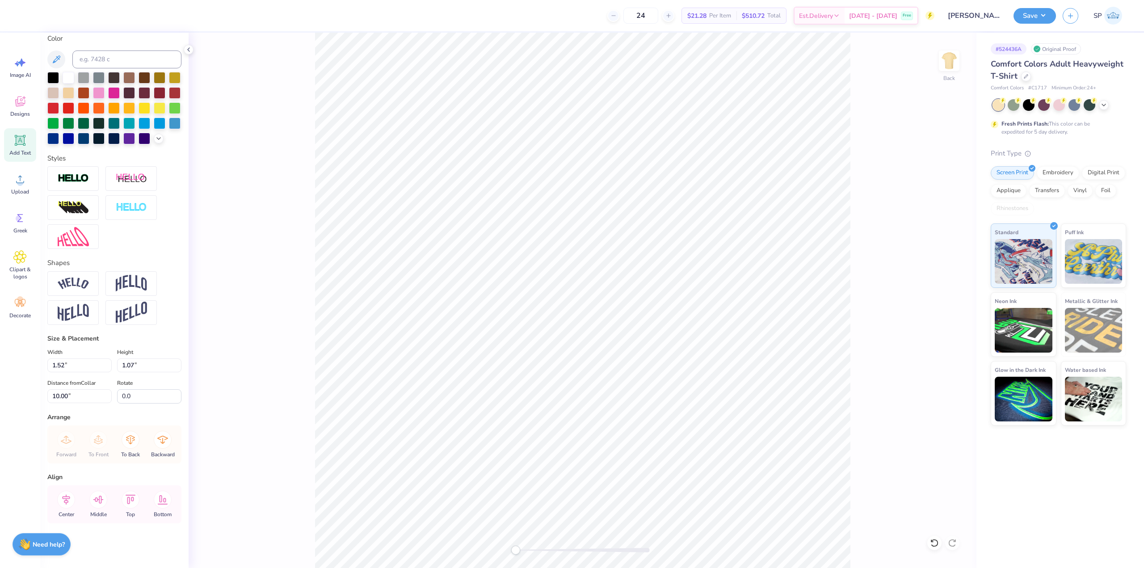
scroll to position [214, 0]
click at [72, 392] on input "10.00" at bounding box center [79, 396] width 64 height 14
click at [77, 367] on input "1.52" at bounding box center [79, 366] width 64 height 14
type input "11.00"
type input "7.72"
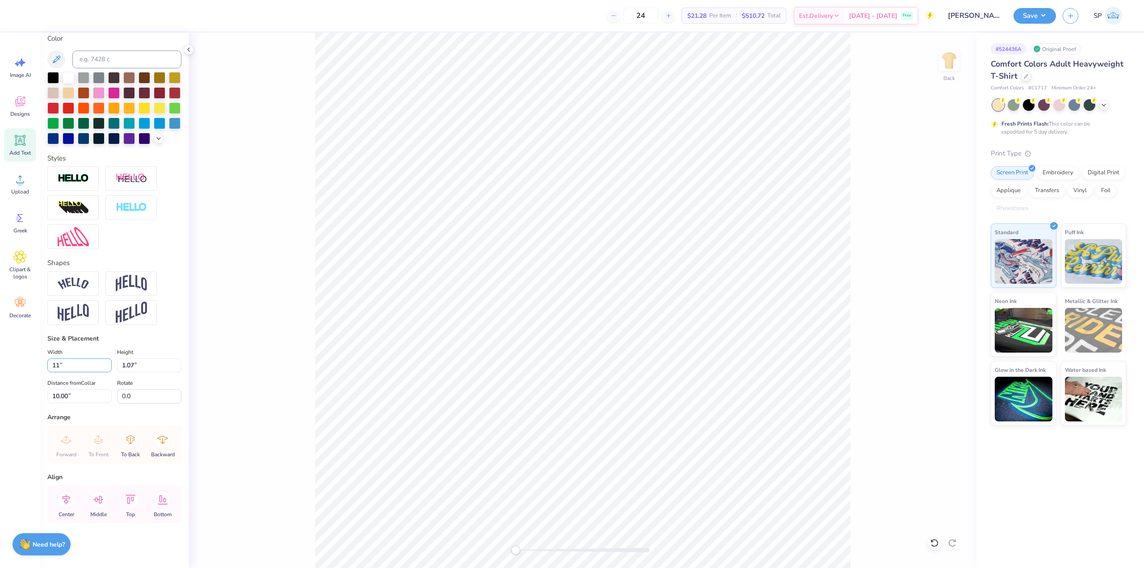
type input "9.18"
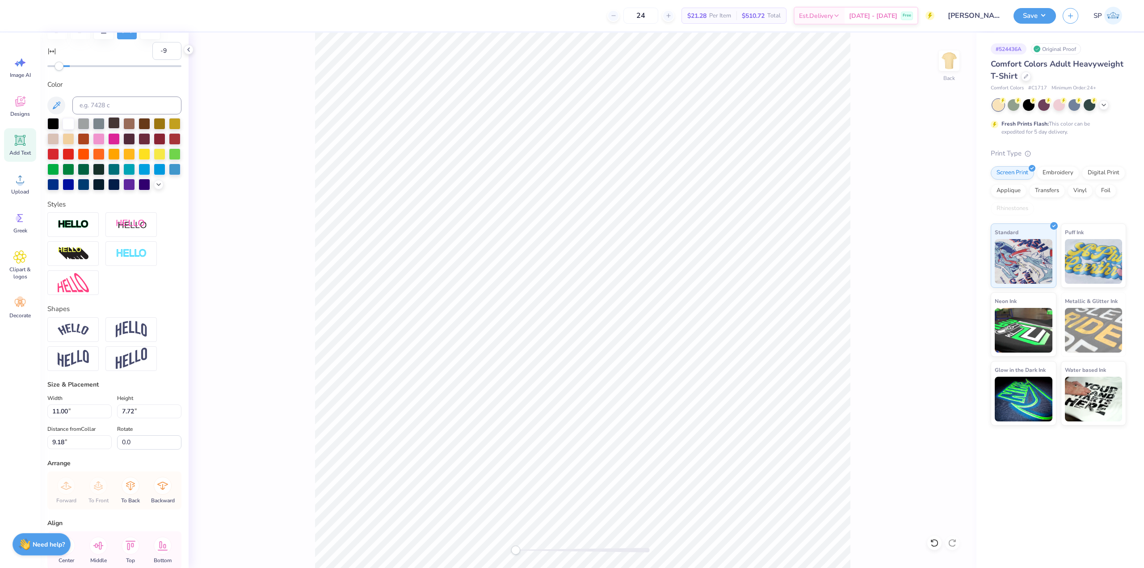
scroll to position [0, 0]
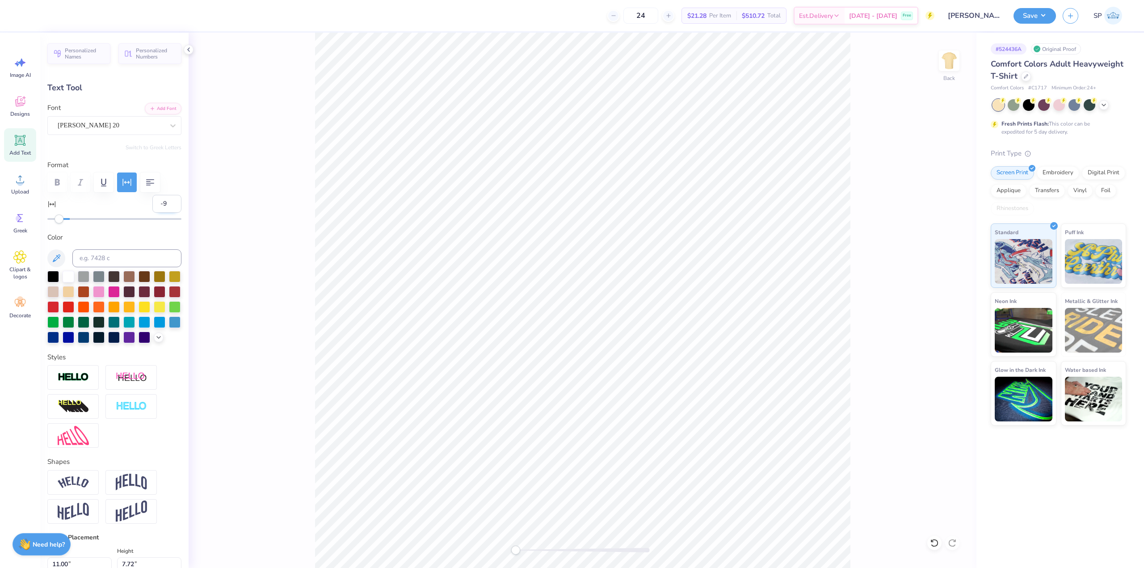
click at [161, 204] on input "-9" at bounding box center [166, 204] width 29 height 18
type input "-11"
type input "-12"
click at [56, 220] on div "Accessibility label" at bounding box center [56, 219] width 9 height 9
type input "-14"
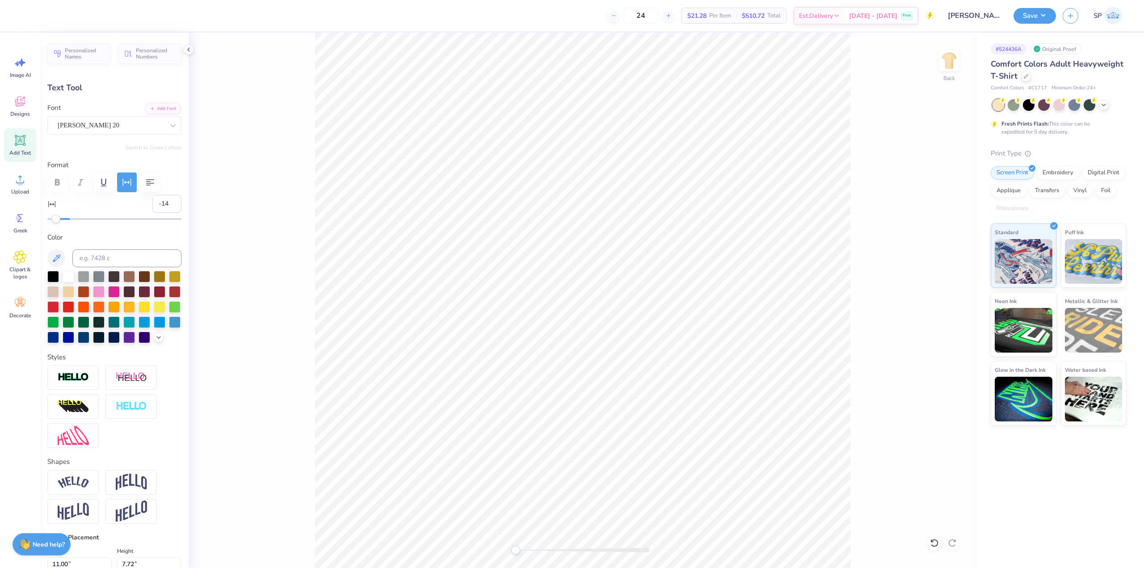
click at [54, 220] on div "Accessibility label" at bounding box center [55, 219] width 9 height 9
type input "10.58"
type input "7.25"
click at [169, 208] on input "-15" at bounding box center [166, 204] width 29 height 18
type input "-16"
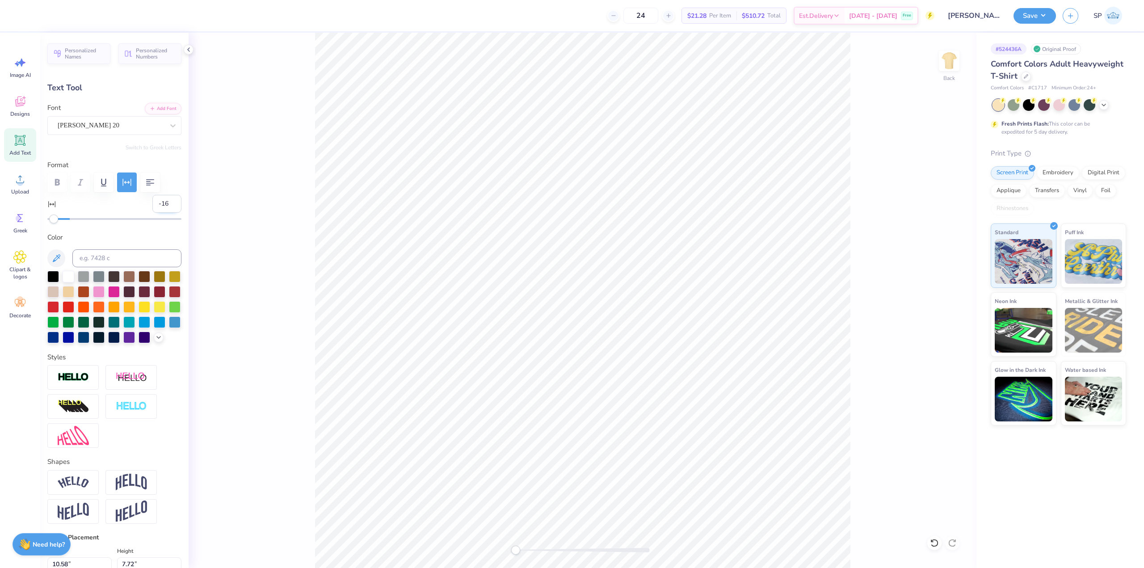
click at [166, 206] on input "-16" at bounding box center [166, 204] width 29 height 18
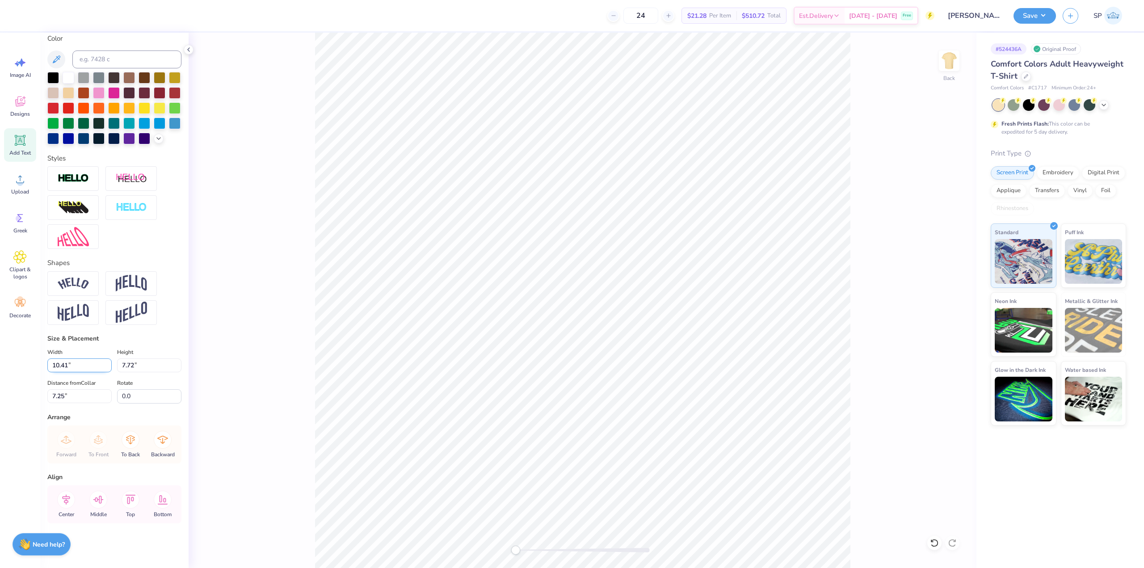
click at [79, 371] on input "10.41" at bounding box center [79, 366] width 64 height 14
type input "10.00"
type input "7.41"
type input "7.40"
type input "11.00"
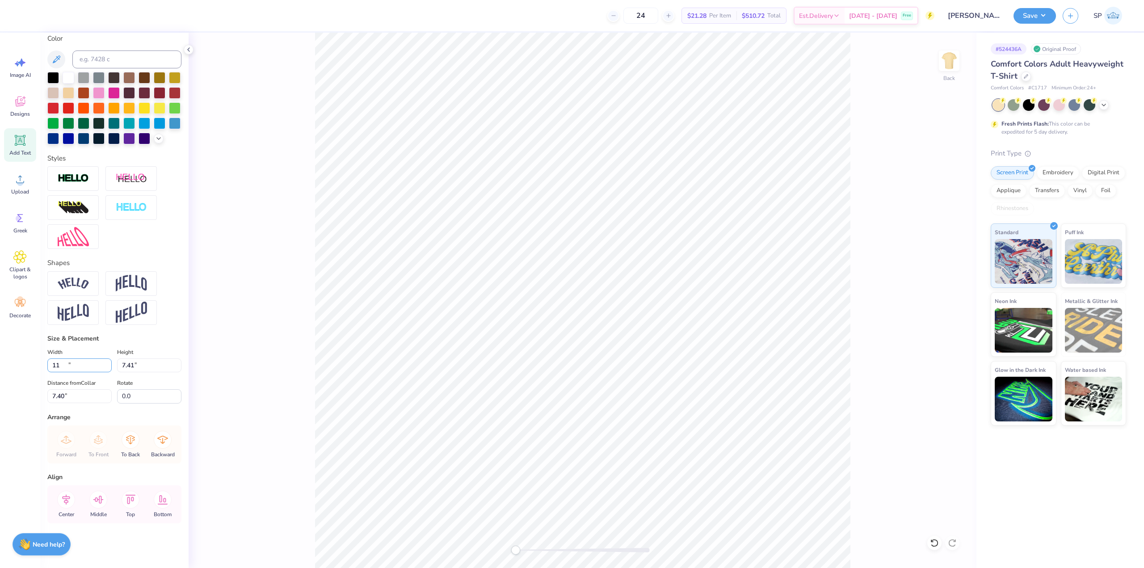
type input "8.15"
type input "7.03"
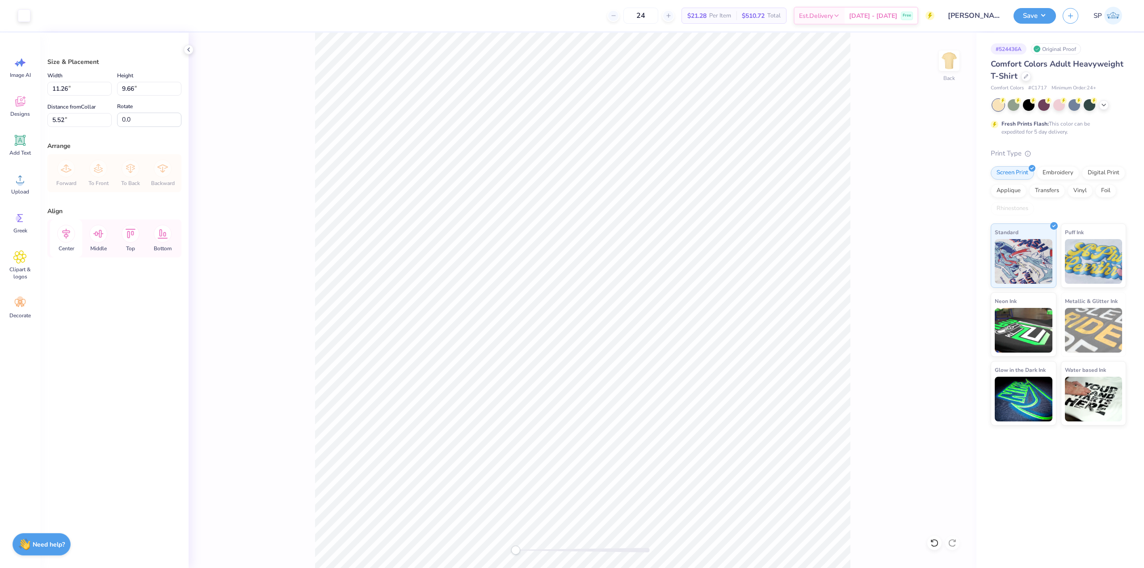
click at [74, 236] on icon at bounding box center [66, 234] width 18 height 18
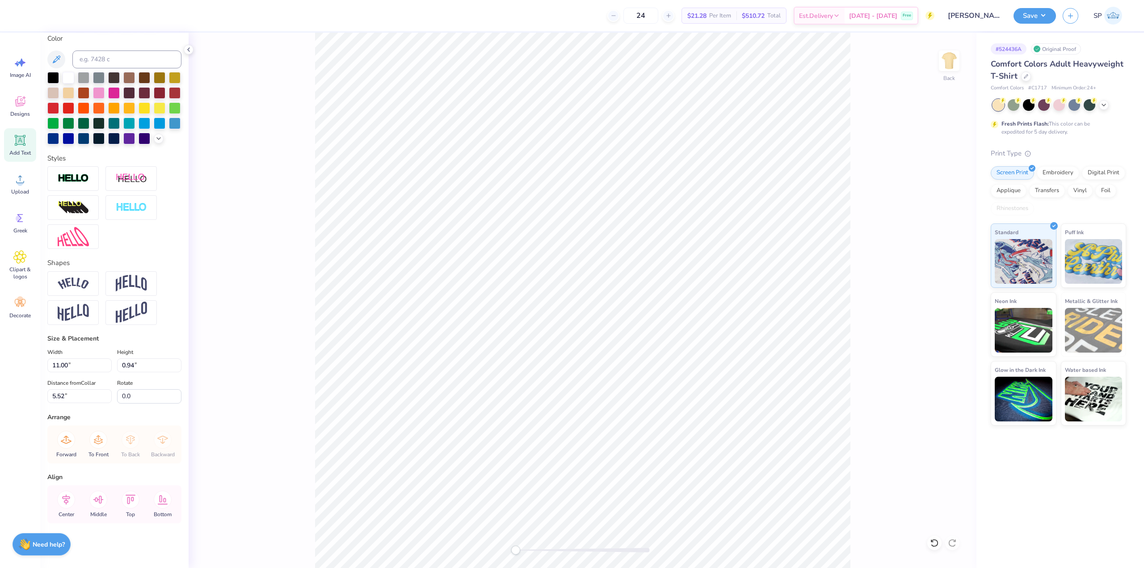
scroll to position [179, 0]
click at [72, 507] on icon at bounding box center [66, 500] width 18 height 18
type input "8.15"
type input "7.03"
click at [69, 507] on icon at bounding box center [66, 500] width 18 height 18
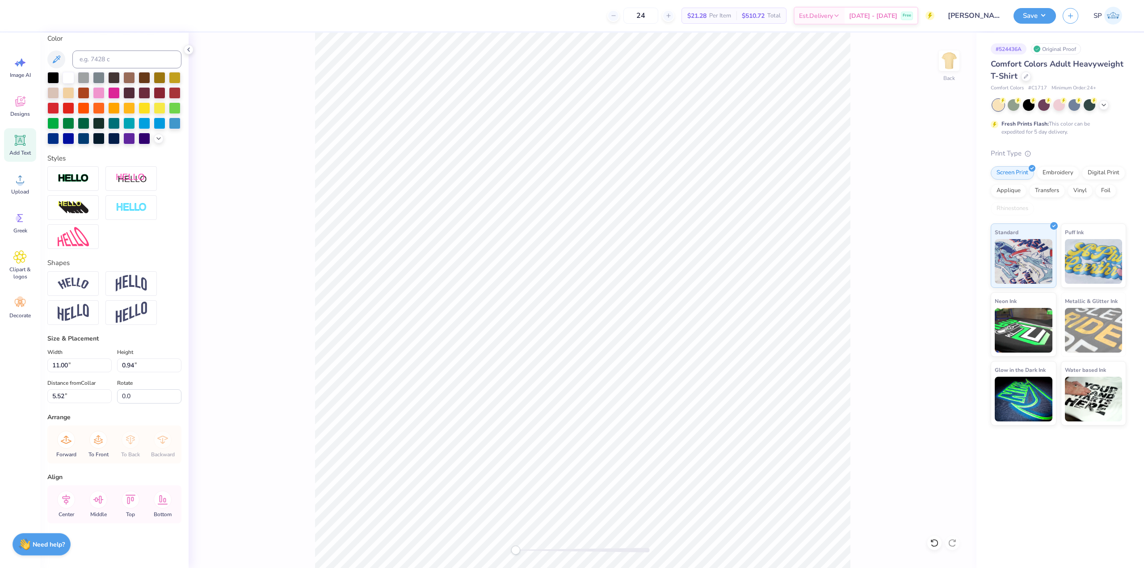
scroll to position [186, 0]
type input "8.15"
type input "7.03"
click at [68, 369] on input "11.00" at bounding box center [79, 366] width 64 height 14
type input "11"
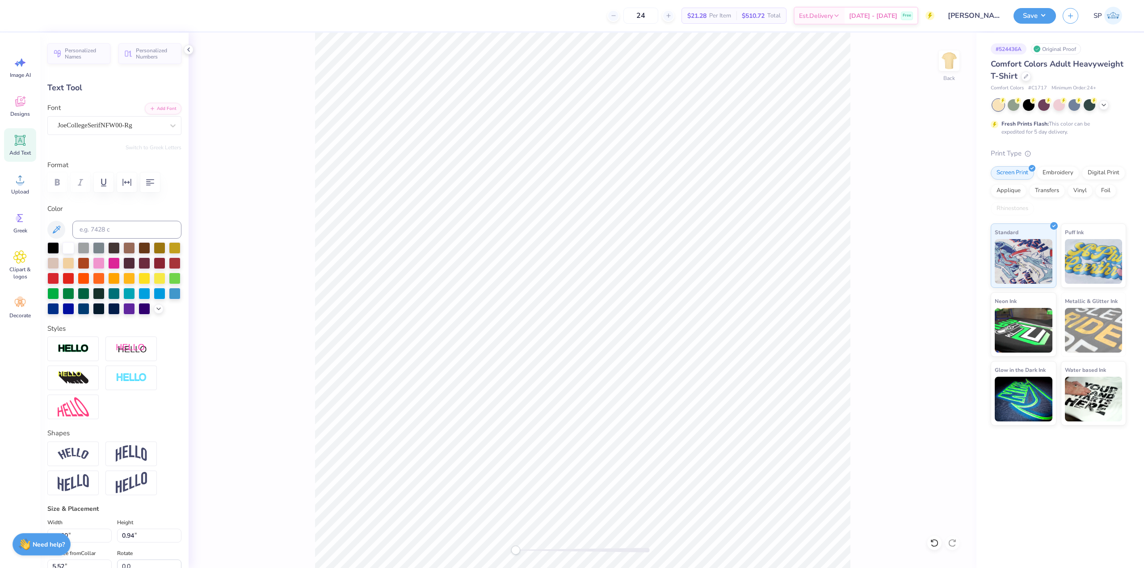
scroll to position [7, 1]
type input "8.15"
type input "7.03"
type input "6.80"
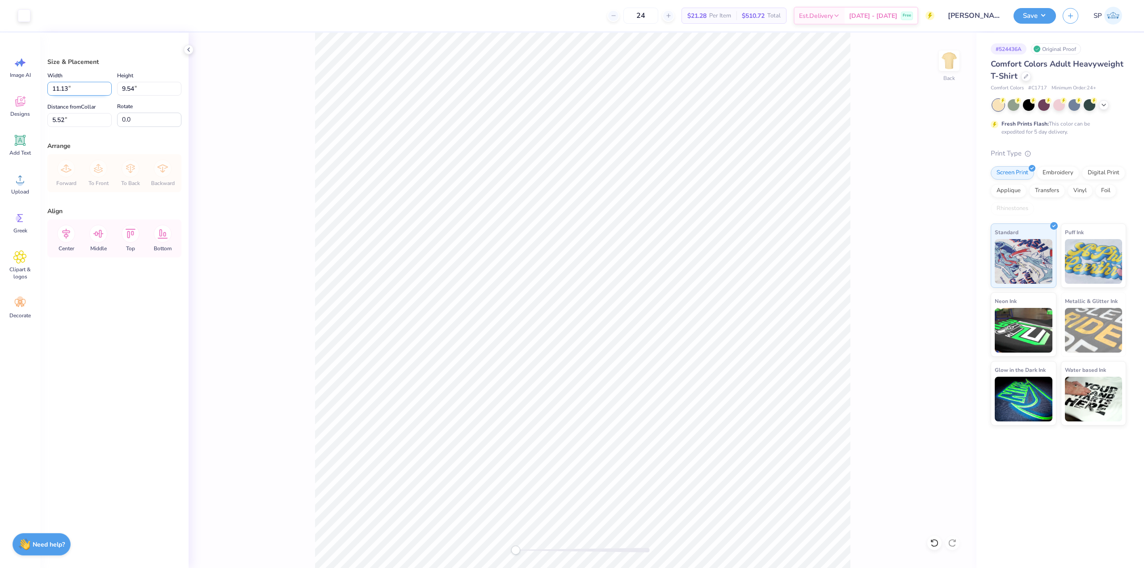
click at [76, 92] on input "11.13" at bounding box center [79, 89] width 64 height 14
type input "11.00"
type input "9.43"
type input "5.57"
click at [673, 440] on li "Group" at bounding box center [684, 444] width 70 height 17
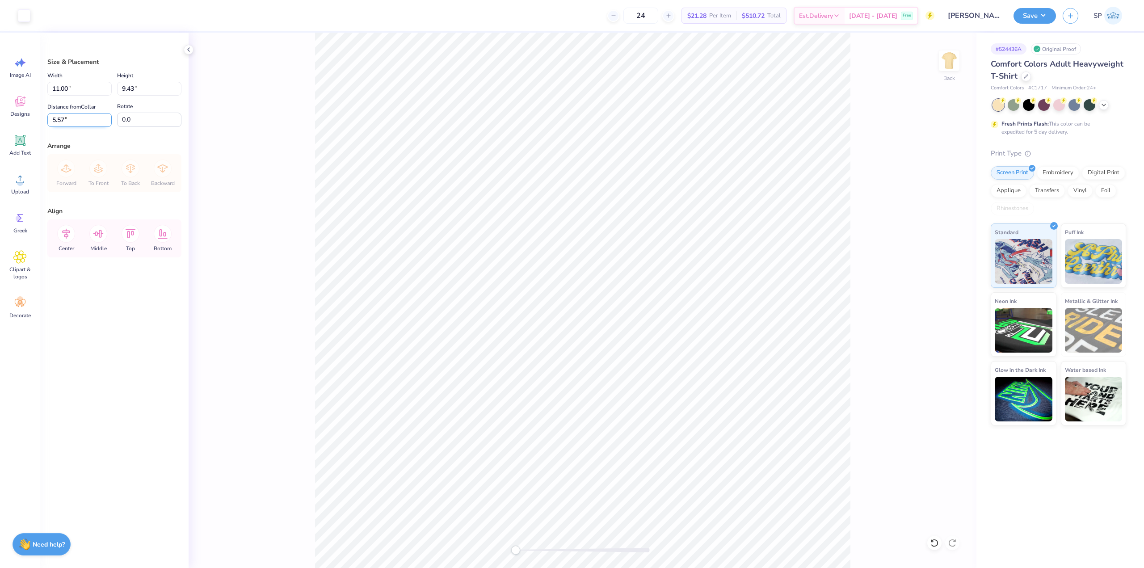
click at [88, 124] on input "5.57" at bounding box center [79, 120] width 64 height 14
type input "3"
click at [1023, 17] on button "Save" at bounding box center [1035, 15] width 42 height 16
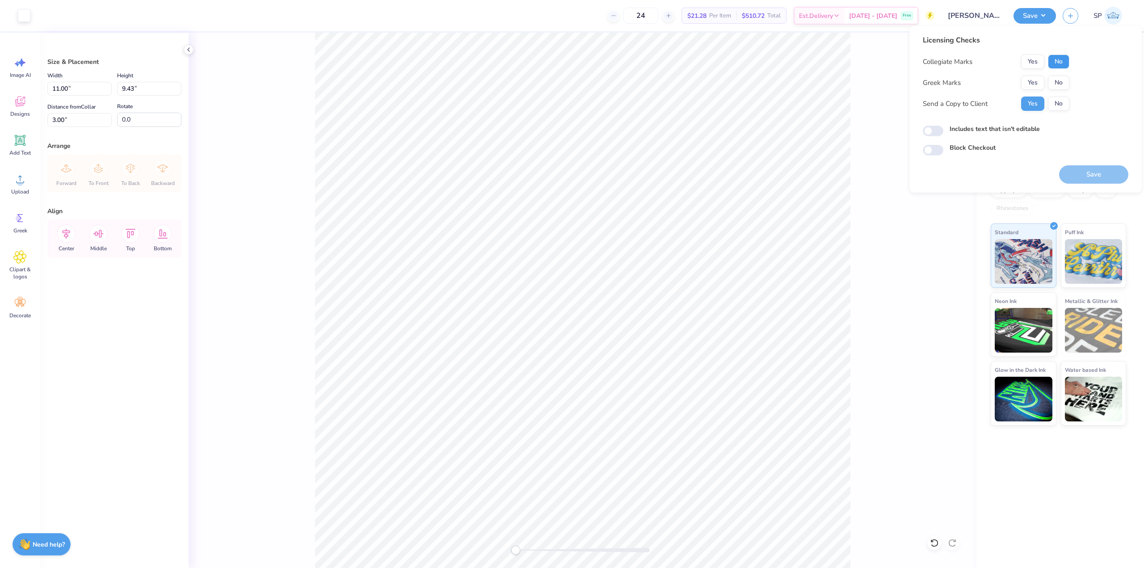
click at [1059, 58] on button "No" at bounding box center [1058, 62] width 21 height 14
click at [1035, 76] on div "Collegiate Marks Yes No Greek Marks Yes No Send a Copy to Client Yes No" at bounding box center [996, 83] width 147 height 56
click at [1030, 84] on button "Yes" at bounding box center [1033, 83] width 23 height 14
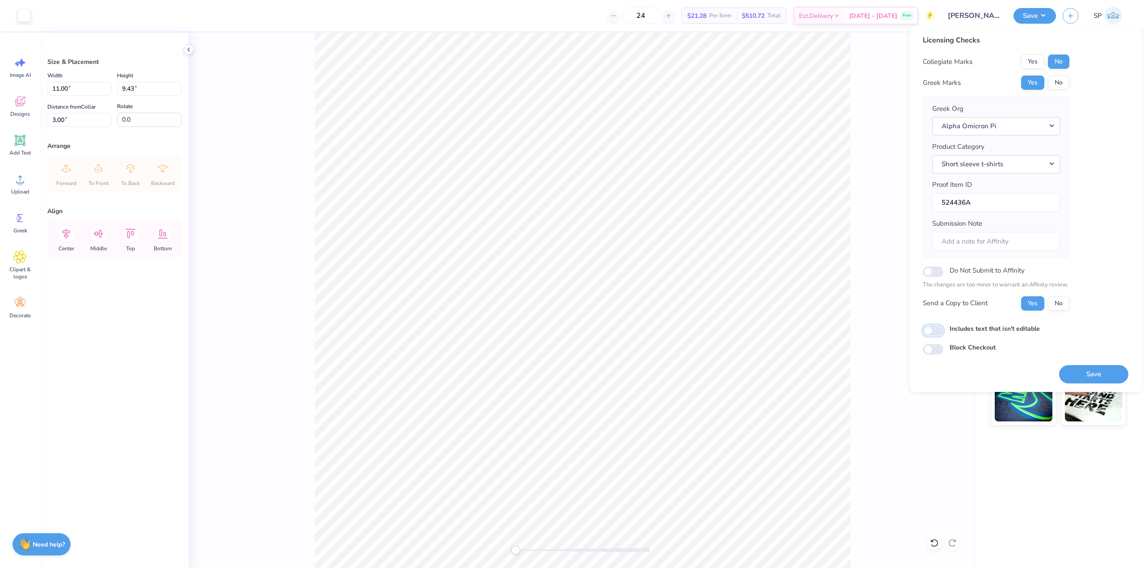
click at [937, 328] on input "Includes text that isn't editable" at bounding box center [933, 330] width 21 height 11
checkbox input "true"
click at [1096, 375] on button "Save" at bounding box center [1094, 374] width 69 height 18
